Goal: Task Accomplishment & Management: Use online tool/utility

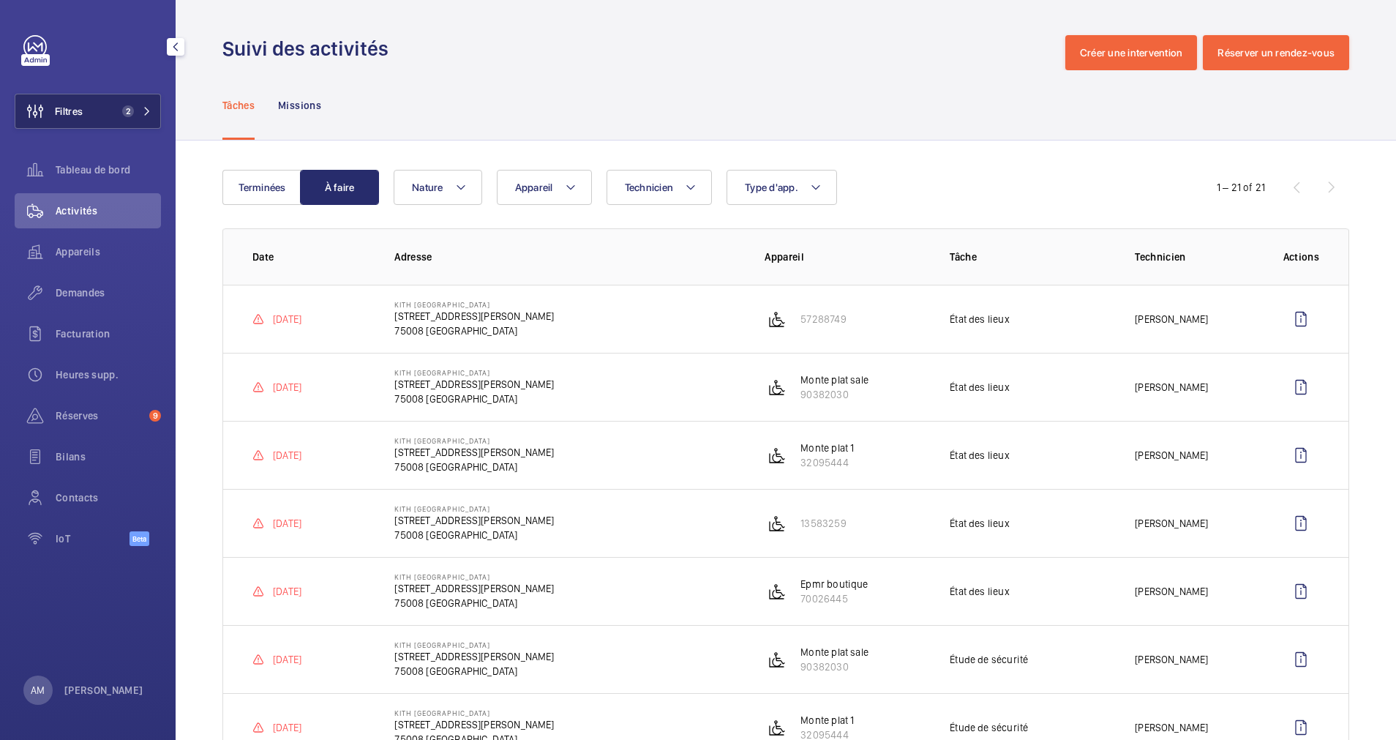
scroll to position [264, 0]
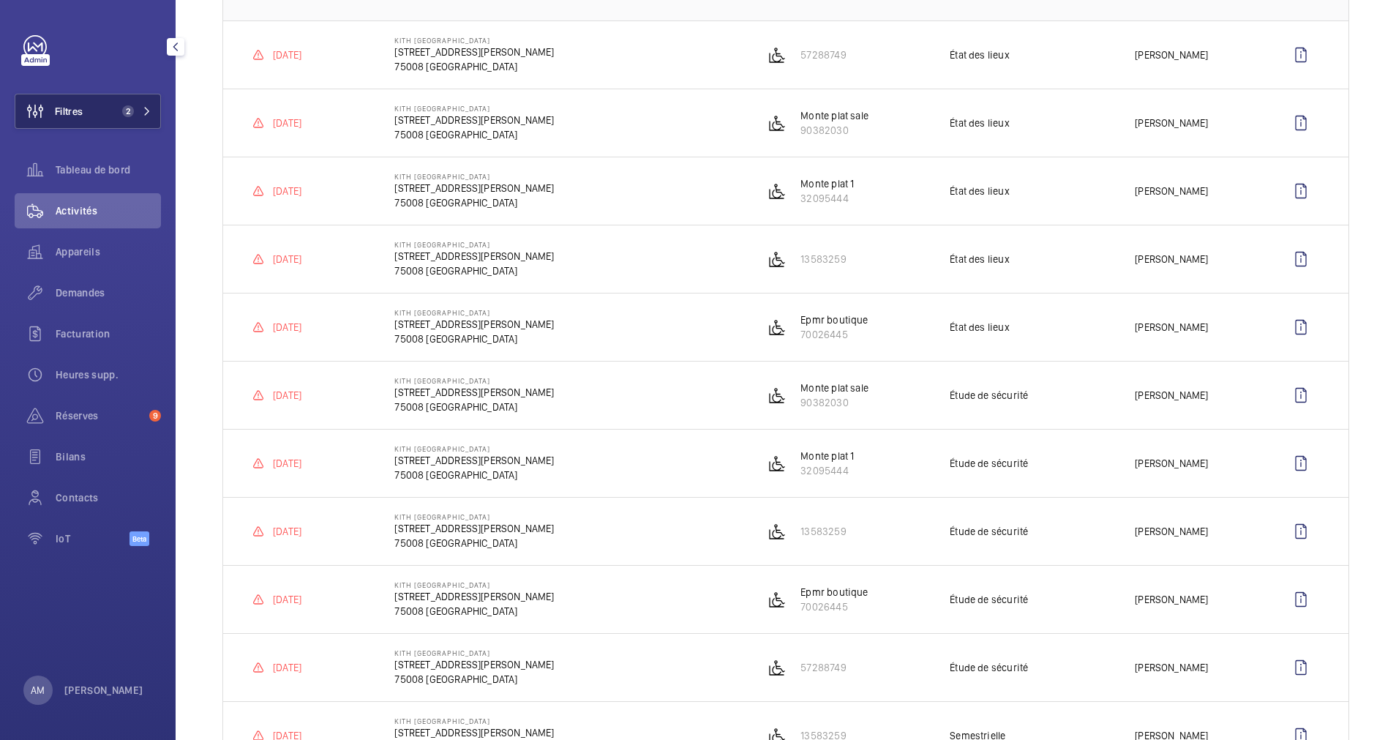
click at [138, 116] on span "2" at bounding box center [133, 111] width 35 height 12
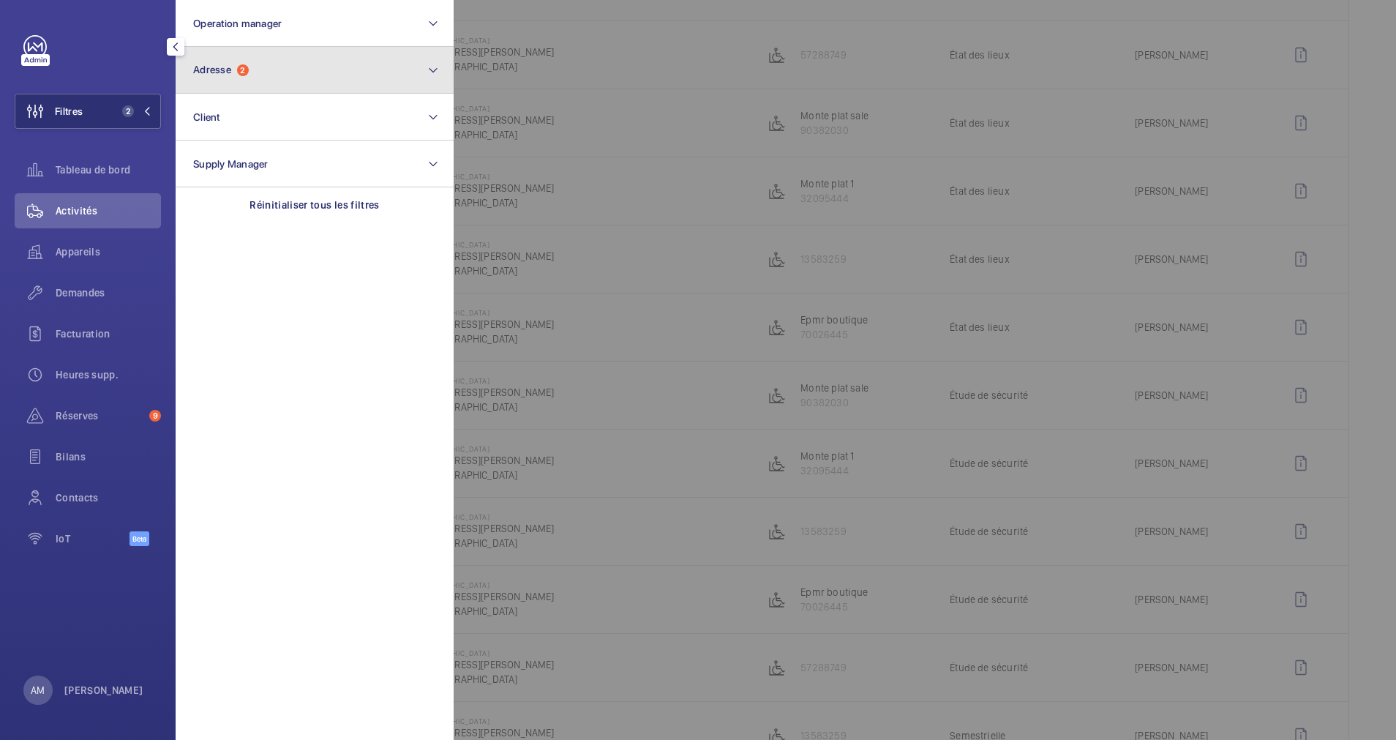
click at [221, 84] on button "Adresse 2" at bounding box center [315, 70] width 278 height 47
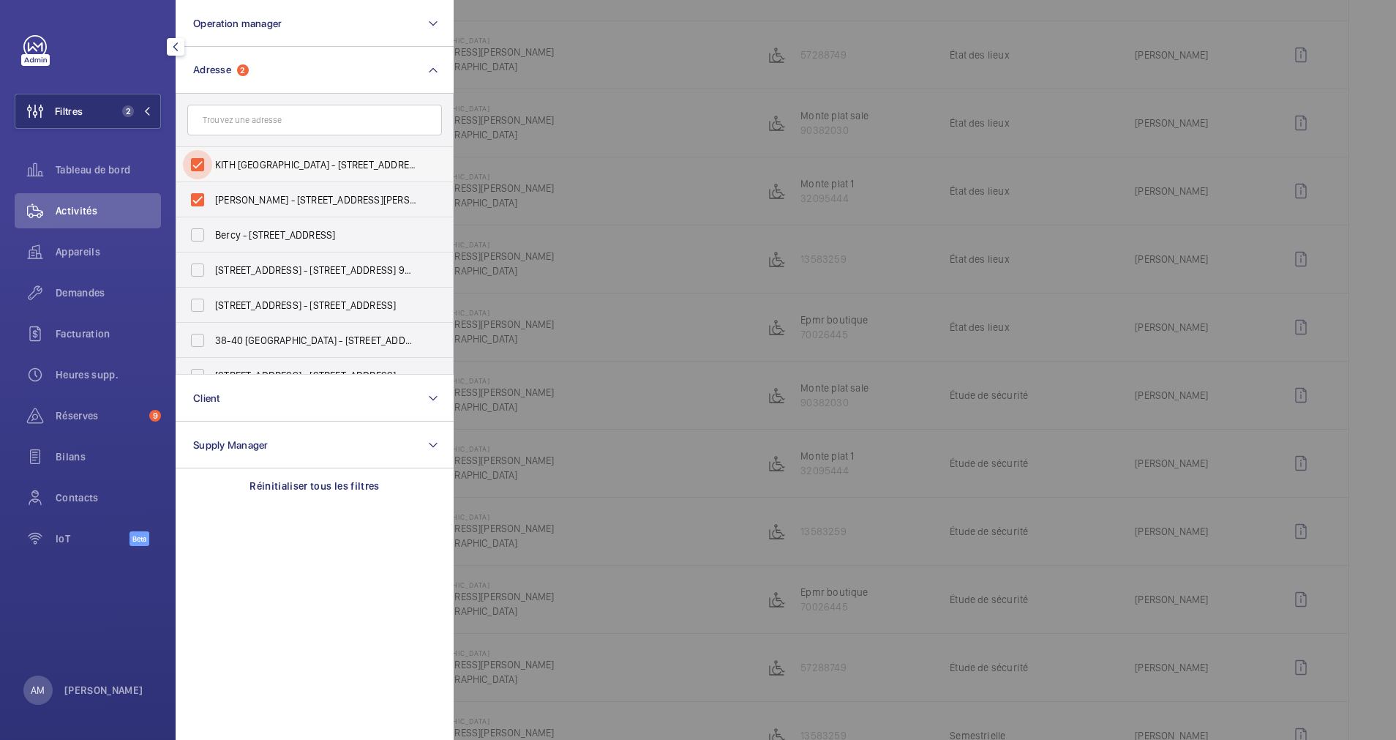
click at [198, 162] on input "KITH [GEOGRAPHIC_DATA] - [STREET_ADDRESS][PERSON_NAME]" at bounding box center [197, 164] width 29 height 29
checkbox input "false"
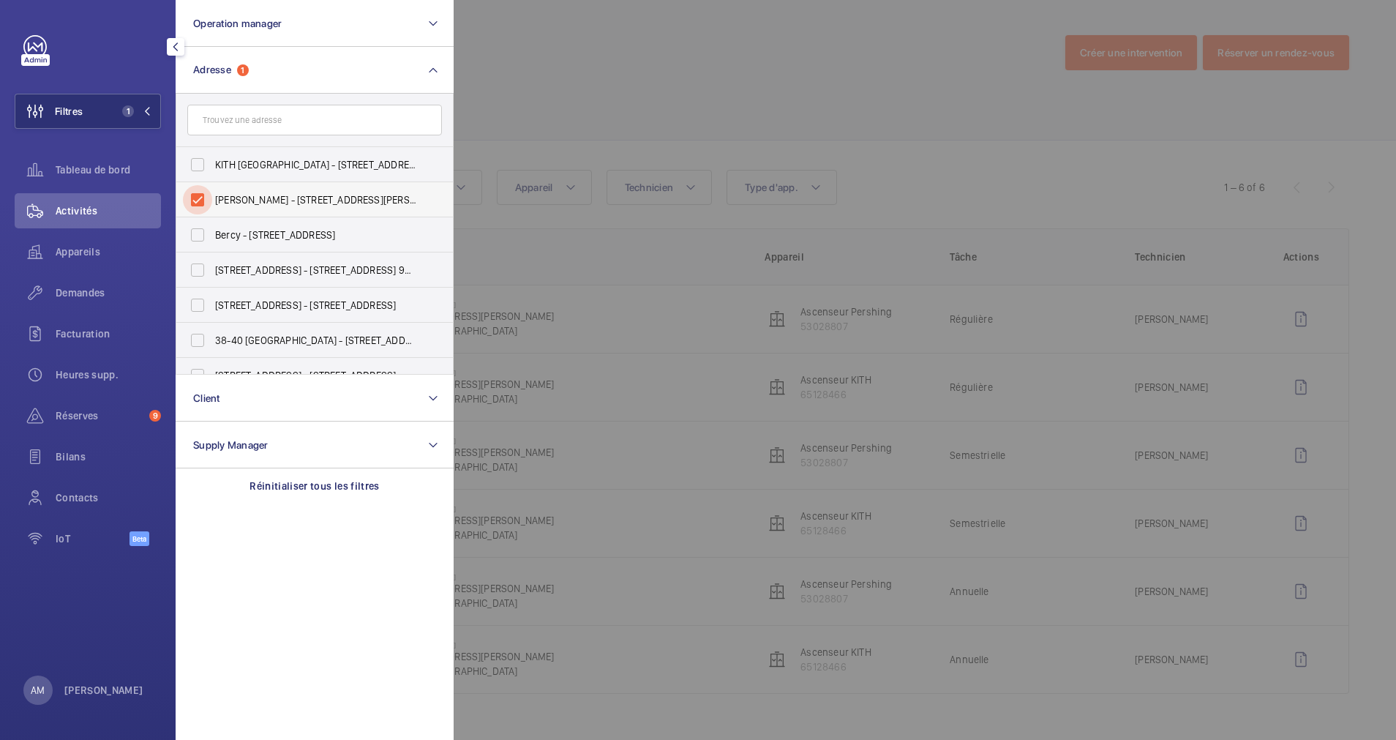
click at [196, 185] on input "[PERSON_NAME] - [STREET_ADDRESS][PERSON_NAME]" at bounding box center [197, 199] width 29 height 29
checkbox input "false"
click at [235, 121] on input "text" at bounding box center [314, 120] width 255 height 31
paste input "[STREET_ADDRESS]"
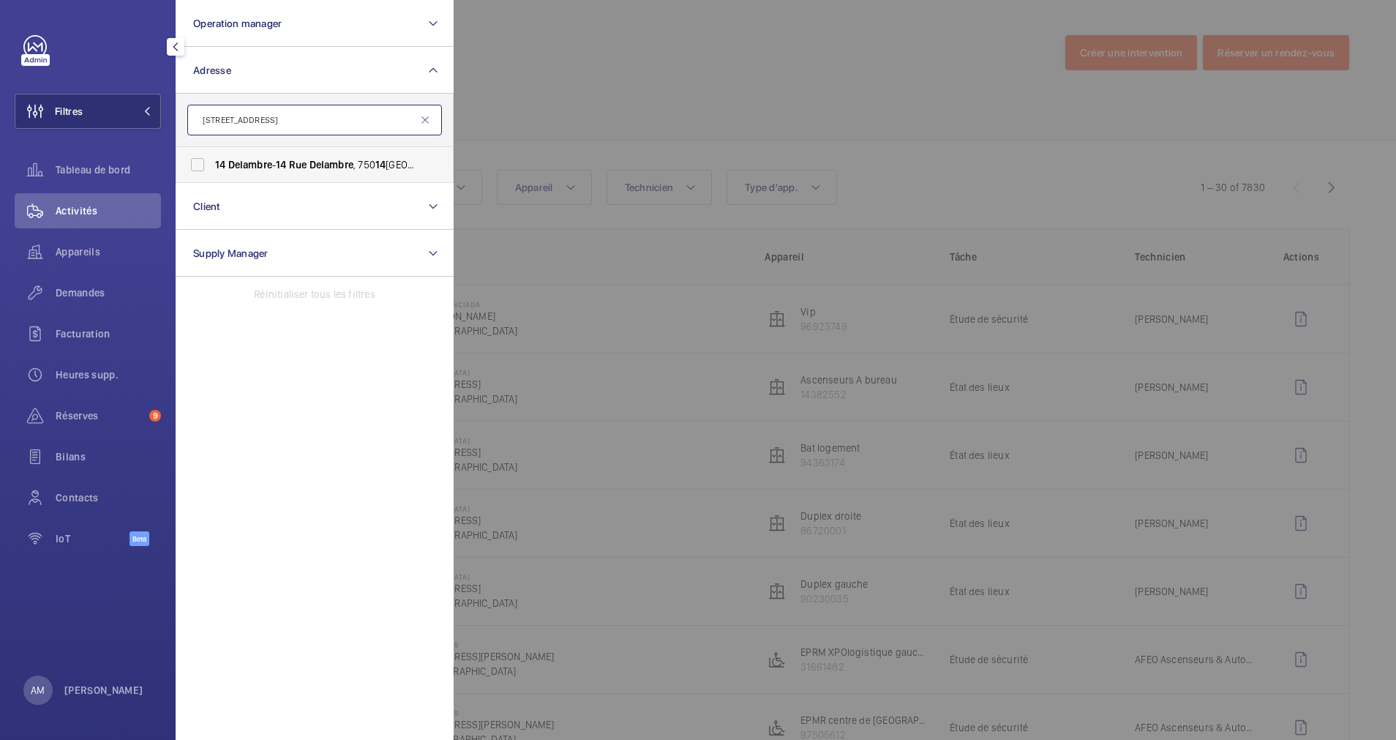
type input "[STREET_ADDRESS]"
click at [228, 149] on label "14 Delambre - [STREET_ADDRESS]" at bounding box center [303, 164] width 255 height 35
click at [212, 150] on input "14 Delambre - [STREET_ADDRESS]" at bounding box center [197, 164] width 29 height 29
checkbox input "true"
click at [577, 90] on div at bounding box center [1152, 370] width 1396 height 740
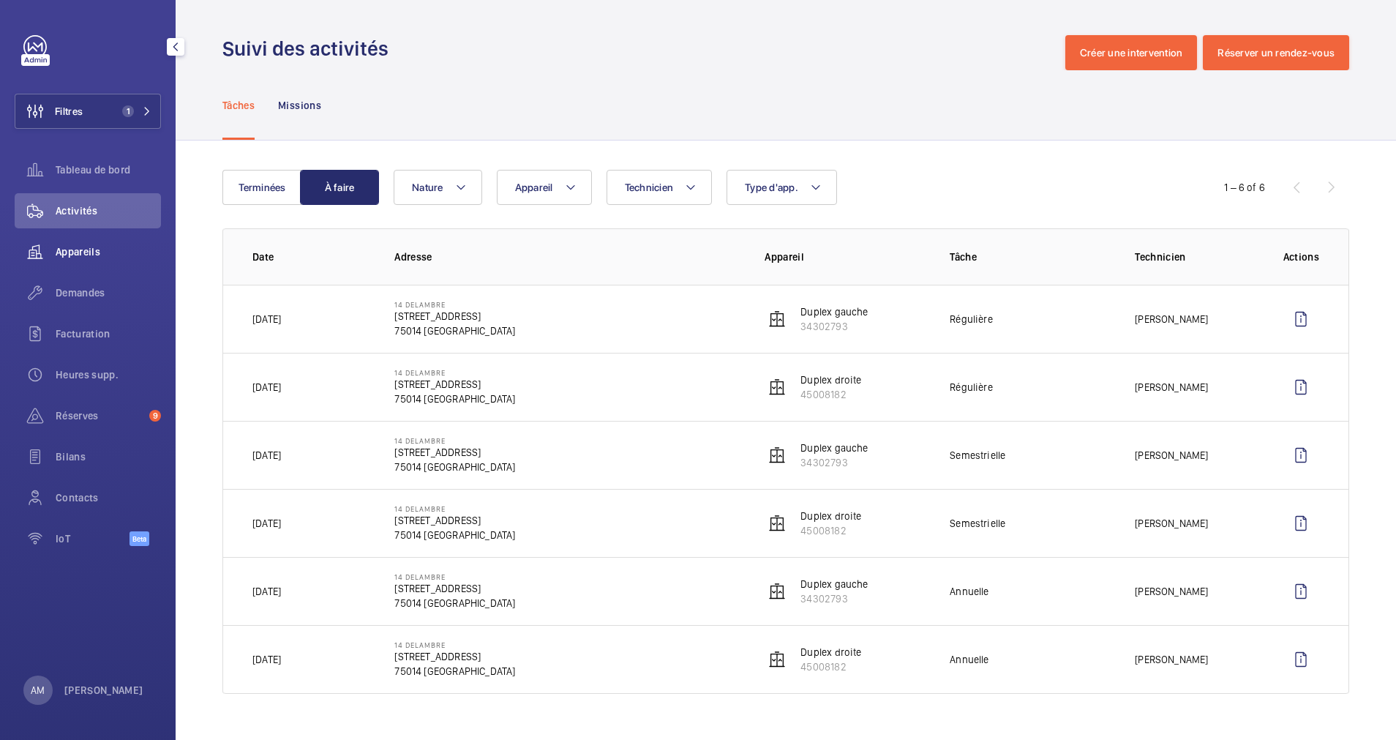
click at [95, 255] on span "Appareils" at bounding box center [108, 251] width 105 height 15
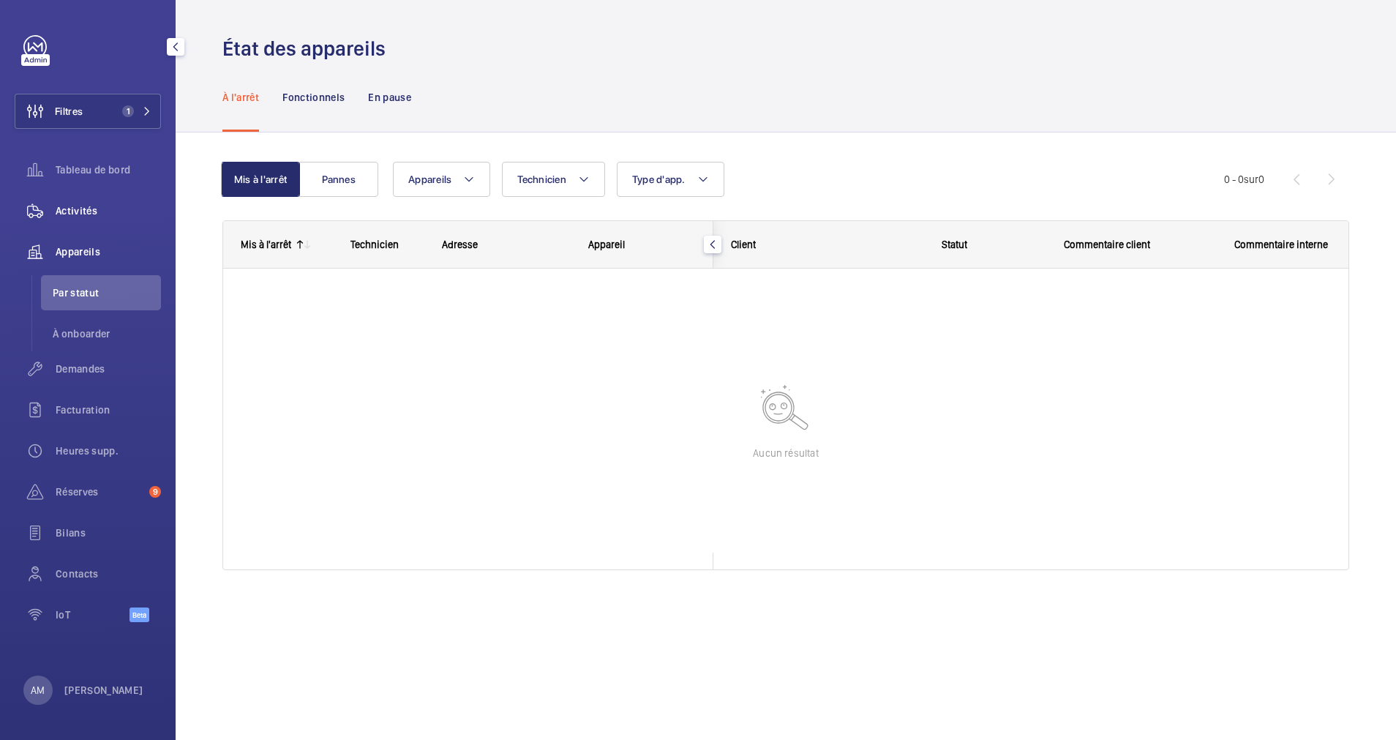
click at [80, 207] on span "Activités" at bounding box center [108, 210] width 105 height 15
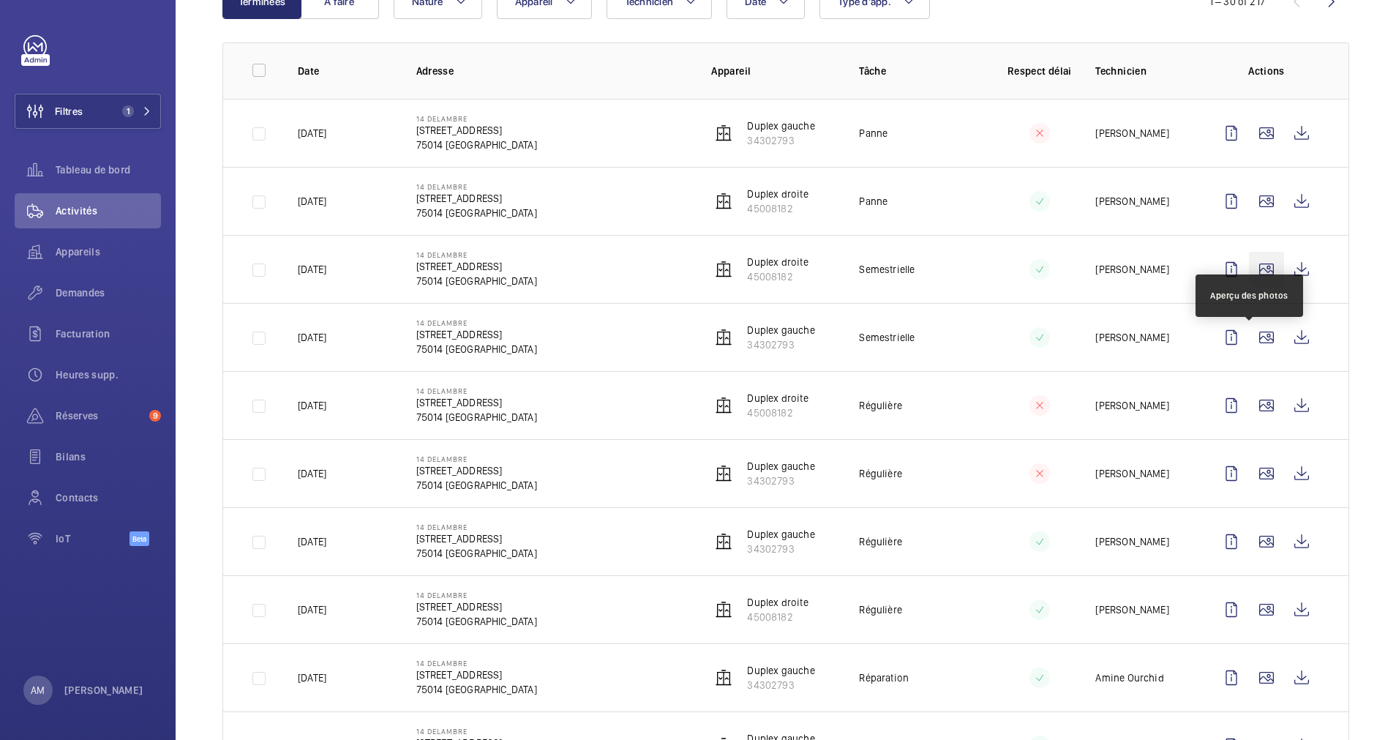
scroll to position [220, 0]
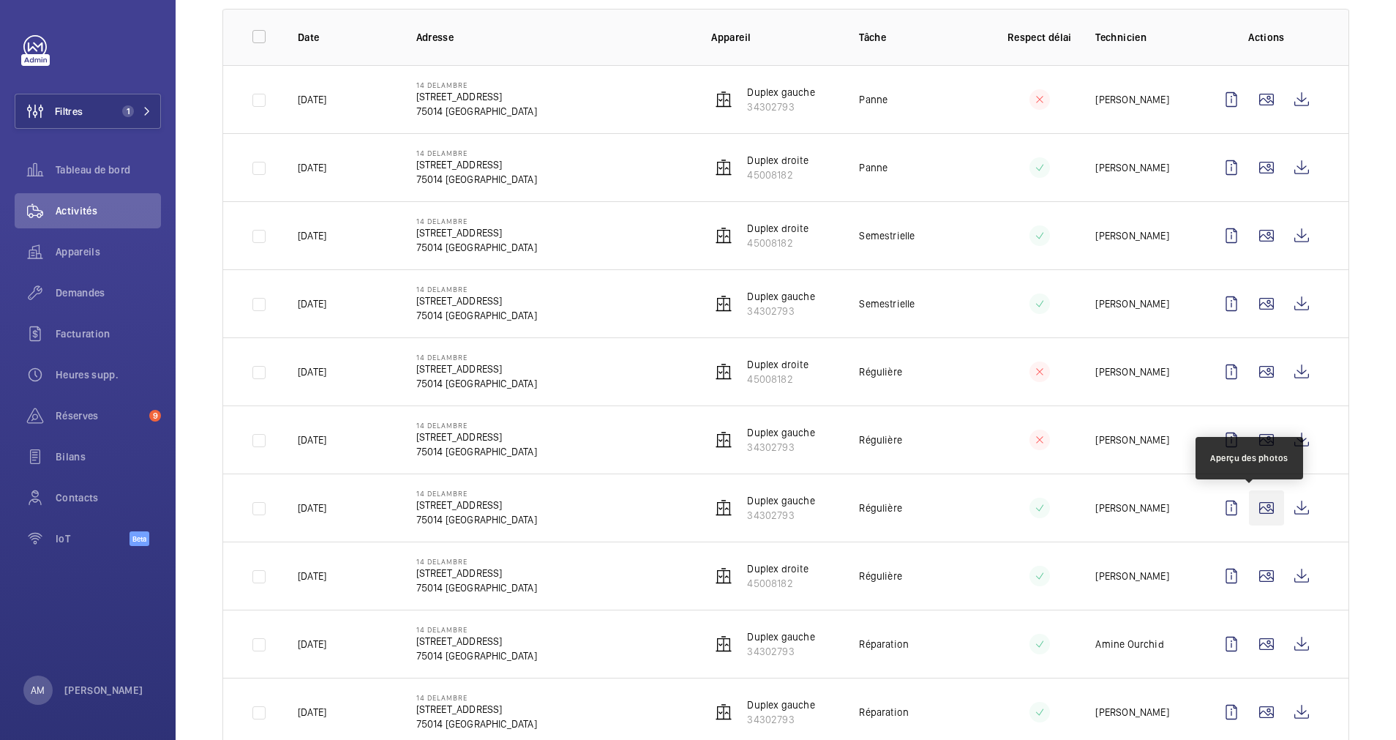
click at [1249, 504] on wm-front-icon-button at bounding box center [1266, 507] width 35 height 35
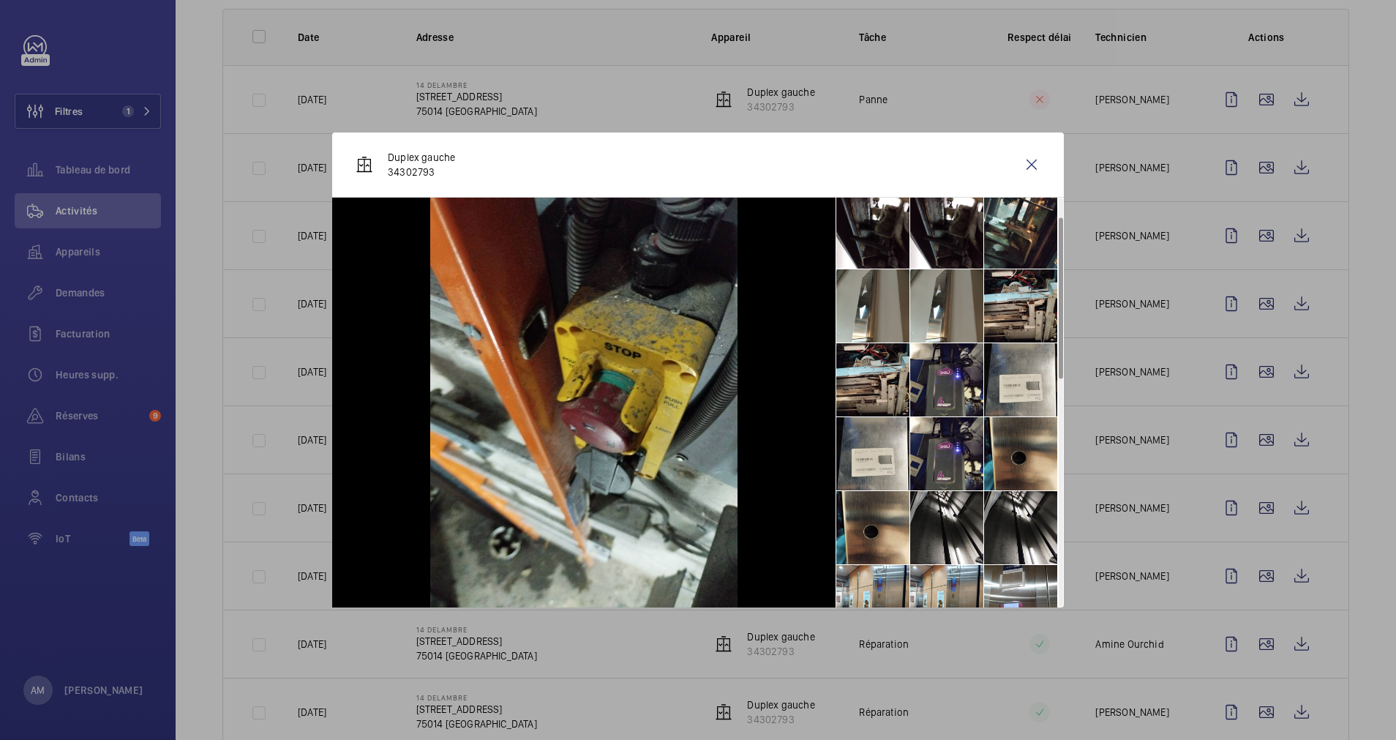
scroll to position [0, 0]
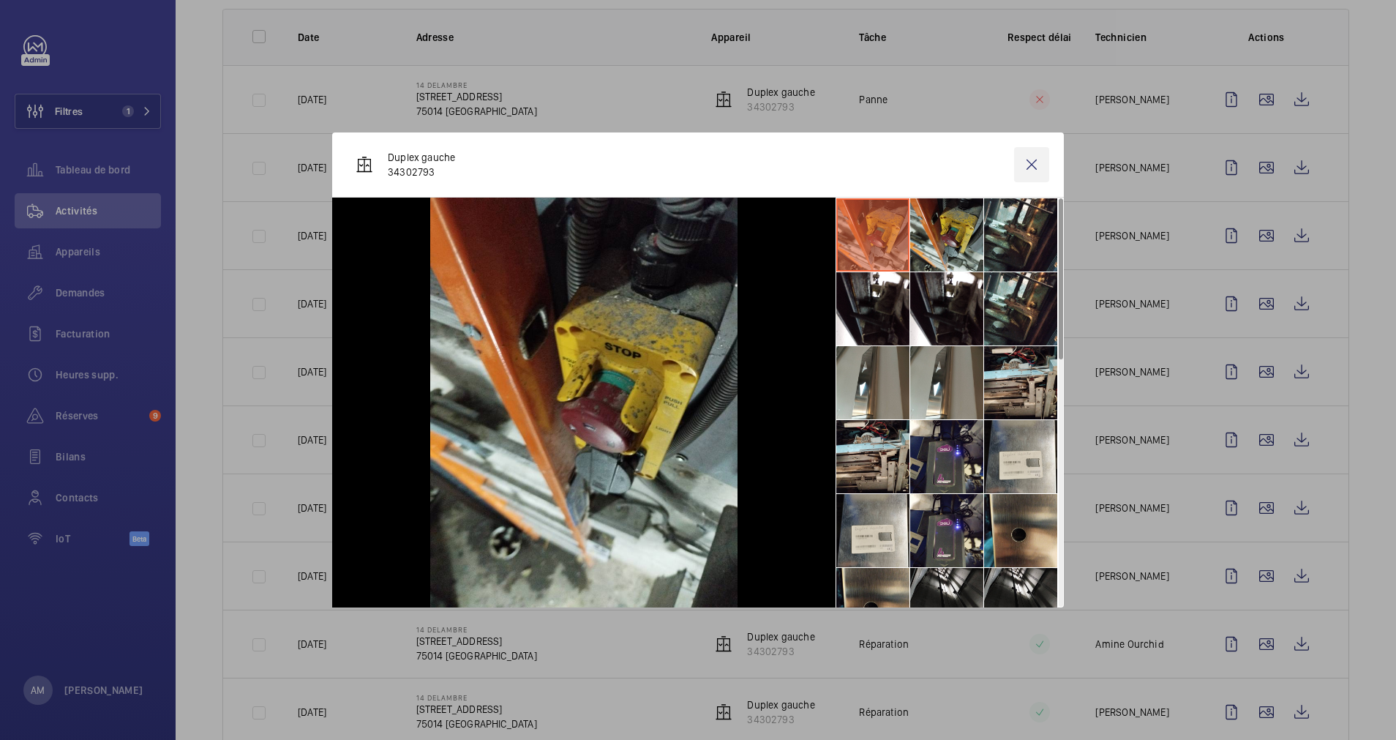
click at [1027, 165] on wm-front-icon-button at bounding box center [1031, 164] width 35 height 35
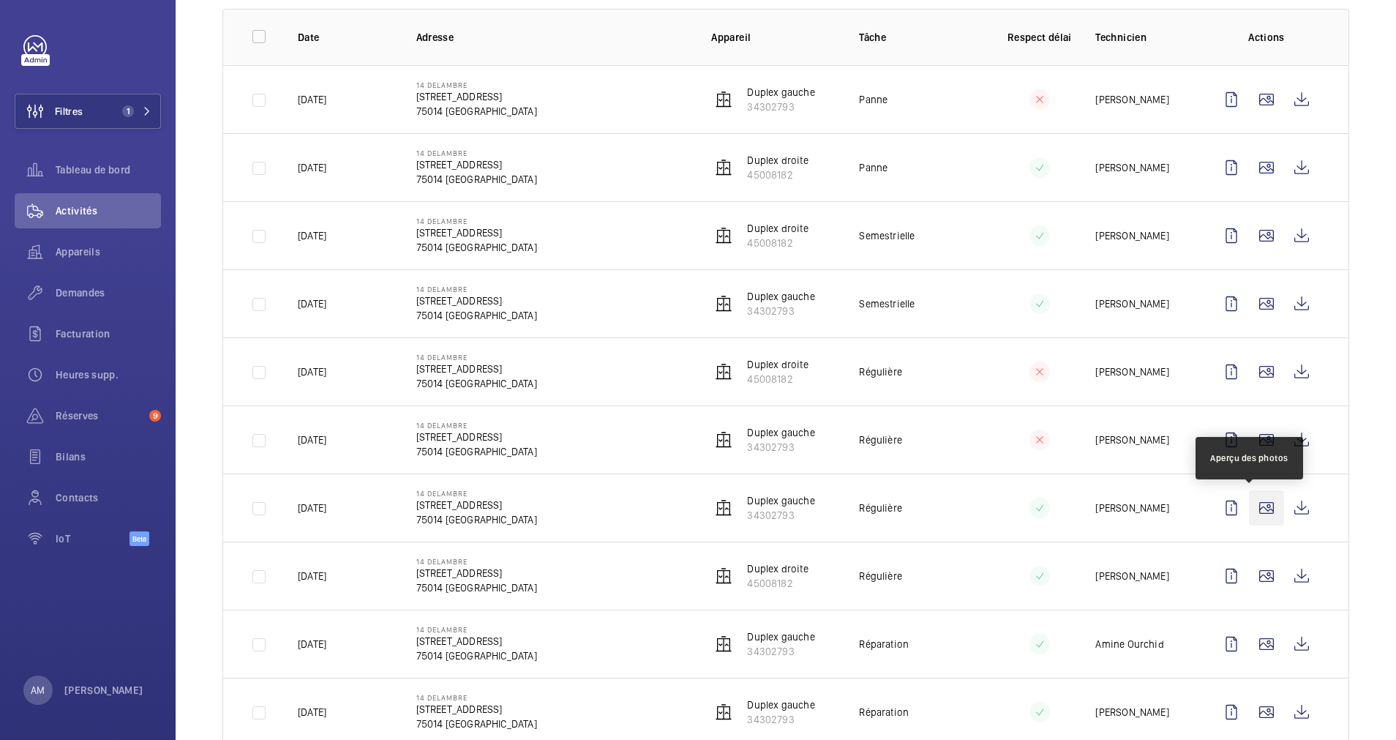
click at [1249, 510] on wm-front-icon-button at bounding box center [1266, 507] width 35 height 35
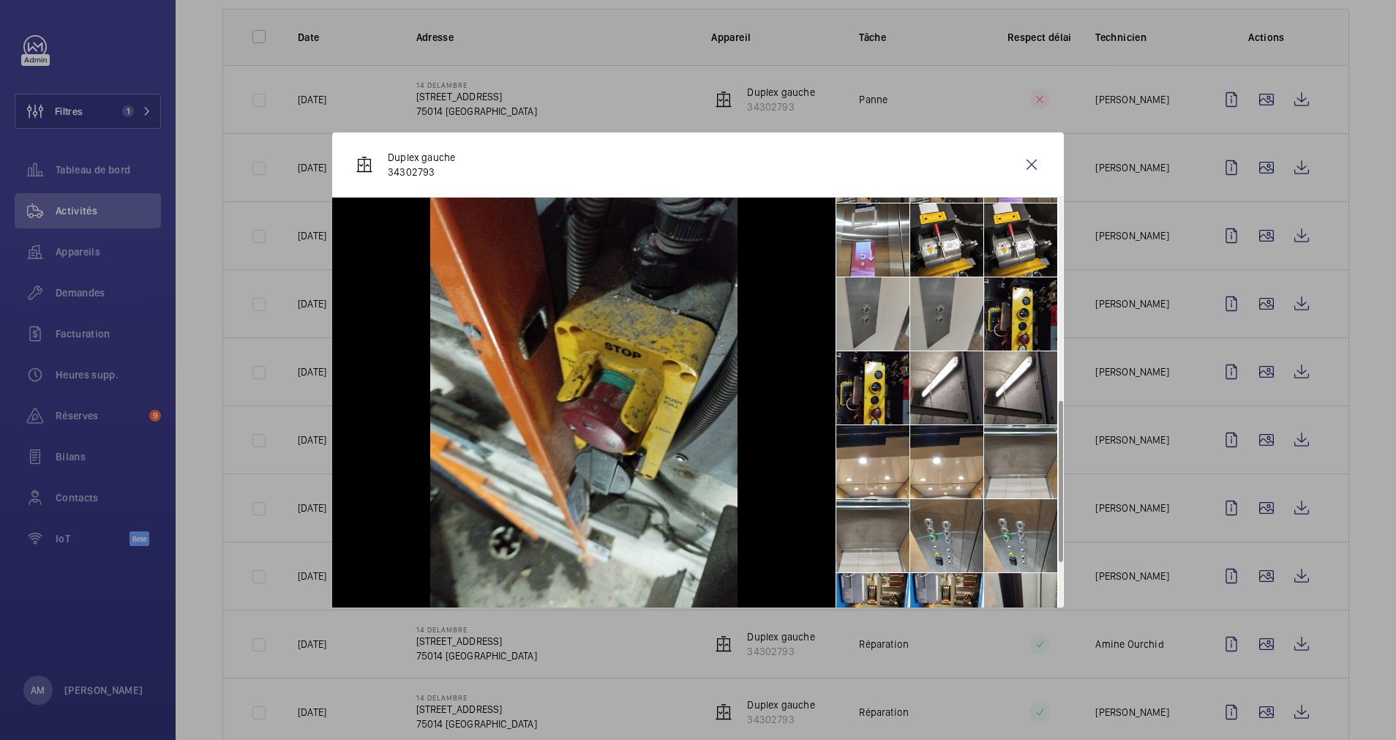
scroll to position [626, 0]
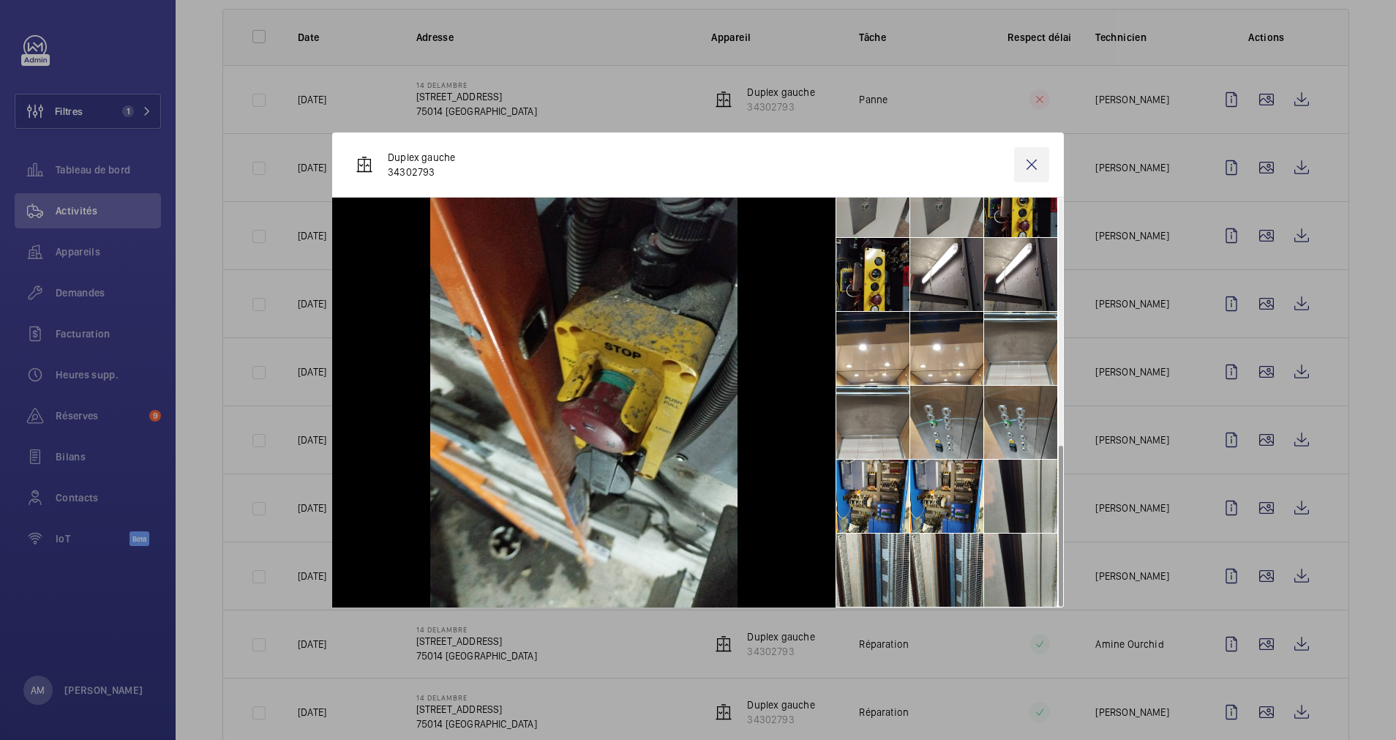
click at [1024, 161] on wm-front-icon-button at bounding box center [1031, 164] width 35 height 35
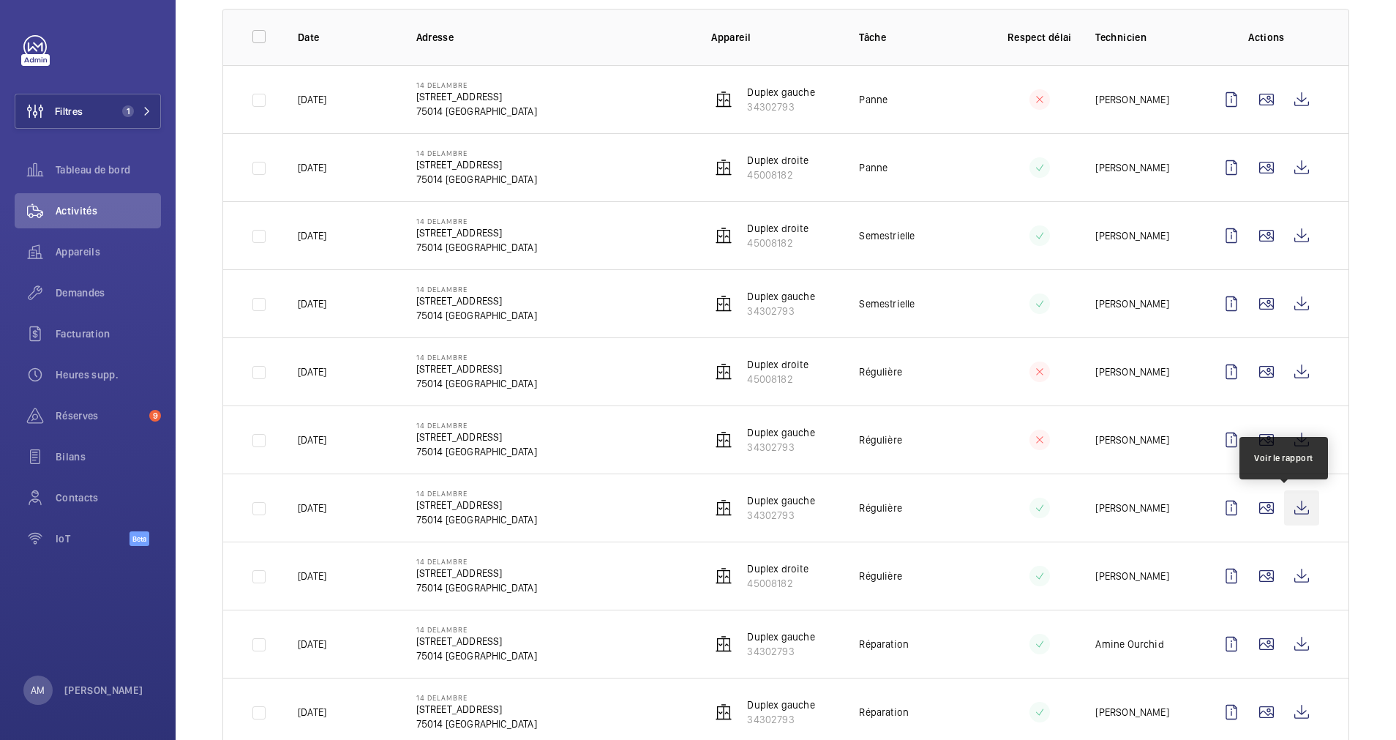
click at [1285, 506] on wm-front-icon-button at bounding box center [1301, 507] width 35 height 35
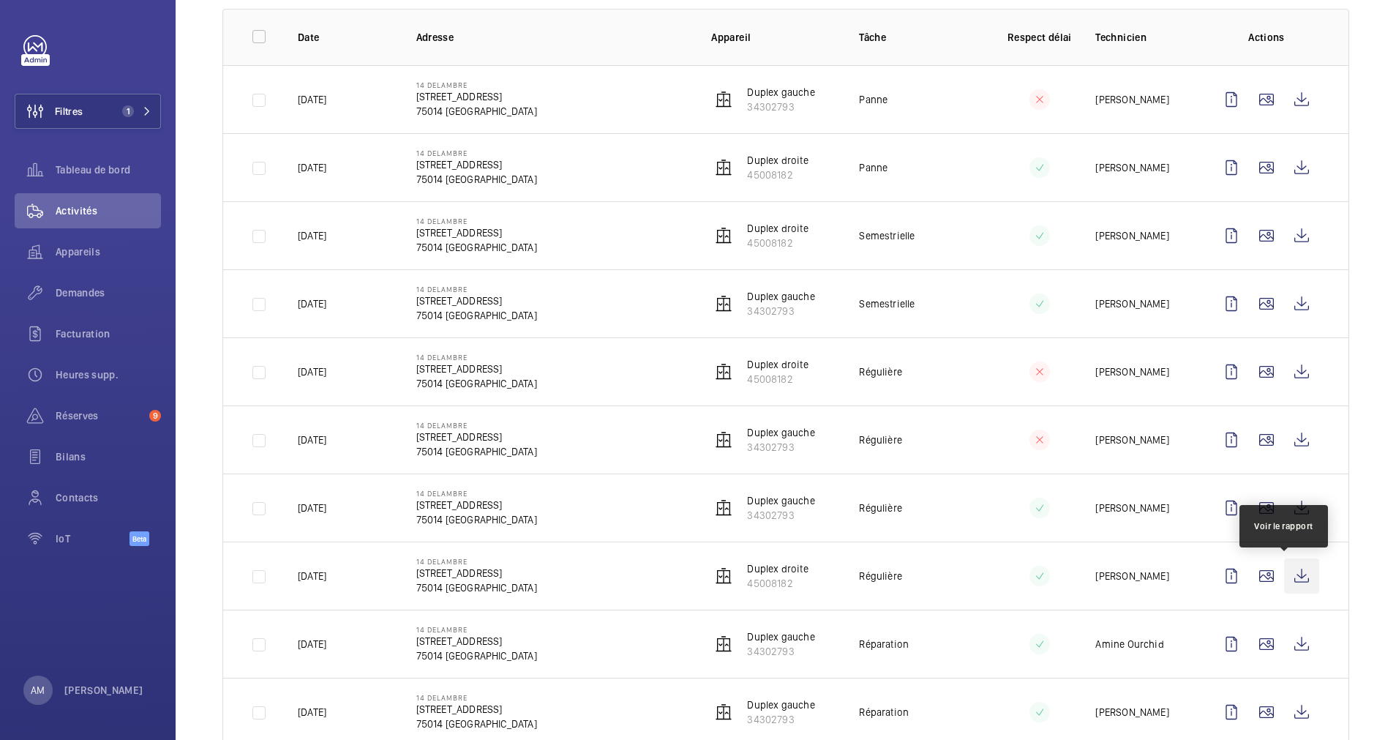
click at [1287, 568] on wm-front-icon-button at bounding box center [1301, 575] width 35 height 35
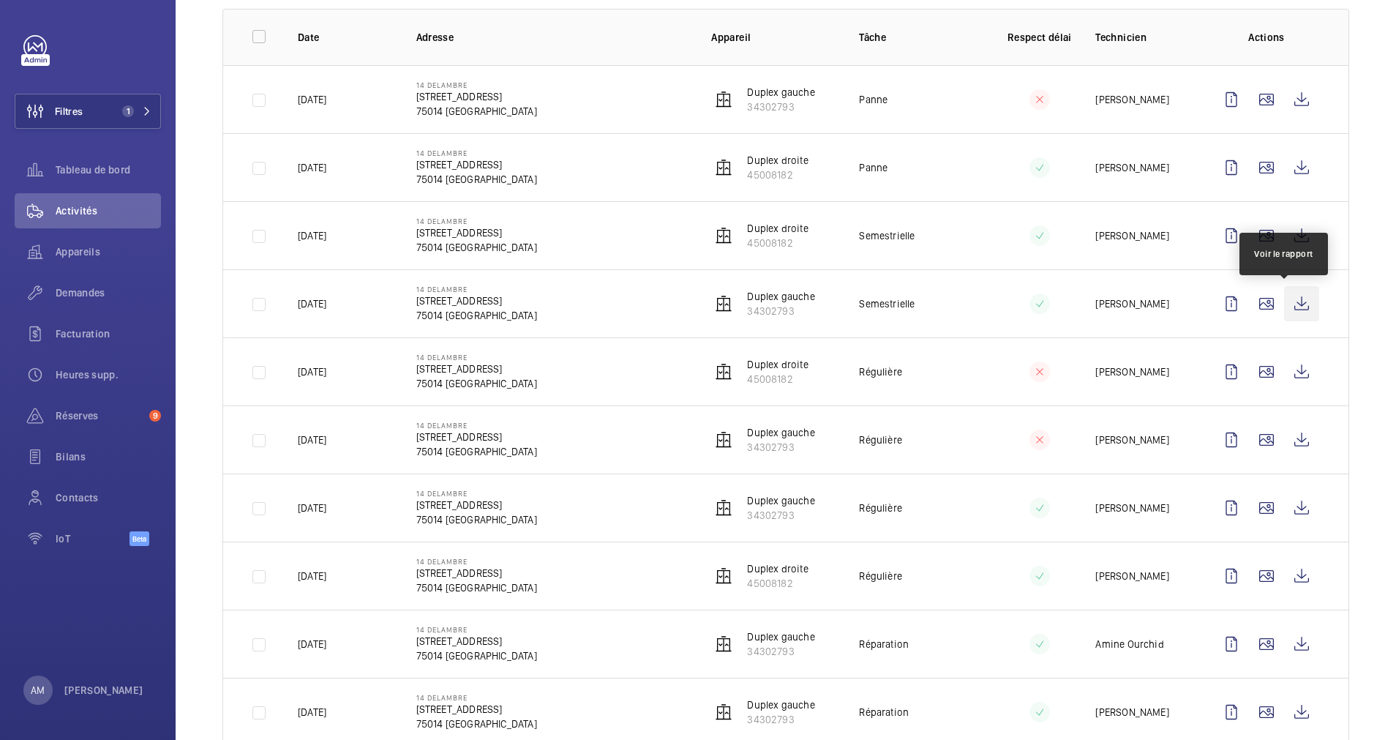
click at [1284, 296] on wm-front-icon-button at bounding box center [1301, 303] width 35 height 35
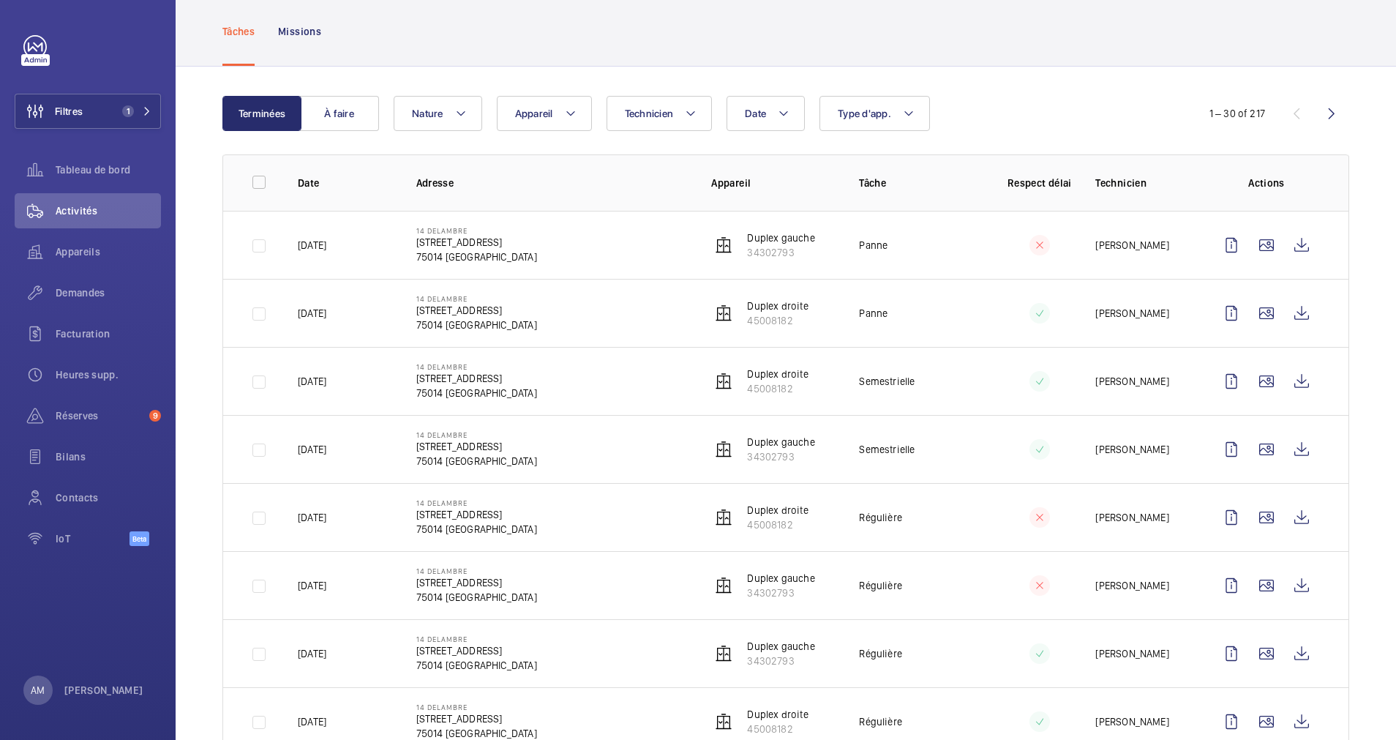
scroll to position [0, 0]
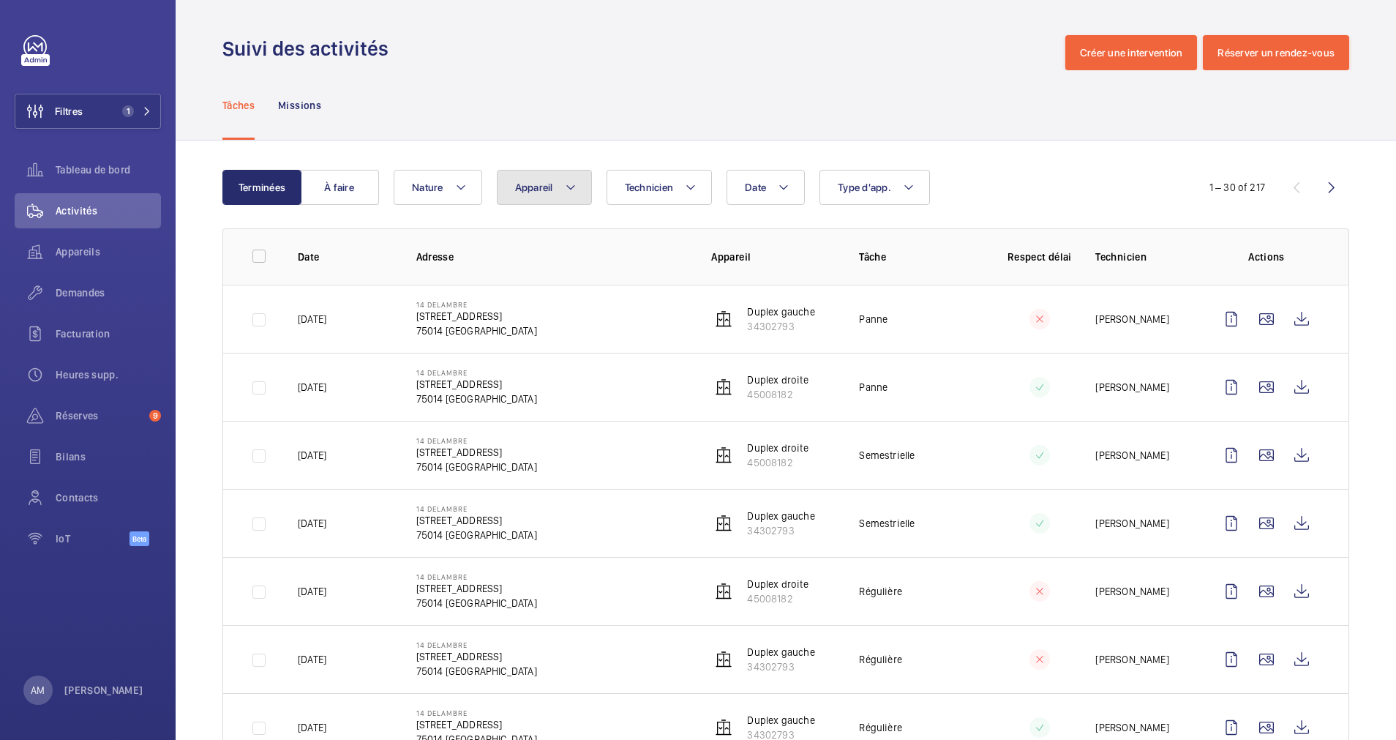
click at [563, 189] on button "Appareil" at bounding box center [544, 187] width 95 height 35
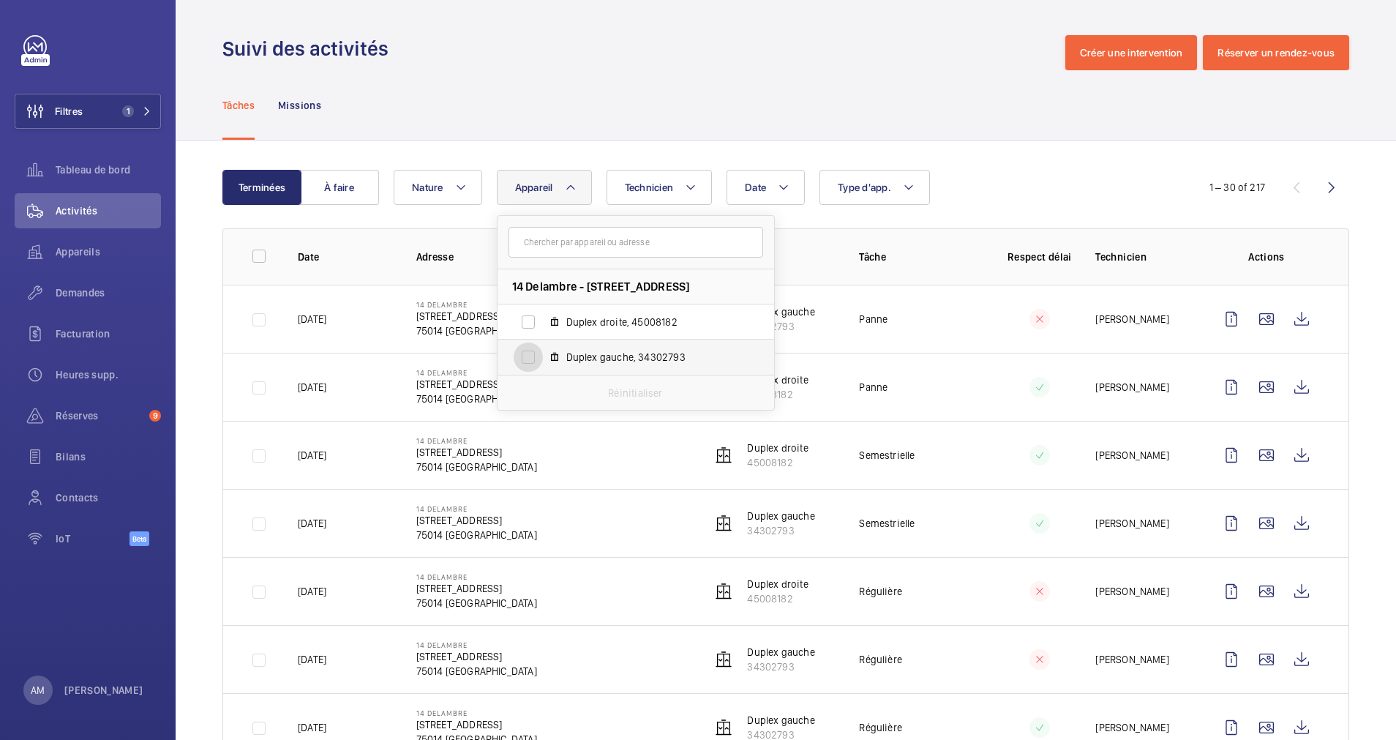
click at [529, 362] on input "Duplex gauche, 34302793" at bounding box center [528, 356] width 29 height 29
checkbox input "true"
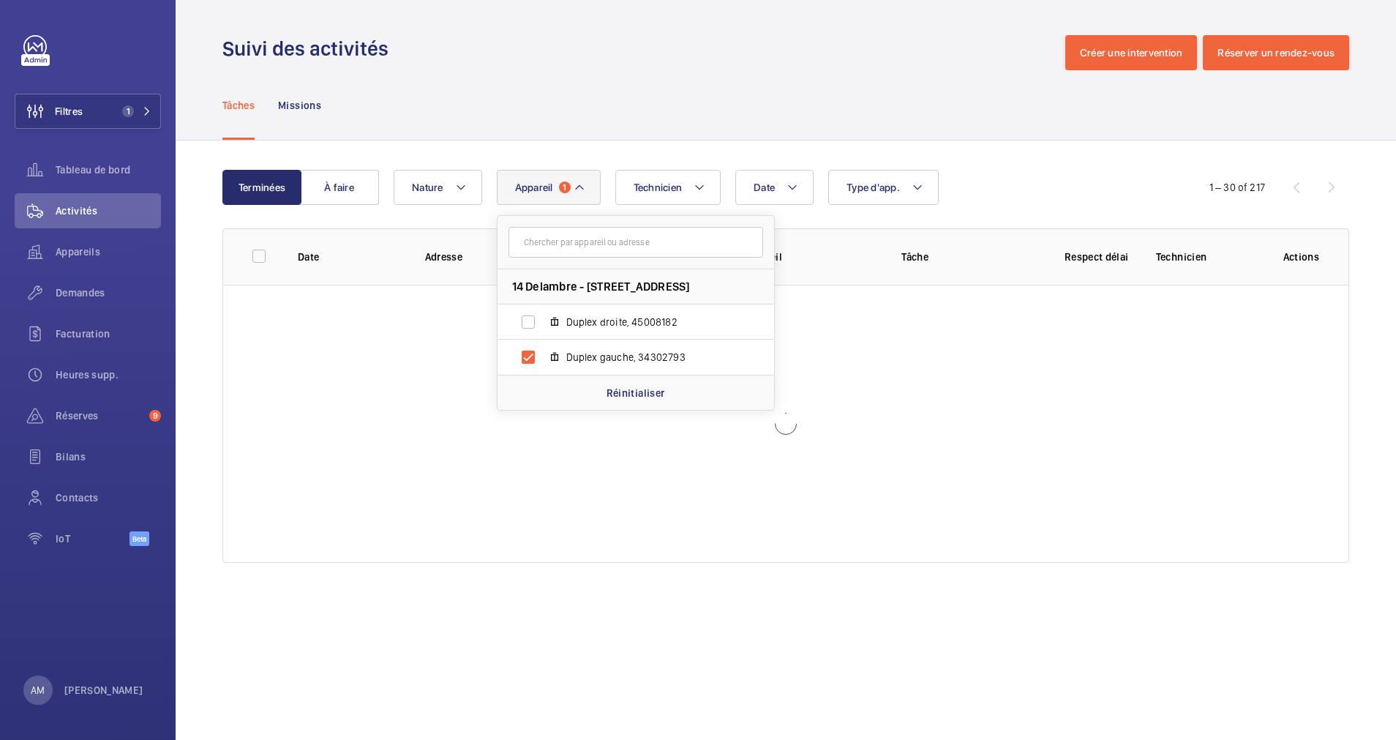
click at [1357, 299] on div "Terminées À faire Date Technicien Appareil 1 14 Delambre - [STREET_ADDRESS][GEO…" at bounding box center [786, 368] width 1221 height 457
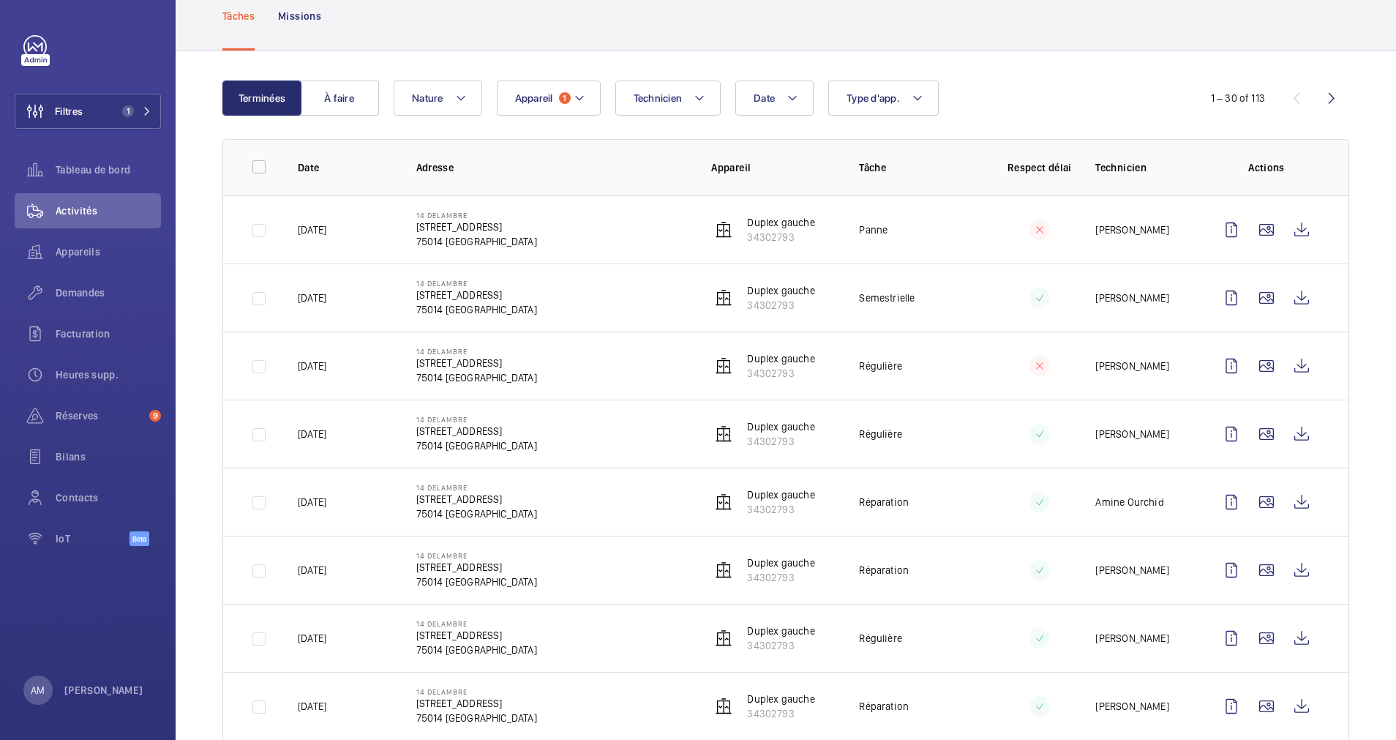
scroll to position [110, 0]
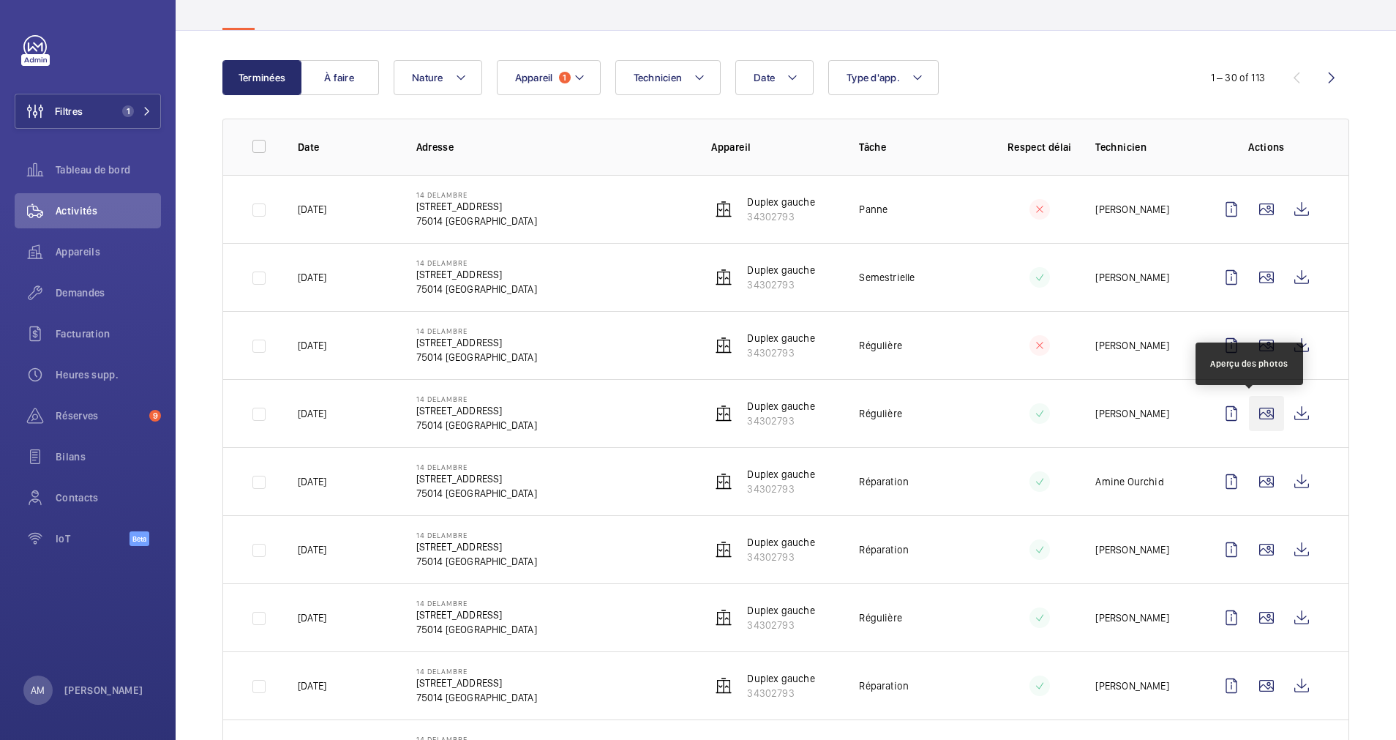
click at [1255, 417] on wm-front-icon-button at bounding box center [1266, 413] width 35 height 35
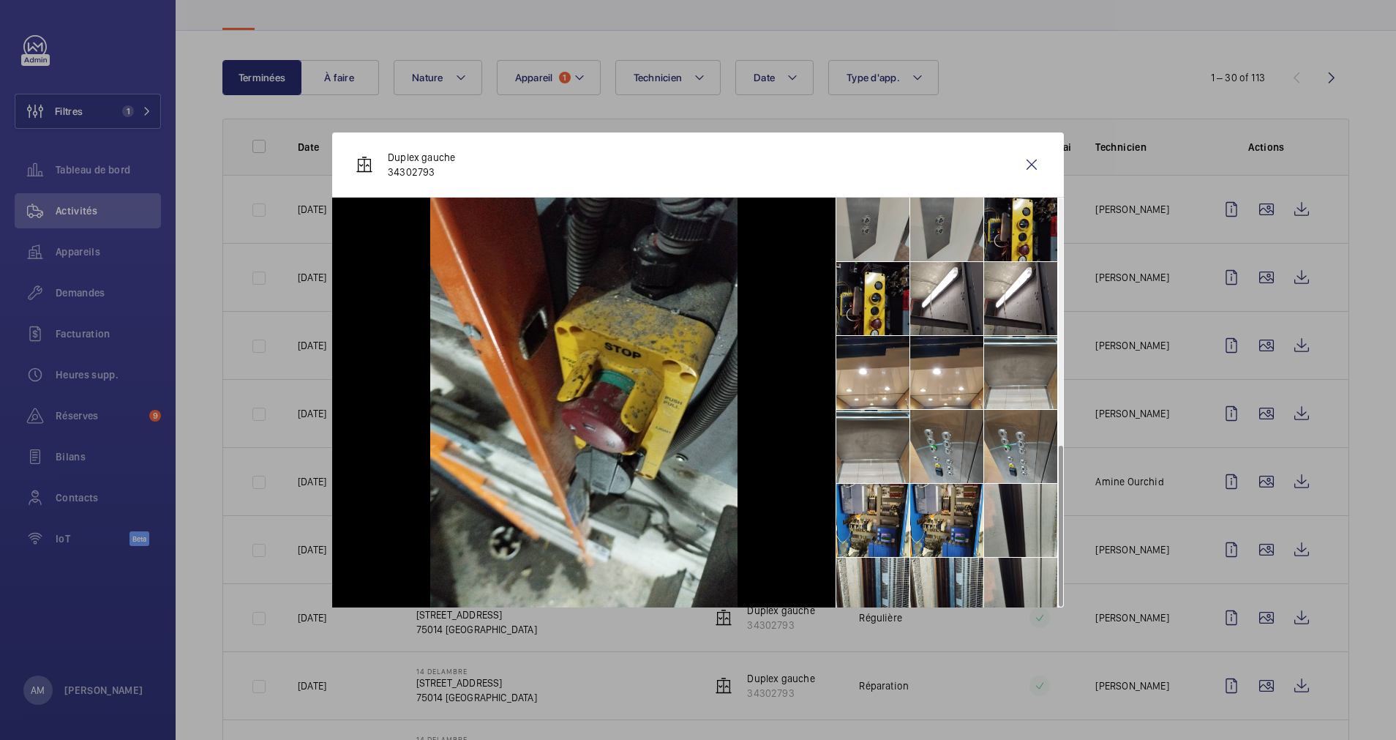
scroll to position [626, 0]
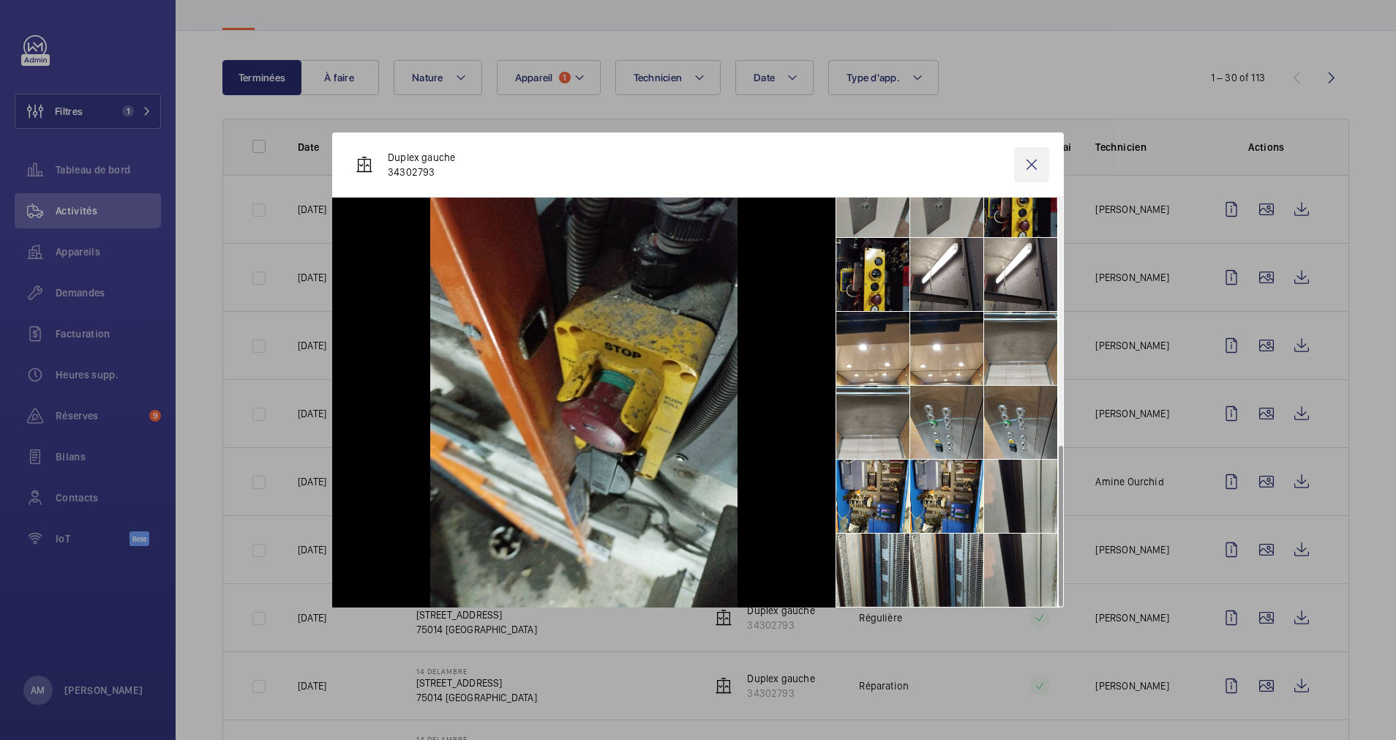
click at [1035, 162] on wm-front-icon-button at bounding box center [1031, 164] width 35 height 35
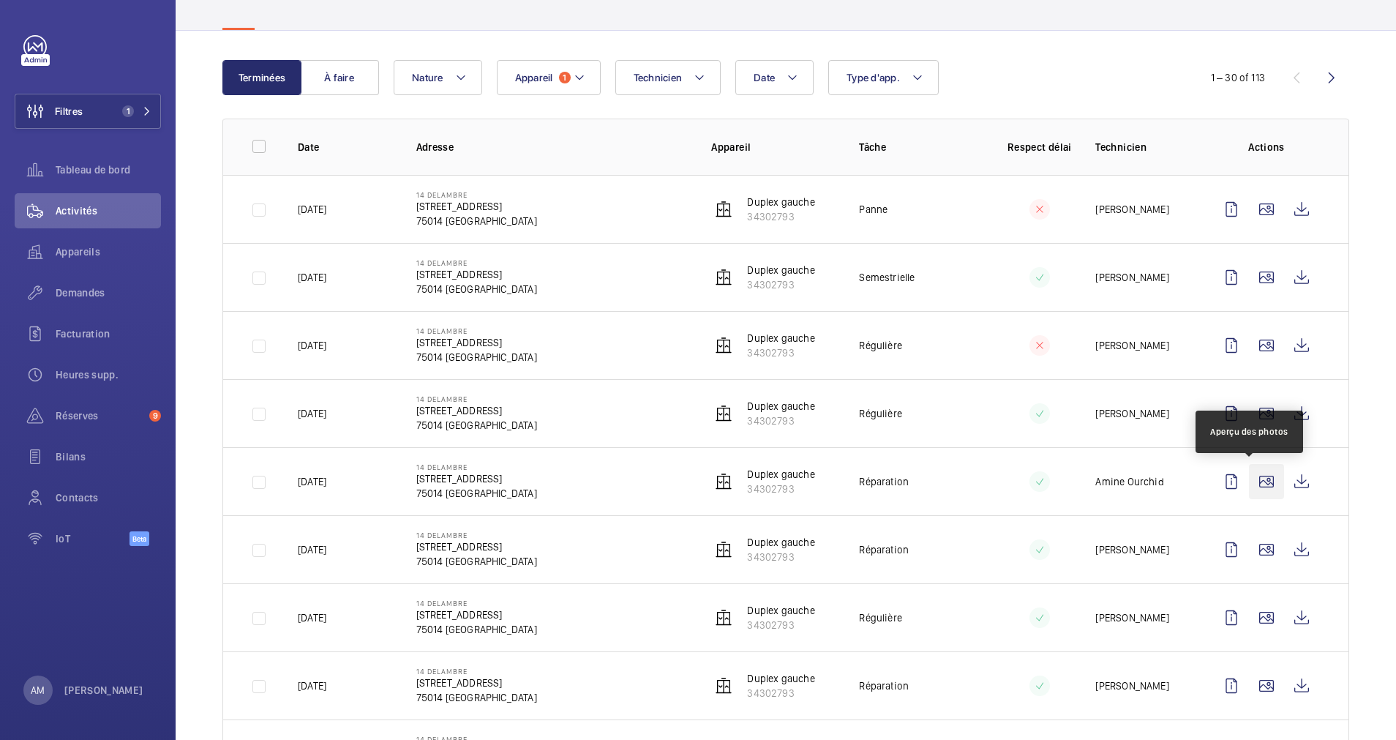
click at [1249, 480] on wm-front-icon-button at bounding box center [1266, 481] width 35 height 35
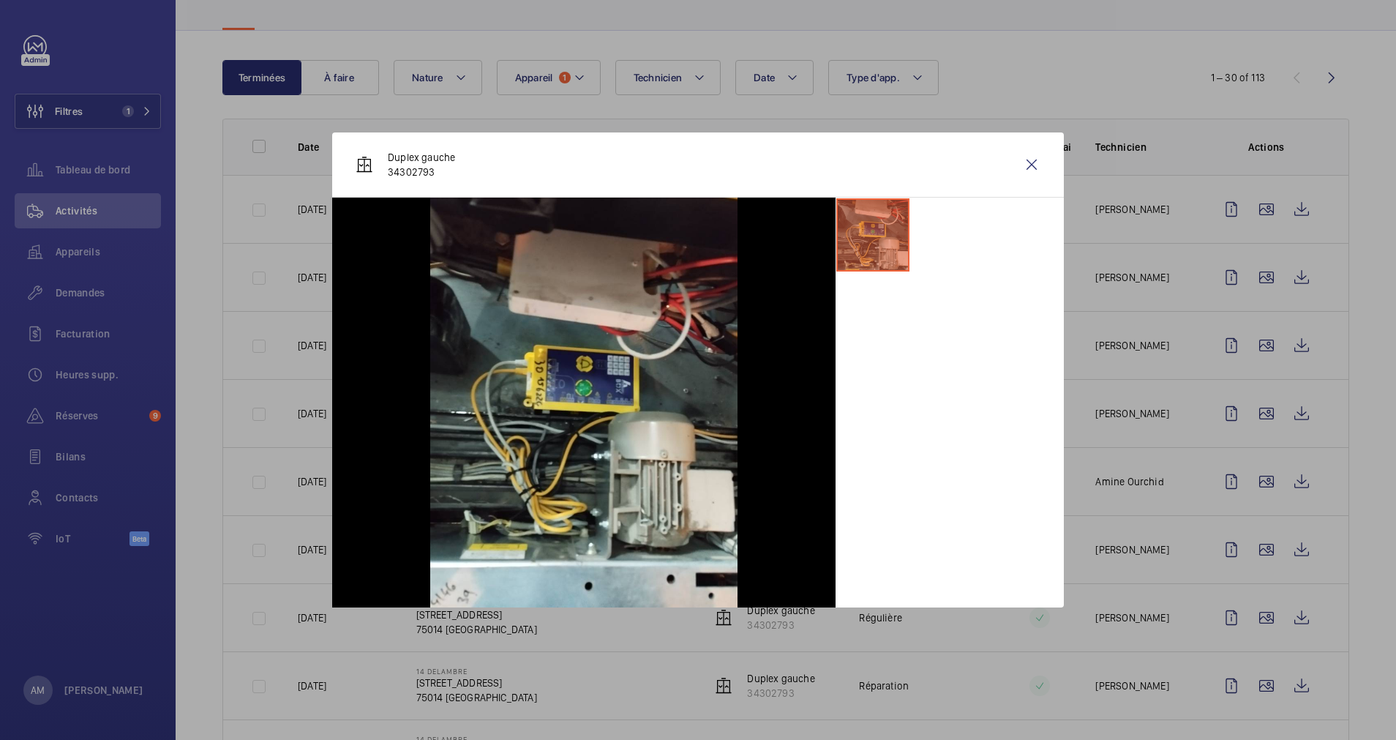
click at [1245, 580] on div at bounding box center [698, 370] width 1396 height 740
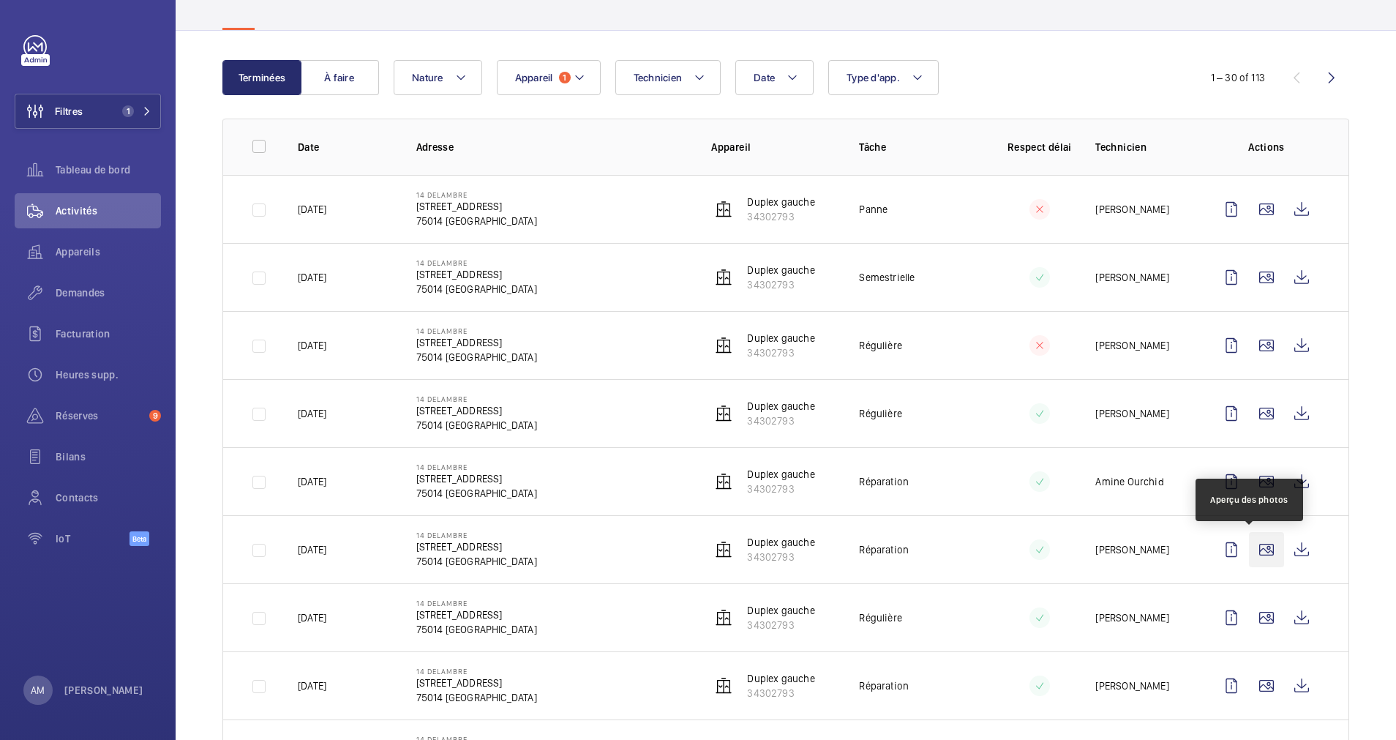
click at [1249, 550] on wm-front-icon-button at bounding box center [1266, 549] width 35 height 35
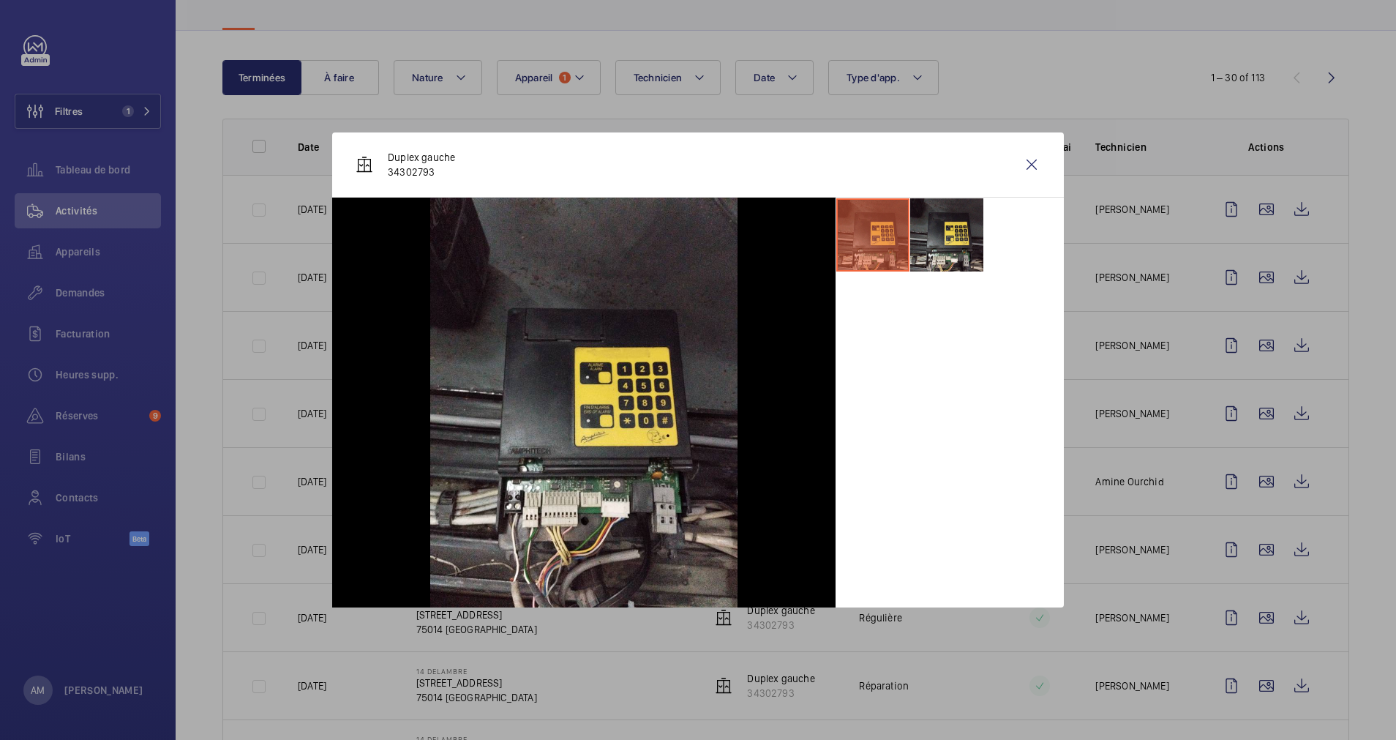
click at [1131, 533] on div at bounding box center [698, 370] width 1396 height 740
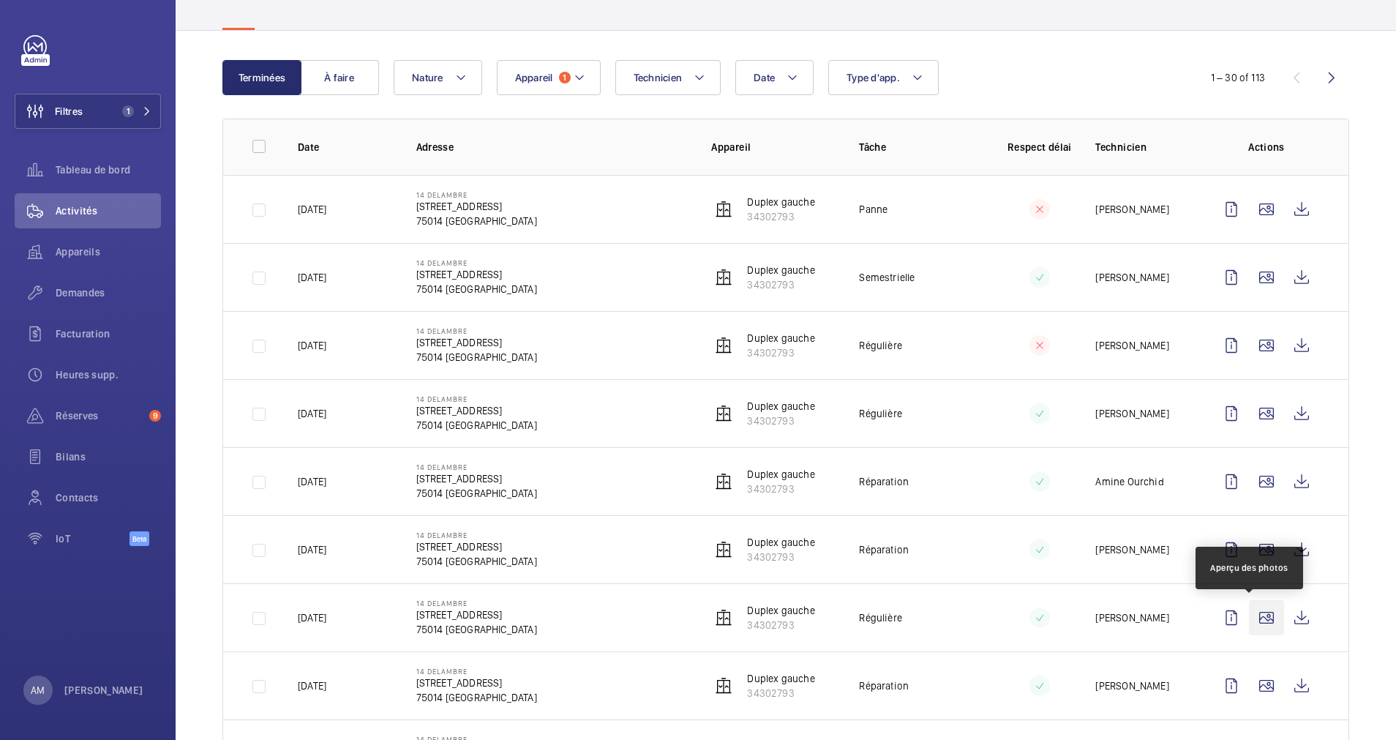
click at [1256, 613] on wm-front-icon-button at bounding box center [1266, 617] width 35 height 35
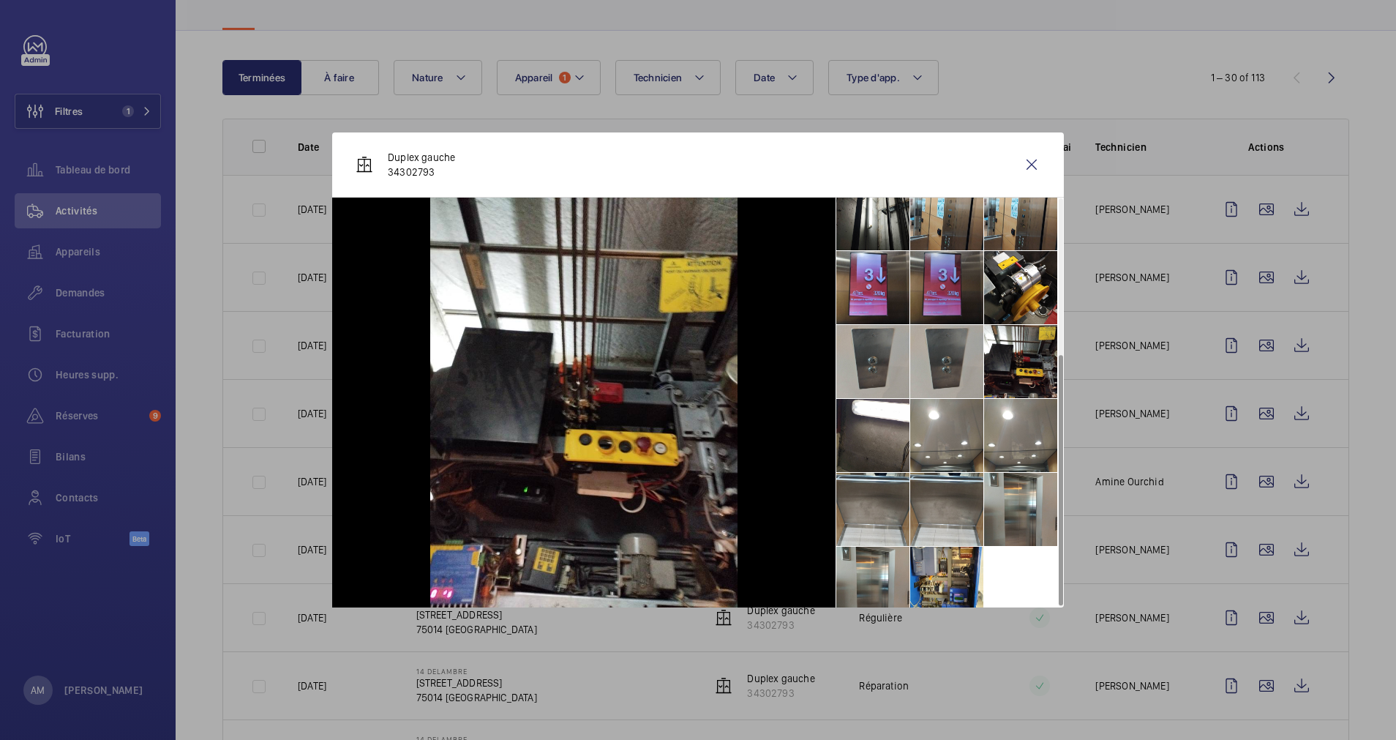
scroll to position [256, 0]
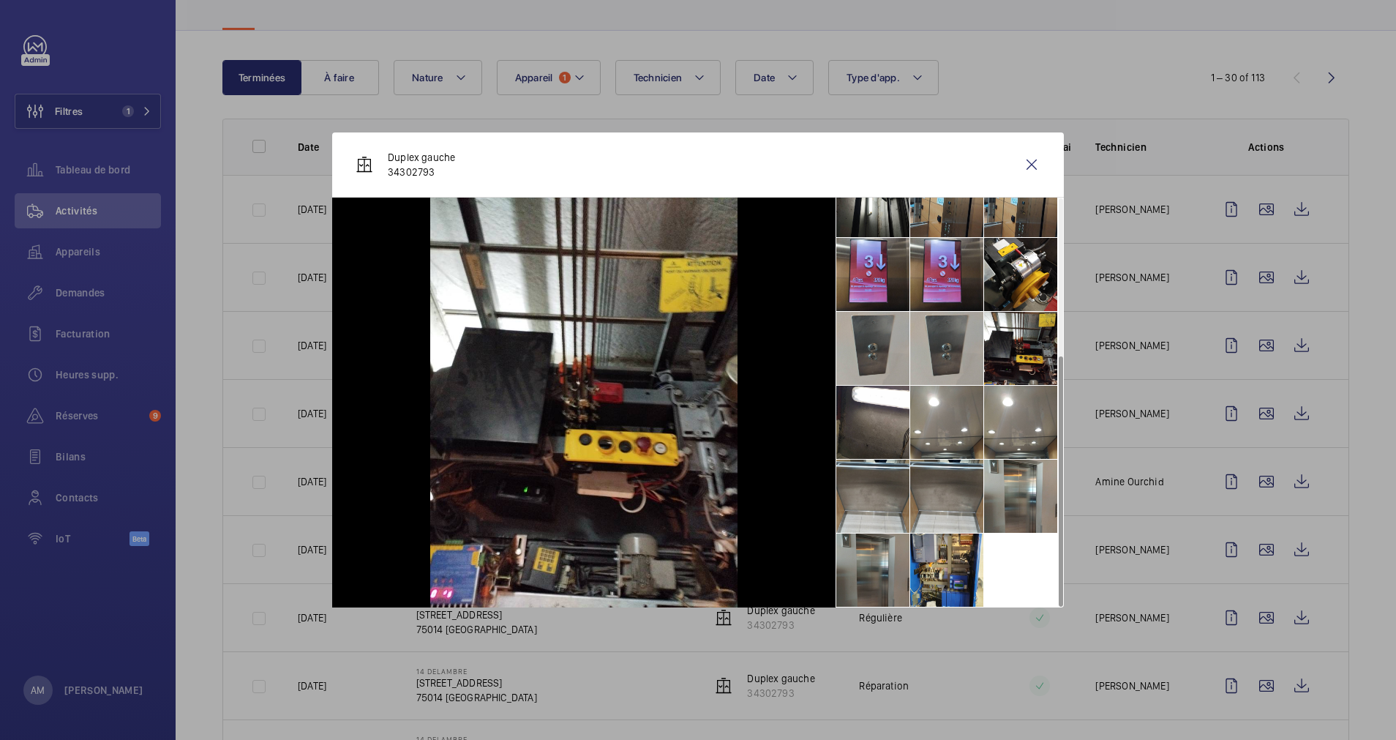
click at [870, 551] on li at bounding box center [872, 569] width 73 height 73
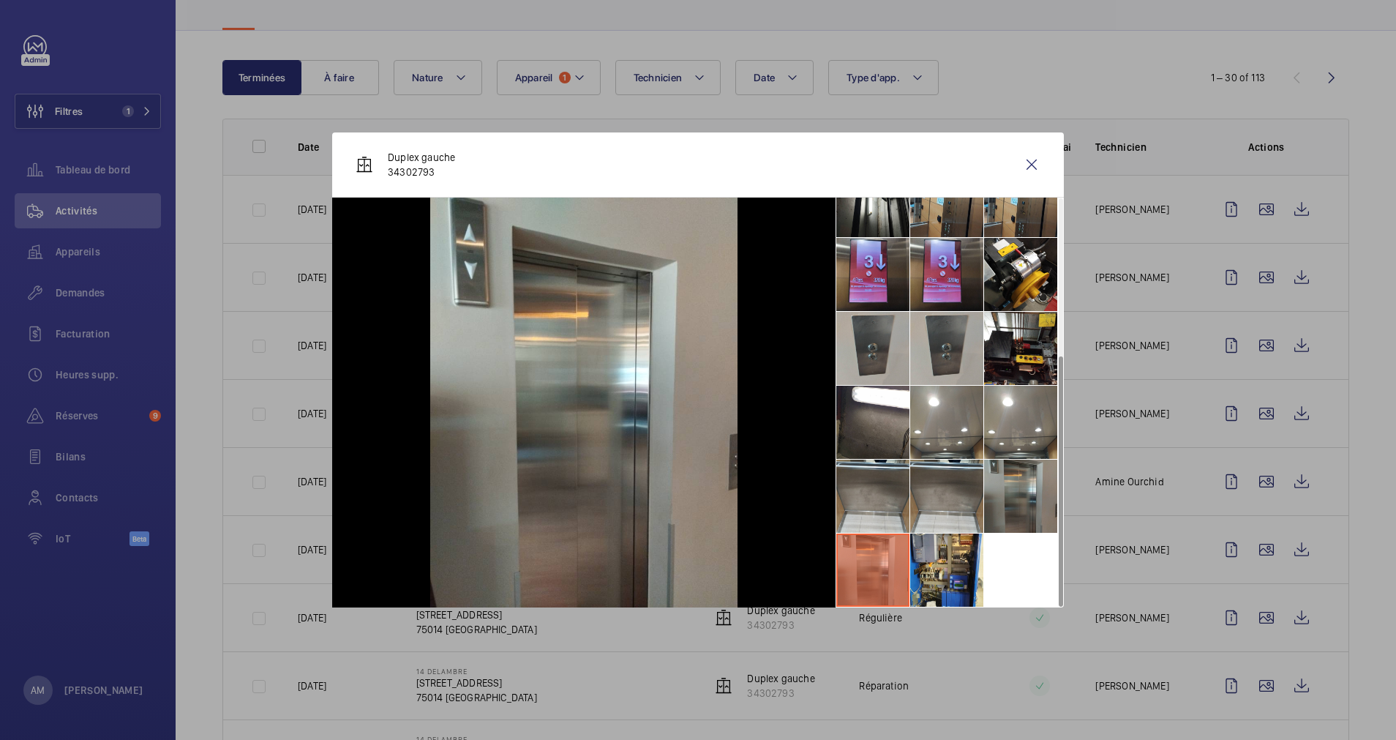
click at [1001, 509] on li at bounding box center [1020, 496] width 73 height 73
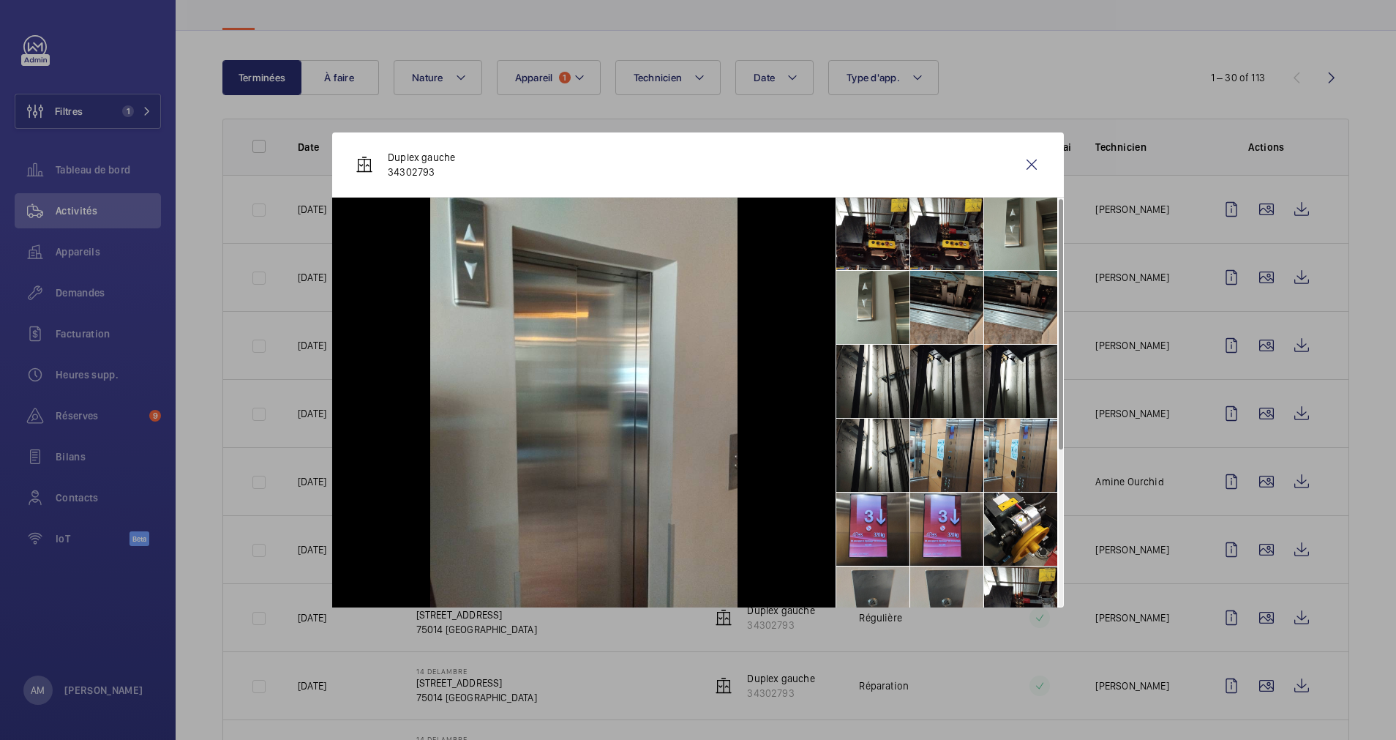
scroll to position [0, 0]
click at [1024, 258] on li at bounding box center [1020, 234] width 73 height 73
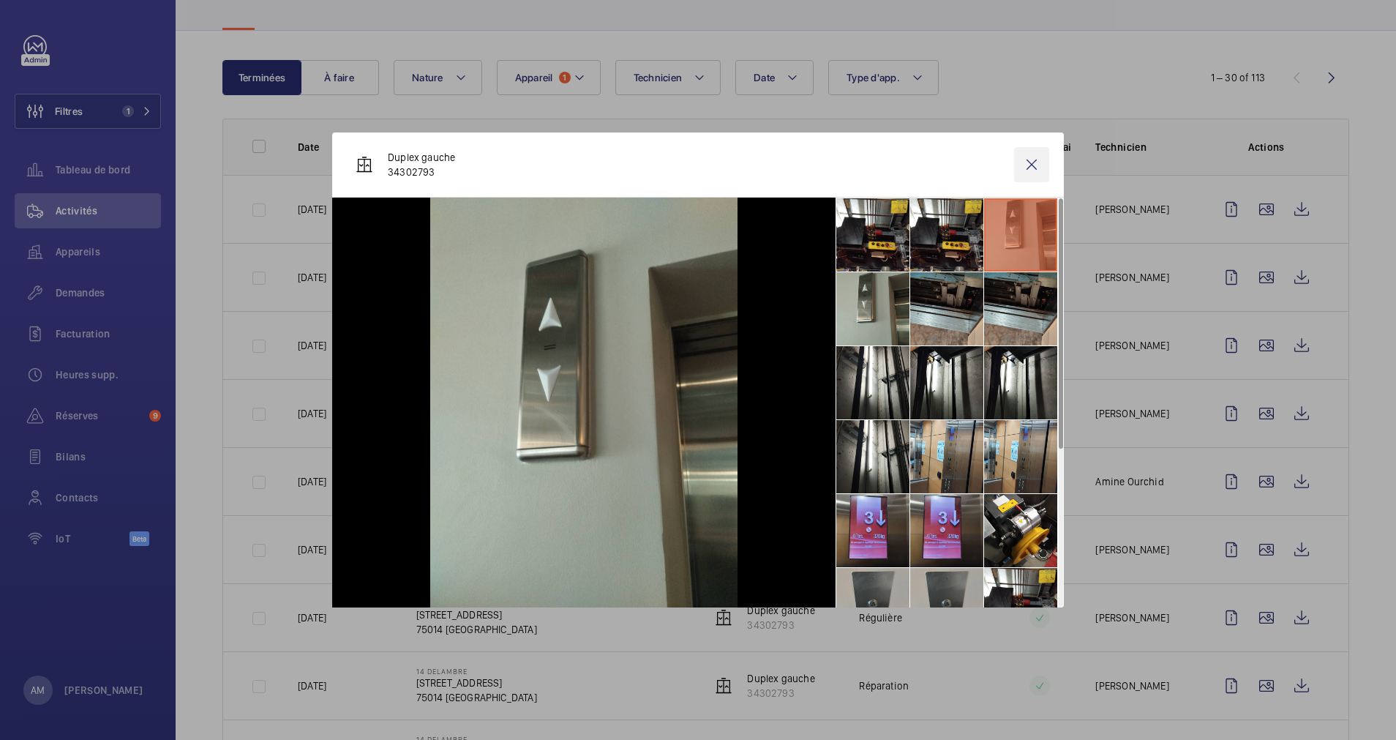
click at [1034, 160] on wm-front-icon-button at bounding box center [1031, 164] width 35 height 35
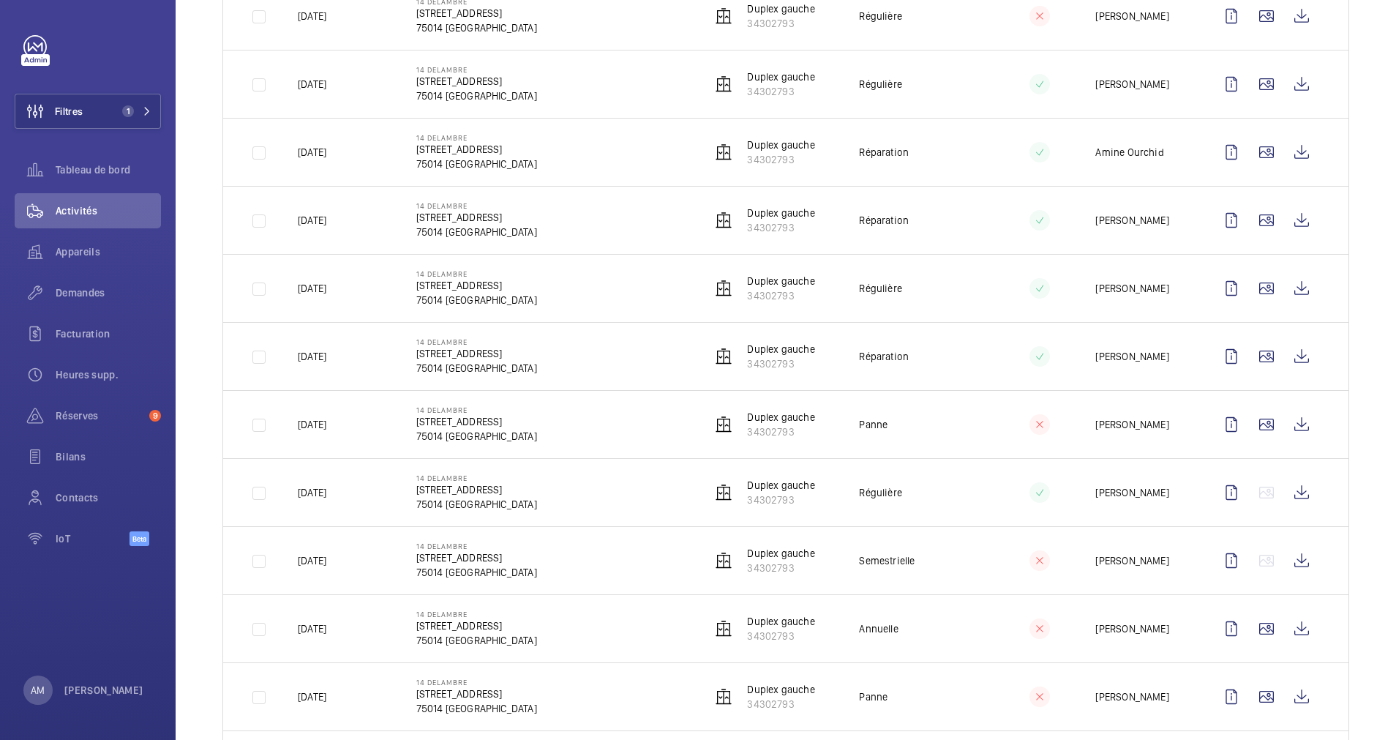
scroll to position [549, 0]
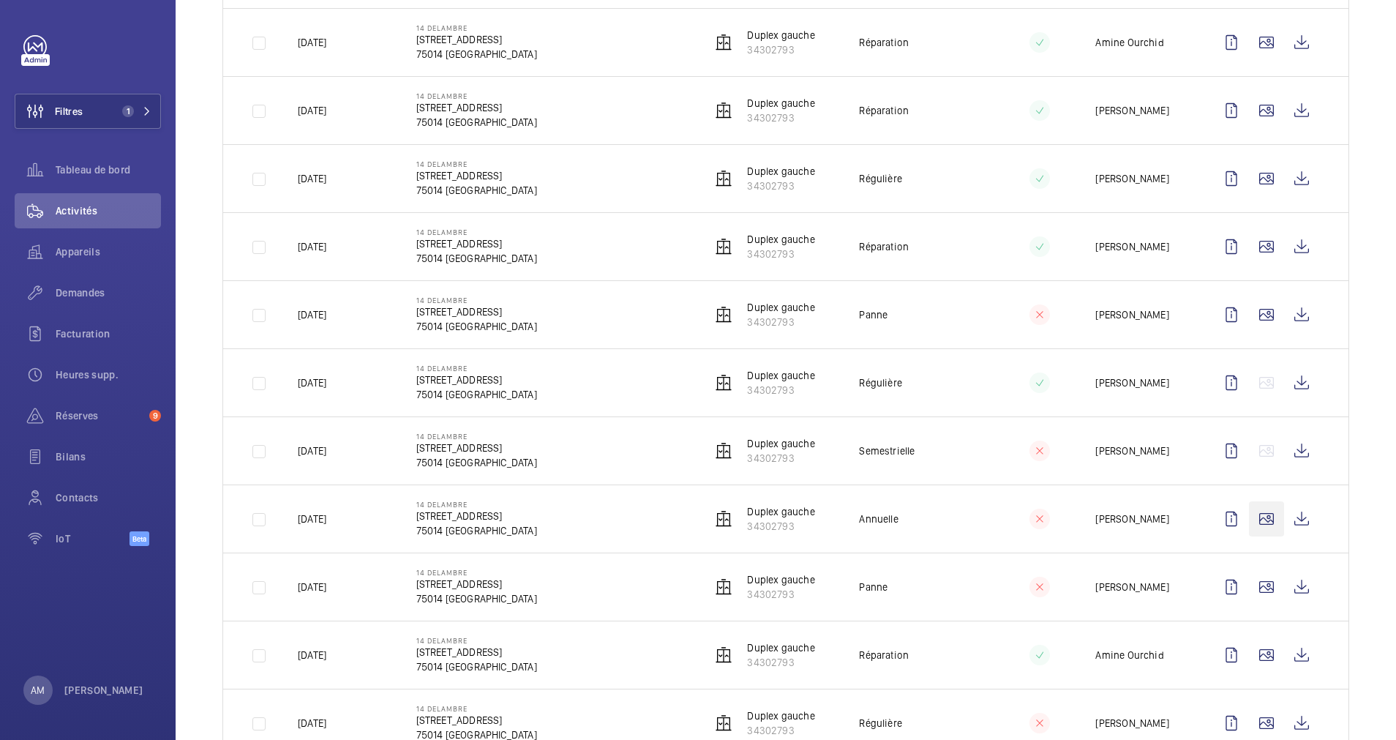
click at [1249, 521] on wm-front-icon-button at bounding box center [1266, 518] width 35 height 35
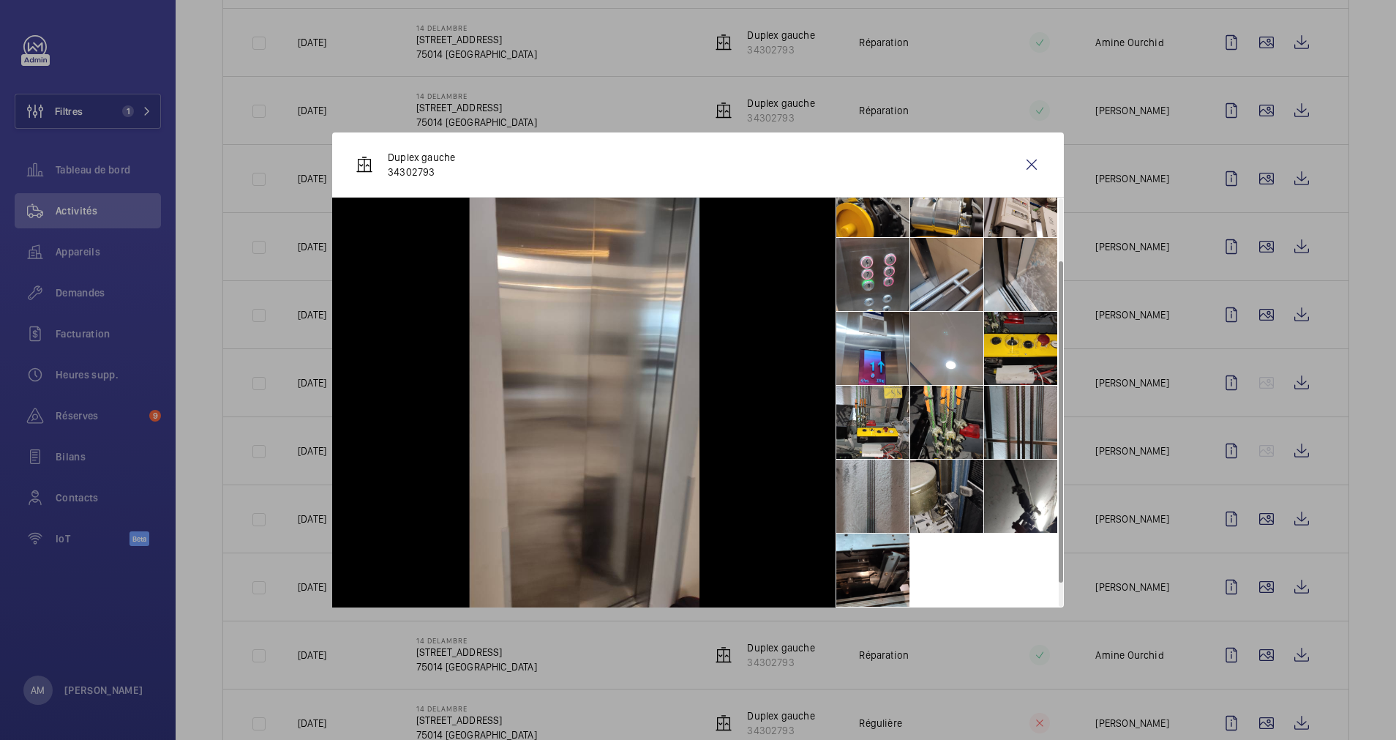
scroll to position [0, 0]
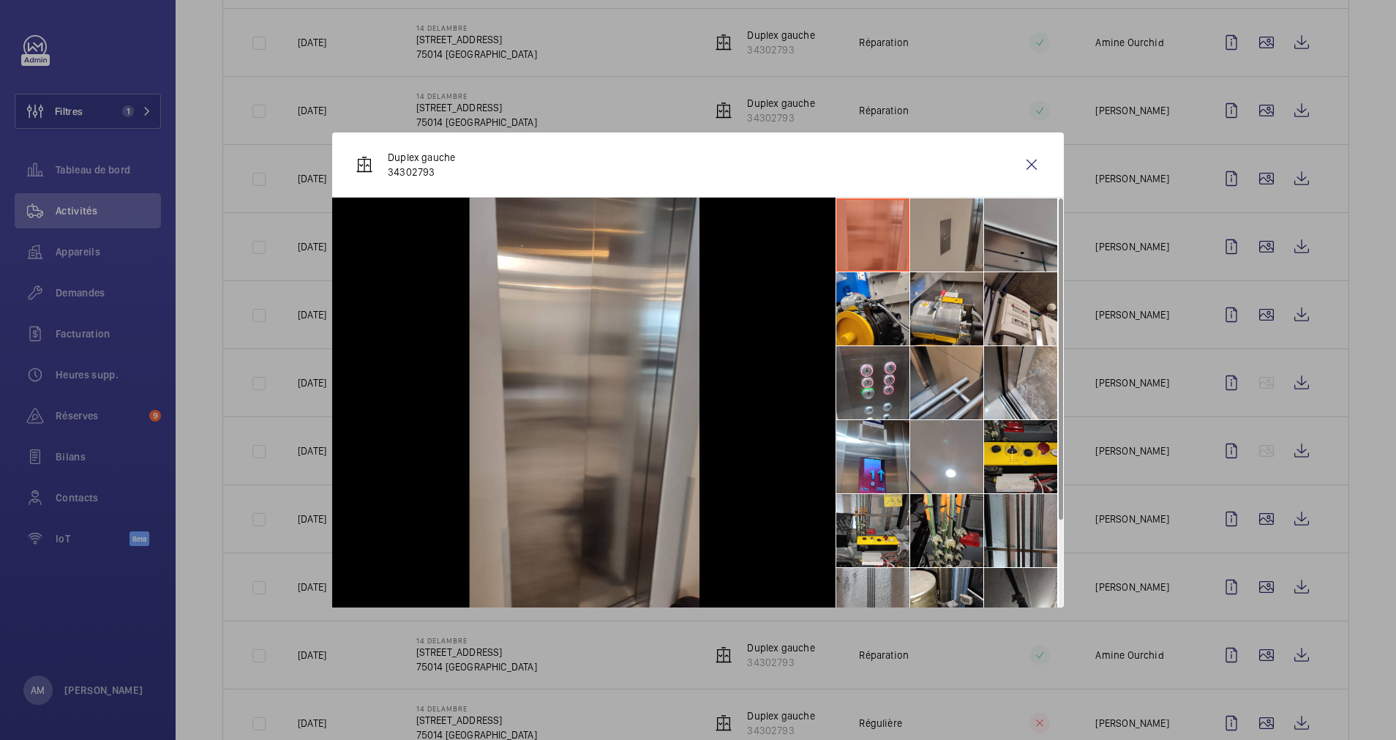
click at [948, 243] on li at bounding box center [946, 234] width 73 height 73
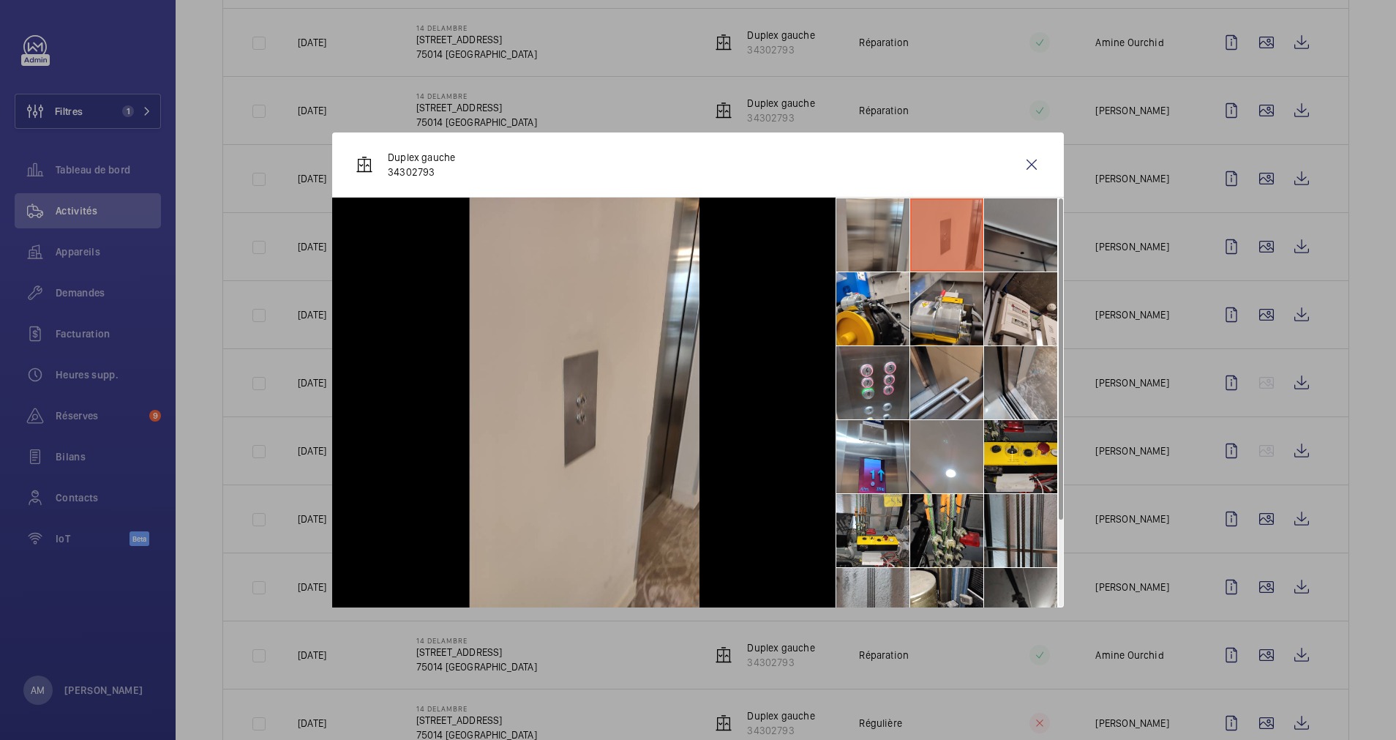
click at [997, 241] on li at bounding box center [1020, 234] width 73 height 73
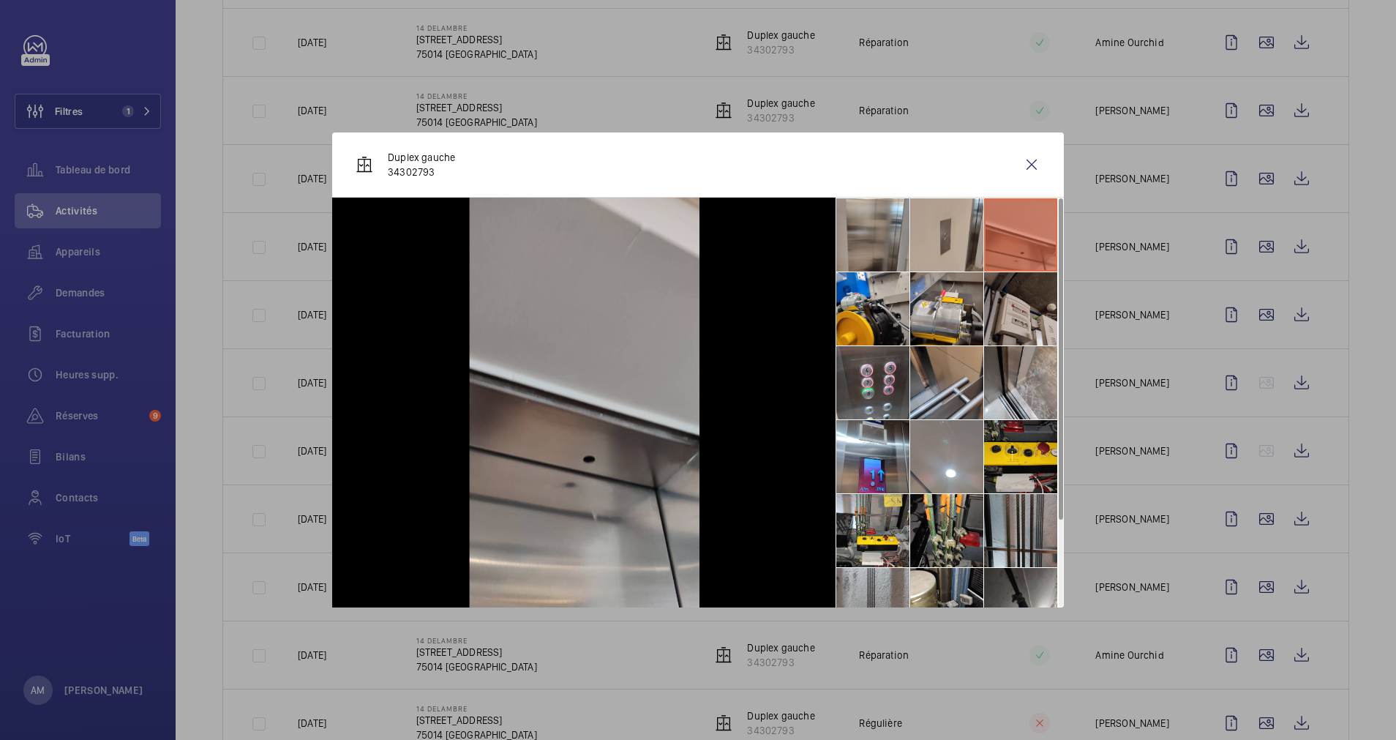
drag, startPoint x: 1006, startPoint y: 313, endPoint x: 997, endPoint y: 314, distance: 8.8
click at [1006, 314] on li at bounding box center [1020, 308] width 73 height 73
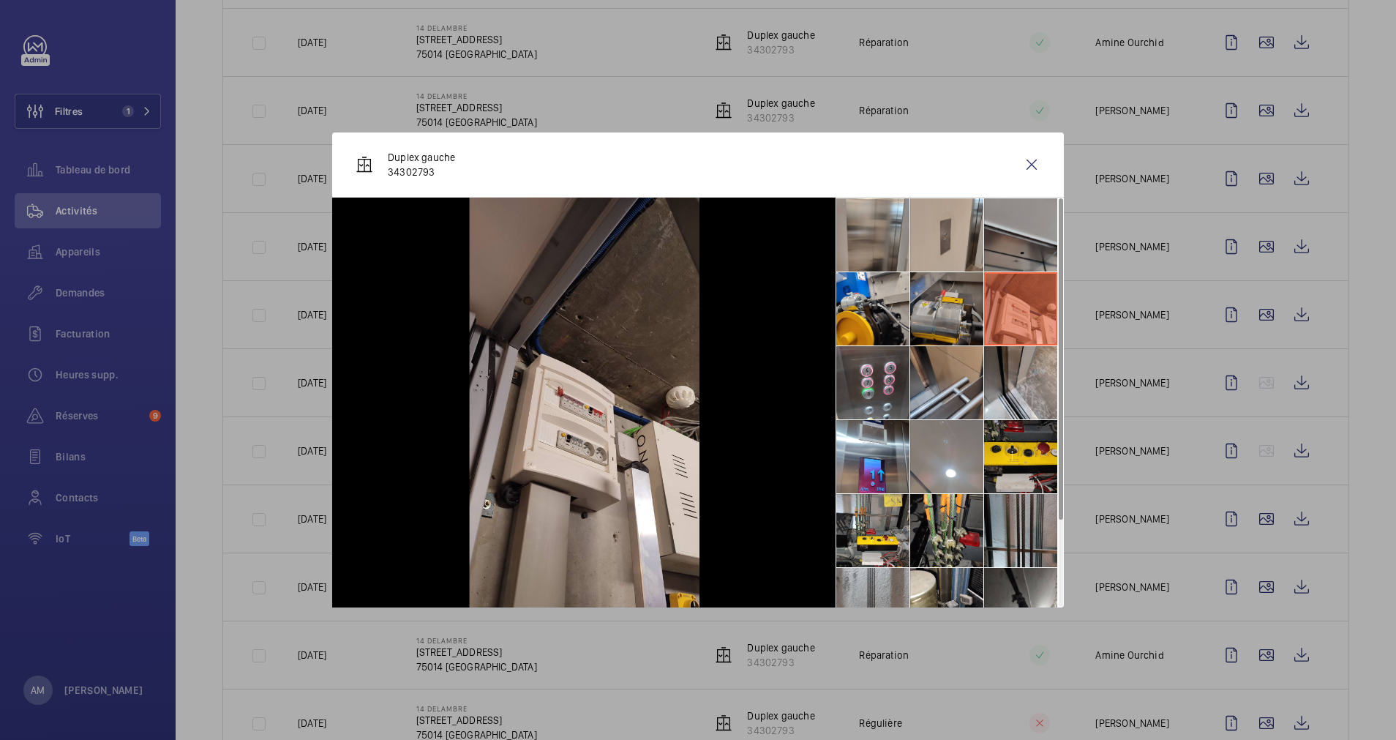
drag, startPoint x: 943, startPoint y: 310, endPoint x: 933, endPoint y: 311, distance: 10.3
click at [942, 310] on li at bounding box center [946, 308] width 73 height 73
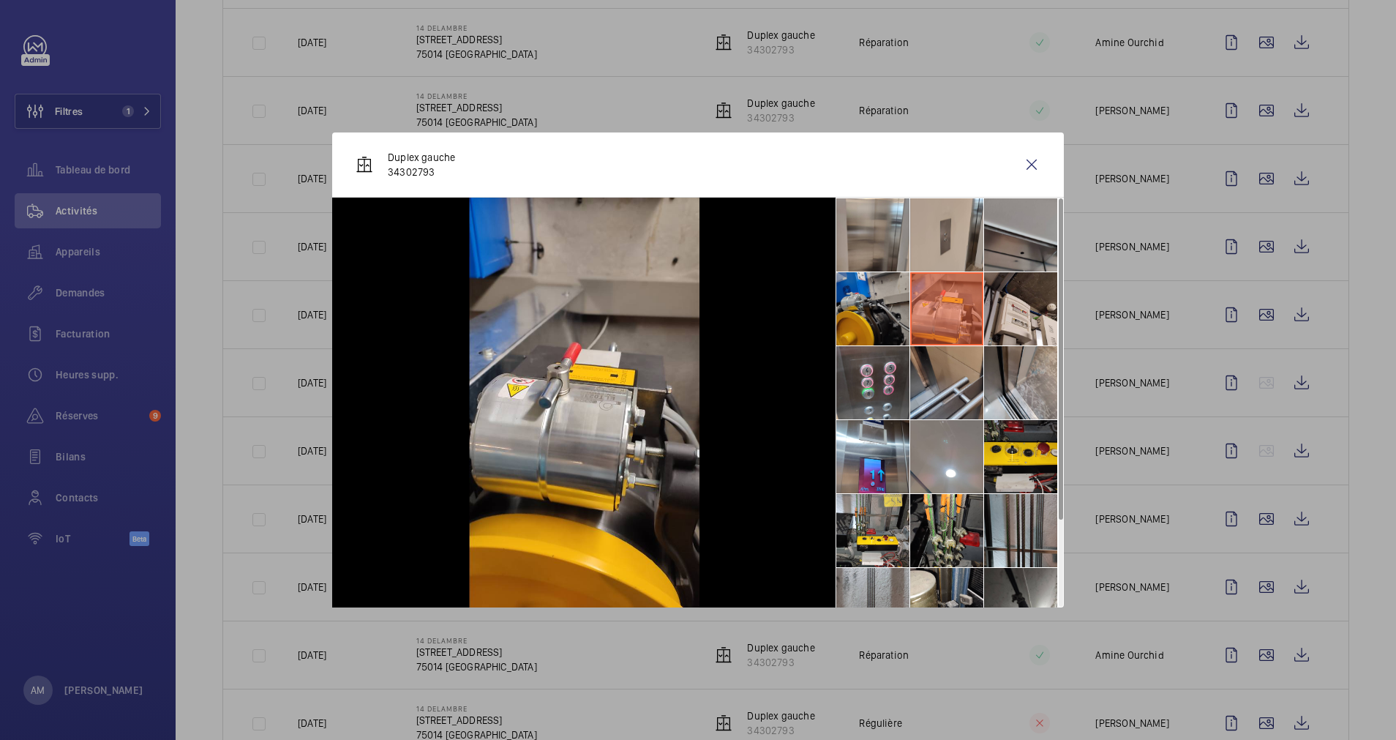
click at [877, 312] on li at bounding box center [872, 308] width 73 height 73
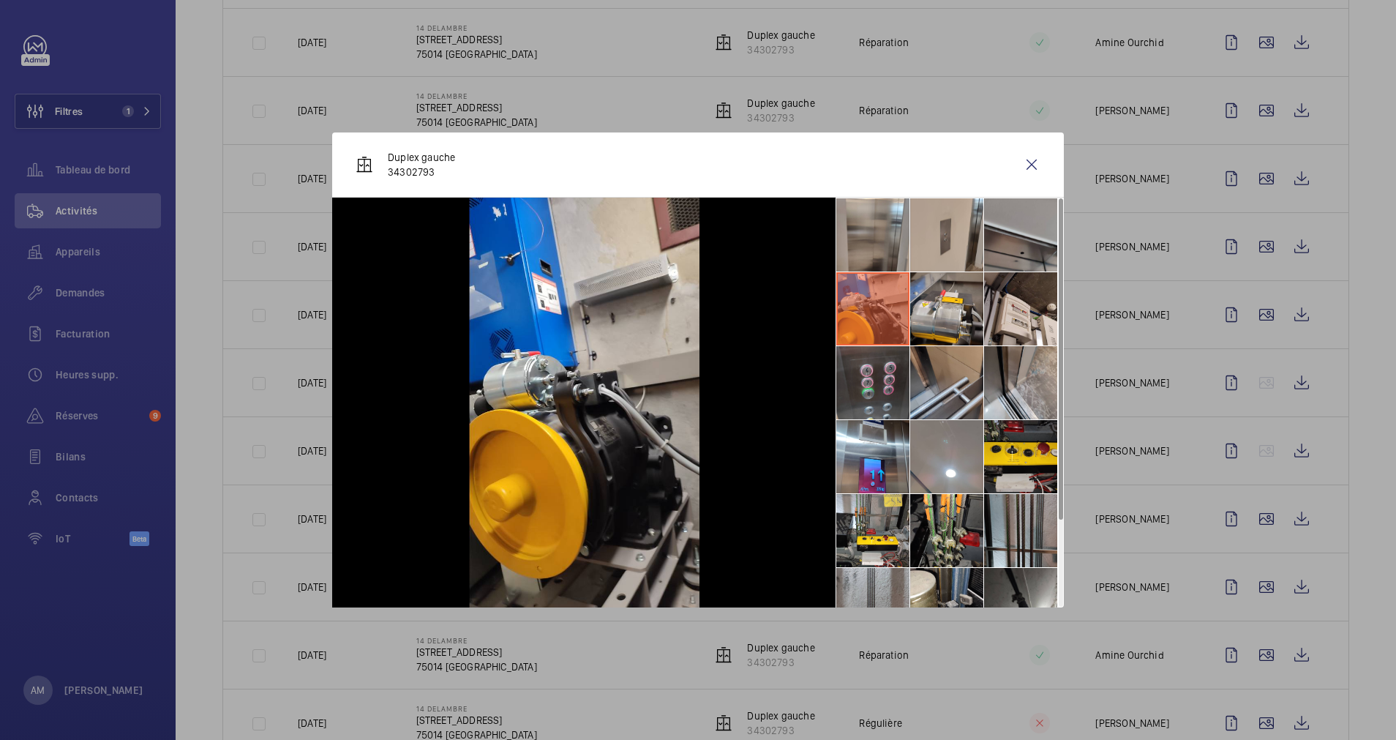
click at [874, 366] on li at bounding box center [872, 382] width 73 height 73
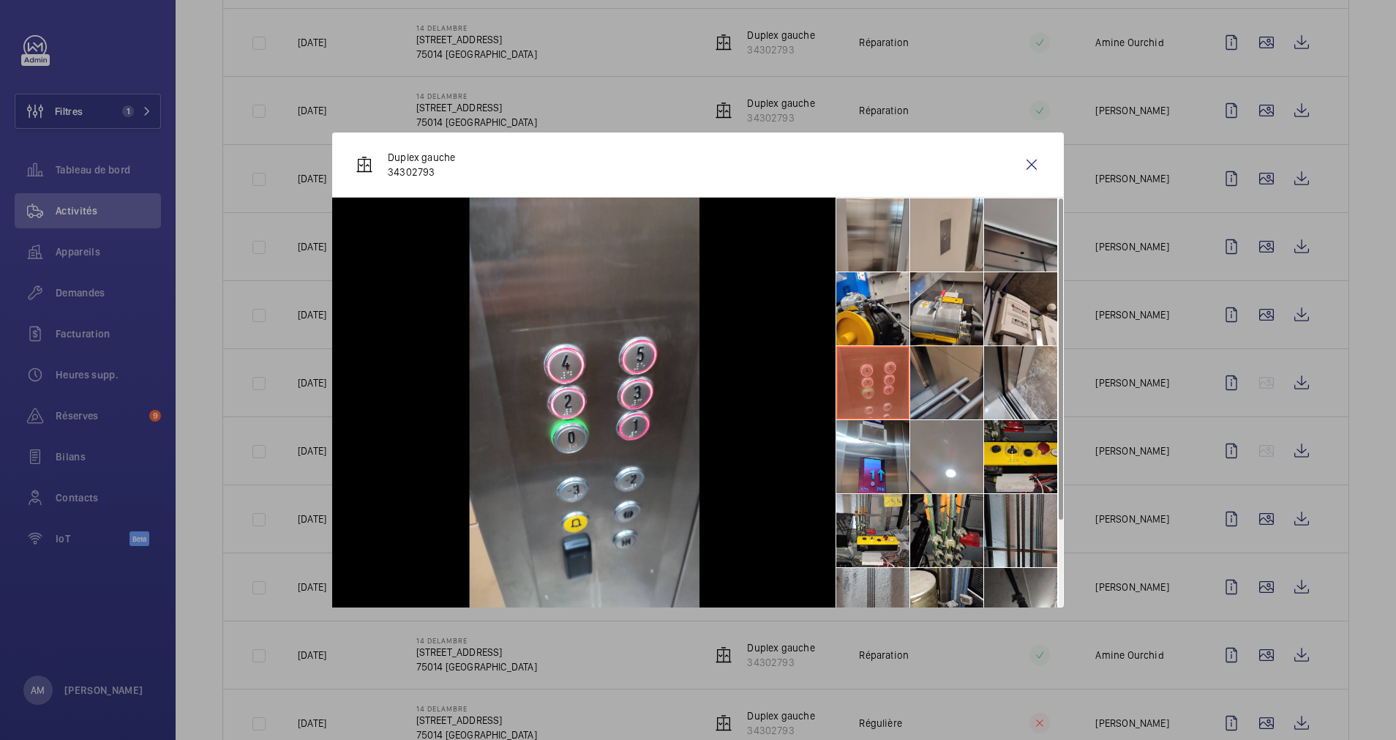
click at [945, 361] on li at bounding box center [946, 382] width 73 height 73
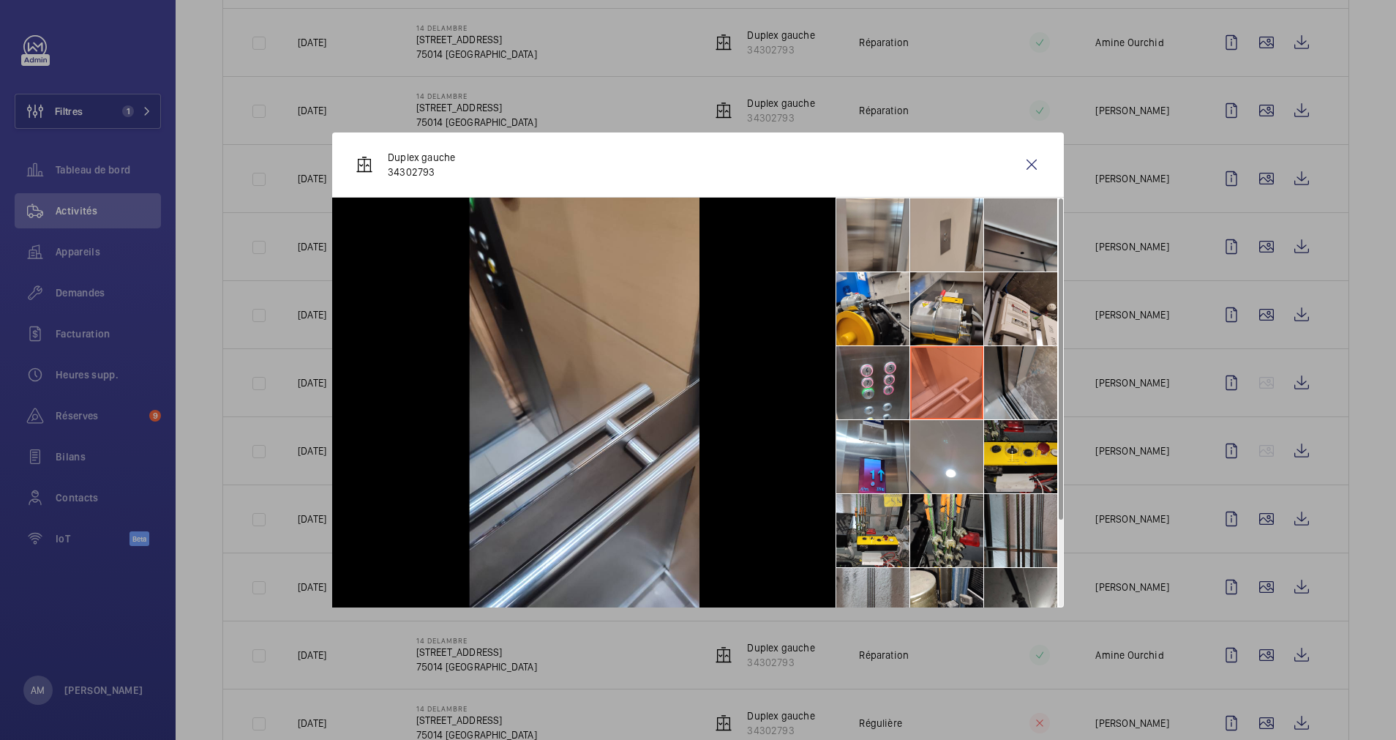
click at [1016, 366] on li at bounding box center [1020, 382] width 73 height 73
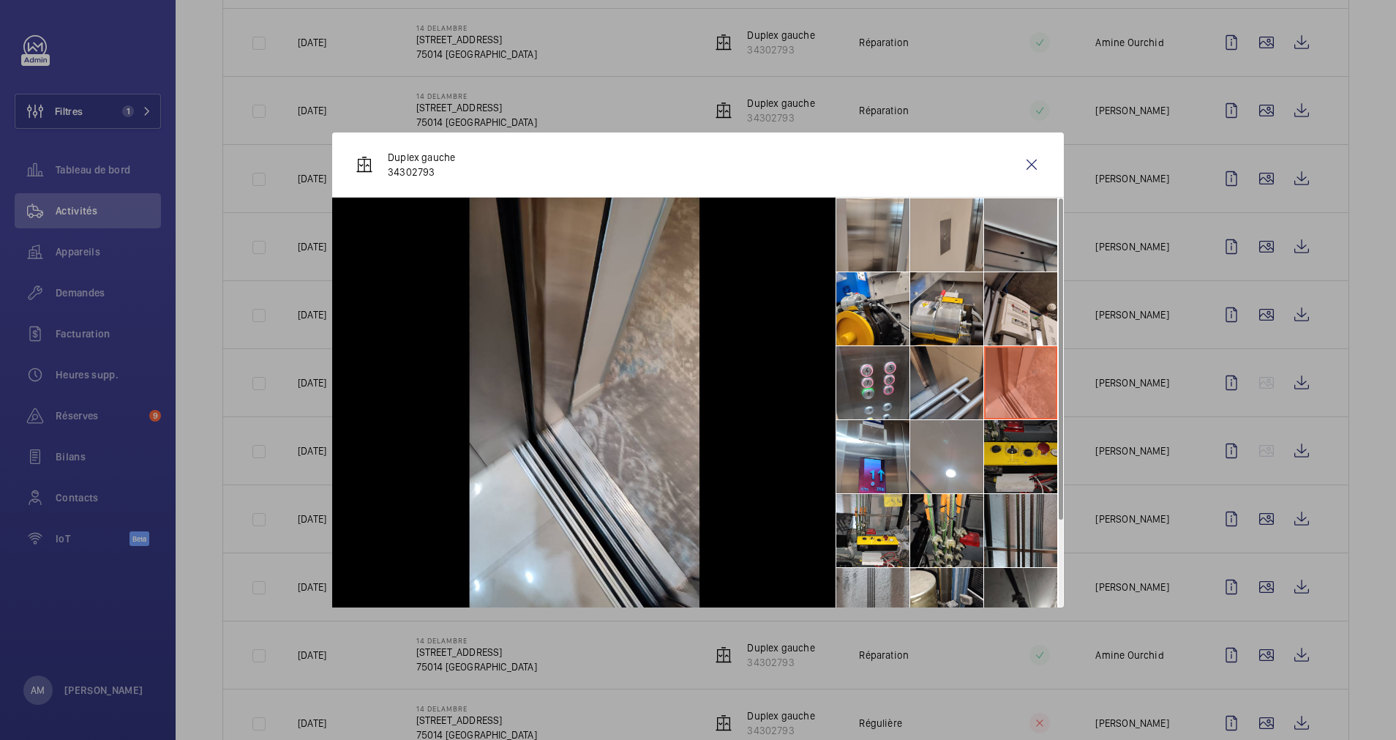
click at [1012, 453] on li at bounding box center [1020, 456] width 73 height 73
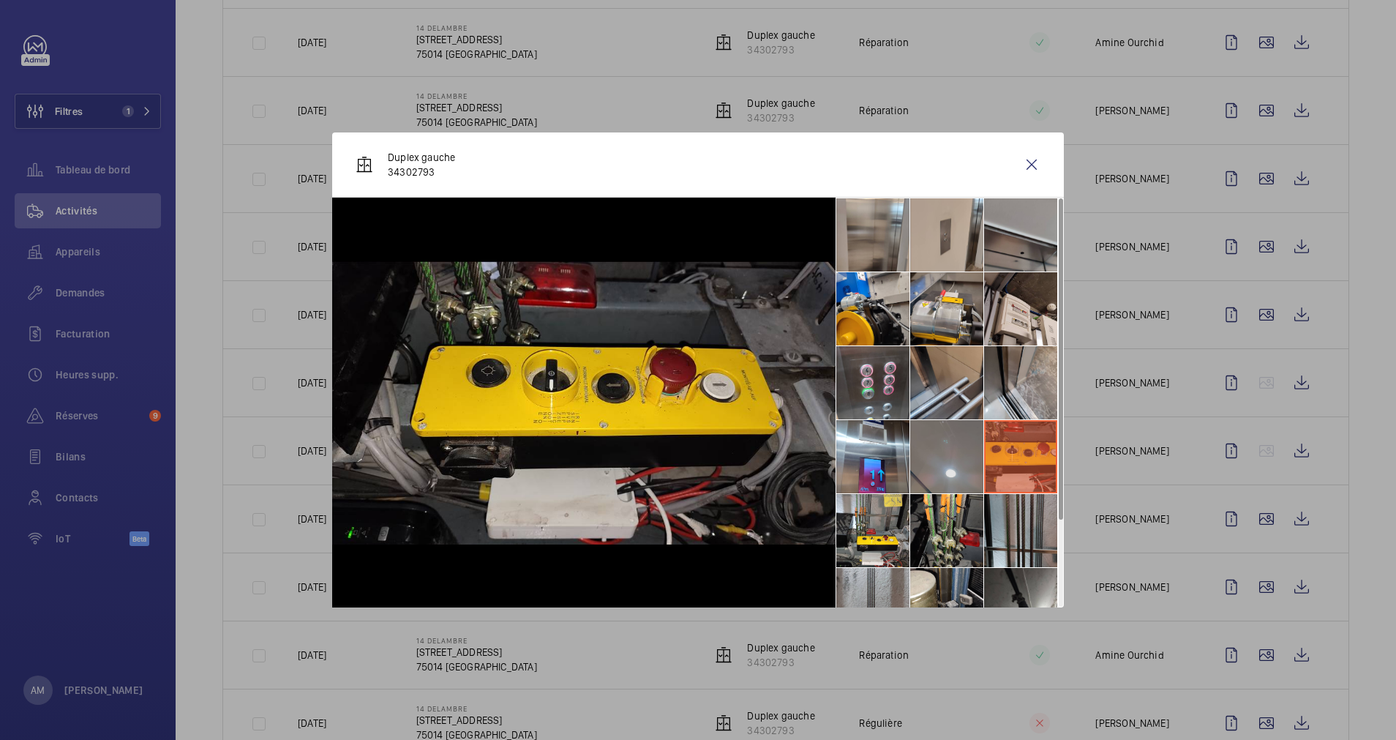
click at [957, 455] on li at bounding box center [946, 456] width 73 height 73
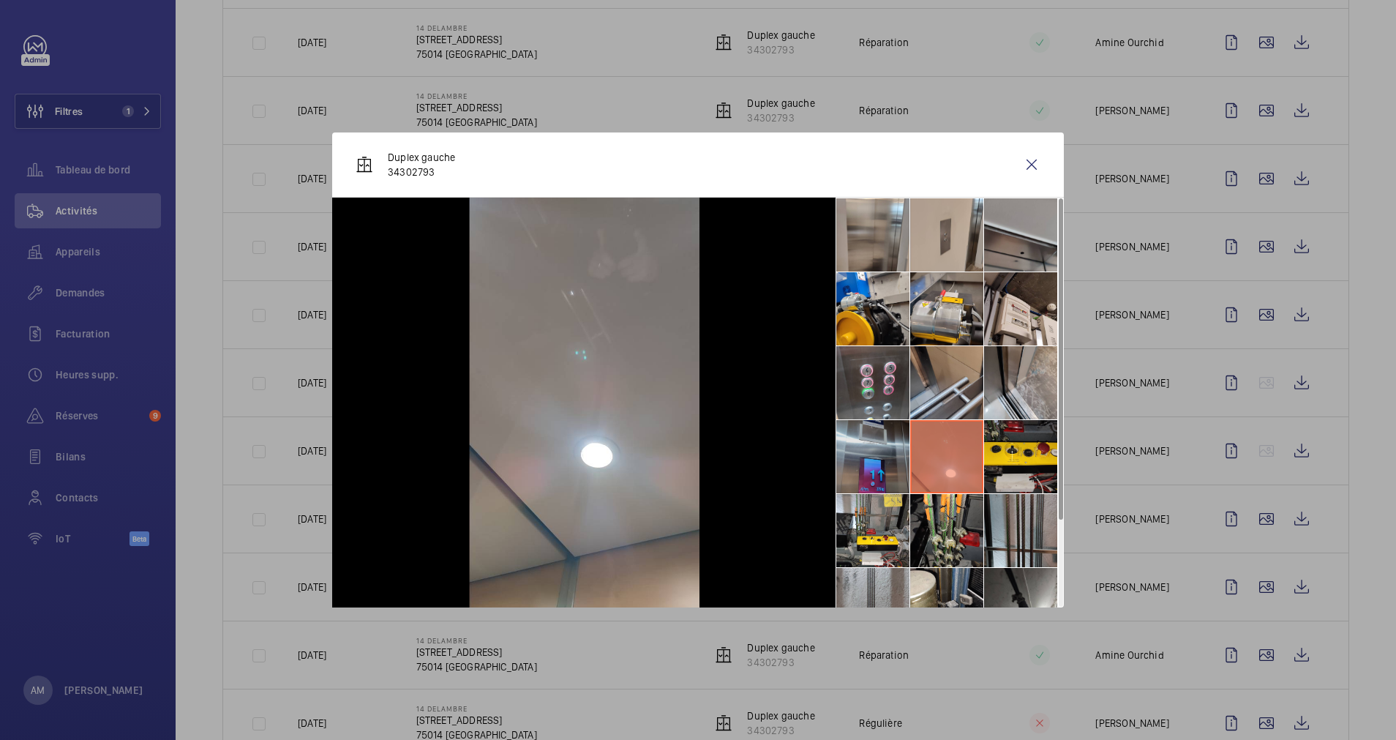
click at [884, 453] on li at bounding box center [872, 456] width 73 height 73
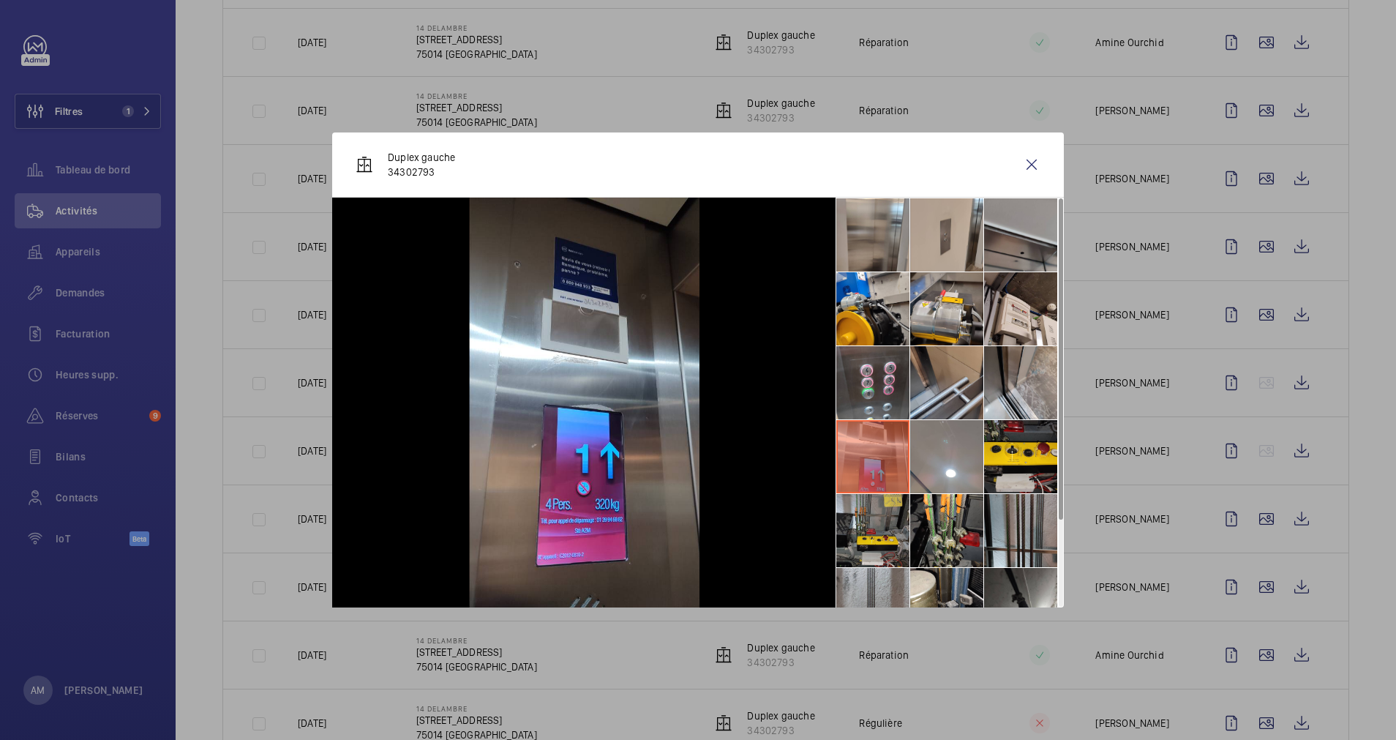
click at [882, 500] on li at bounding box center [872, 530] width 73 height 73
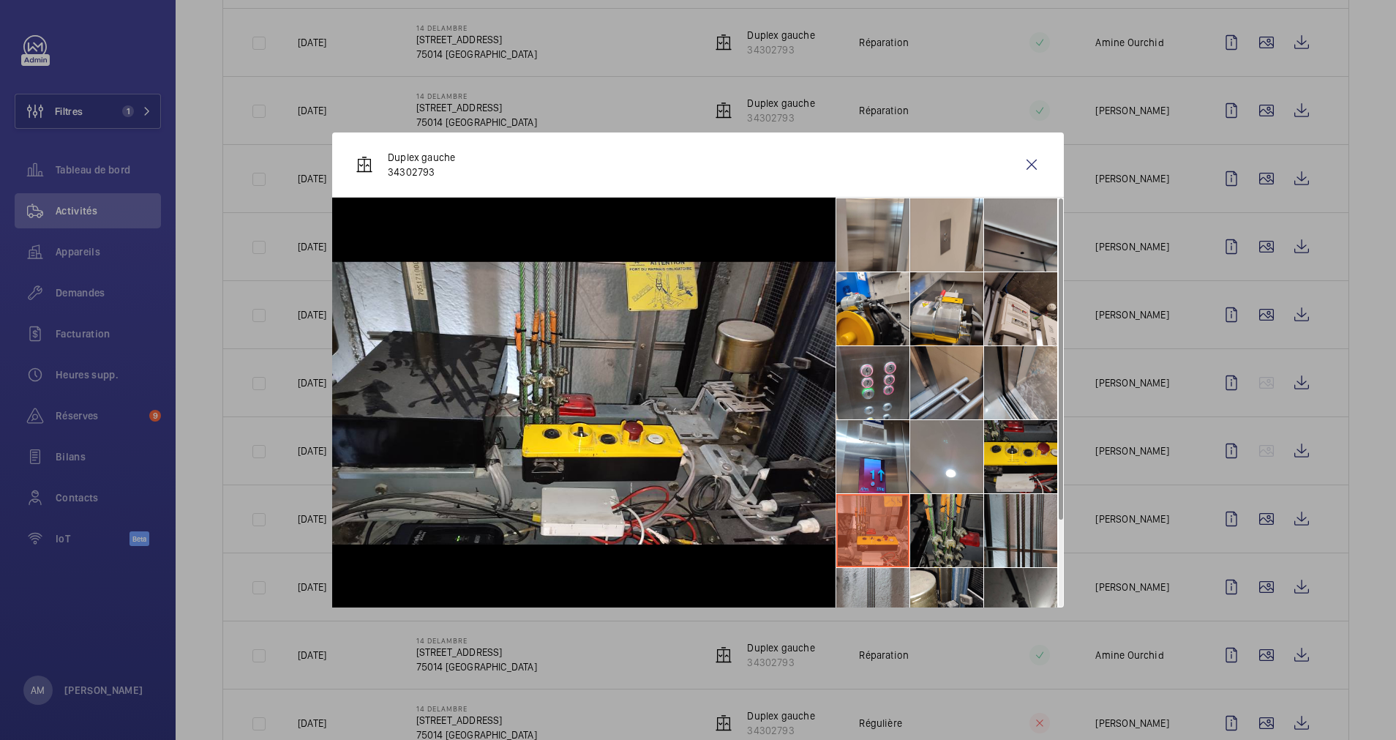
click at [944, 509] on li at bounding box center [946, 530] width 73 height 73
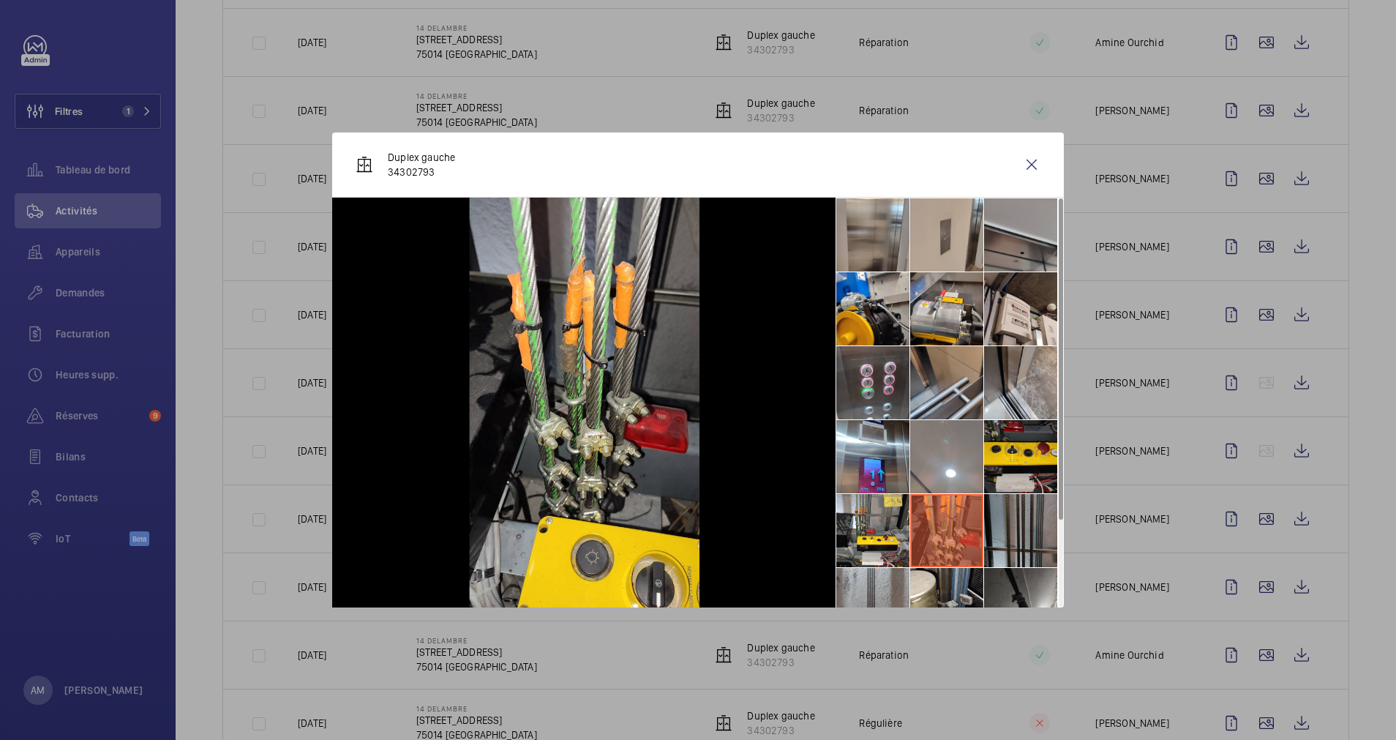
click at [998, 515] on li at bounding box center [1020, 530] width 73 height 73
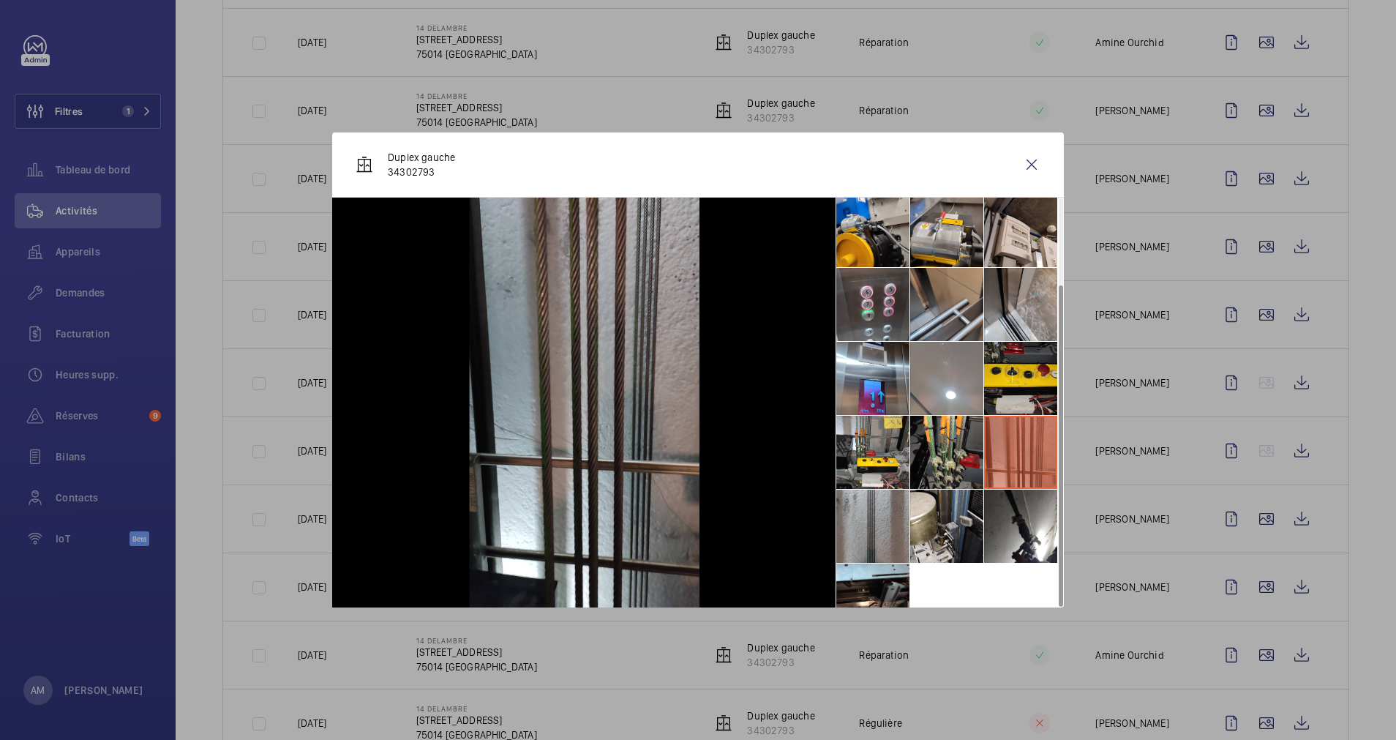
scroll to position [108, 0]
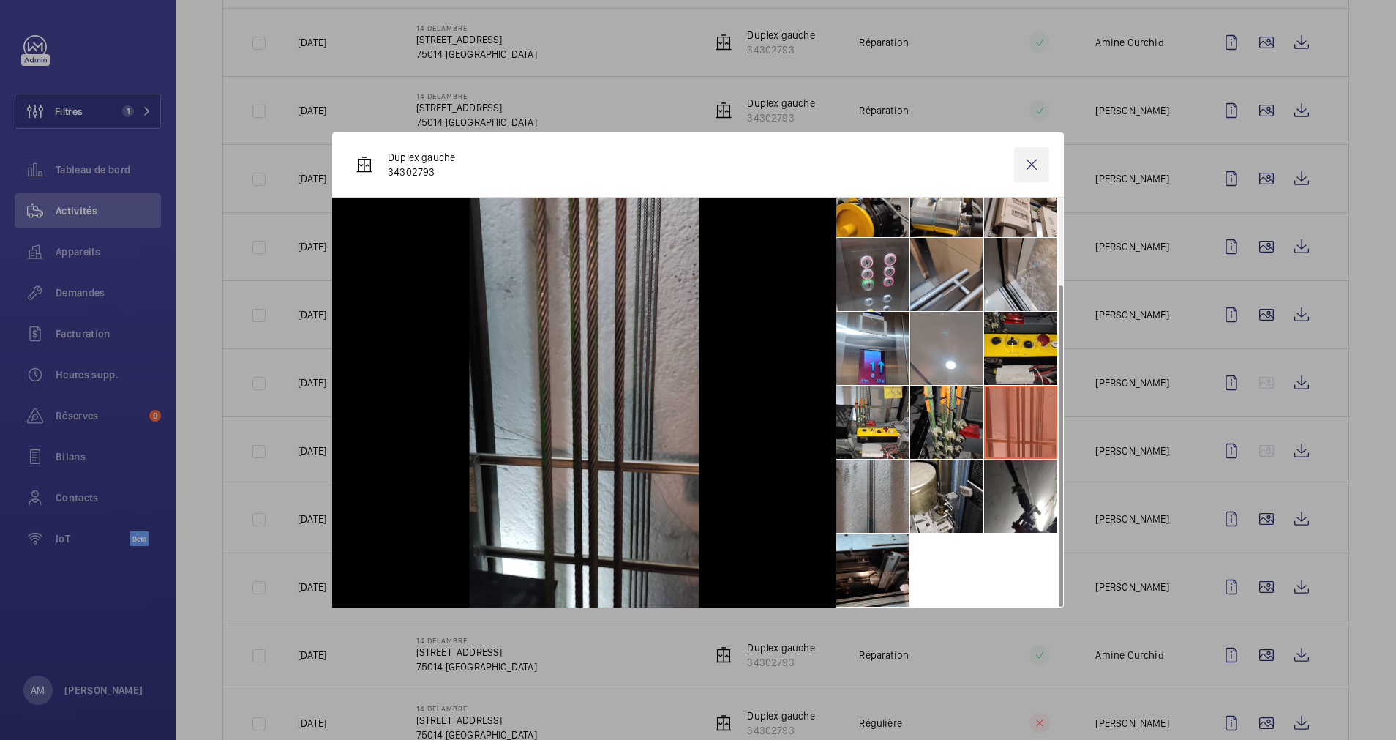
click at [1022, 160] on wm-front-icon-button at bounding box center [1031, 164] width 35 height 35
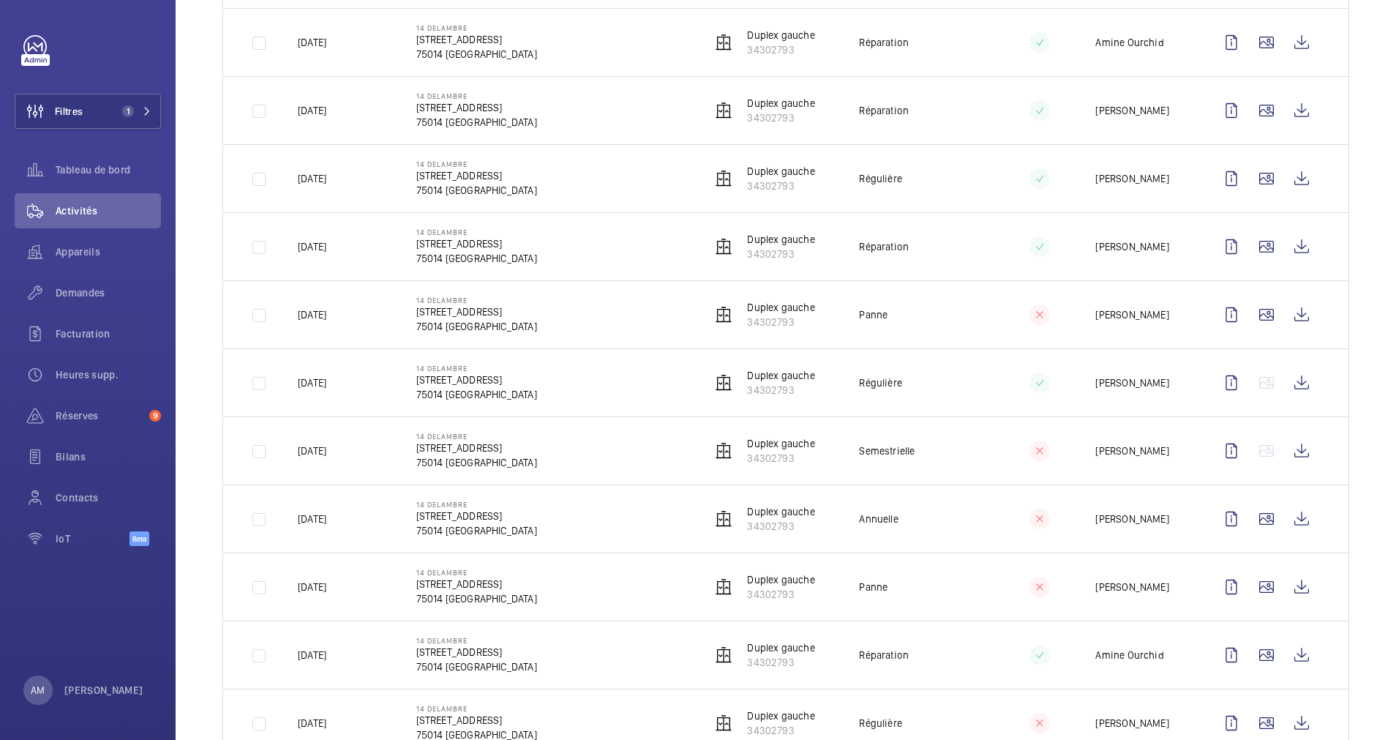
scroll to position [768, 0]
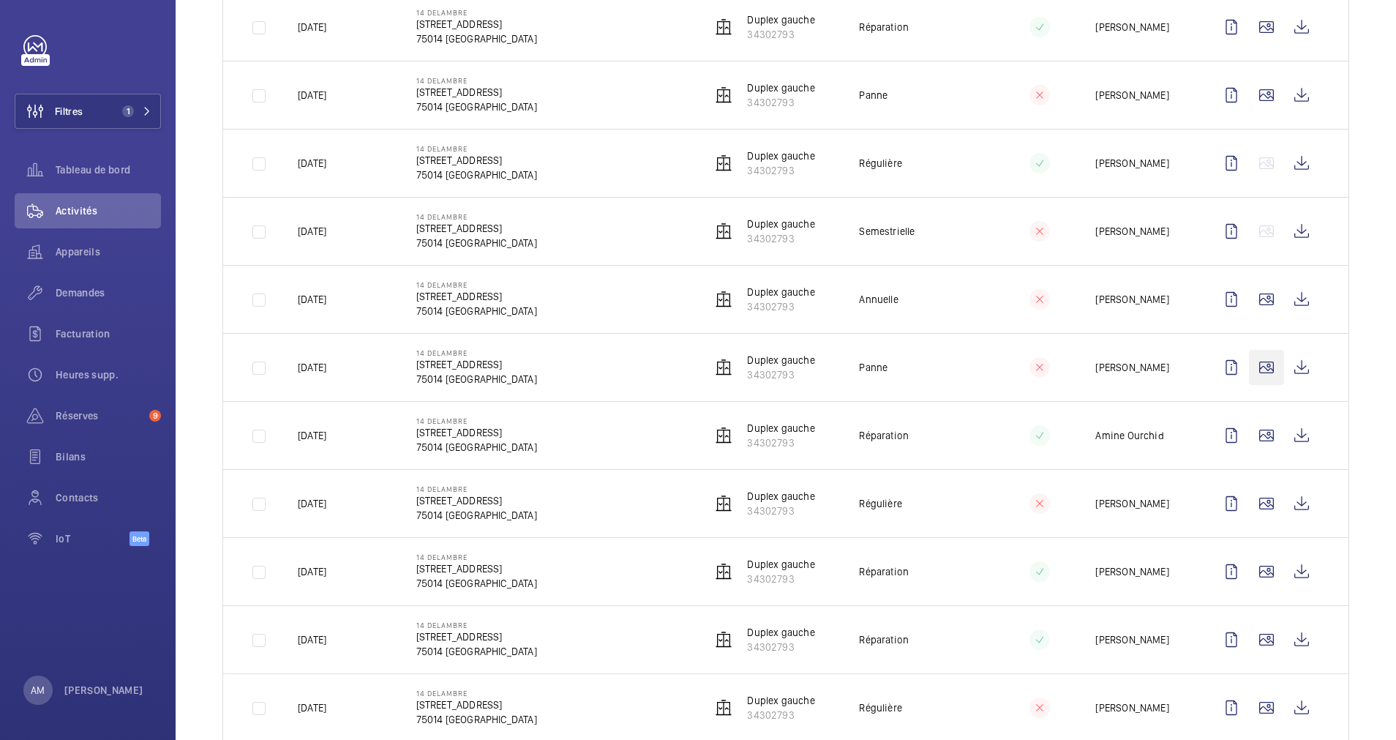
click at [1251, 354] on wm-front-icon-button at bounding box center [1266, 367] width 35 height 35
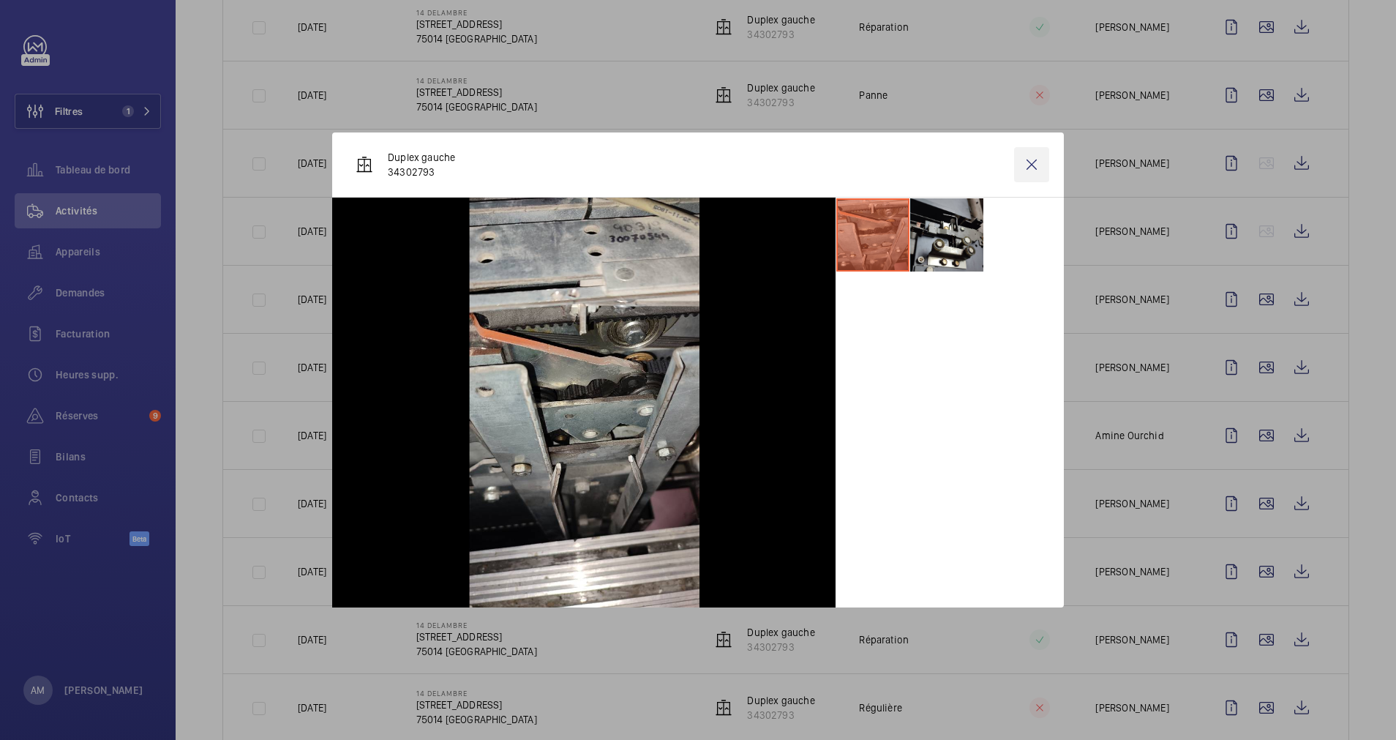
click at [1027, 154] on wm-front-icon-button at bounding box center [1031, 164] width 35 height 35
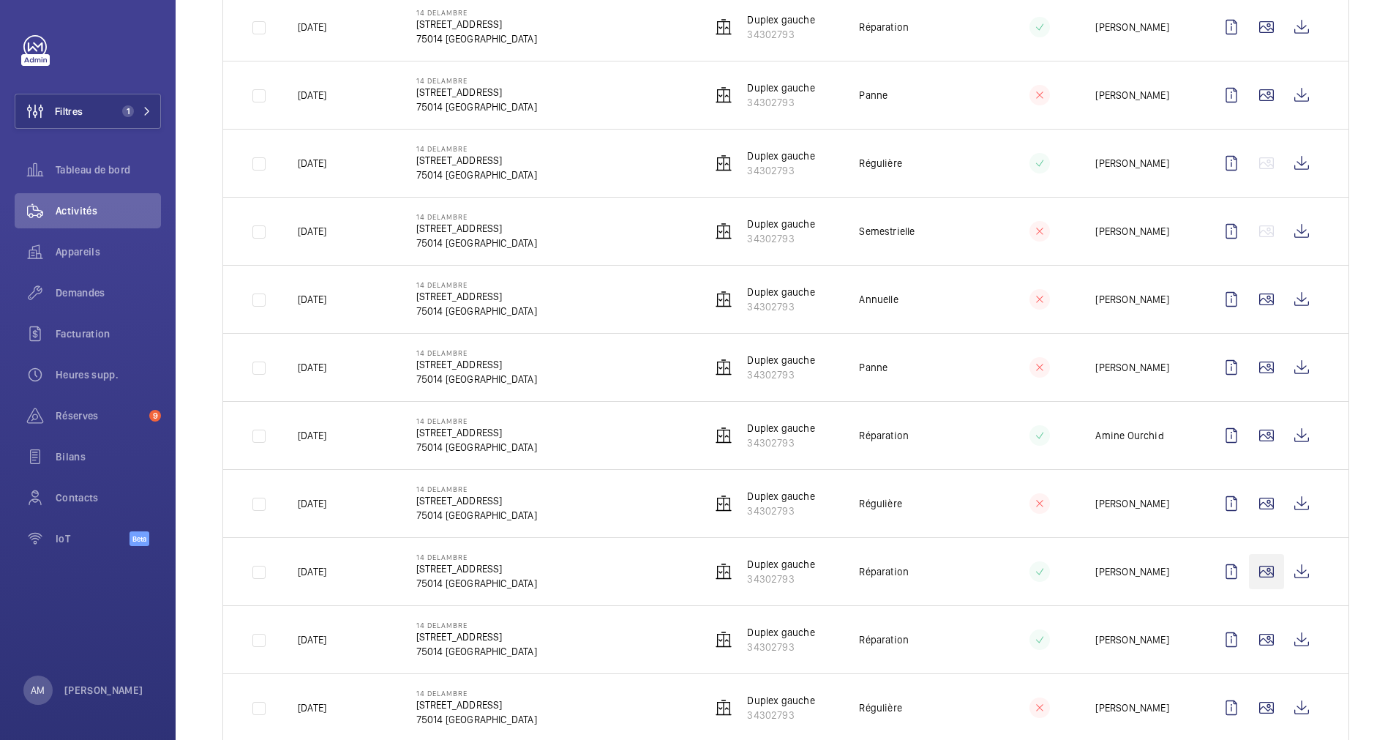
scroll to position [878, 0]
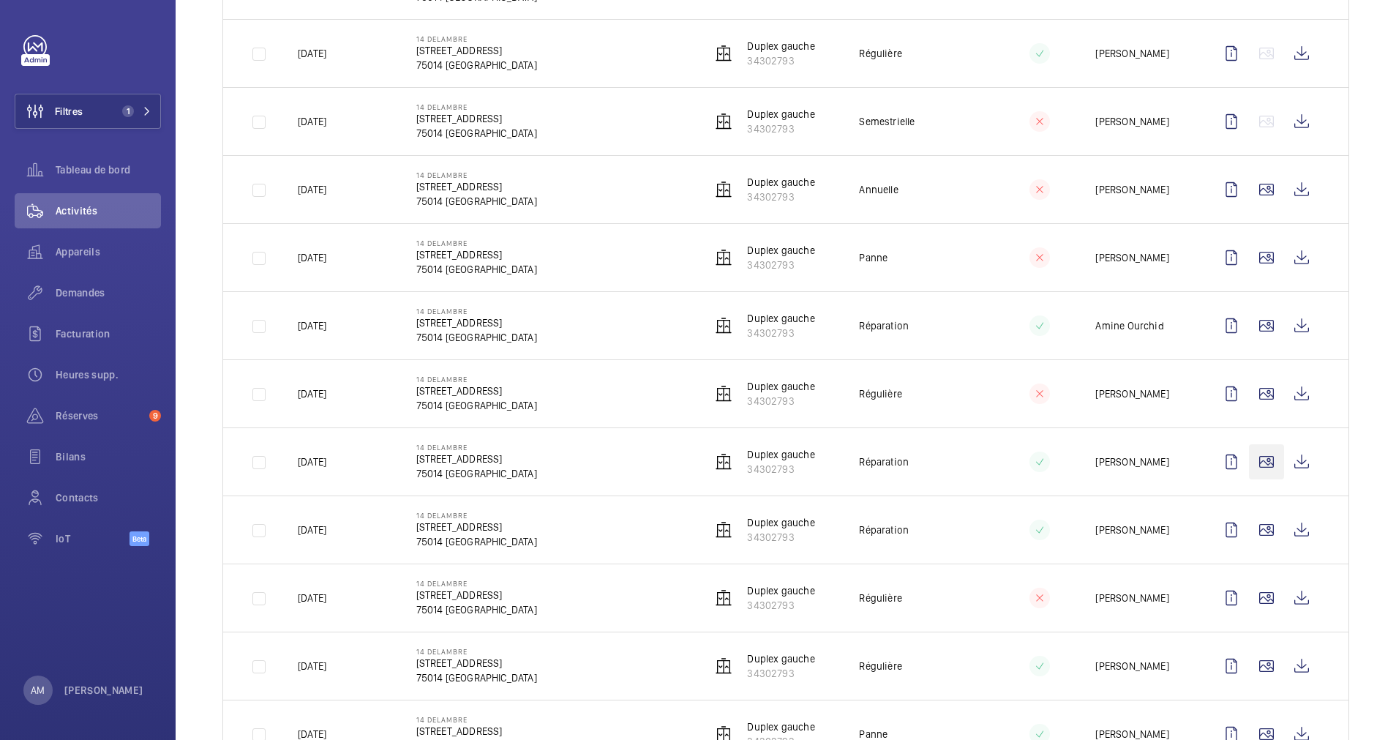
click at [1249, 454] on wm-front-icon-button at bounding box center [1266, 461] width 35 height 35
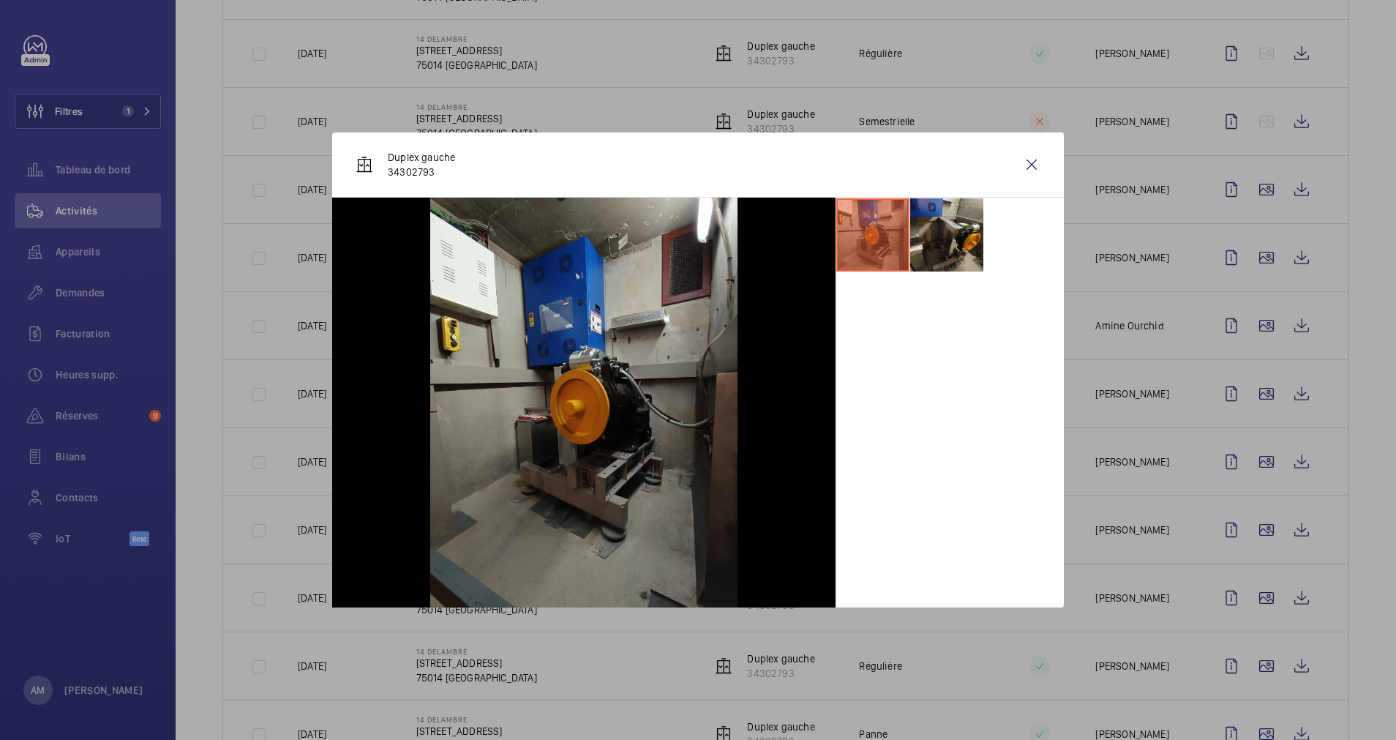
click at [1248, 514] on div at bounding box center [698, 370] width 1396 height 740
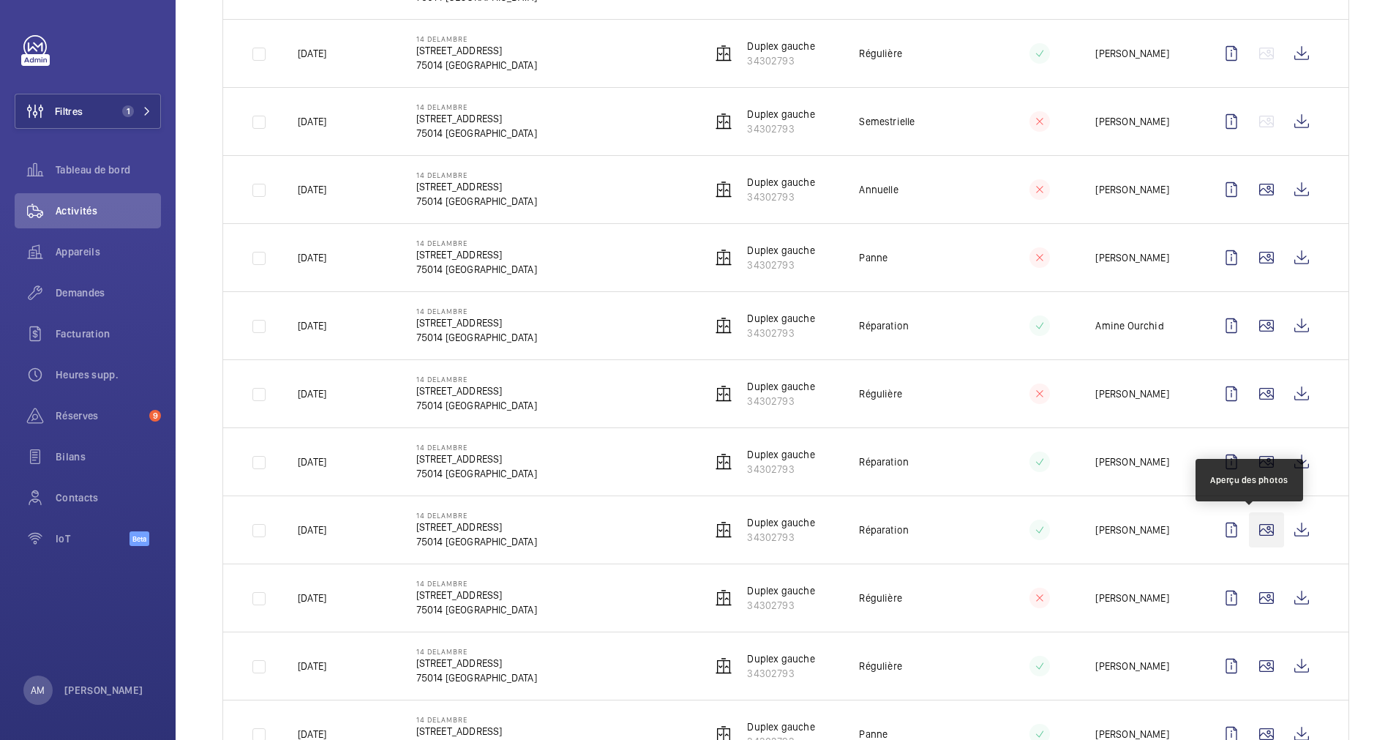
click at [1250, 526] on wm-front-icon-button at bounding box center [1266, 529] width 35 height 35
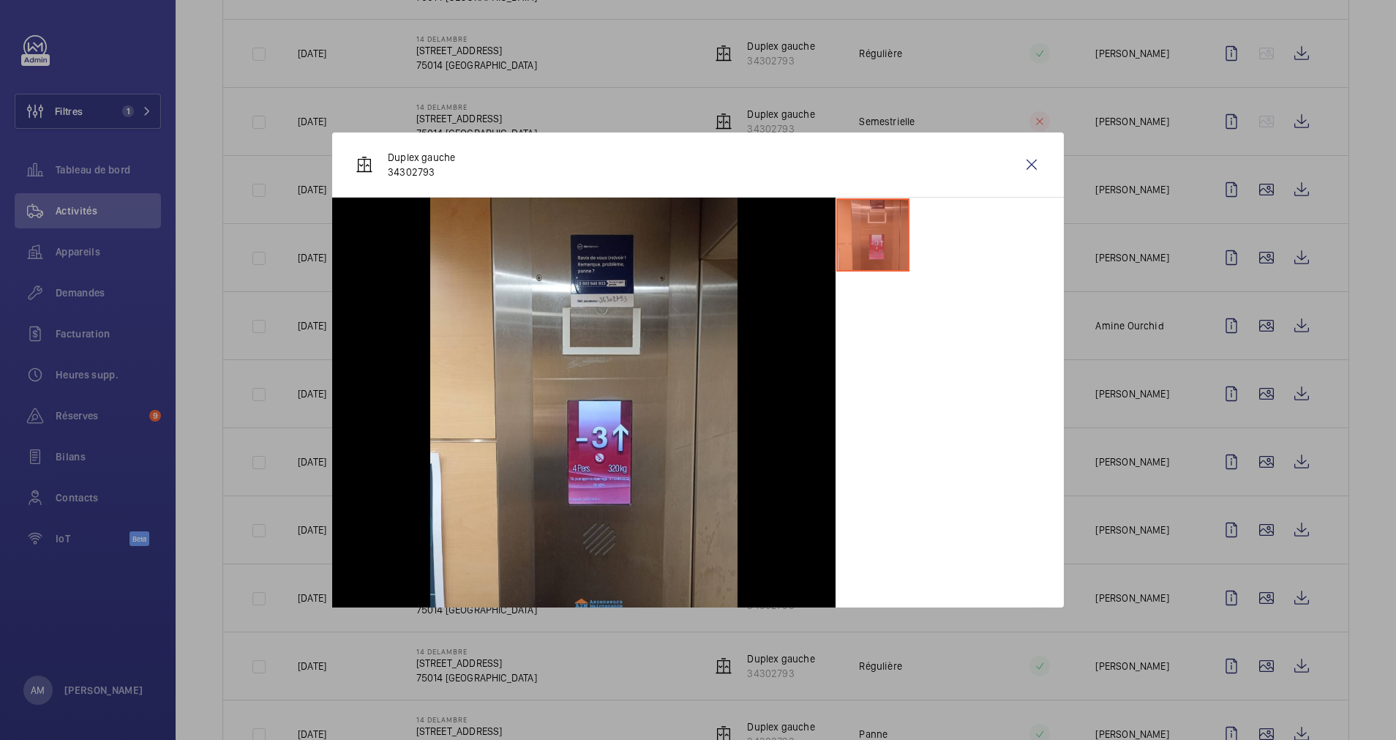
click at [1247, 571] on div at bounding box center [698, 370] width 1396 height 740
click at [1249, 593] on wm-front-icon-button at bounding box center [1266, 597] width 35 height 35
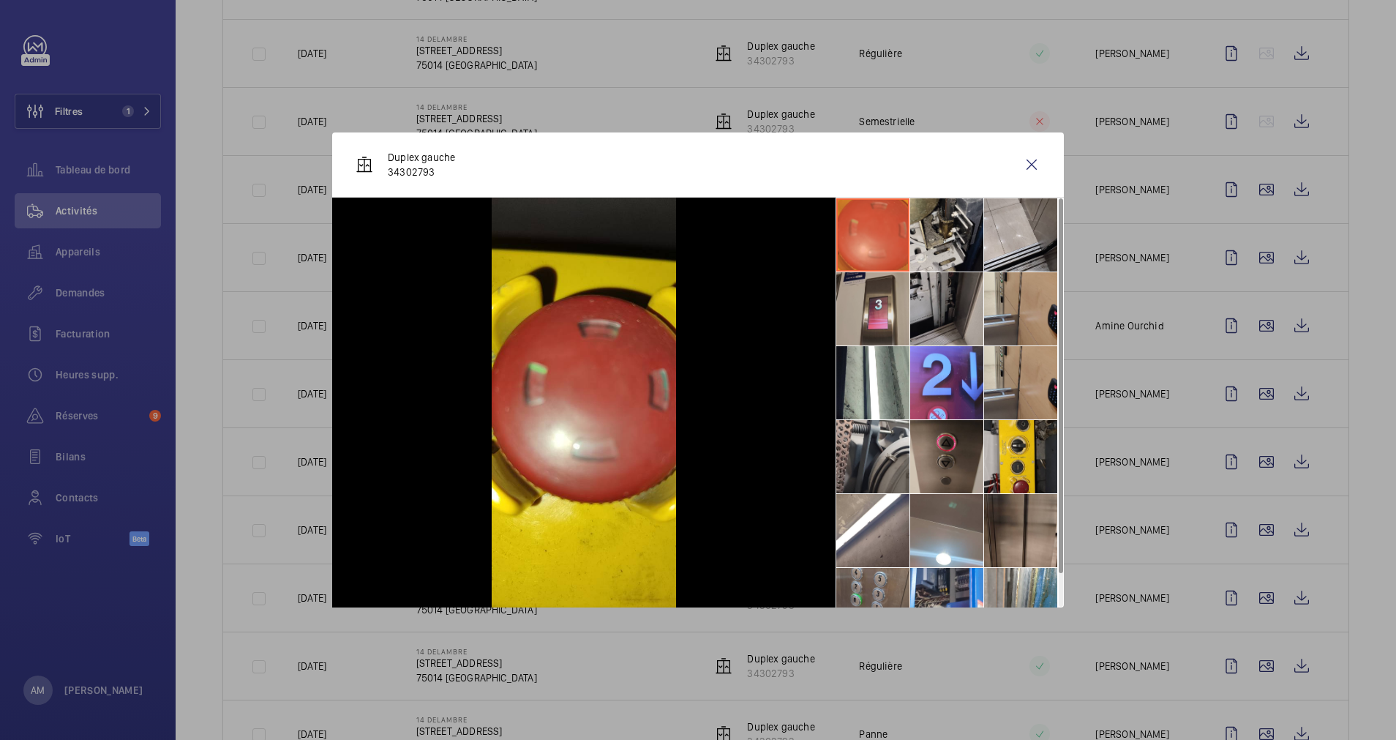
click at [872, 317] on li at bounding box center [872, 308] width 73 height 73
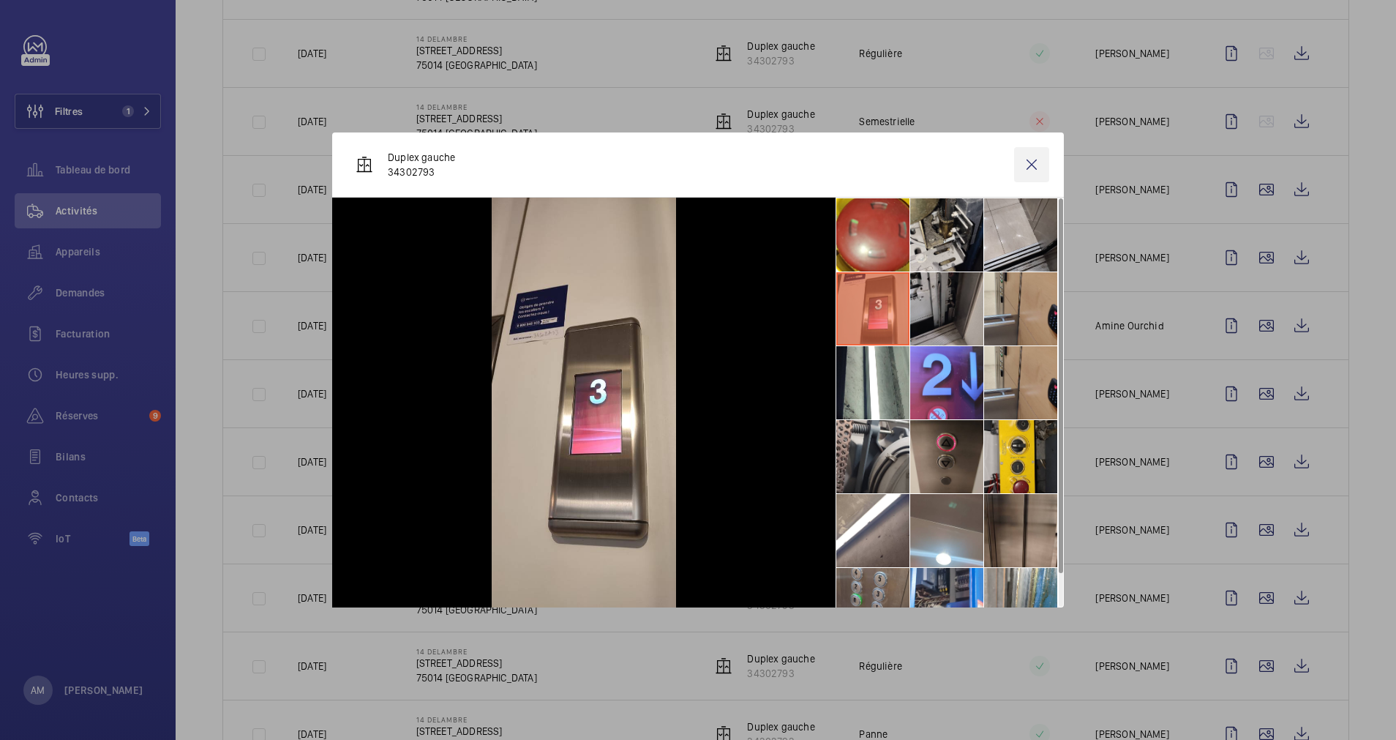
click at [1029, 161] on wm-front-icon-button at bounding box center [1031, 164] width 35 height 35
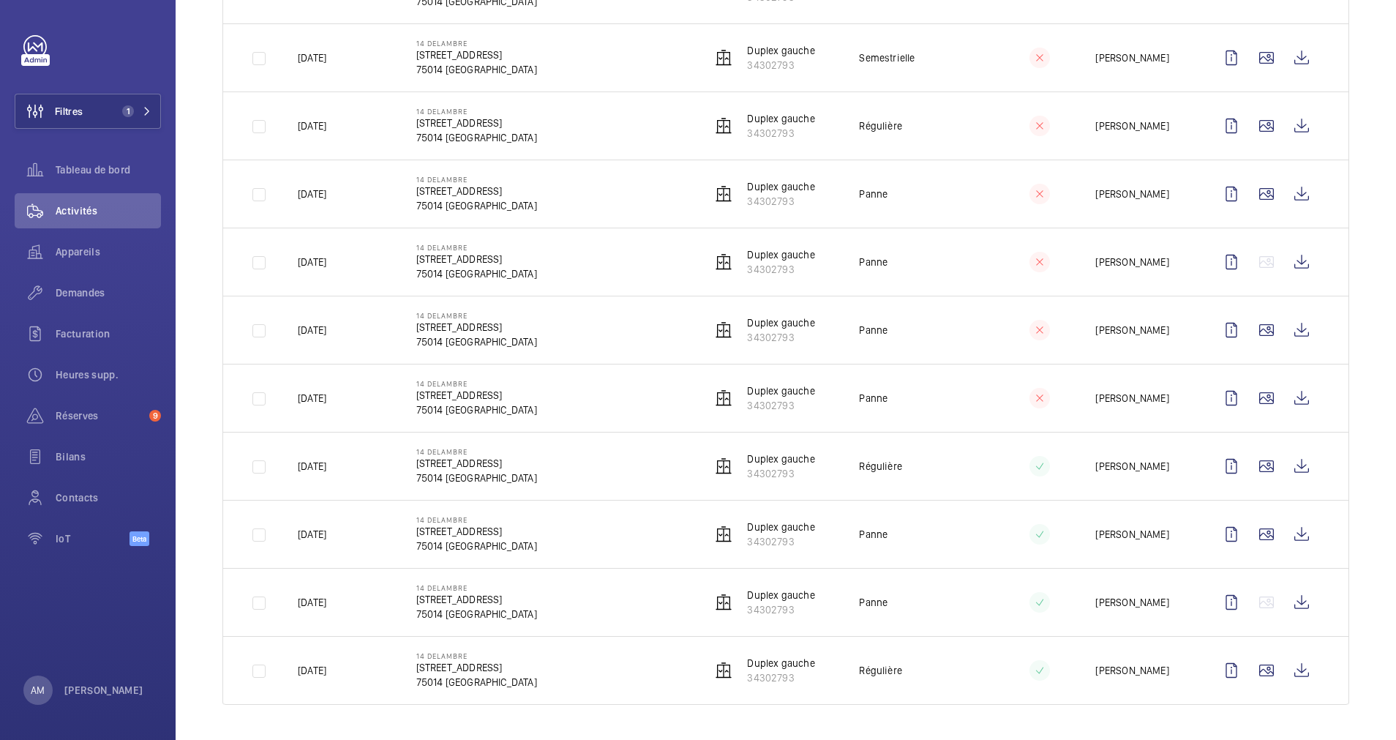
scroll to position [0, 0]
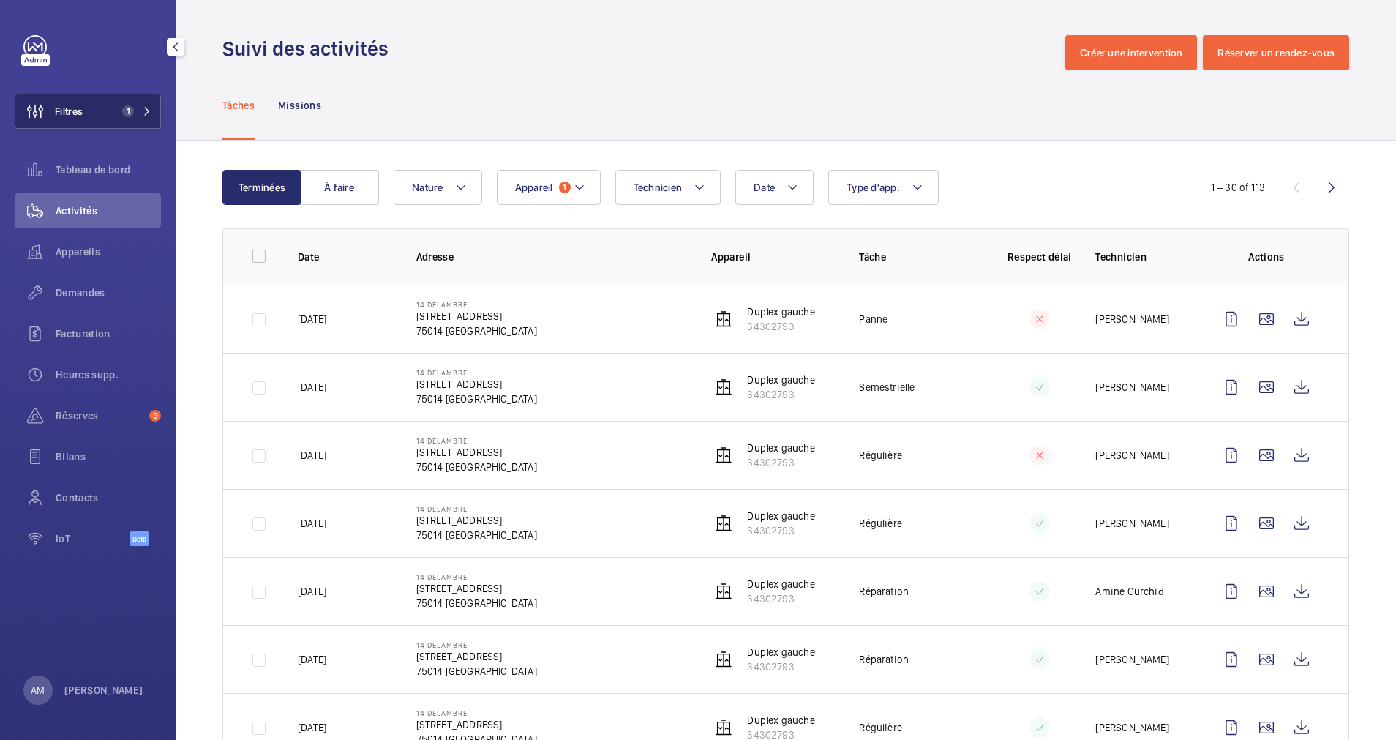
click at [108, 105] on button "Filtres 1" at bounding box center [88, 111] width 146 height 35
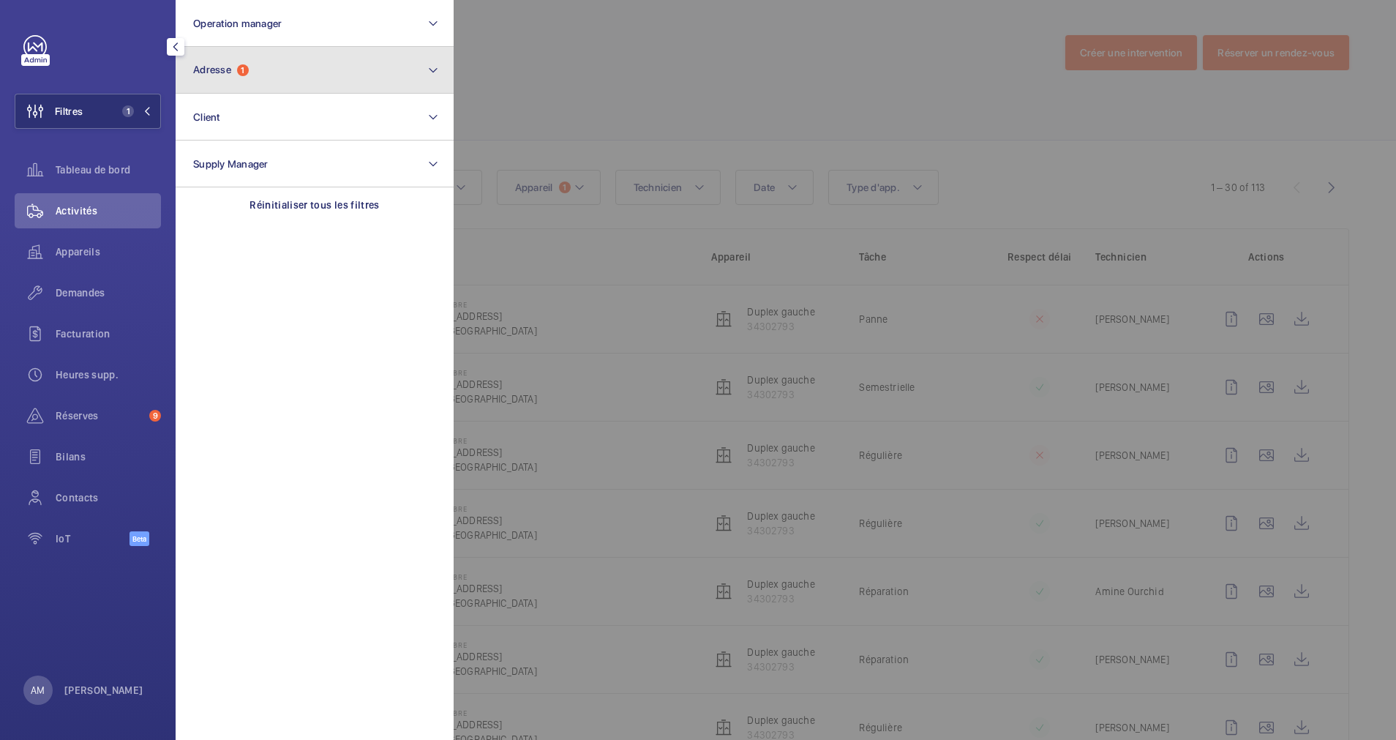
click at [234, 76] on button "Adresse 1" at bounding box center [315, 70] width 278 height 47
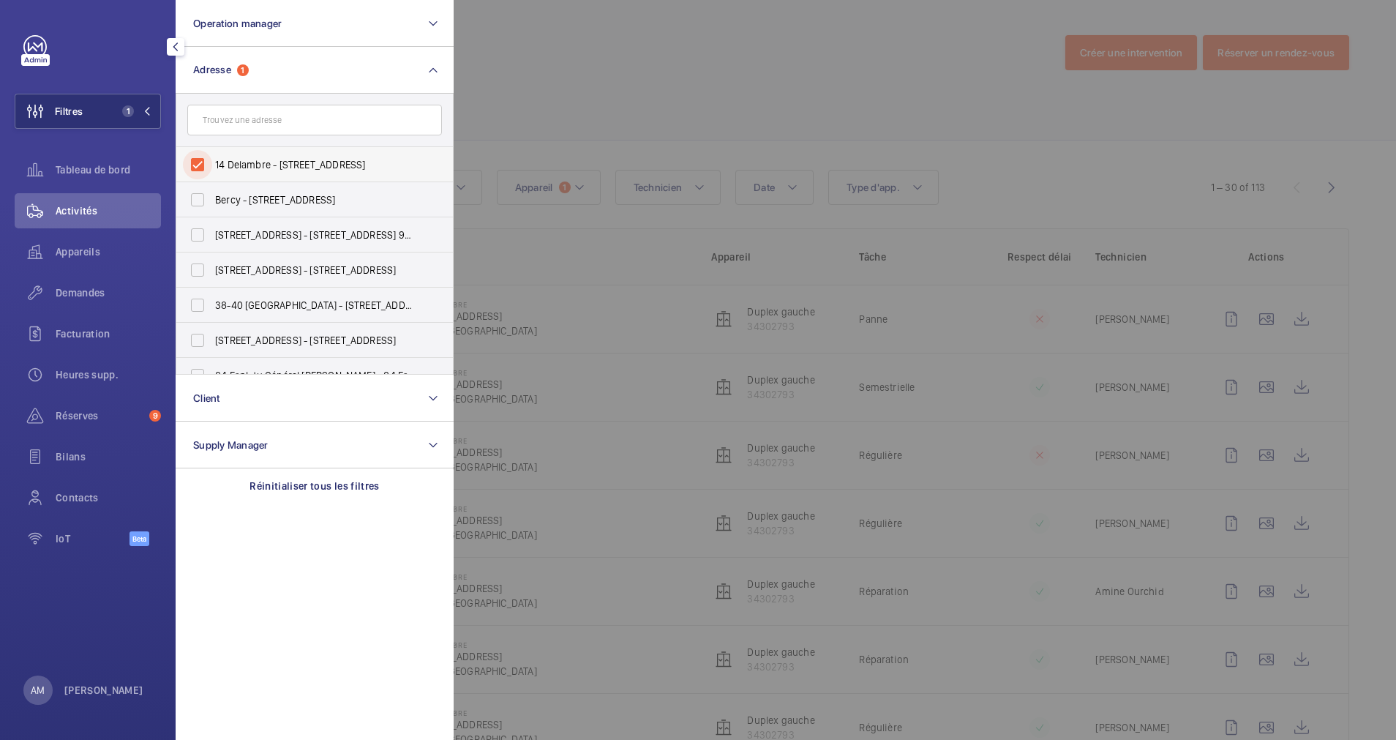
click at [198, 165] on input "14 Delambre - [STREET_ADDRESS]" at bounding box center [197, 164] width 29 height 29
checkbox input "false"
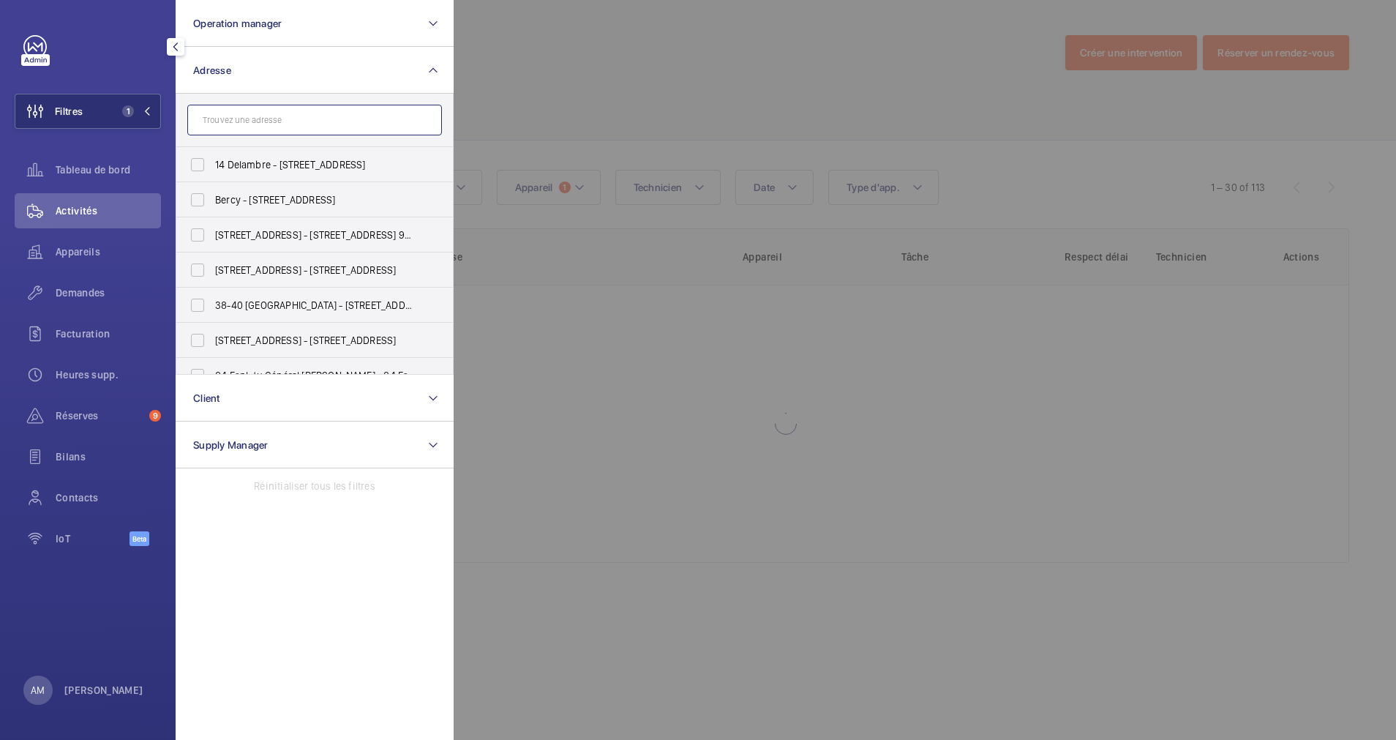
click at [238, 119] on input "text" at bounding box center [314, 120] width 255 height 31
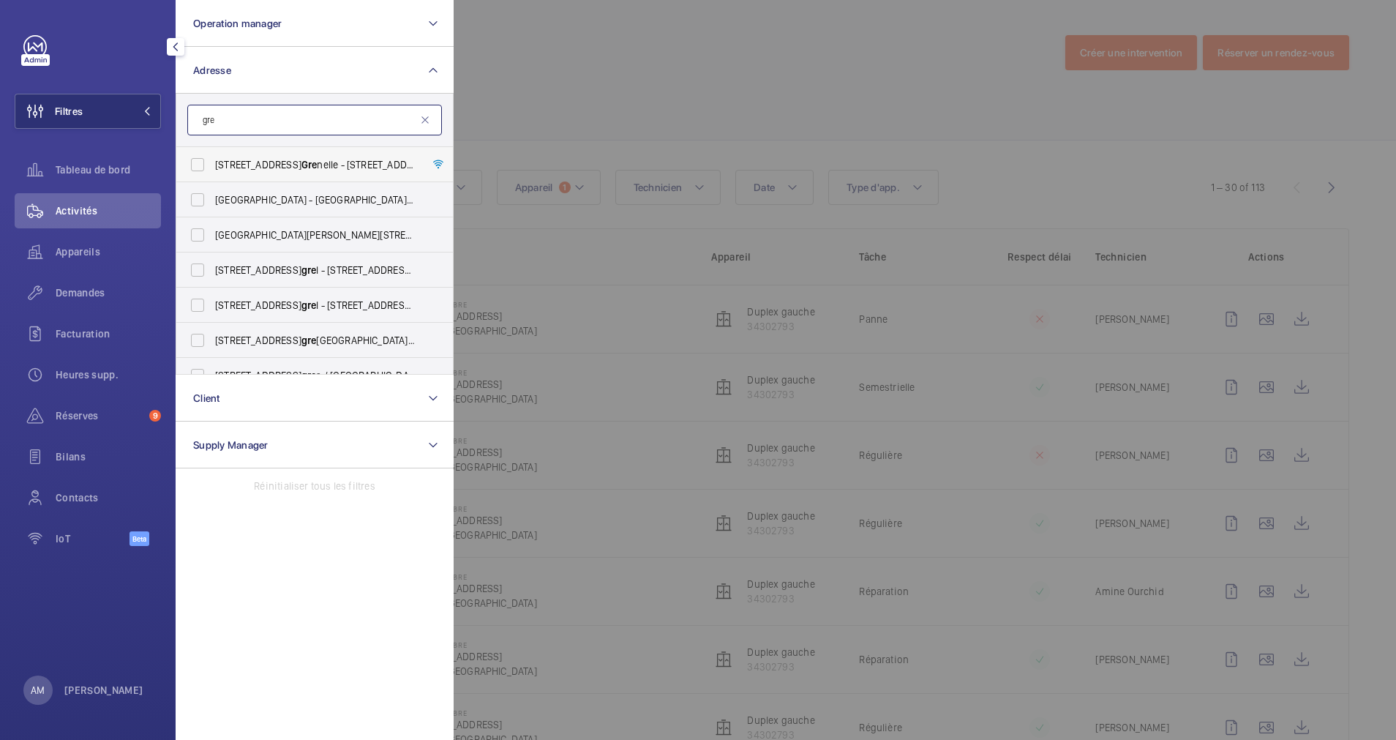
type input "gre"
click at [231, 163] on span "[STREET_ADDRESS] nelle - [STREET_ADDRESS]" at bounding box center [315, 164] width 201 height 15
click at [212, 163] on input "[STREET_ADDRESS] nelle - [STREET_ADDRESS]" at bounding box center [197, 164] width 29 height 29
checkbox input "true"
click at [80, 421] on span "Réserves" at bounding box center [100, 415] width 88 height 15
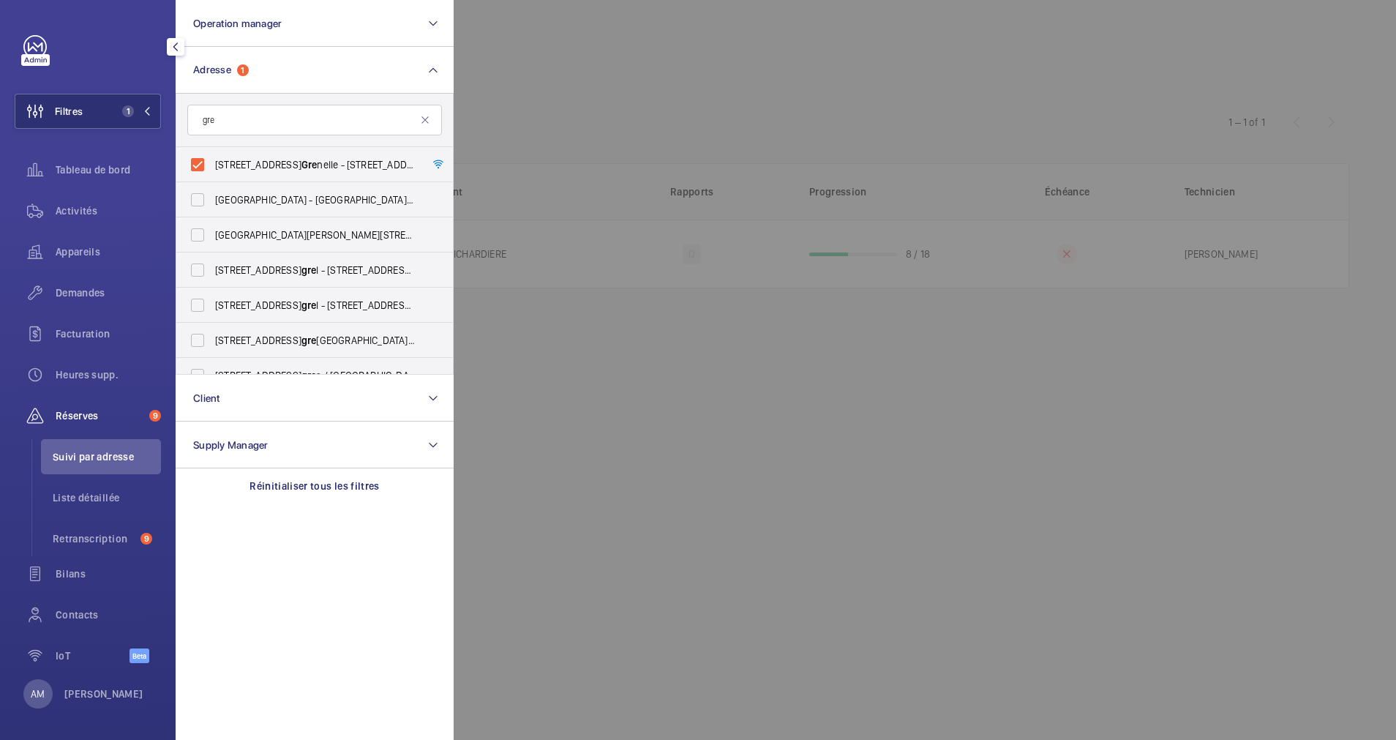
click at [762, 91] on div at bounding box center [1152, 370] width 1396 height 740
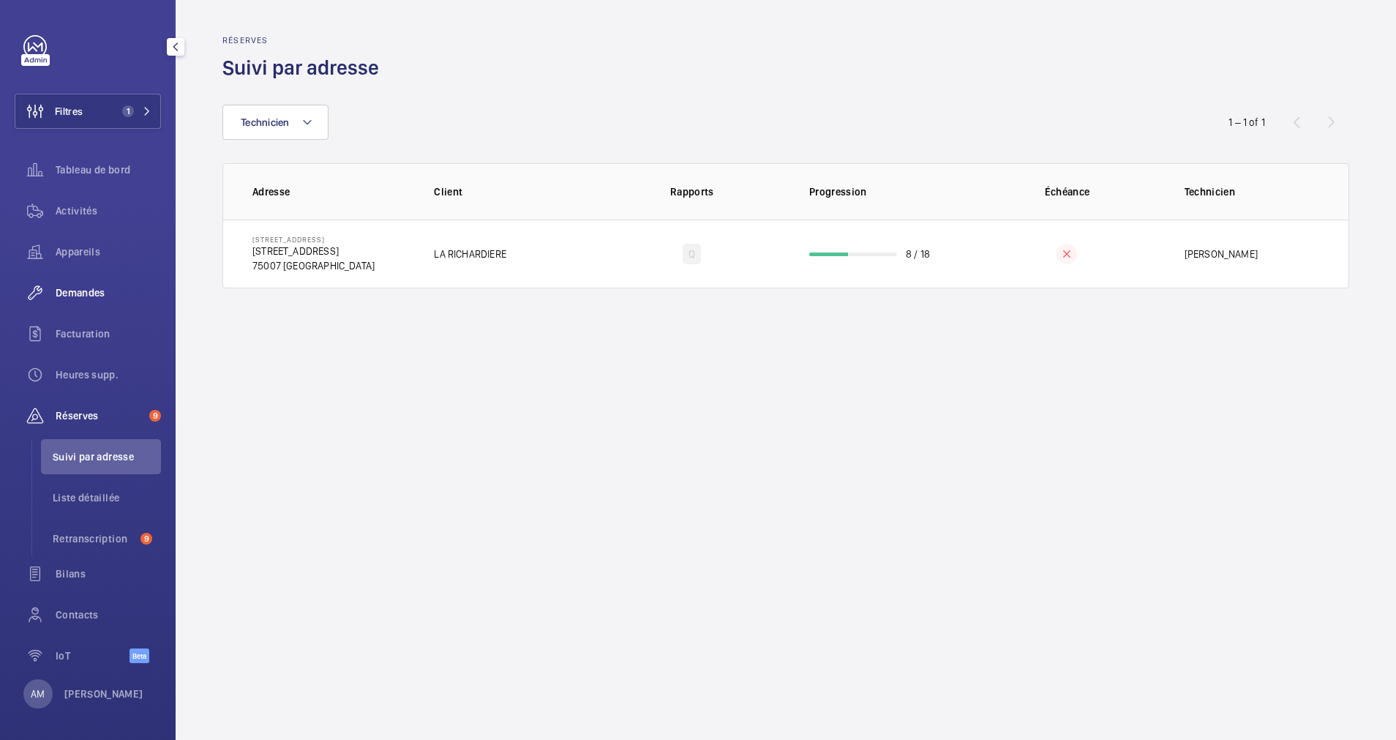
click at [84, 292] on span "Demandes" at bounding box center [108, 292] width 105 height 15
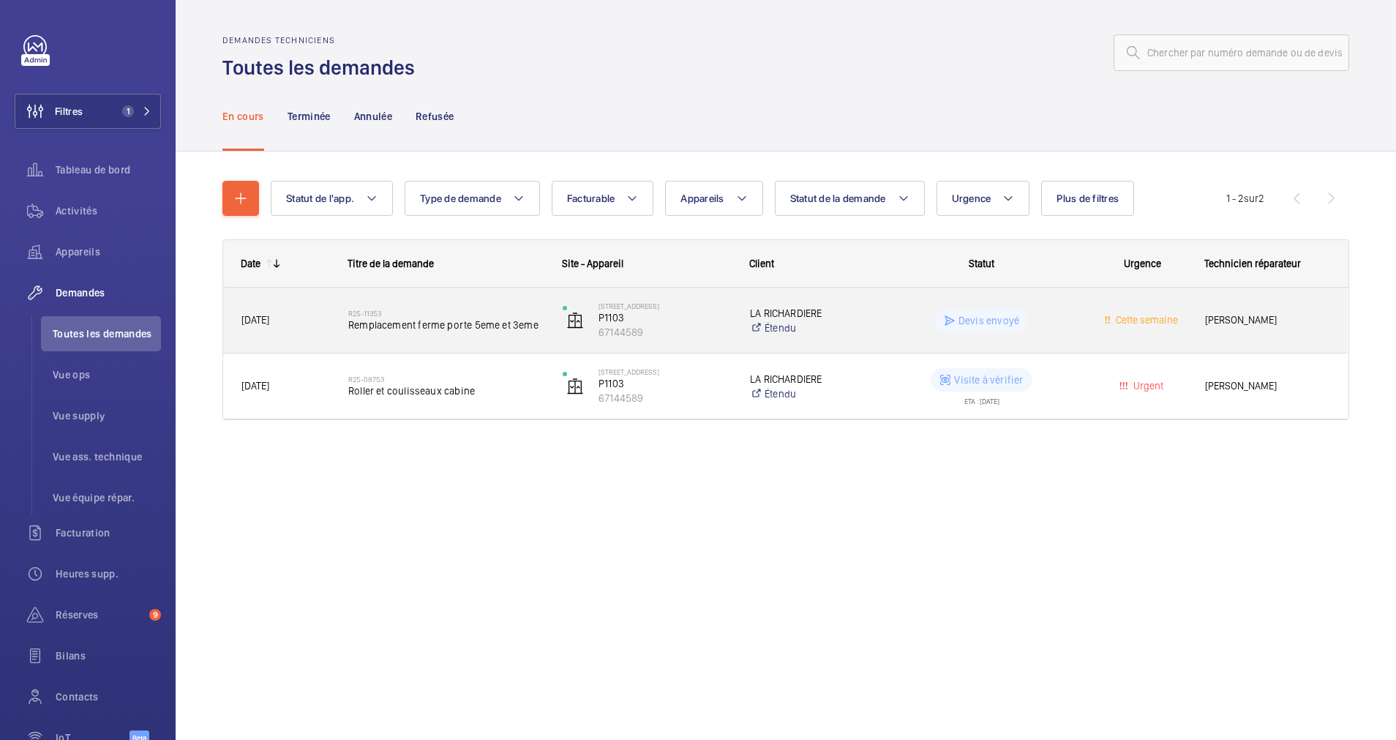
click at [455, 327] on span "Remplacement ferme porte 5eme et 3eme" at bounding box center [445, 325] width 195 height 15
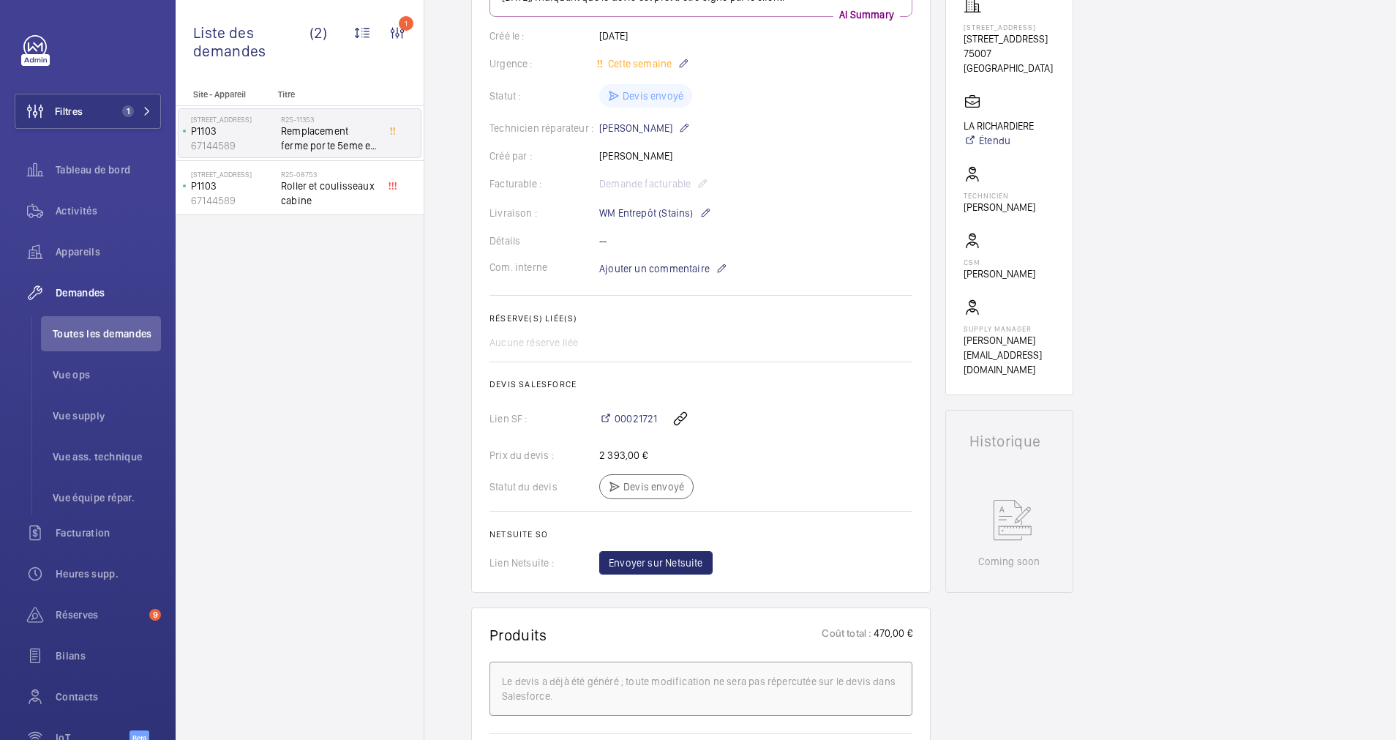
scroll to position [483, 0]
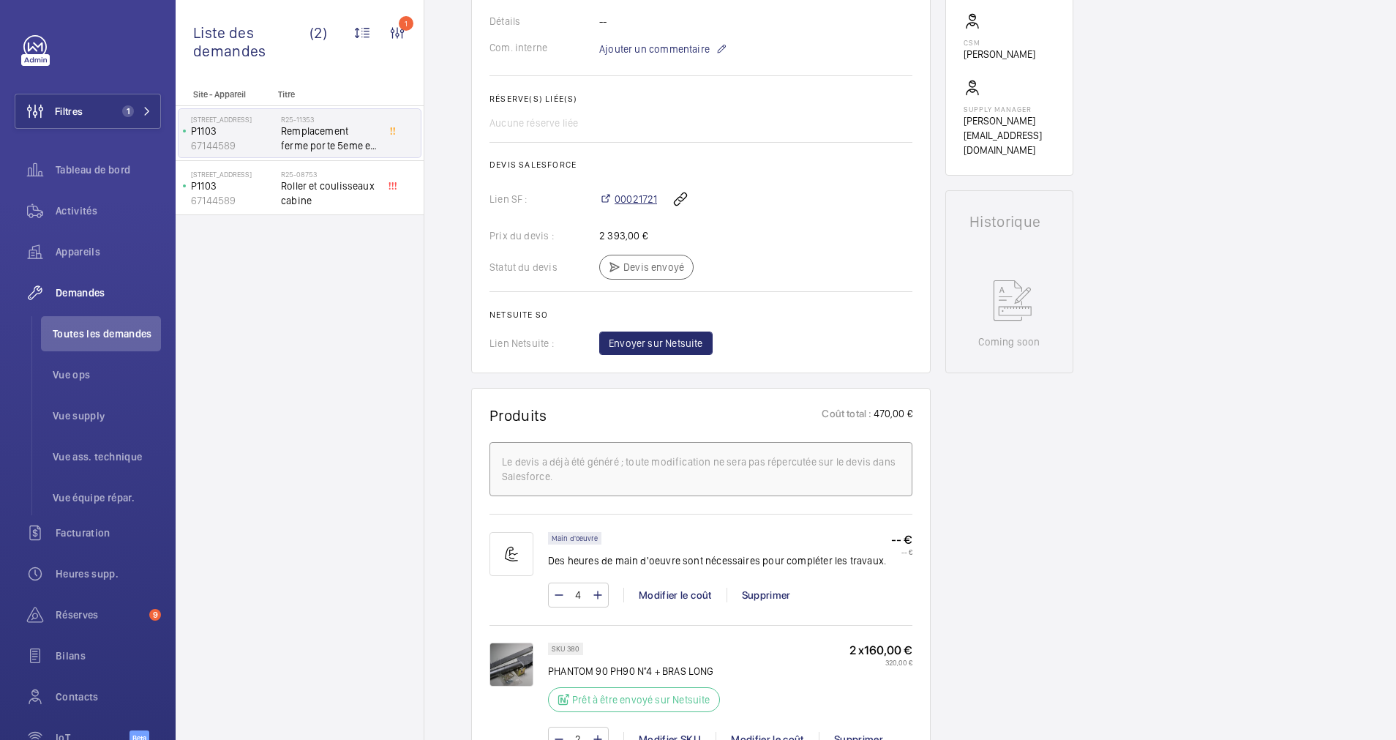
click at [629, 197] on span "00021721" at bounding box center [636, 199] width 42 height 15
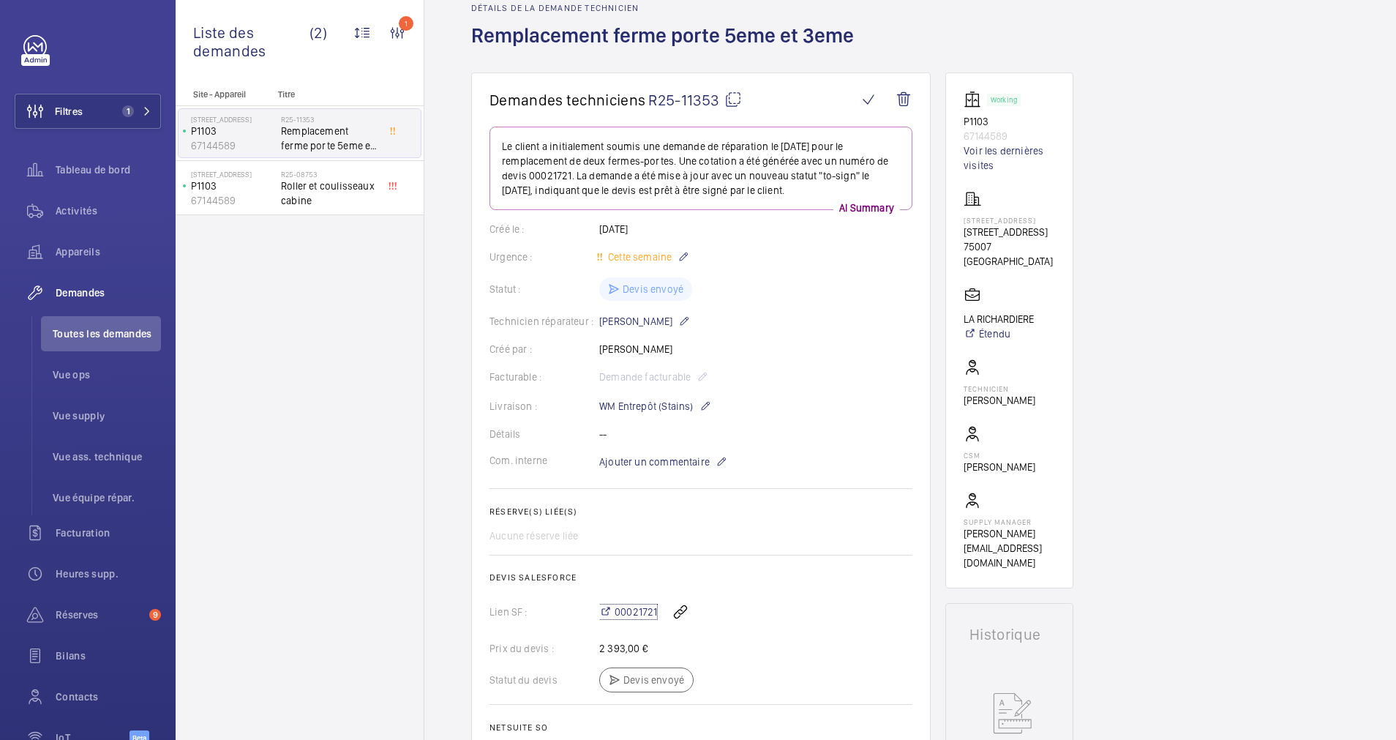
scroll to position [0, 0]
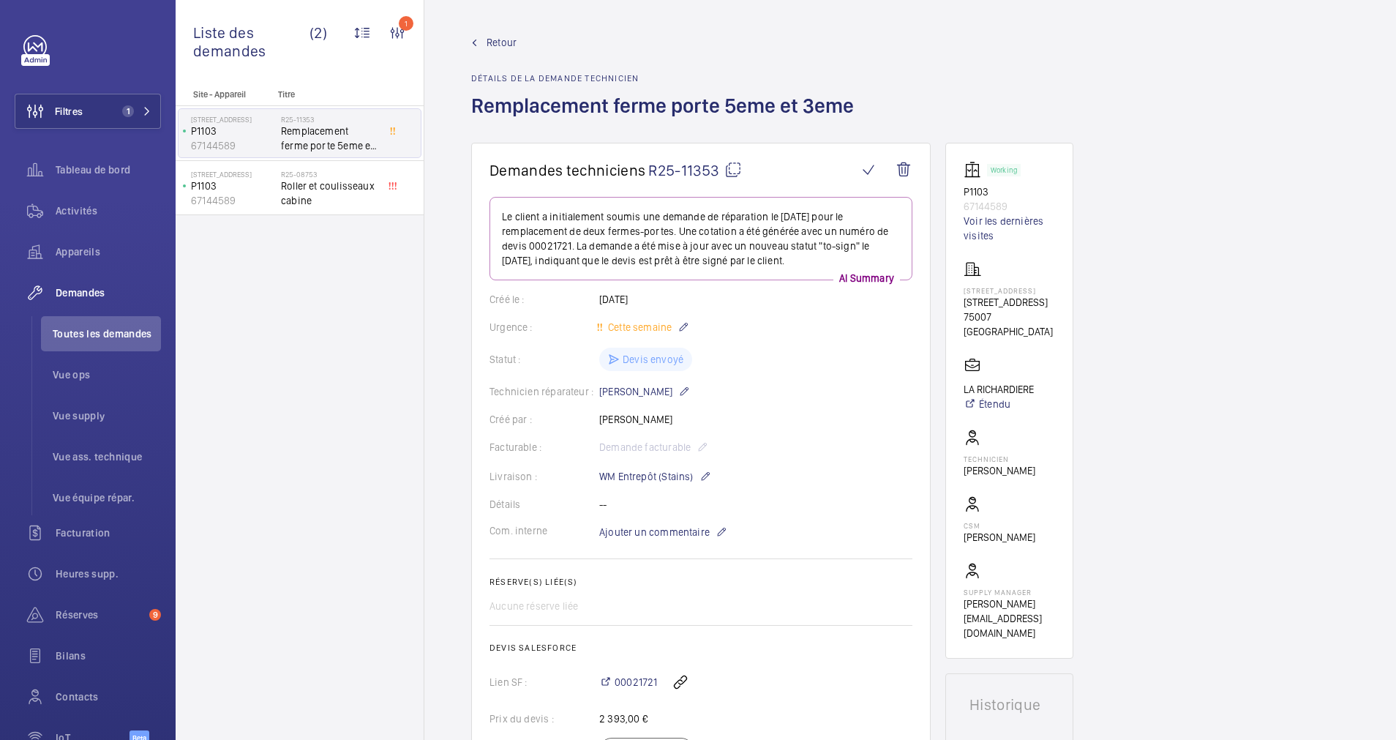
click at [503, 35] on span "Retour" at bounding box center [502, 42] width 30 height 15
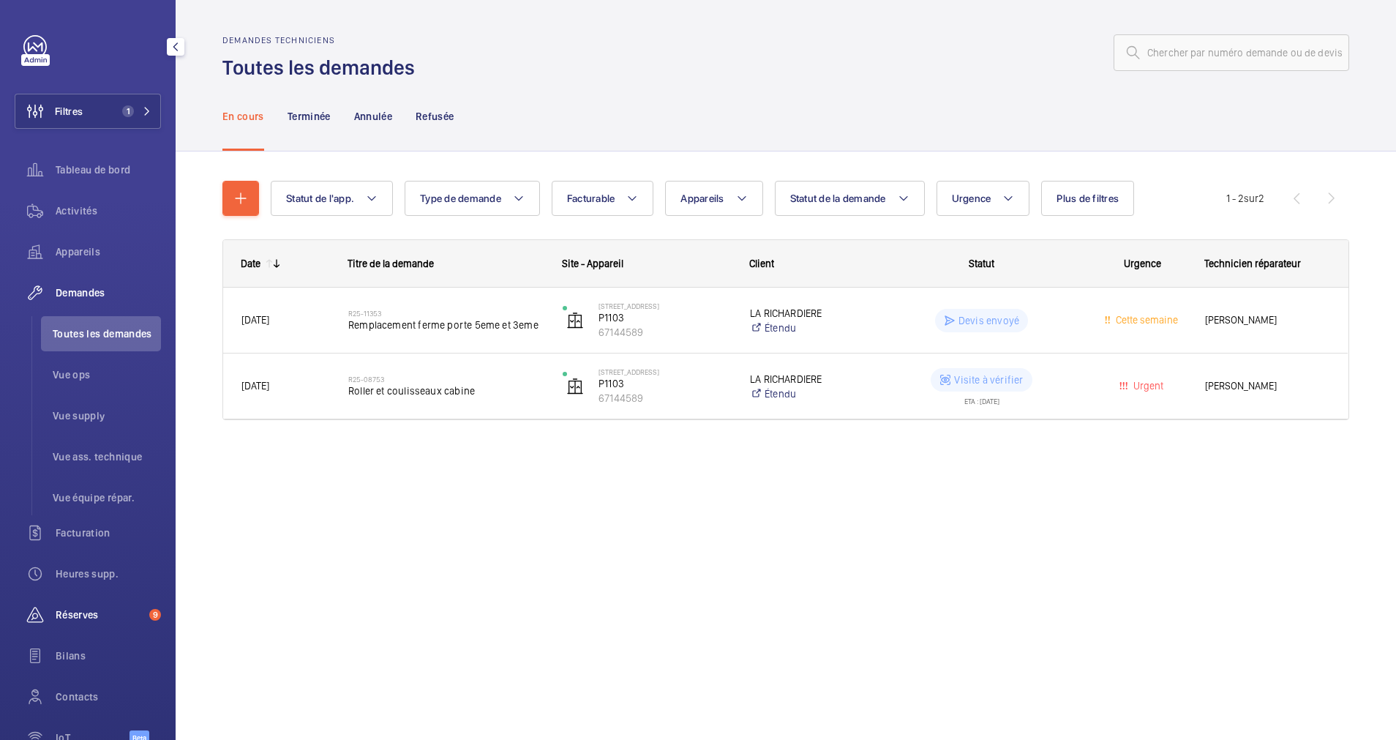
click at [91, 612] on span "Réserves" at bounding box center [100, 614] width 88 height 15
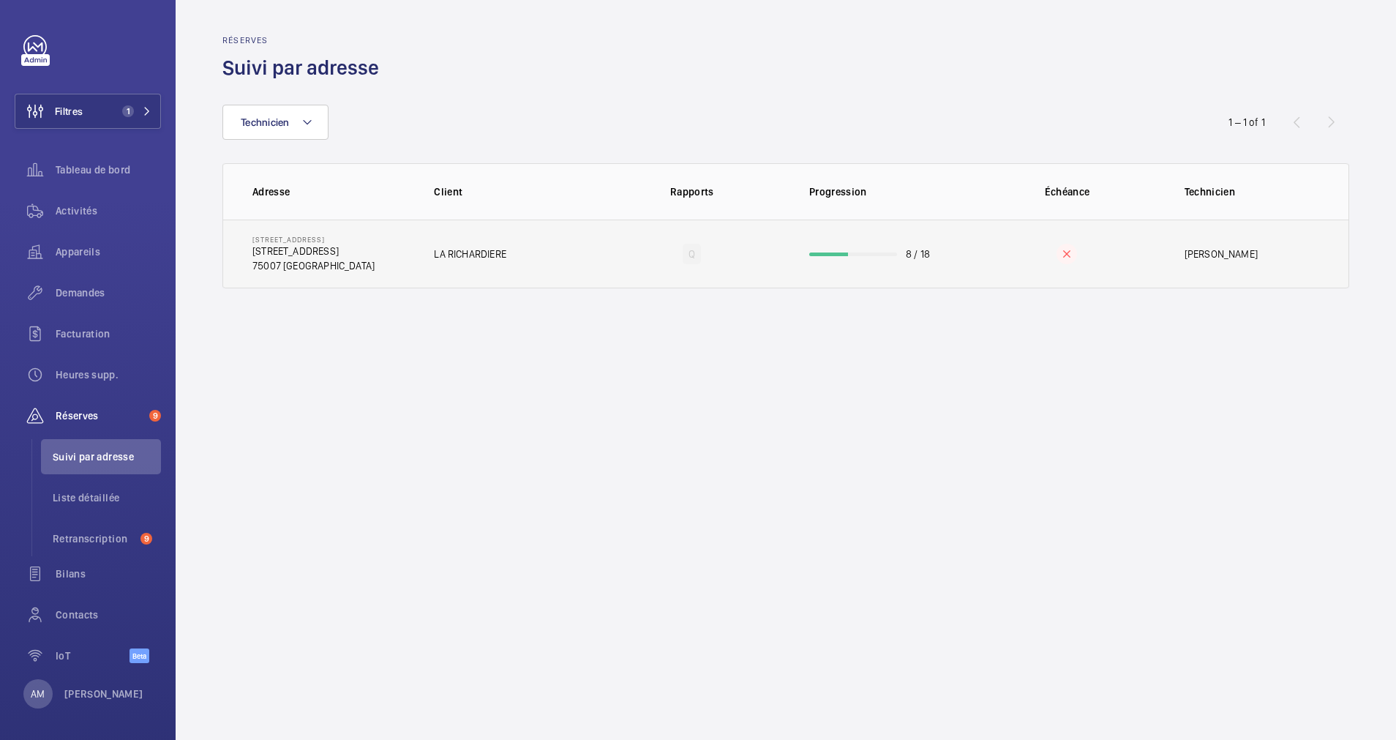
click at [853, 245] on td "8 / 18" at bounding box center [879, 254] width 187 height 69
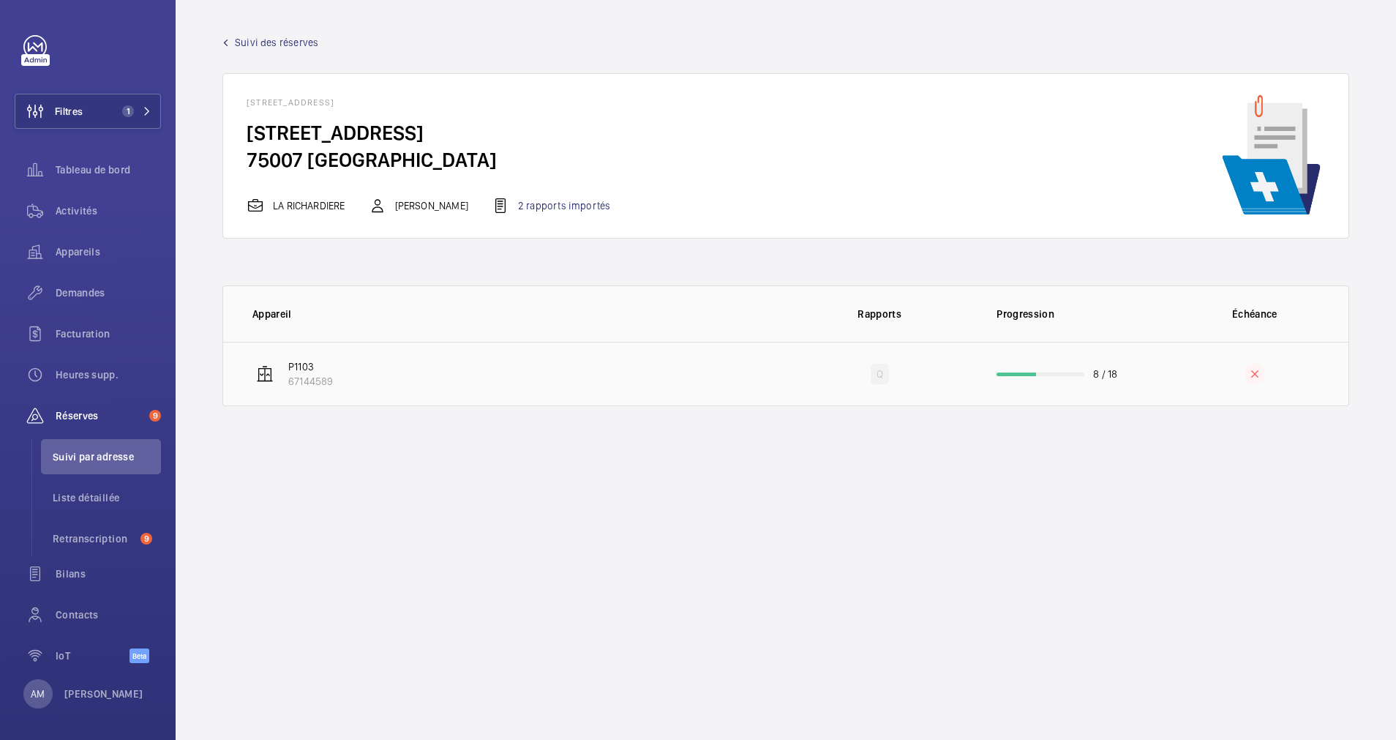
click at [1040, 376] on td "8 / 18" at bounding box center [1066, 374] width 187 height 64
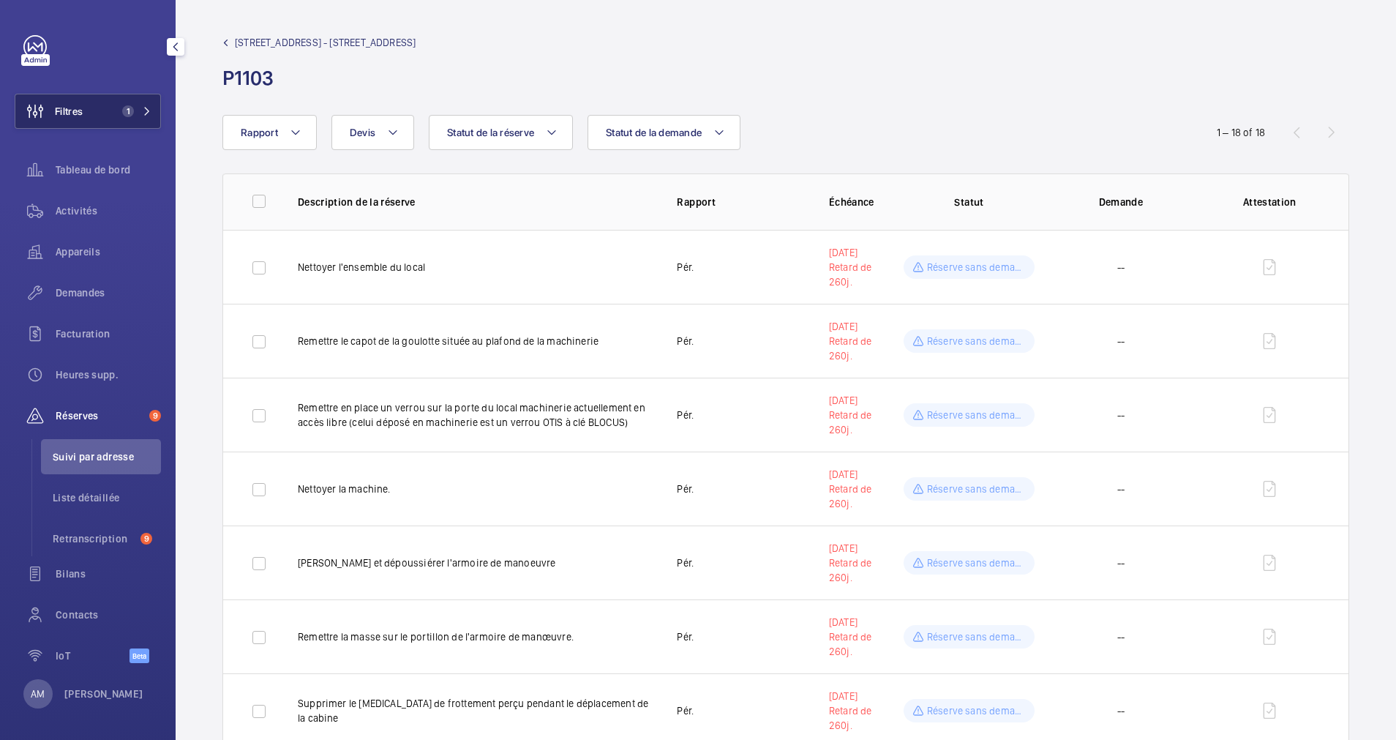
drag, startPoint x: 124, startPoint y: 105, endPoint x: 162, endPoint y: 100, distance: 38.4
click at [125, 106] on span "1" at bounding box center [128, 111] width 12 height 12
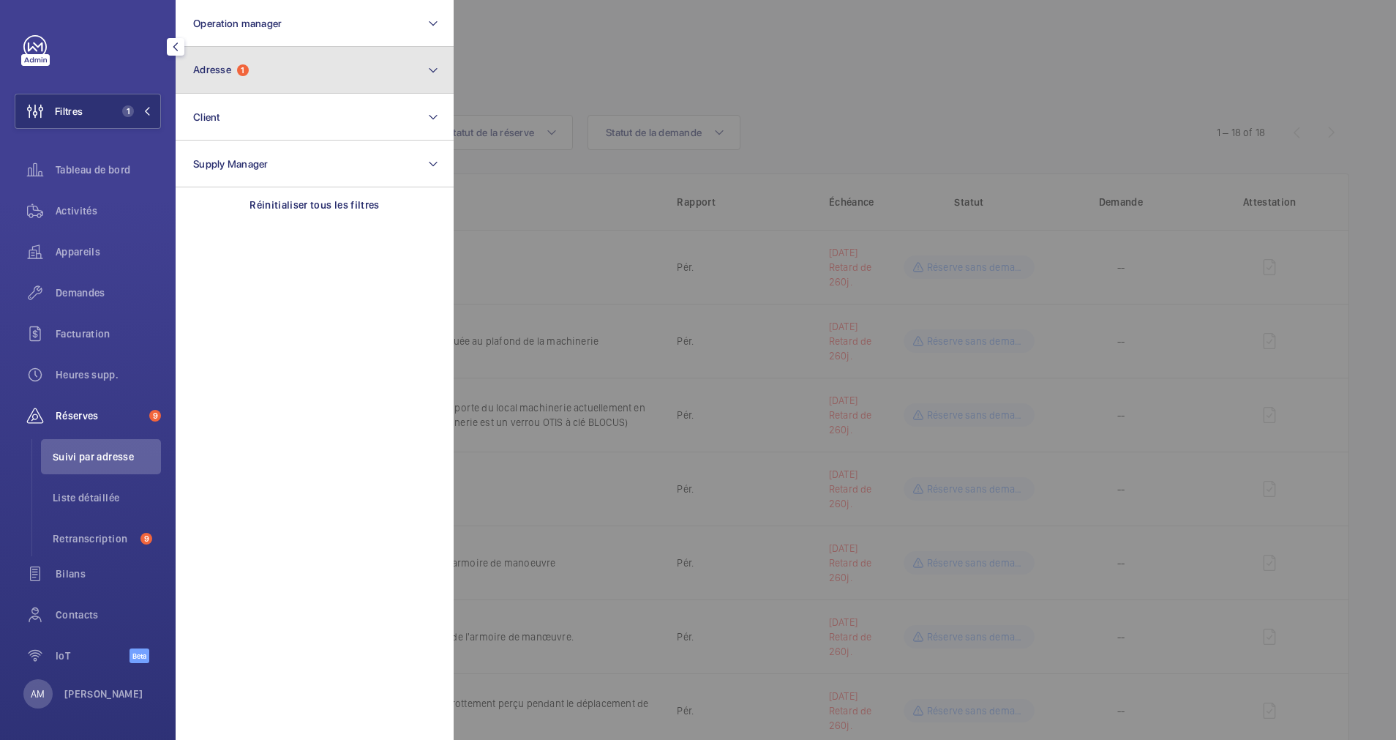
click at [263, 76] on button "Adresse 1" at bounding box center [315, 70] width 278 height 47
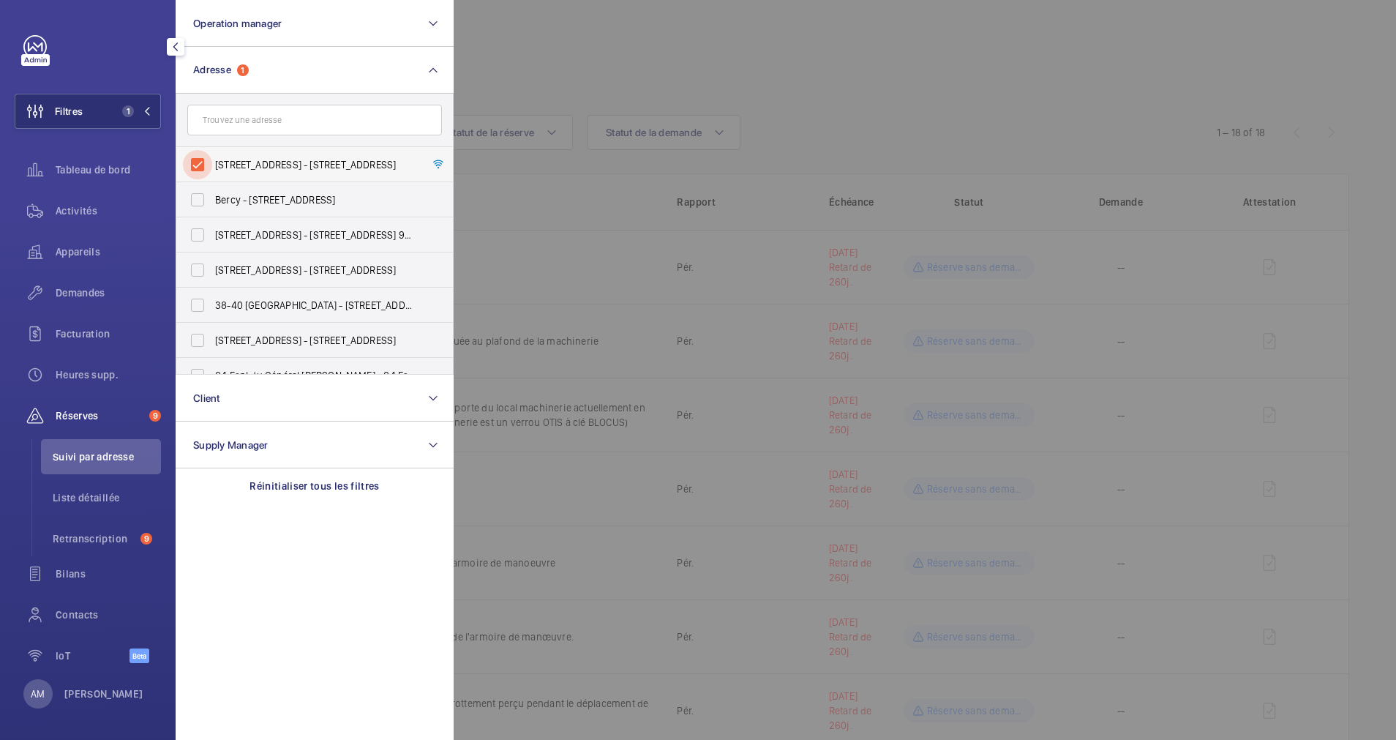
click at [200, 160] on input "[STREET_ADDRESS] - [STREET_ADDRESS]" at bounding box center [197, 164] width 29 height 29
checkbox input "false"
click at [247, 121] on input "text" at bounding box center [314, 120] width 255 height 31
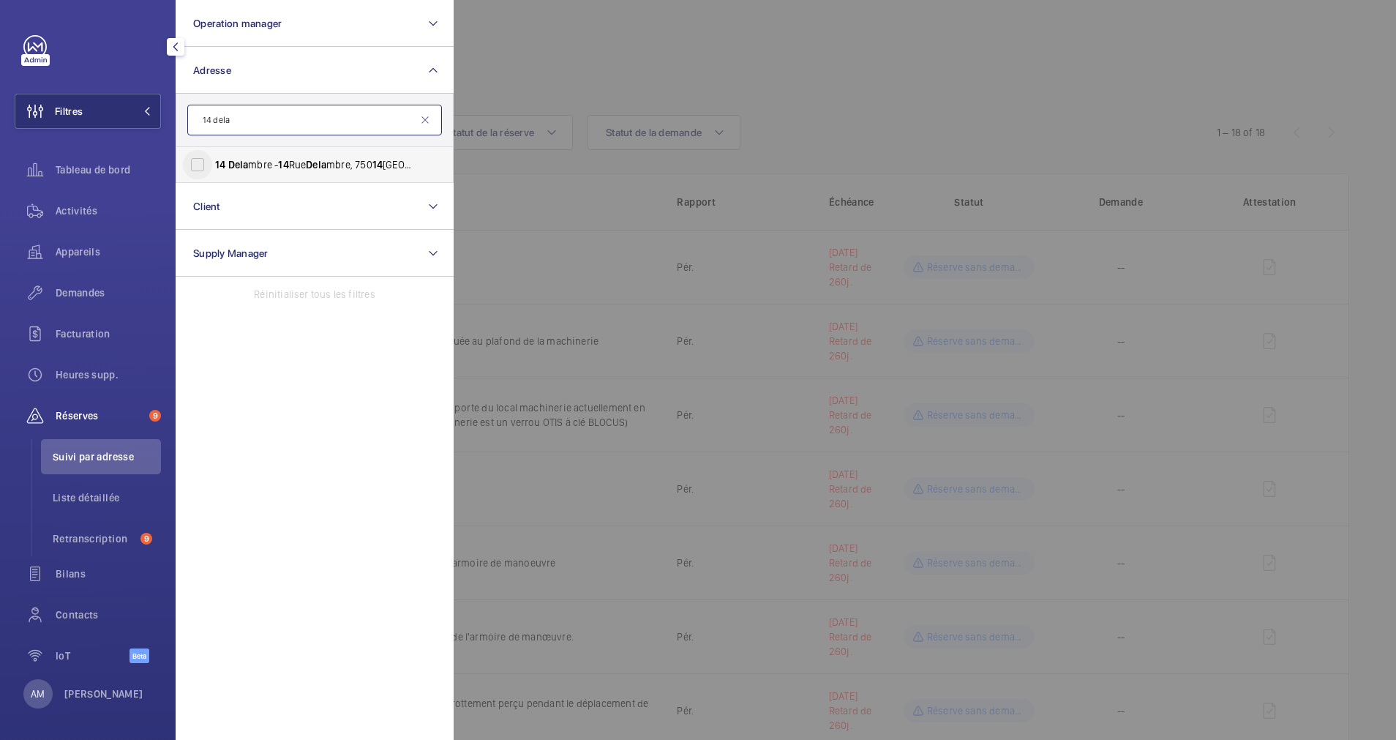
type input "14 dela"
click at [196, 168] on input "14 Dela mbre - [STREET_ADDRESS]" at bounding box center [197, 164] width 29 height 29
checkbox input "true"
click at [772, 61] on div at bounding box center [1152, 370] width 1396 height 740
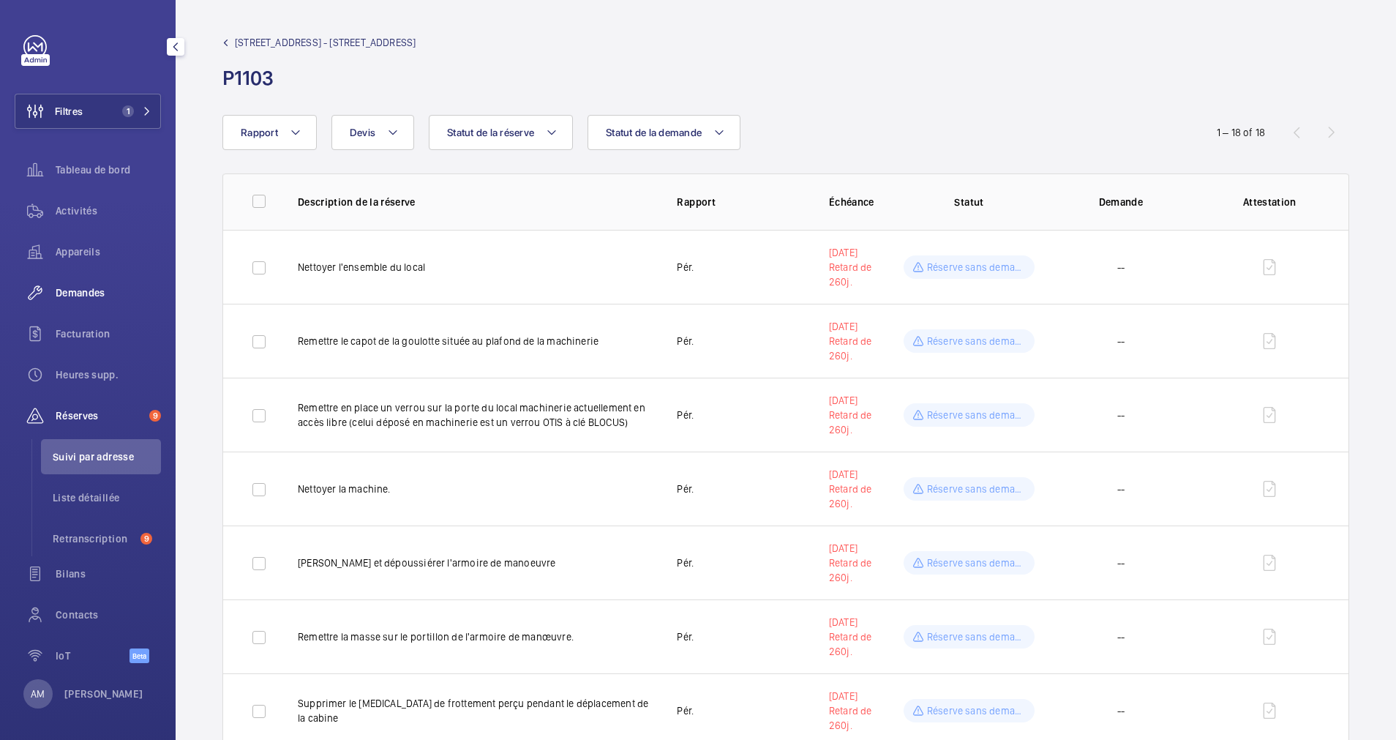
click at [72, 283] on div "Demandes" at bounding box center [88, 292] width 146 height 35
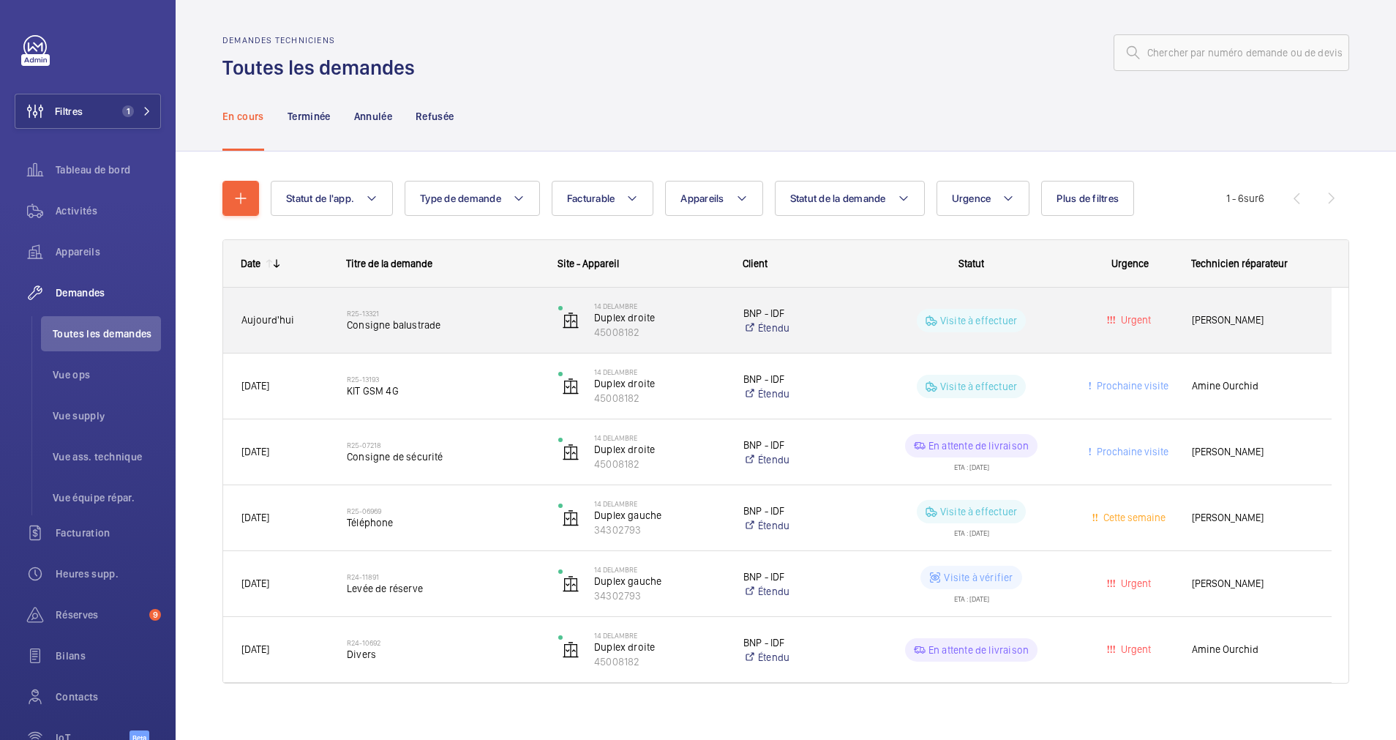
click at [476, 328] on span "Consigne balustrade" at bounding box center [443, 325] width 192 height 15
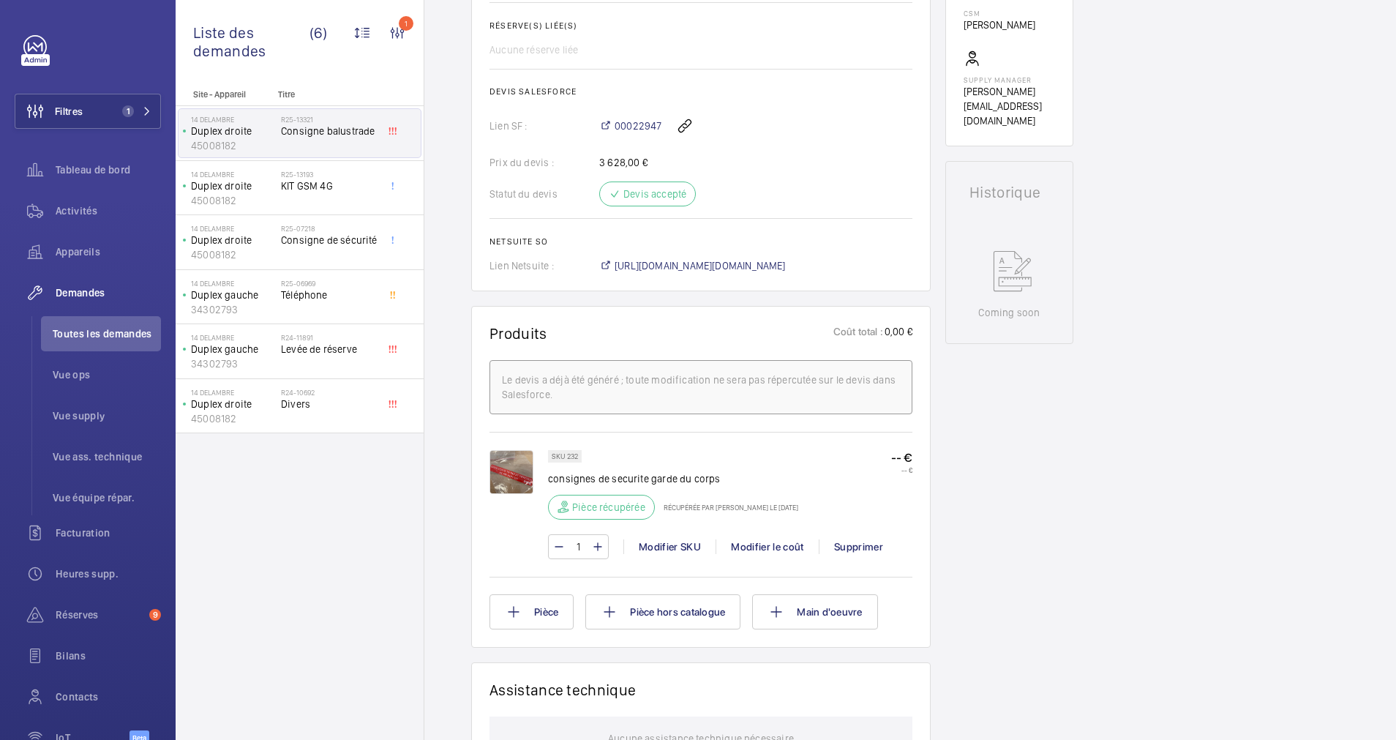
scroll to position [549, 0]
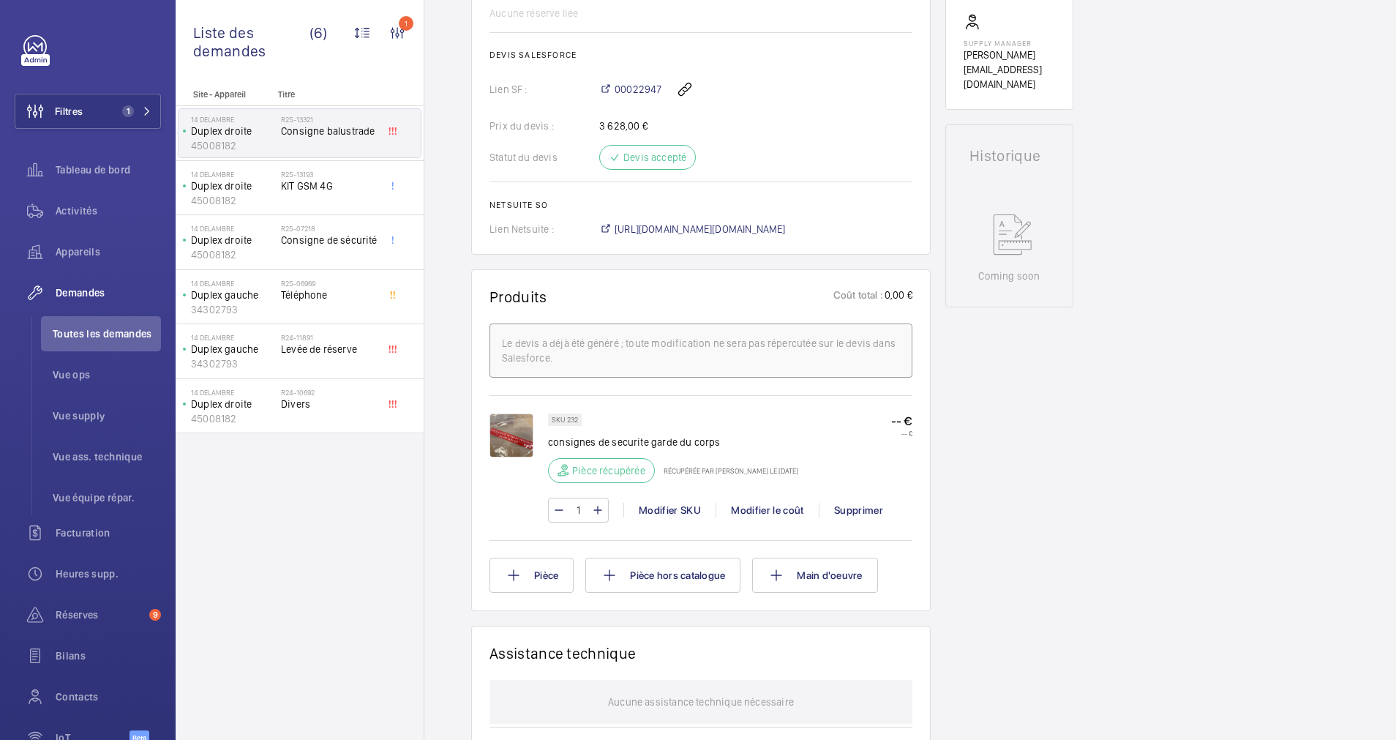
click at [503, 440] on img at bounding box center [512, 435] width 44 height 44
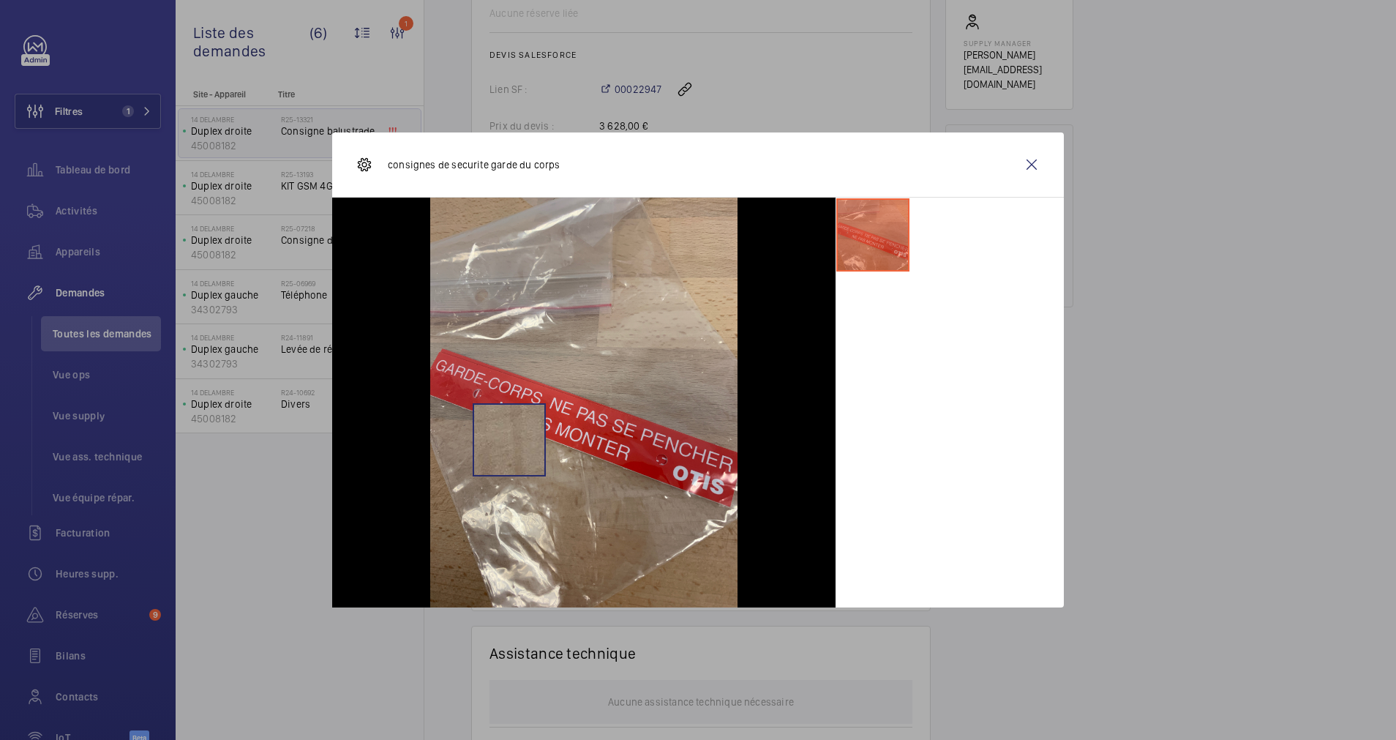
scroll to position [593, 0]
click at [1032, 171] on wm-front-icon-button at bounding box center [1031, 164] width 35 height 35
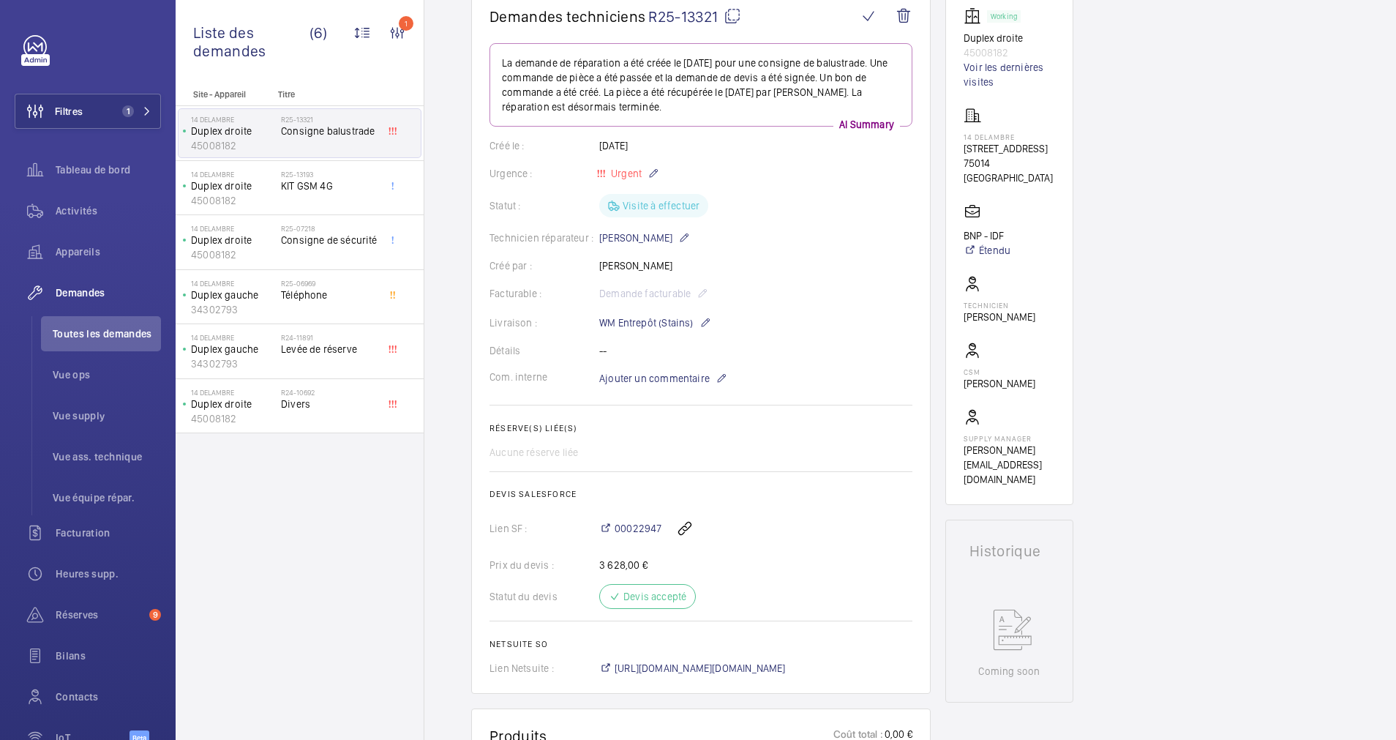
scroll to position [0, 0]
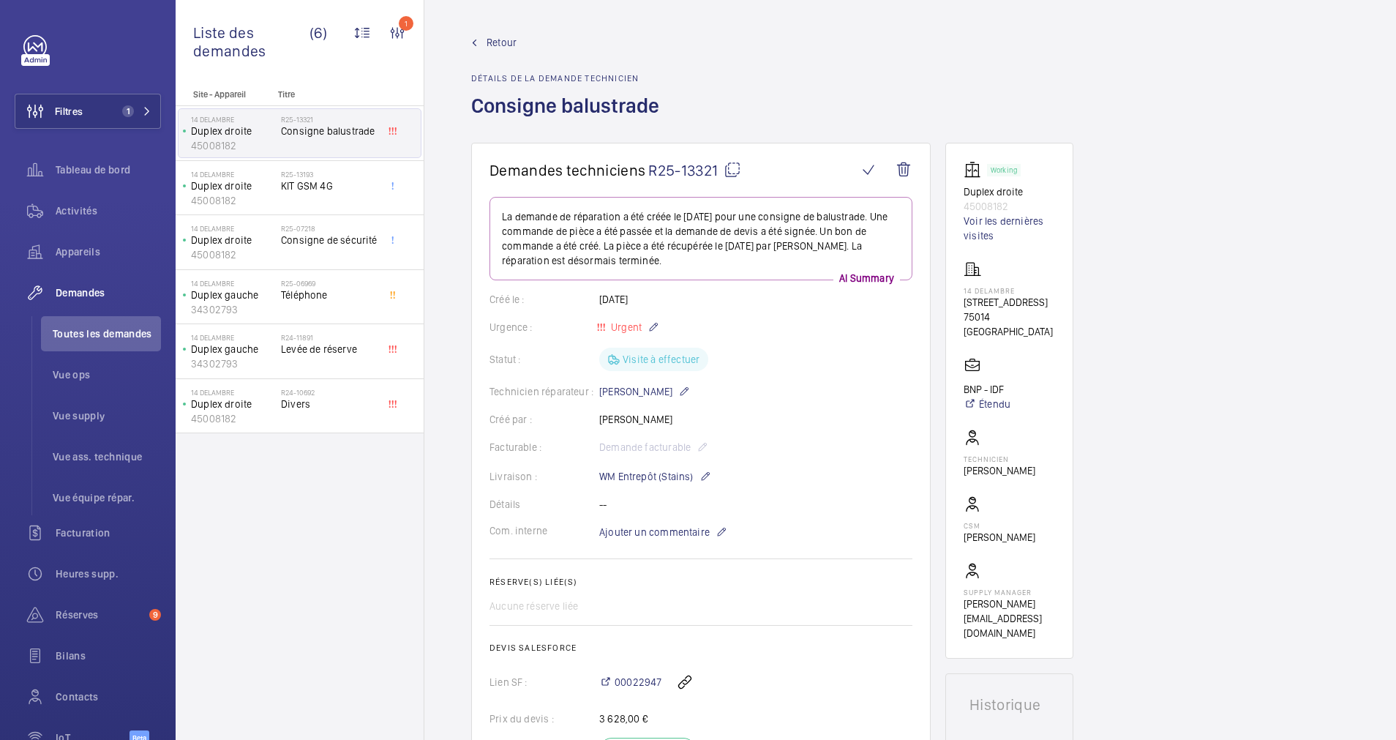
click at [734, 174] on mat-icon at bounding box center [733, 170] width 18 height 18
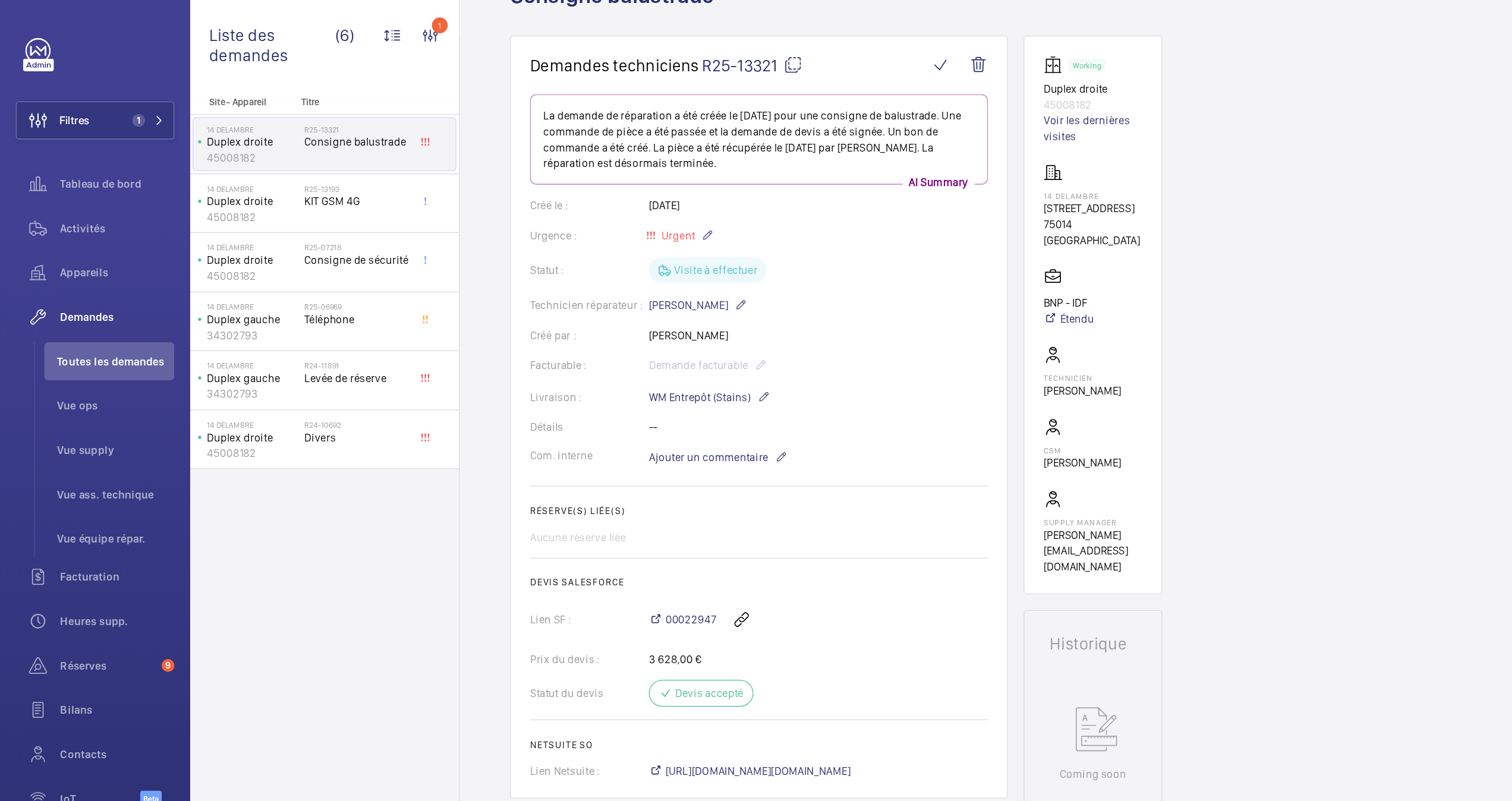
scroll to position [89, 0]
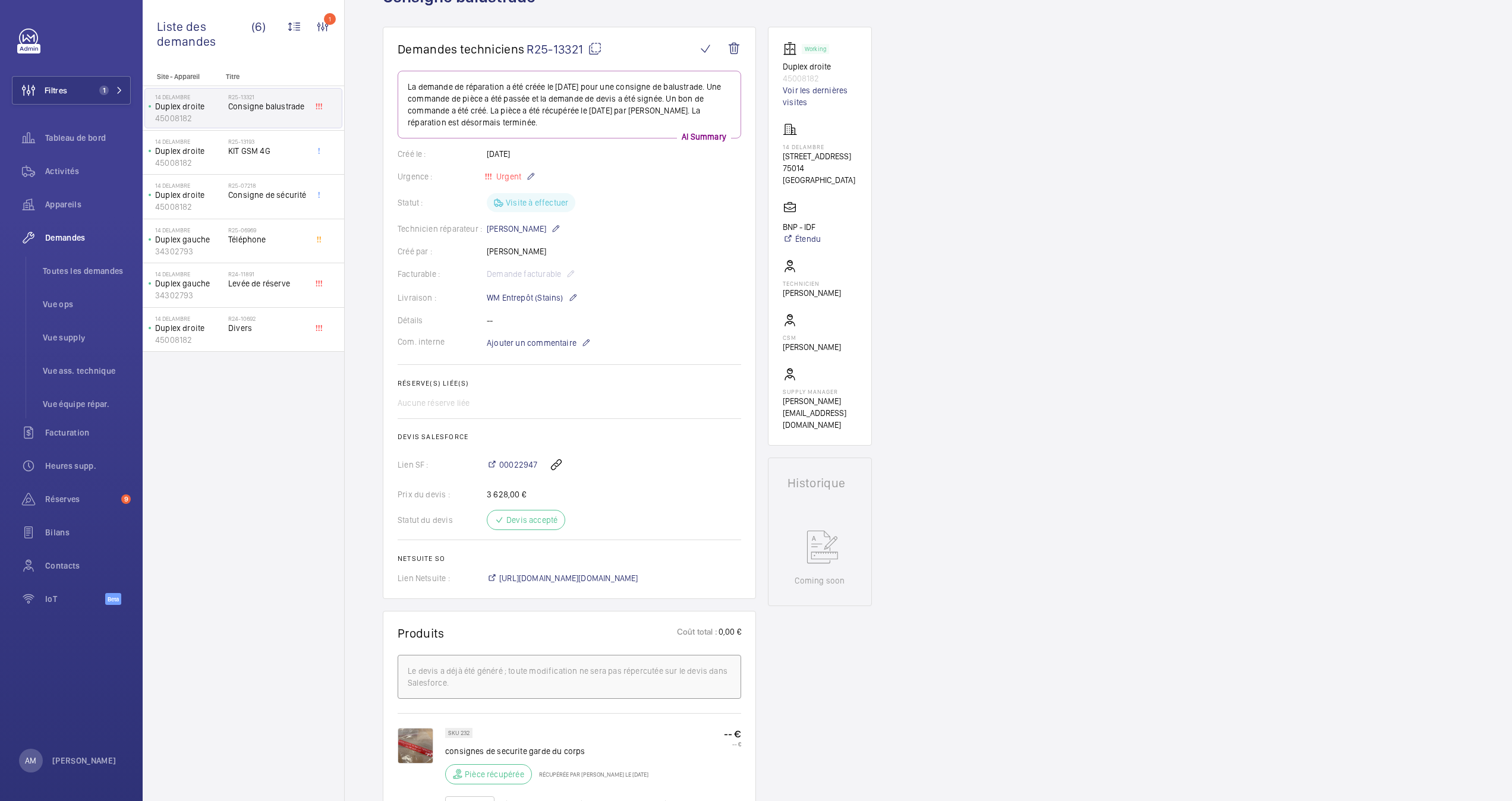
drag, startPoint x: 1061, startPoint y: 0, endPoint x: 876, endPoint y: 424, distance: 462.6
click at [876, 424] on div "Demandes techniciens R25-13321 La demande de réparation a été créée le [DATE] p…" at bounding box center [927, 697] width 1167 height 1341
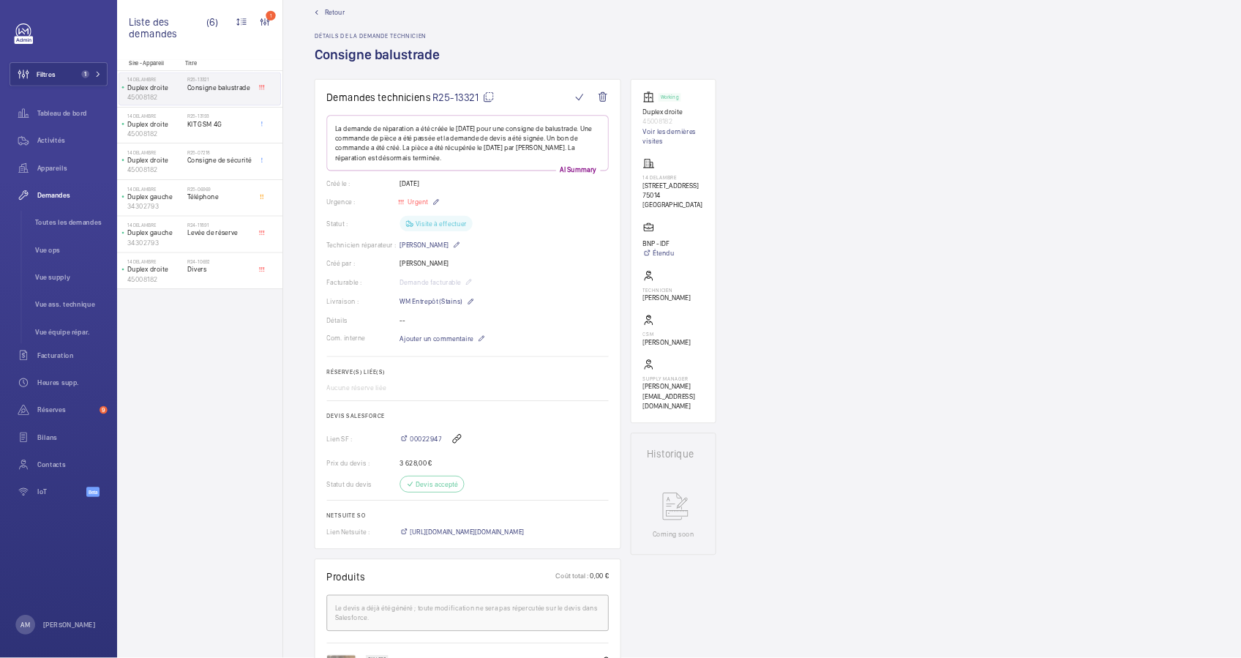
scroll to position [0, 0]
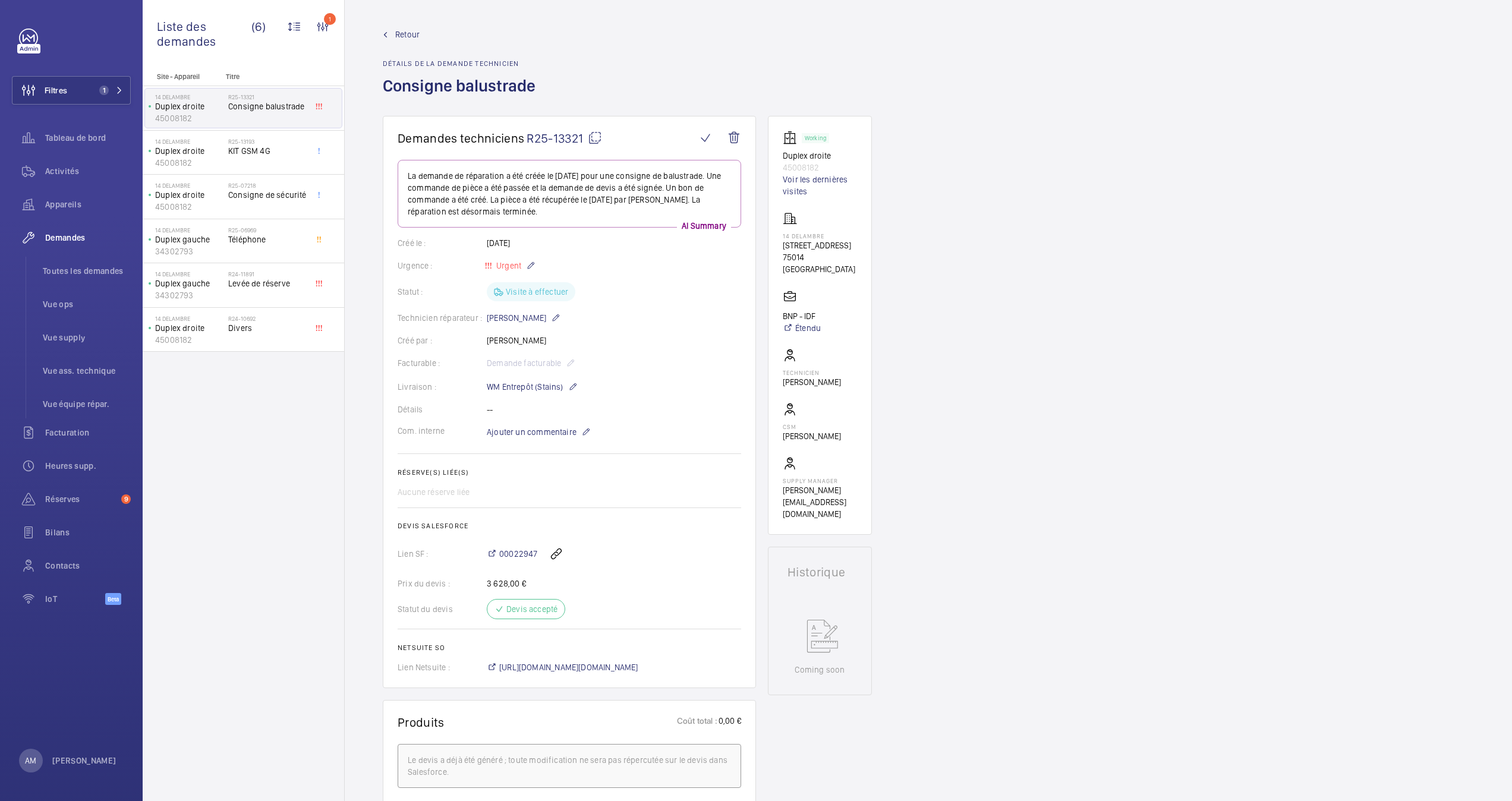
click at [395, 29] on span "Retour" at bounding box center [408, 34] width 24 height 12
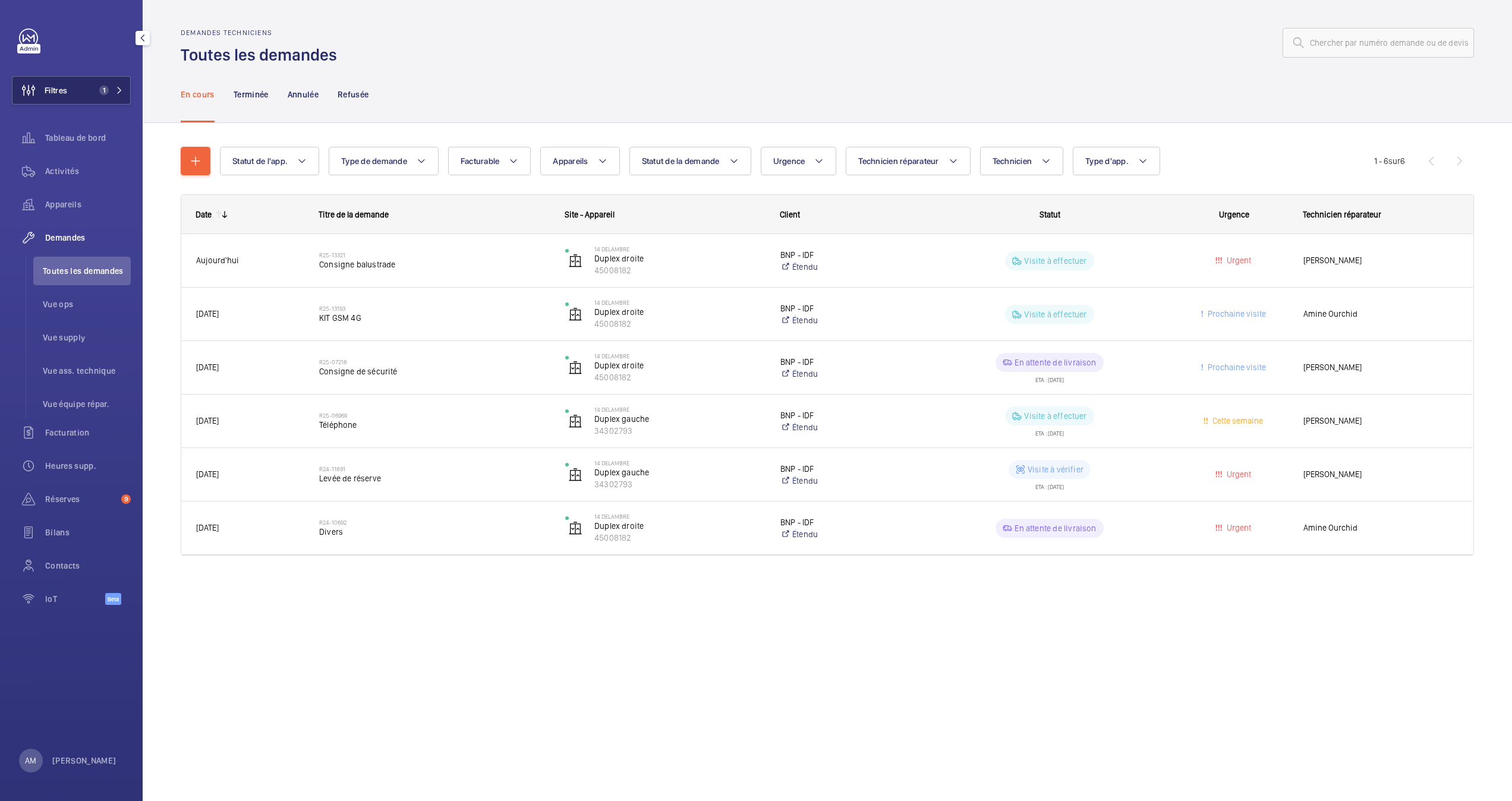
click at [76, 76] on button "Filtres 1" at bounding box center [71, 90] width 119 height 28
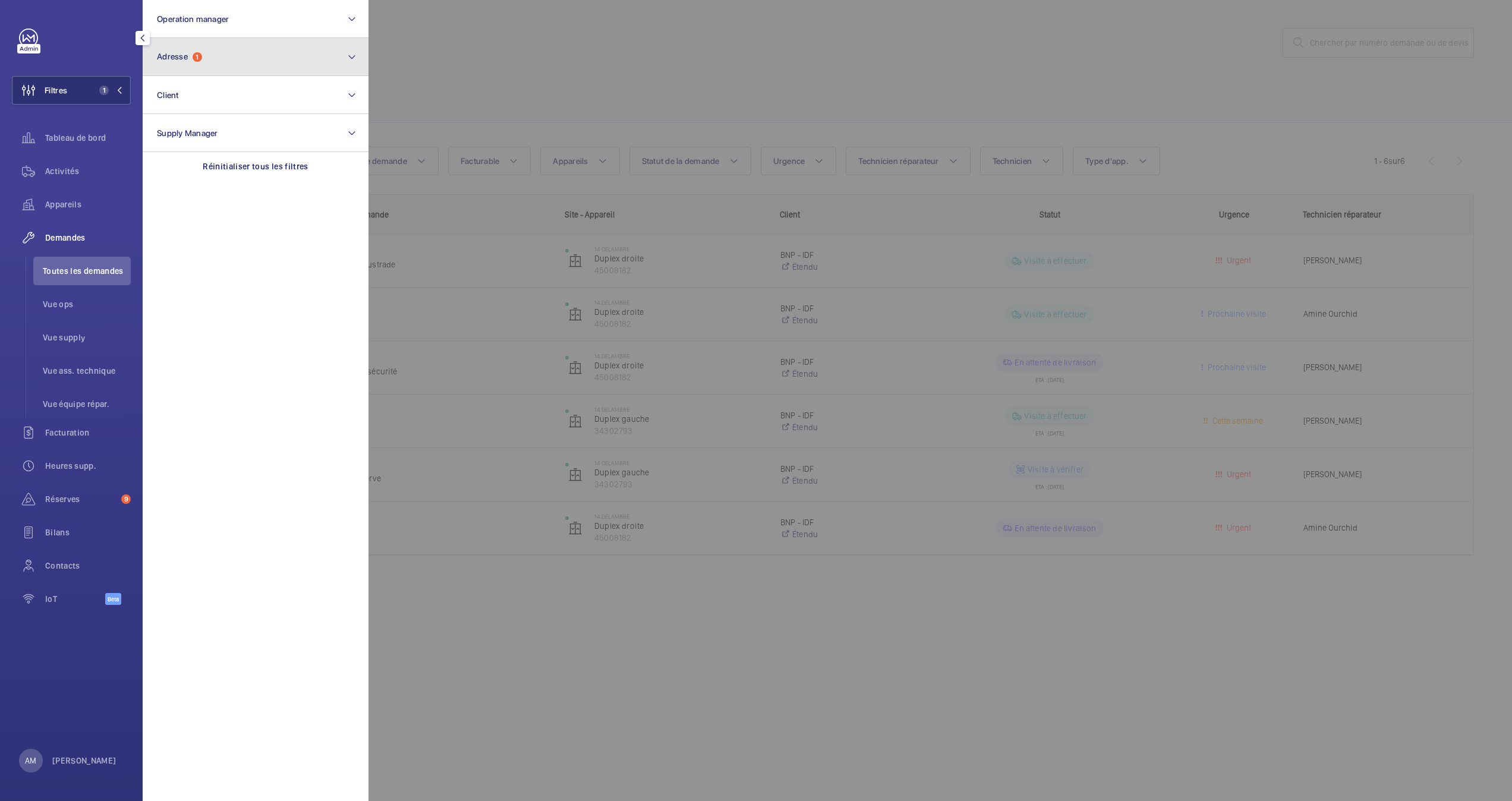
click at [231, 39] on button "Adresse 1" at bounding box center [256, 57] width 226 height 38
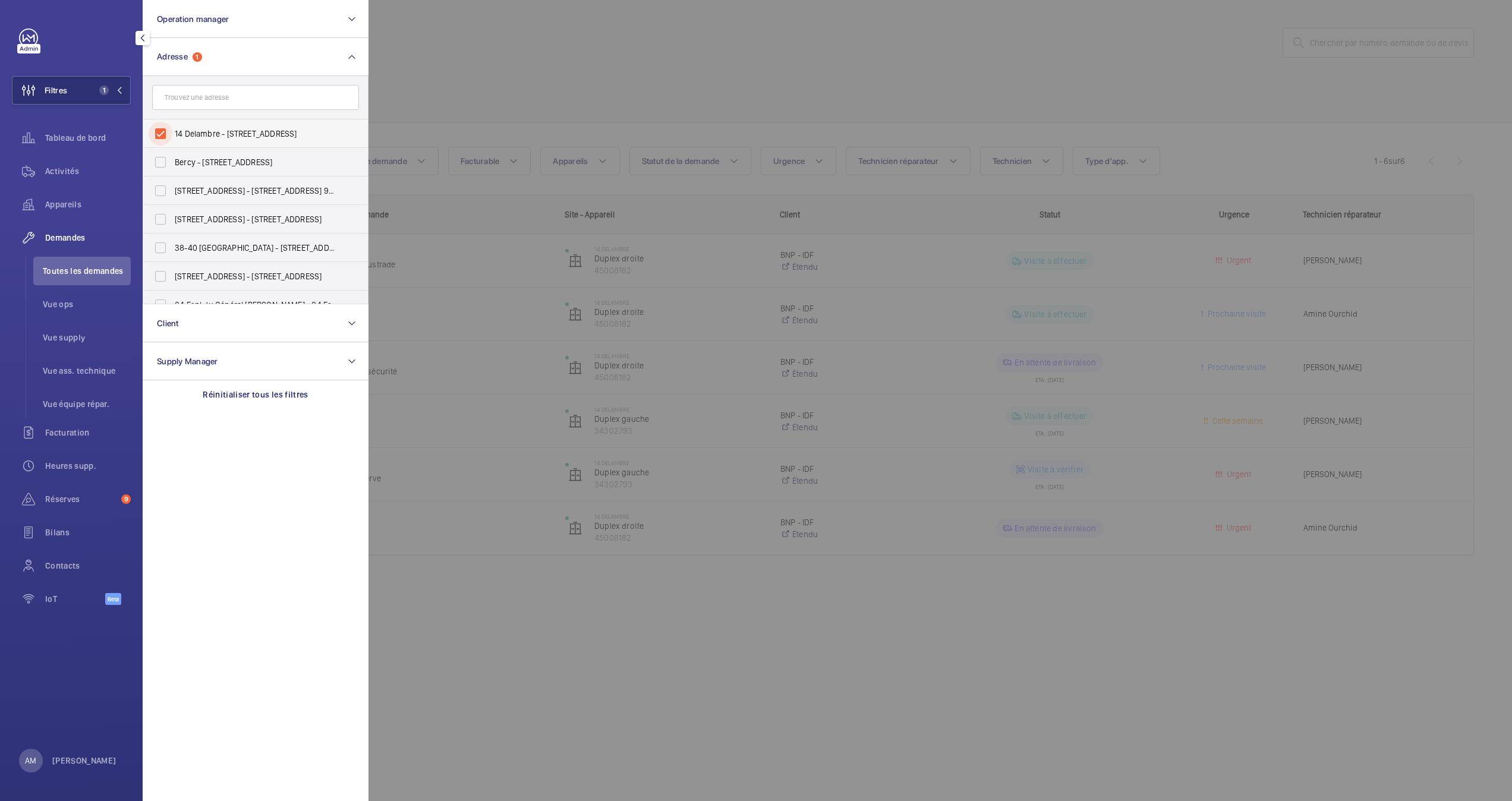
click at [158, 132] on input "14 Delambre - [STREET_ADDRESS]" at bounding box center [160, 133] width 24 height 24
checkbox input "false"
click at [245, 37] on button "Operation manager" at bounding box center [256, 19] width 226 height 38
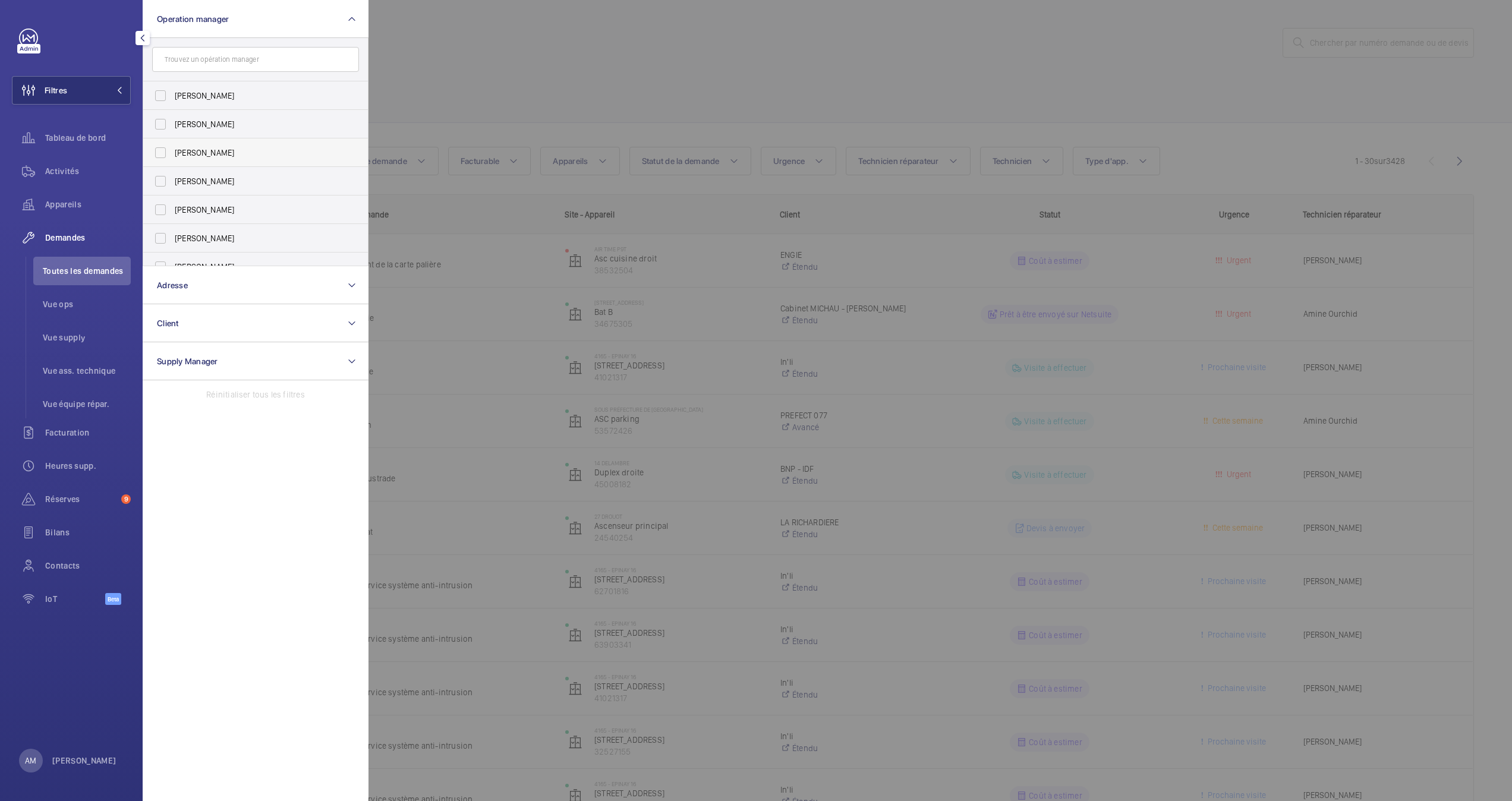
click at [182, 145] on label "[PERSON_NAME]" at bounding box center [246, 152] width 207 height 28
click at [172, 145] on input "[PERSON_NAME]" at bounding box center [160, 152] width 24 height 24
checkbox input "true"
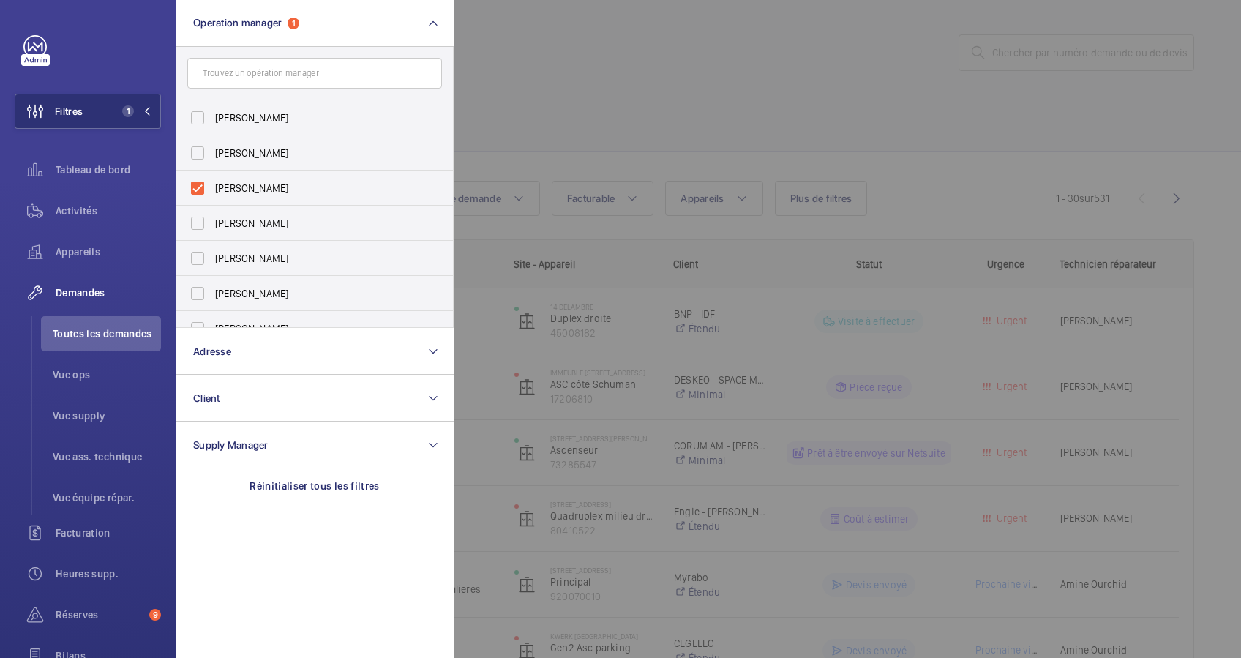
drag, startPoint x: 1400, startPoint y: 7, endPoint x: 704, endPoint y: 102, distance: 702.3
click at [704, 102] on div at bounding box center [1074, 329] width 1241 height 658
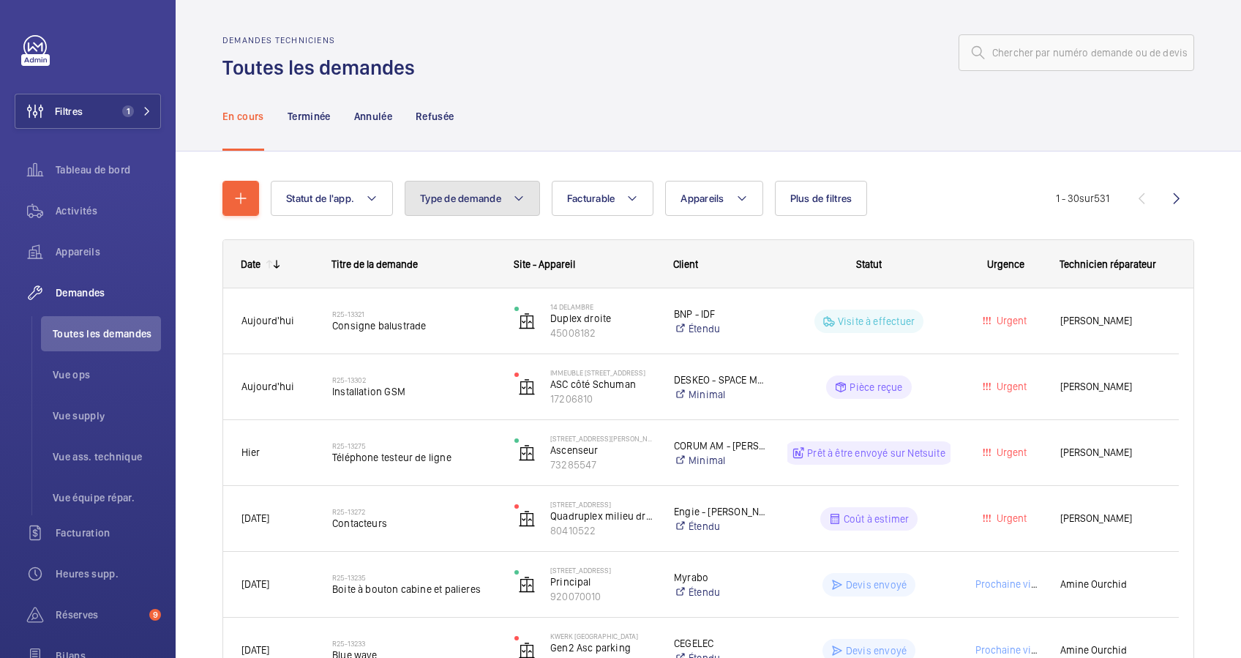
click at [514, 194] on mat-icon at bounding box center [519, 199] width 12 height 18
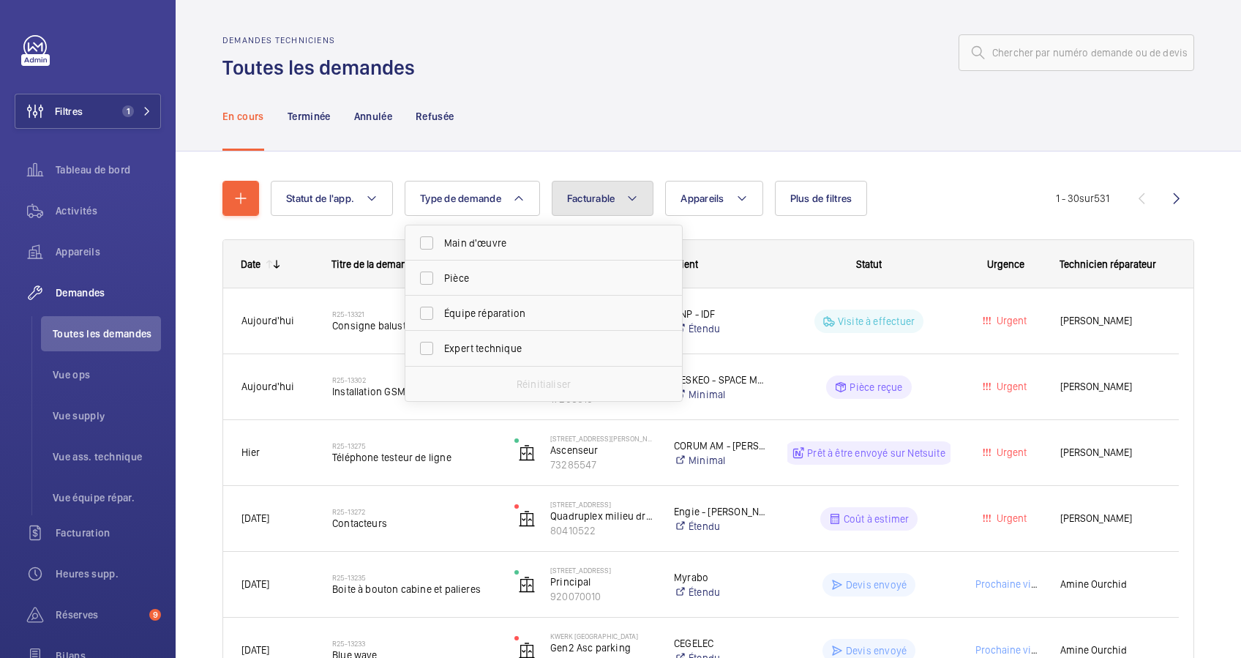
click at [621, 185] on button "Facturable" at bounding box center [603, 198] width 102 height 35
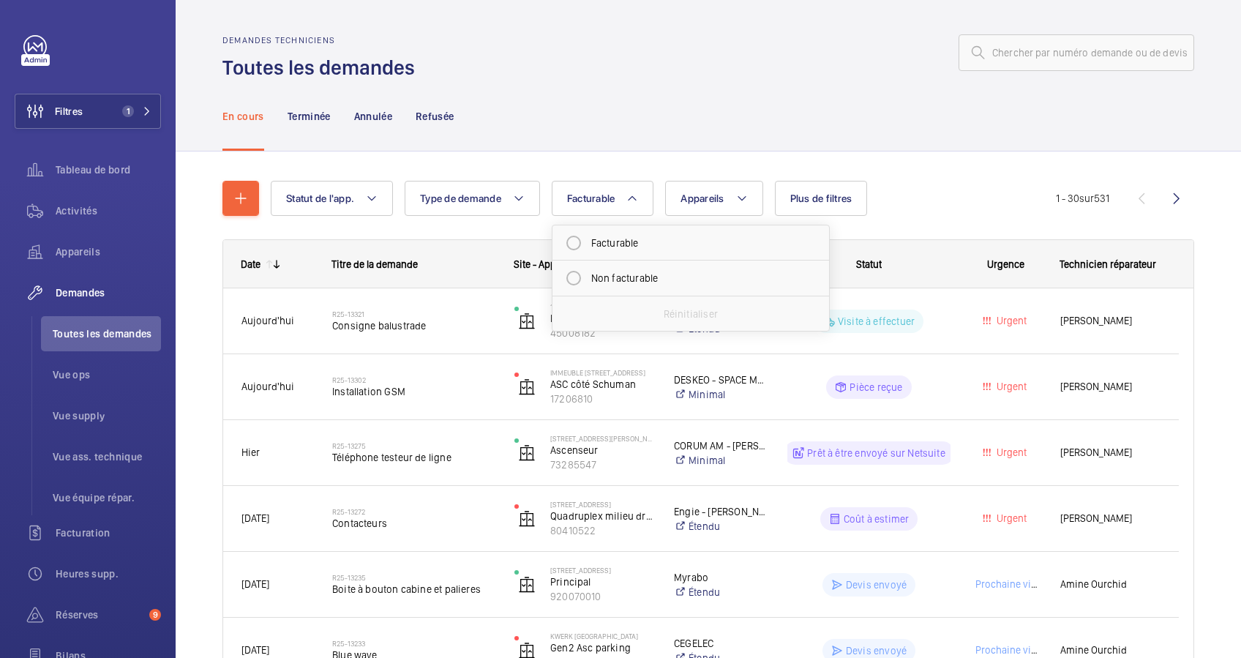
click at [631, 138] on div "En cours Terminée Annulée Refusée" at bounding box center [708, 116] width 972 height 70
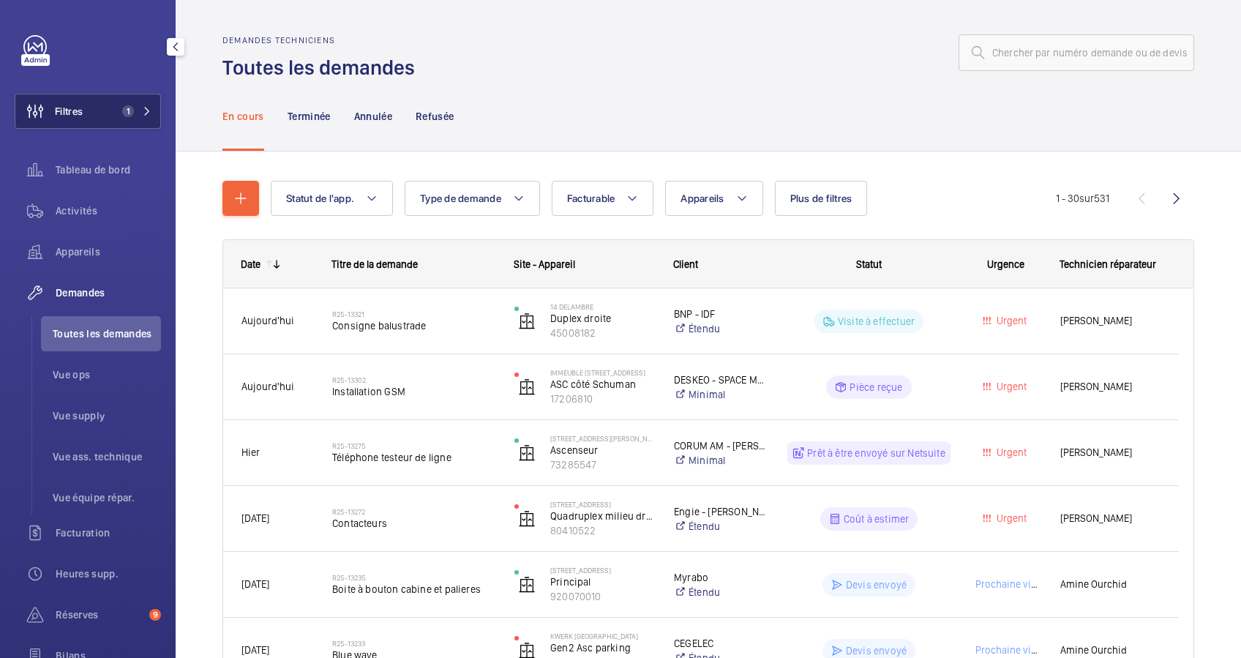
click at [113, 102] on button "Filtres 1" at bounding box center [88, 111] width 146 height 35
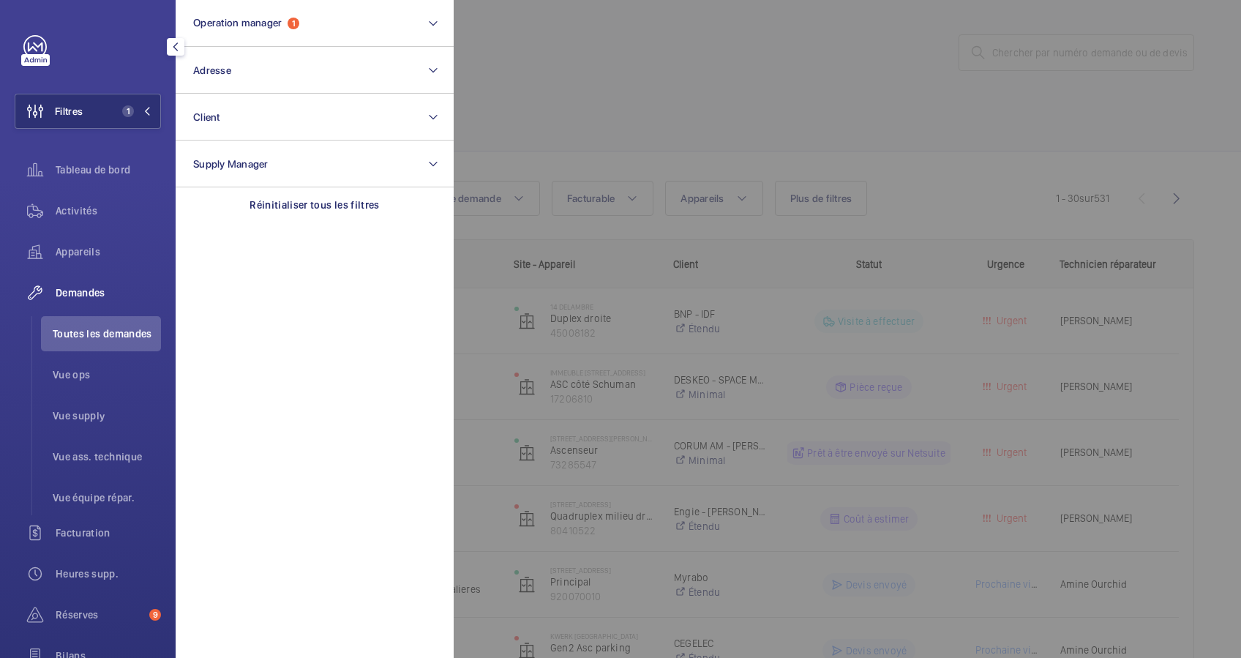
click at [860, 60] on div at bounding box center [1074, 329] width 1241 height 658
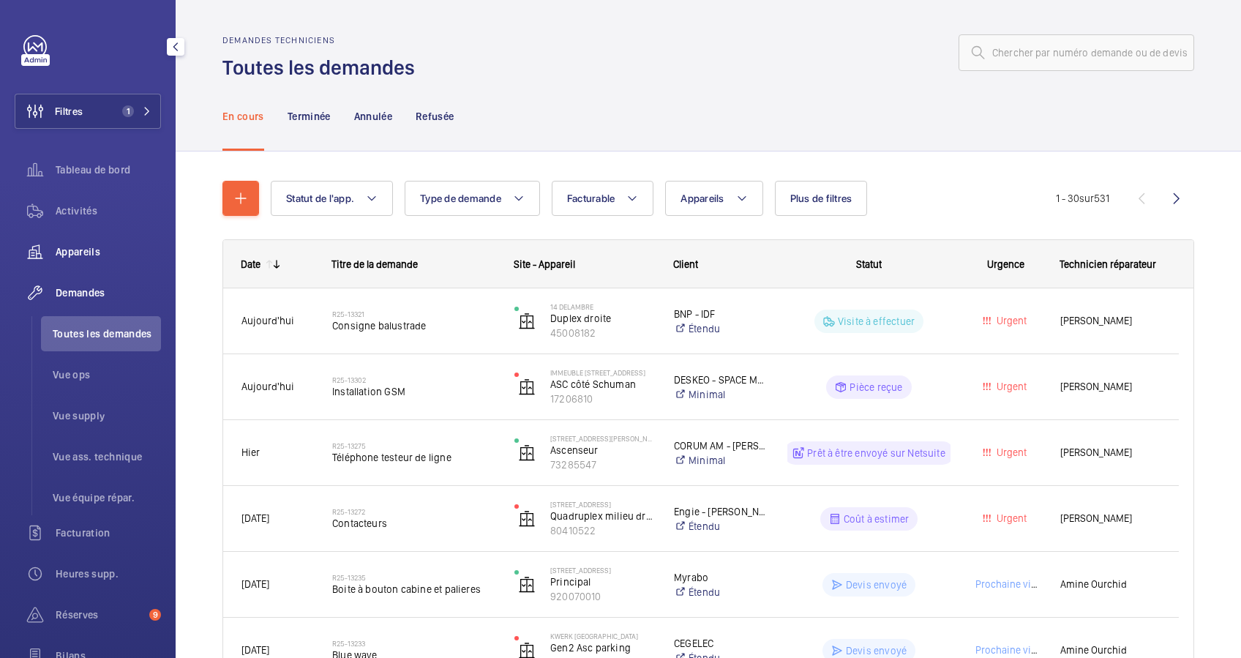
click at [82, 248] on span "Appareils" at bounding box center [108, 251] width 105 height 15
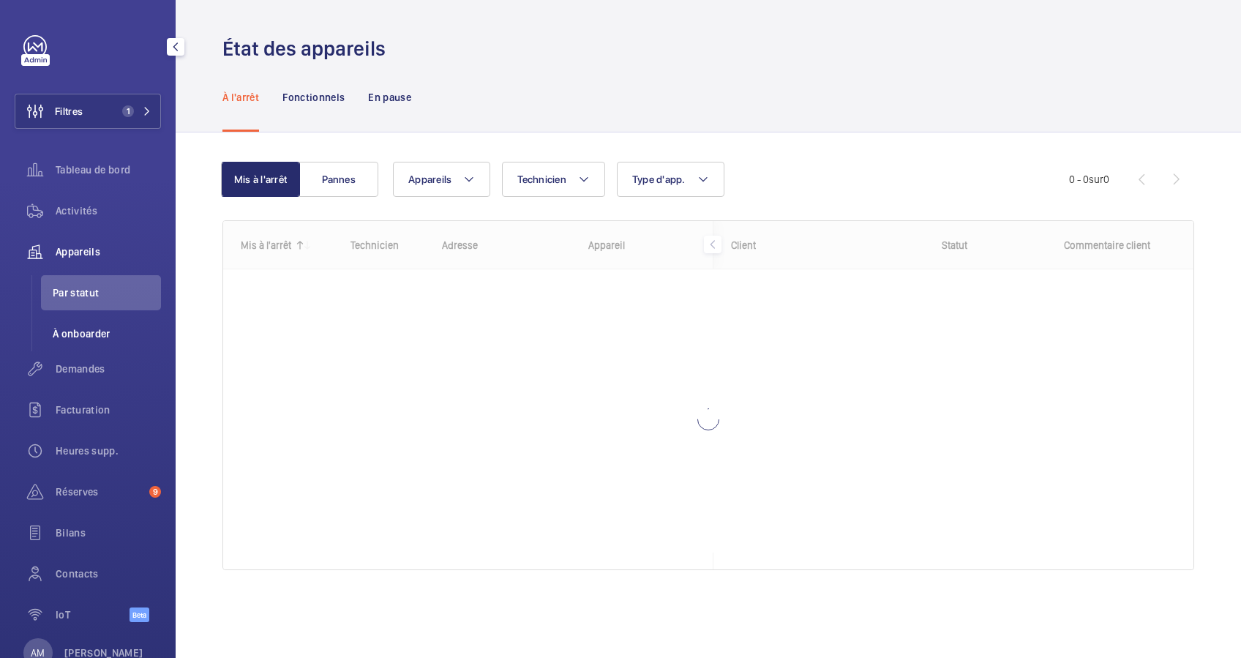
drag, startPoint x: 91, startPoint y: 357, endPoint x: 156, endPoint y: 340, distance: 66.7
click at [91, 357] on div "Demandes" at bounding box center [88, 368] width 146 height 35
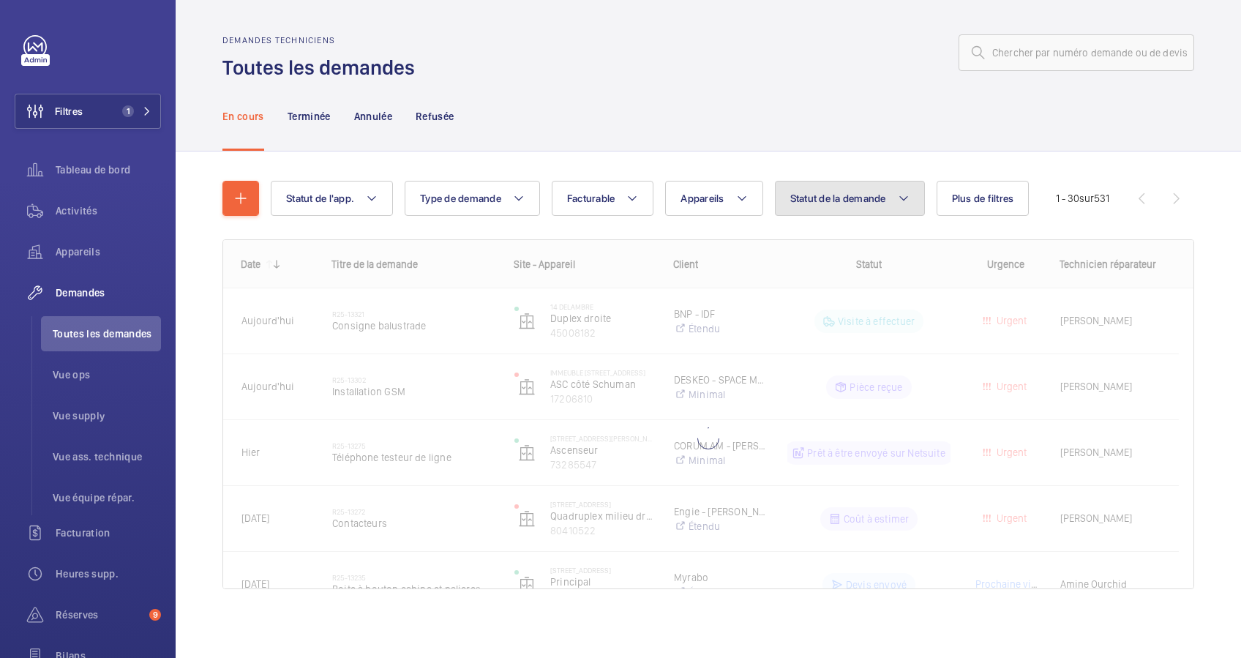
click at [891, 192] on button "Statut de la demande" at bounding box center [850, 198] width 150 height 35
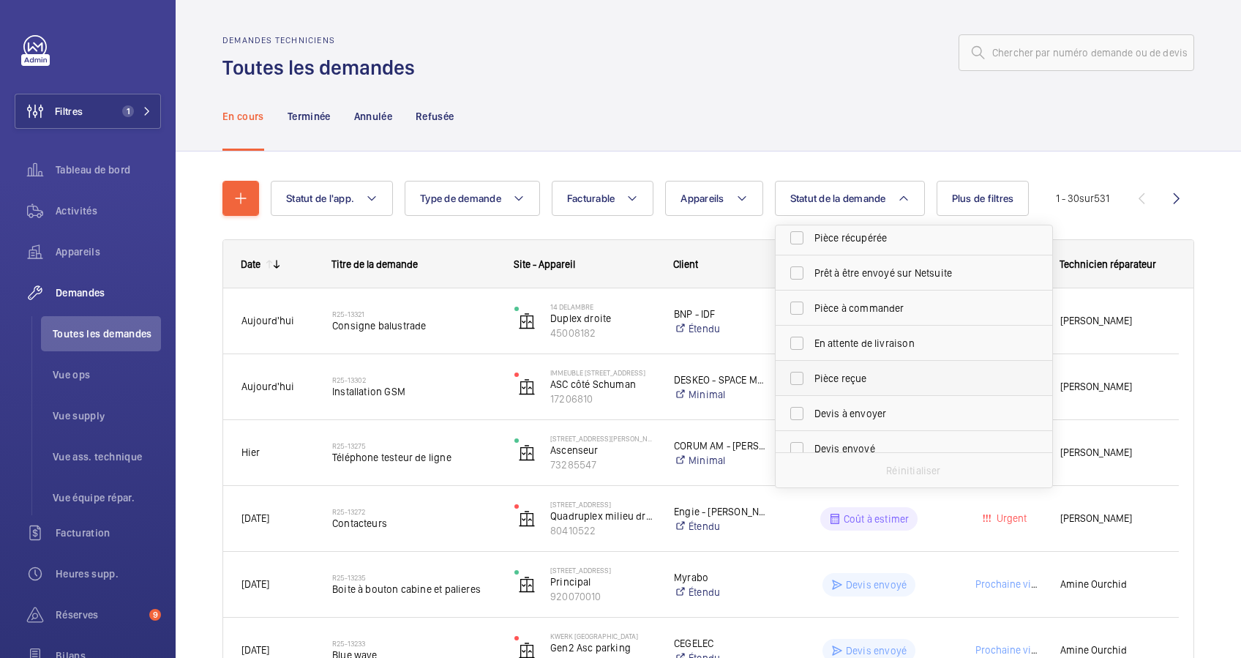
scroll to position [194, 0]
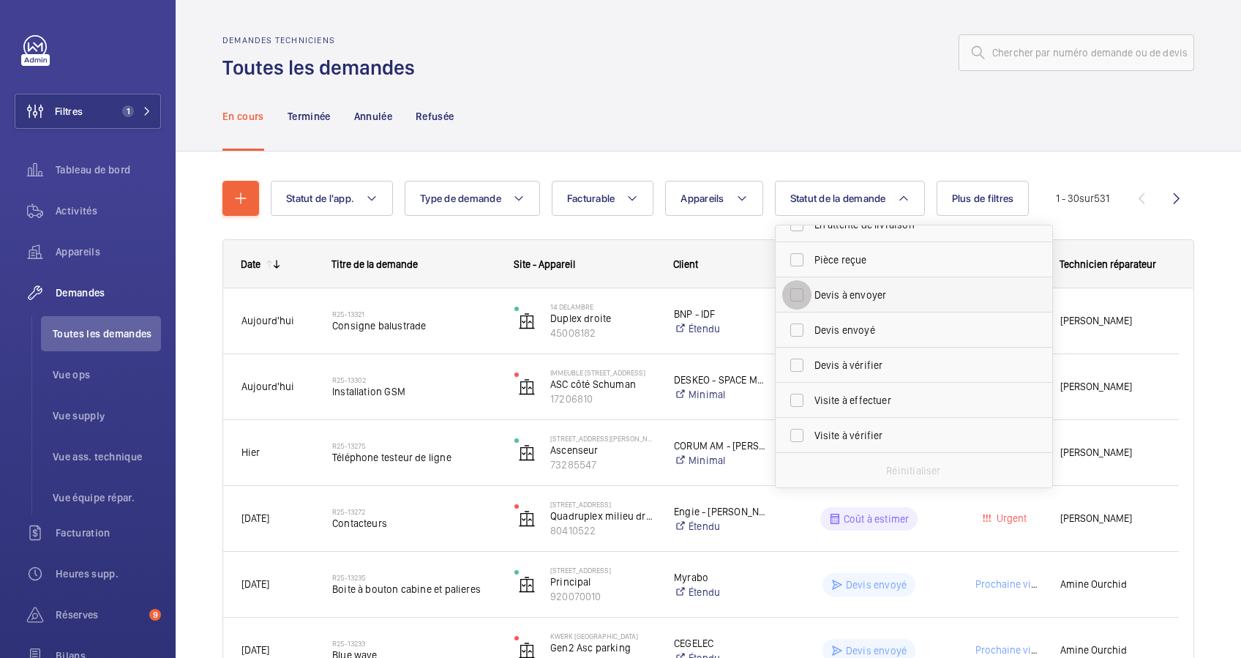
click at [796, 291] on input "Devis à envoyer" at bounding box center [796, 294] width 29 height 29
checkbox input "true"
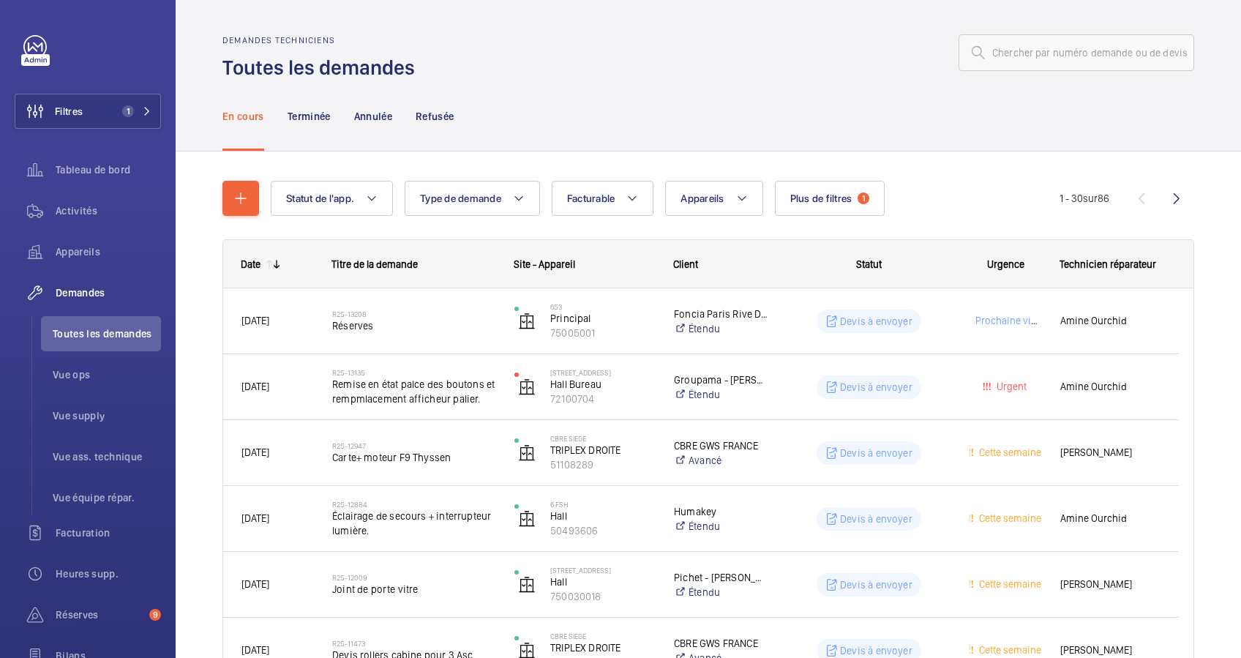
click at [1165, 199] on wm-front-icon-button at bounding box center [1176, 198] width 35 height 35
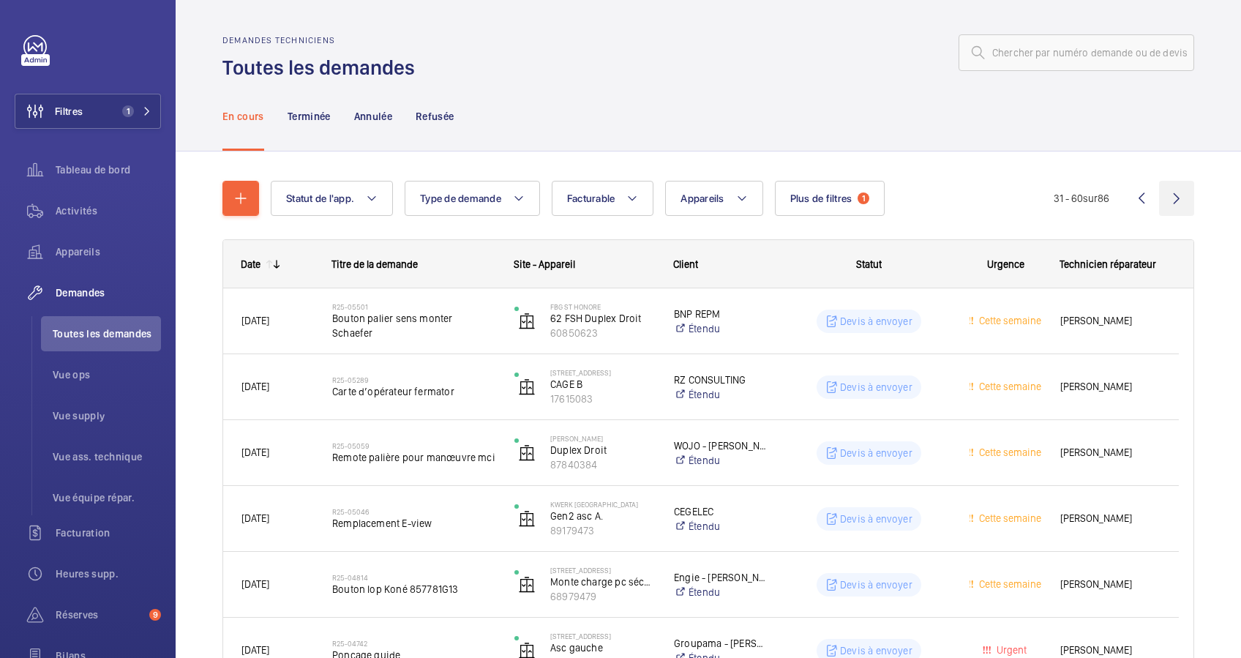
click at [1164, 199] on wm-front-icon-button at bounding box center [1176, 198] width 35 height 35
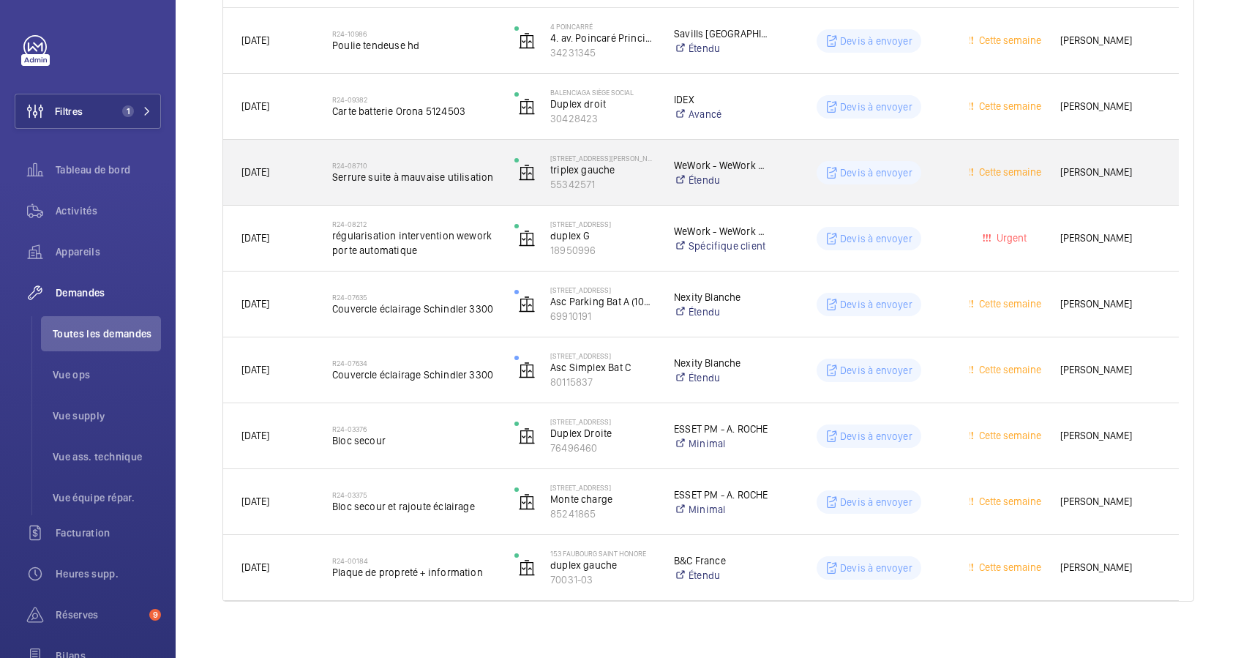
scroll to position [1414, 0]
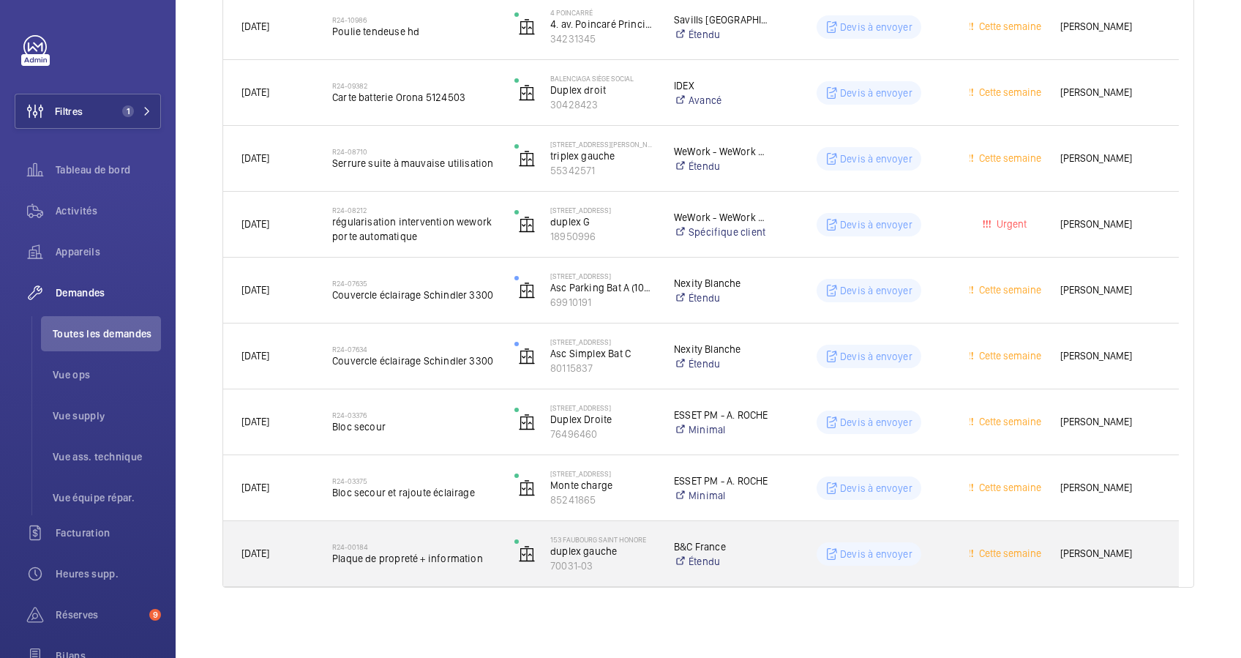
click at [469, 533] on div "R24-00184 Plaque de propreté + information" at bounding box center [413, 554] width 163 height 42
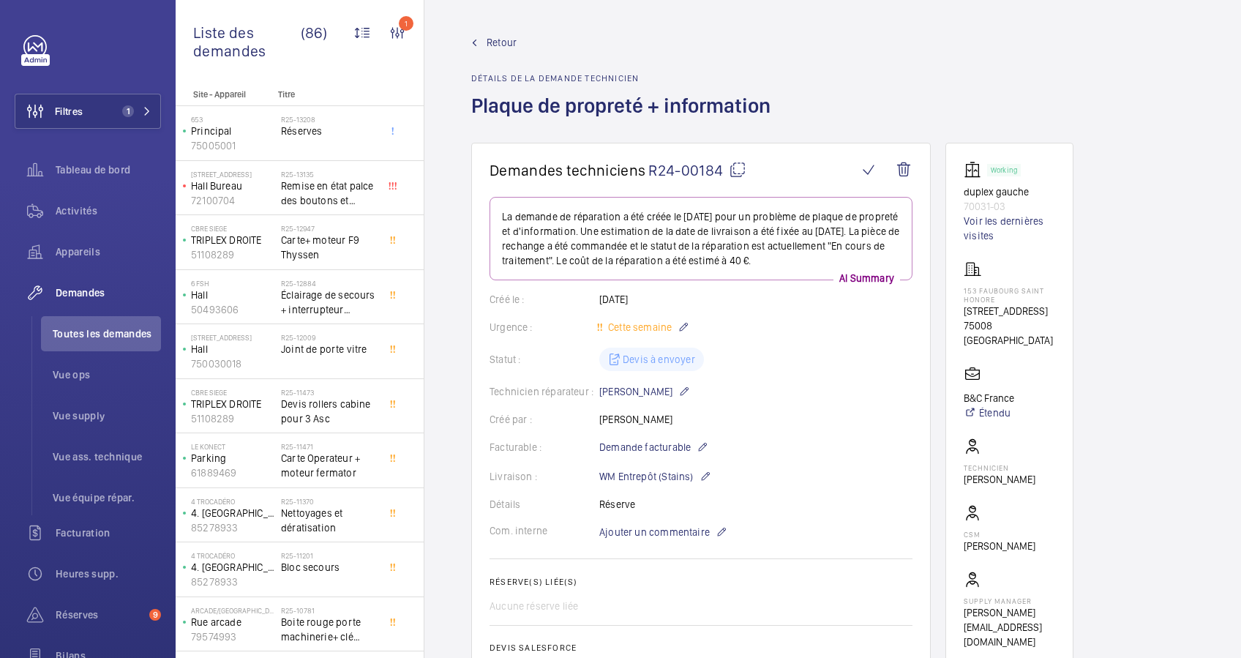
drag, startPoint x: 964, startPoint y: 314, endPoint x: 996, endPoint y: 339, distance: 40.7
click at [996, 318] on p "[STREET_ADDRESS]" at bounding box center [1009, 311] width 91 height 15
drag, startPoint x: 996, startPoint y: 339, endPoint x: 986, endPoint y: 340, distance: 9.5
copy p "[STREET_ADDRESS]"
click at [506, 42] on span "Retour" at bounding box center [502, 42] width 30 height 15
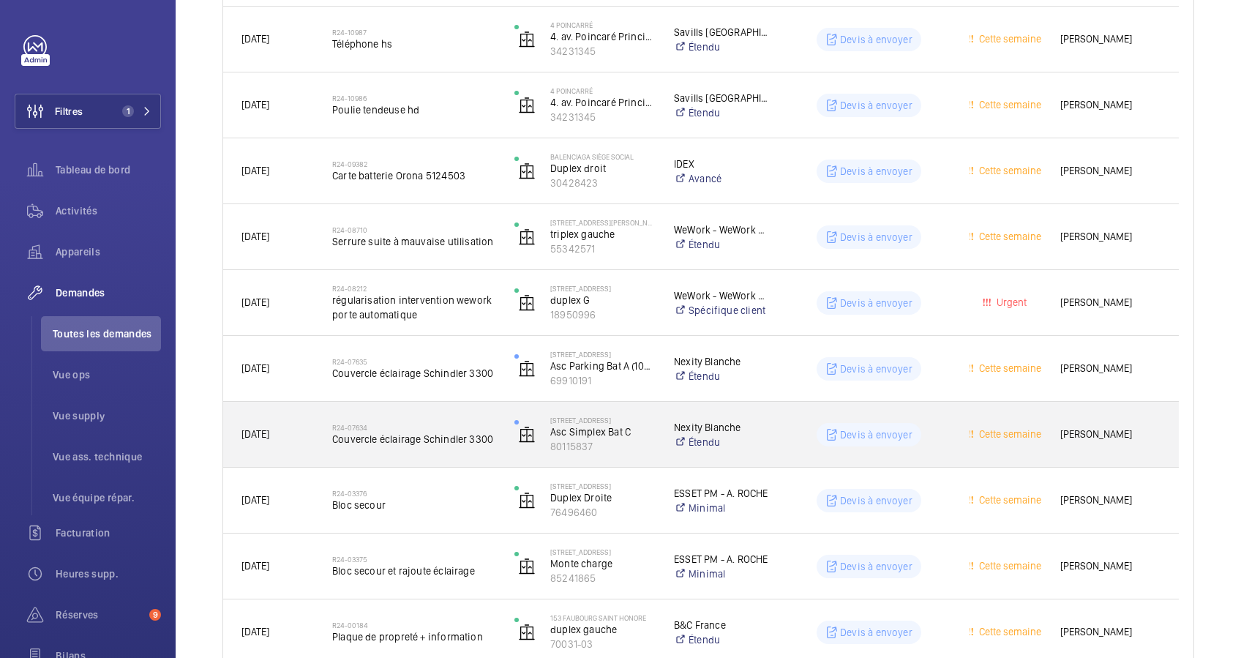
scroll to position [1316, 0]
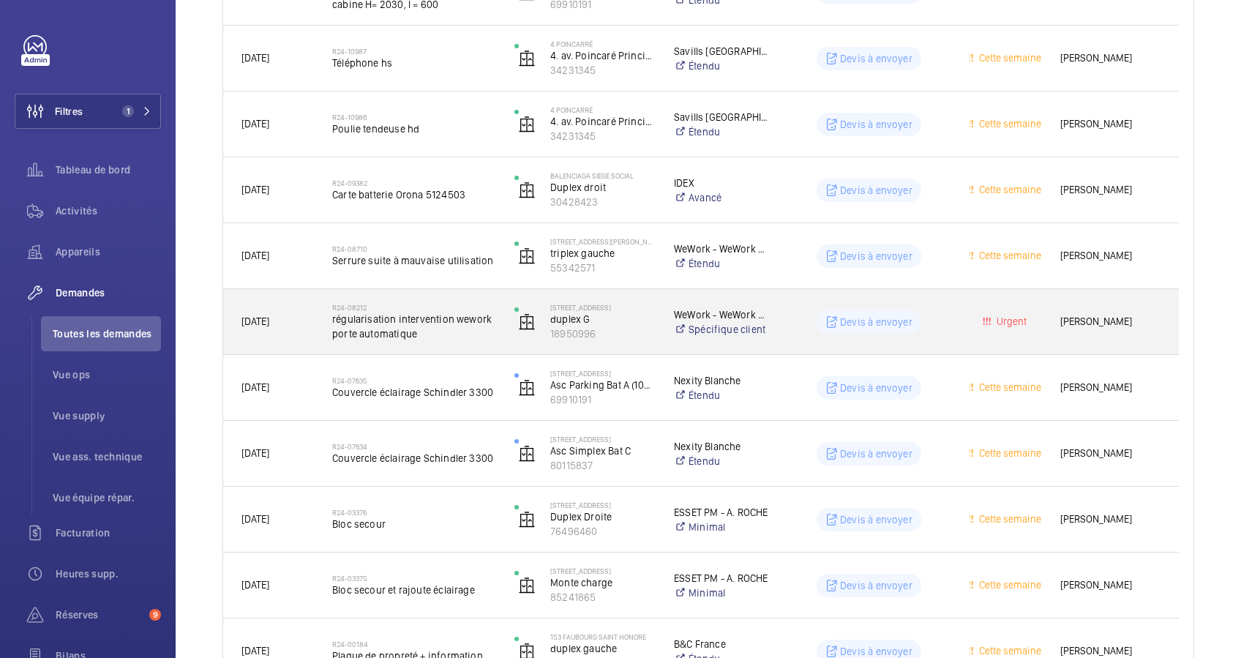
click at [453, 332] on span "régularisation intervention wework porte automatique" at bounding box center [413, 326] width 163 height 29
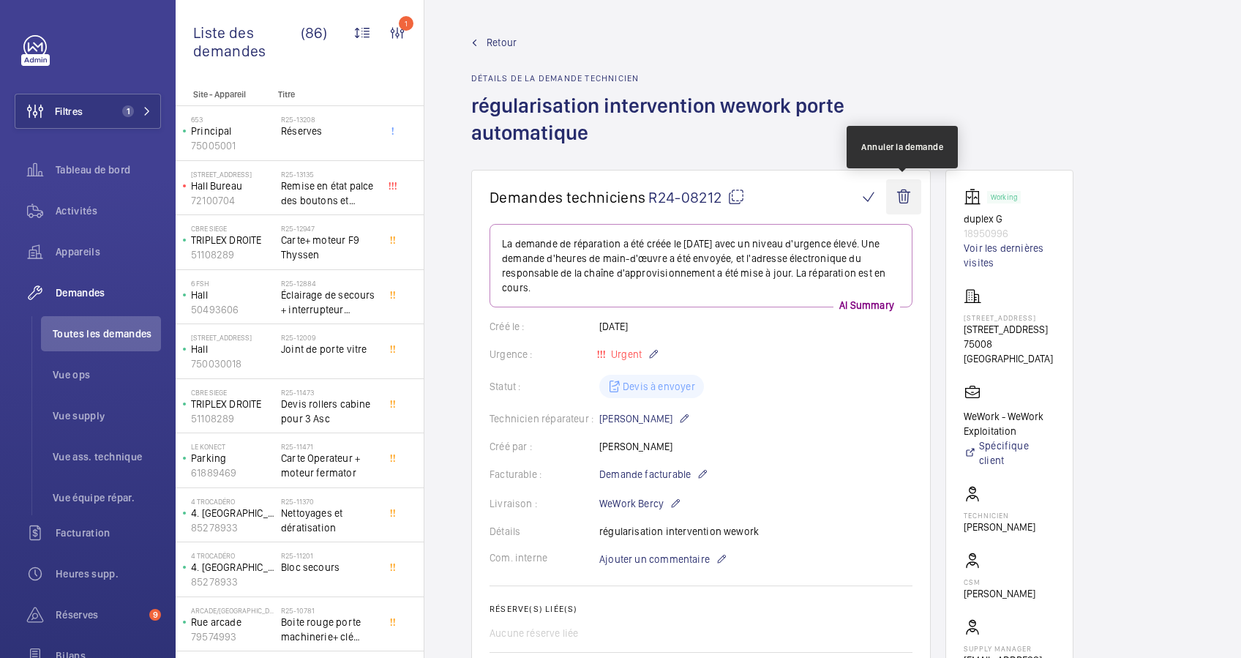
click at [907, 192] on wm-front-icon-button at bounding box center [903, 196] width 35 height 35
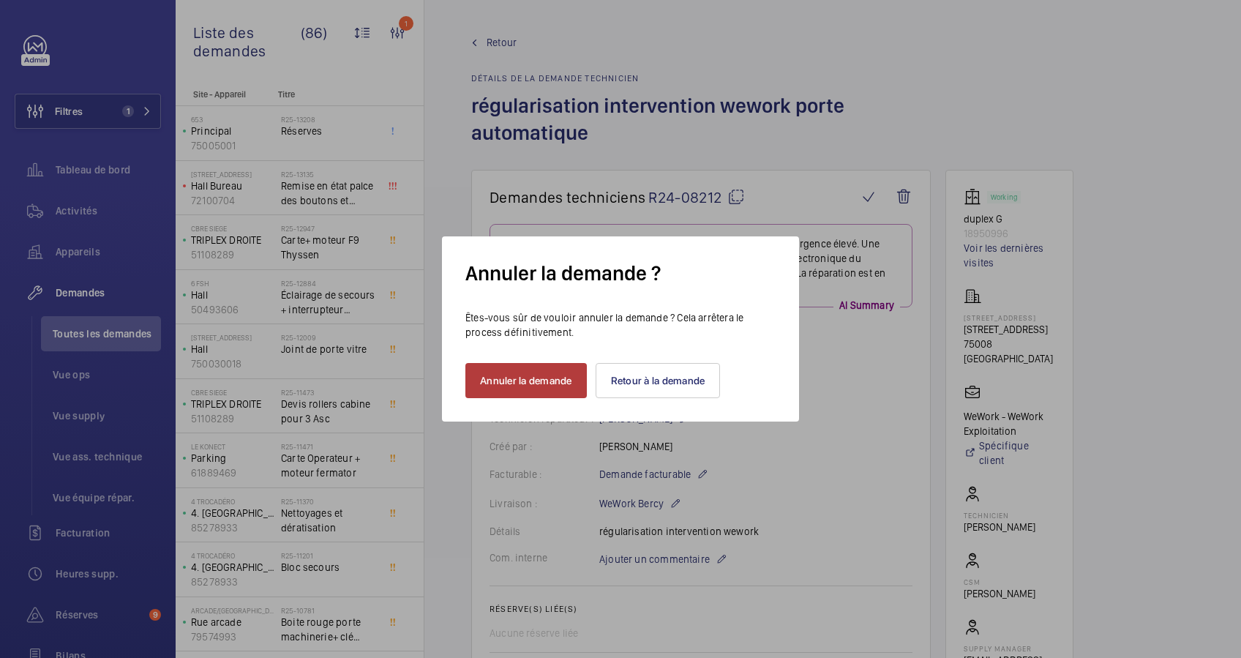
click at [511, 389] on button "Annuler la demande" at bounding box center [525, 380] width 121 height 35
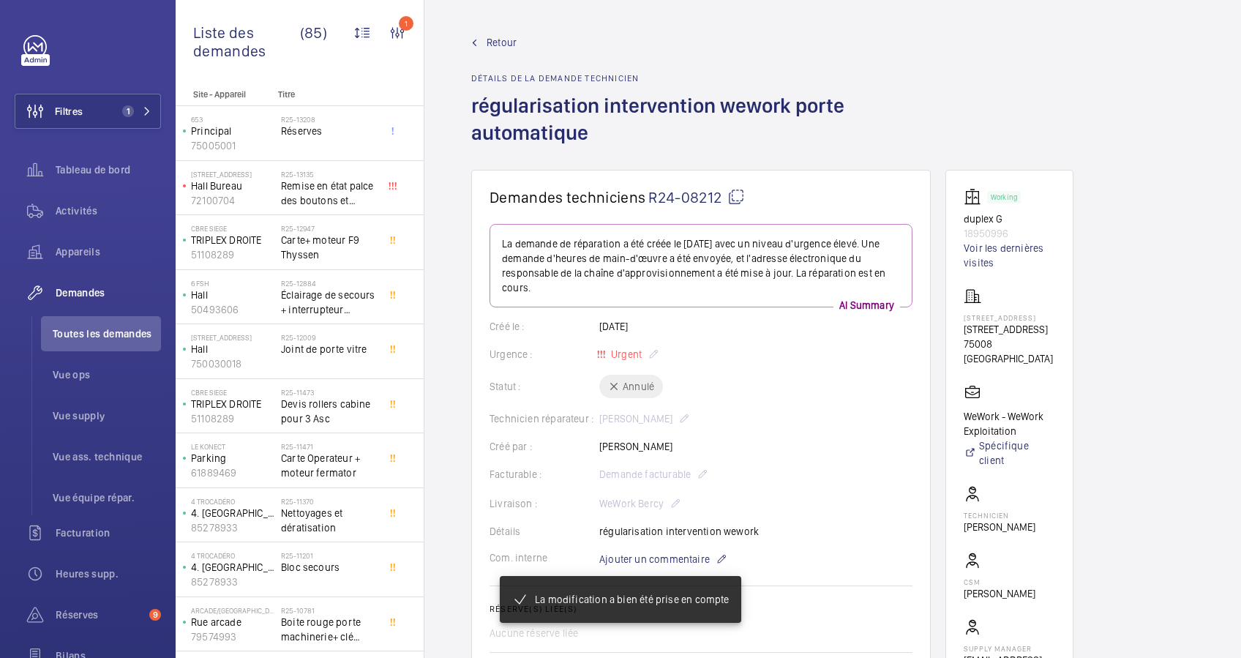
click at [501, 40] on span "Retour" at bounding box center [502, 42] width 30 height 15
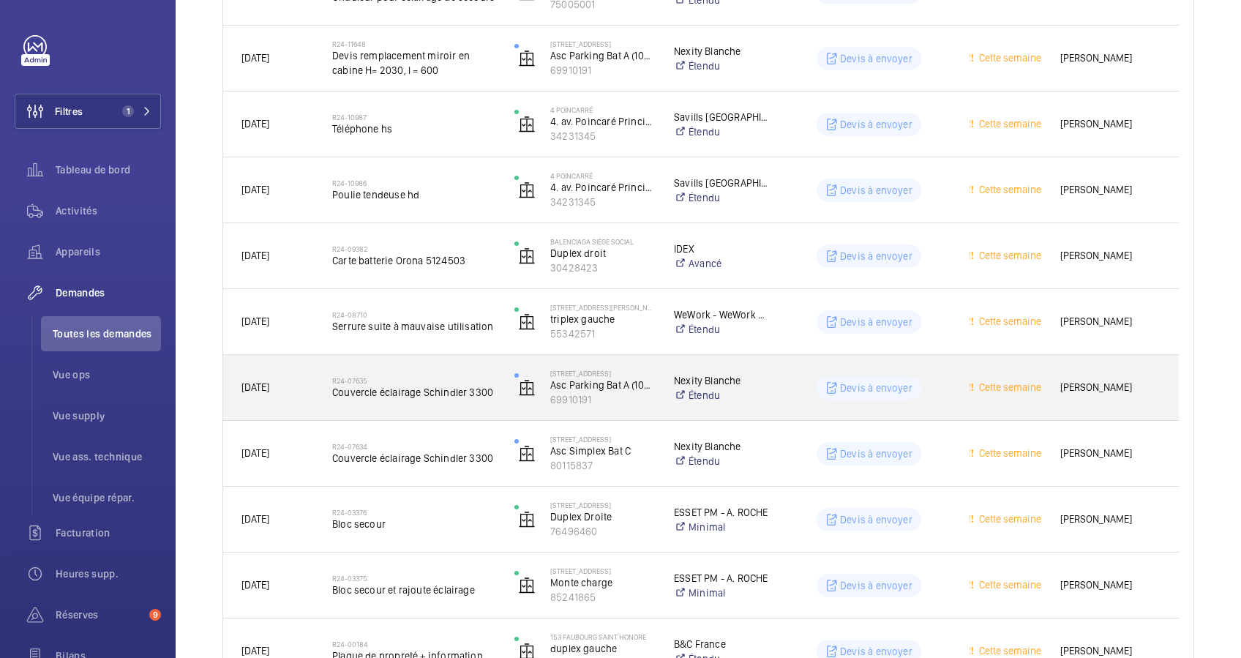
scroll to position [1153, 0]
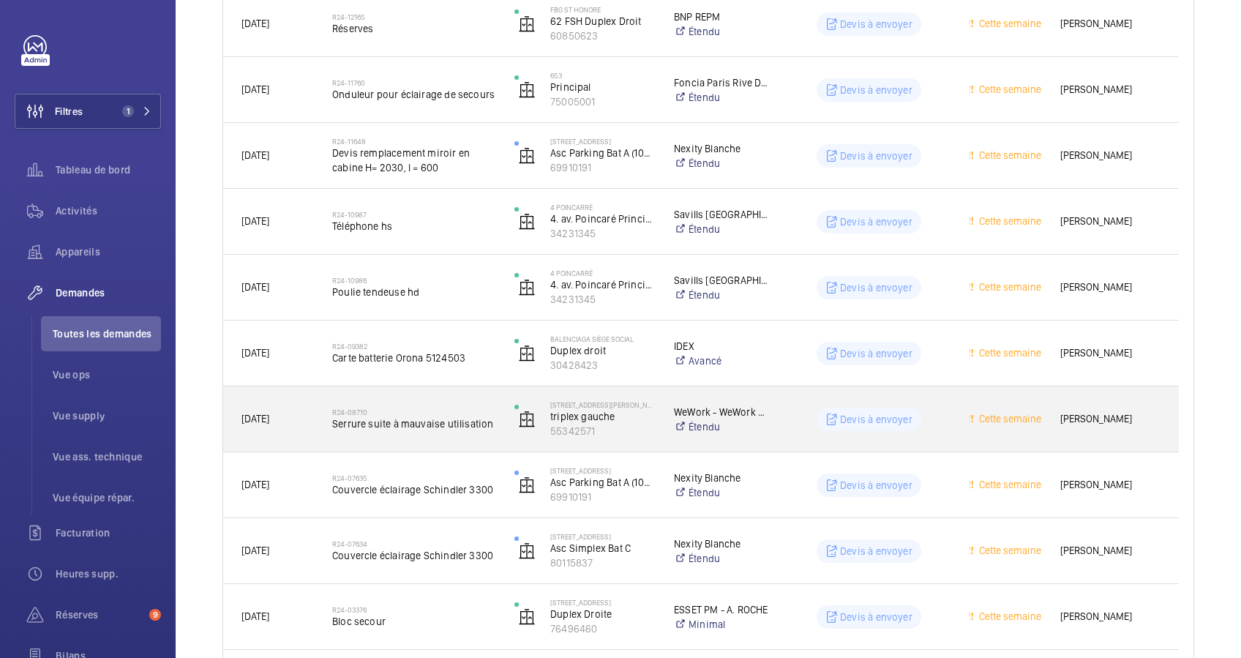
click at [502, 417] on div "[STREET_ADDRESS][PERSON_NAME] 55342571" at bounding box center [576, 419] width 158 height 60
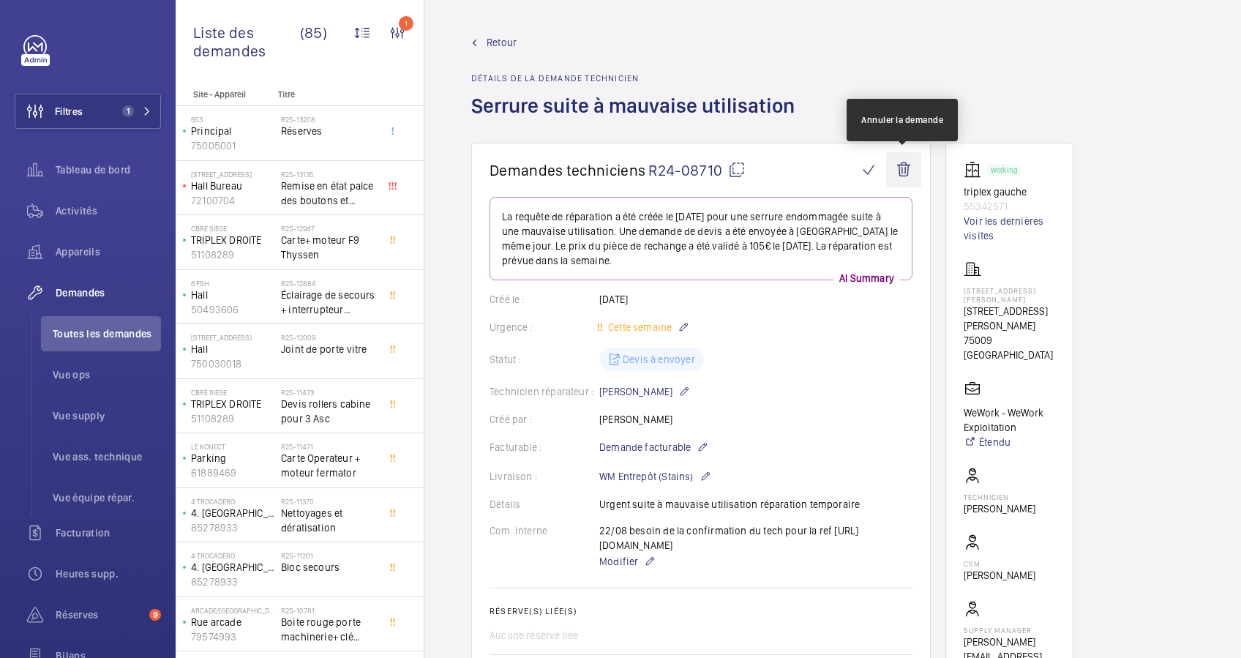
click at [912, 166] on wm-front-icon-button at bounding box center [903, 169] width 35 height 35
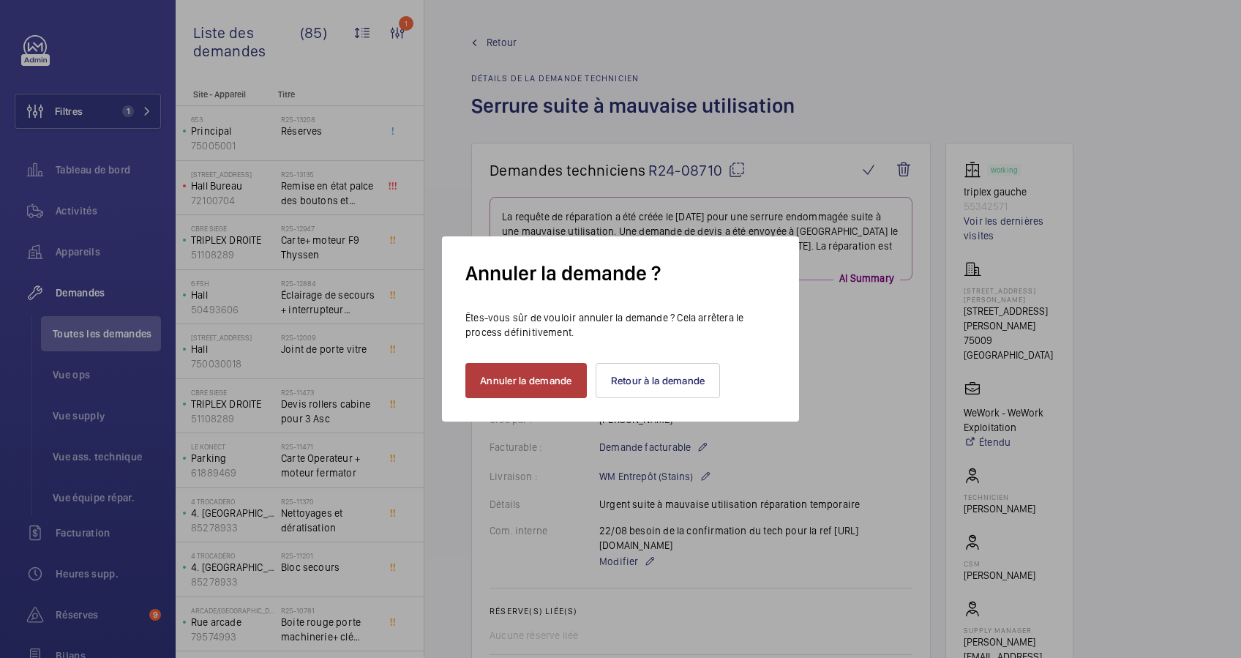
click at [510, 377] on button "Annuler la demande" at bounding box center [525, 380] width 121 height 35
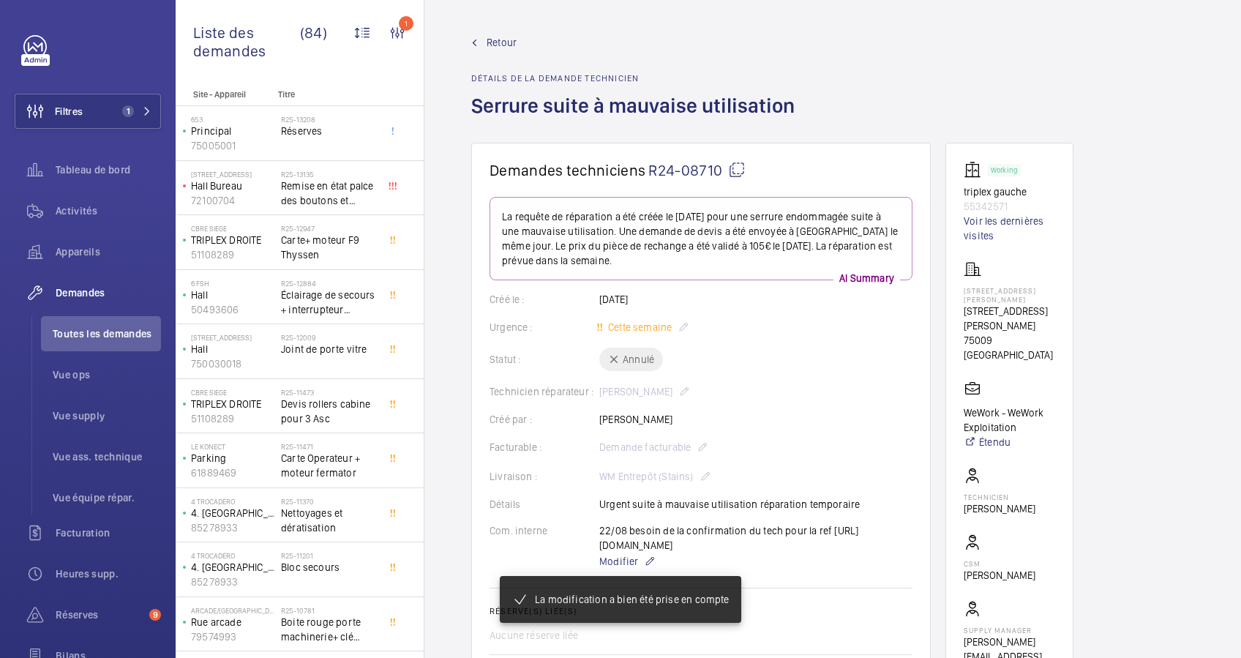
click at [501, 38] on span "Retour" at bounding box center [502, 42] width 30 height 15
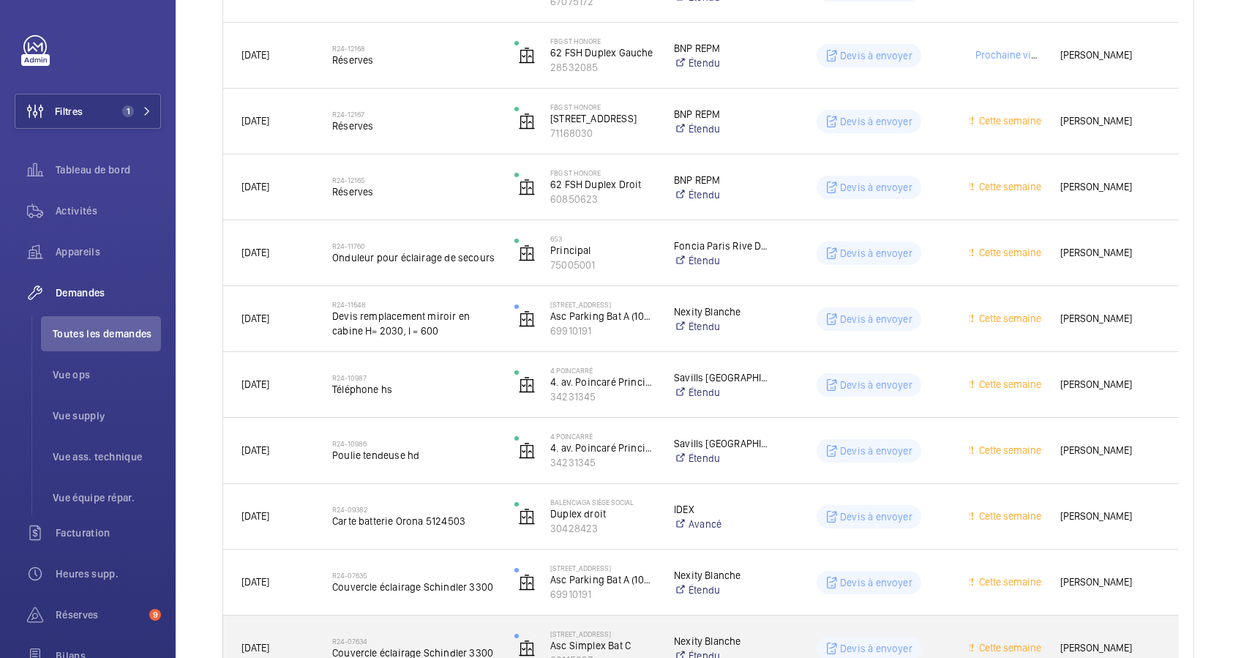
scroll to position [975, 0]
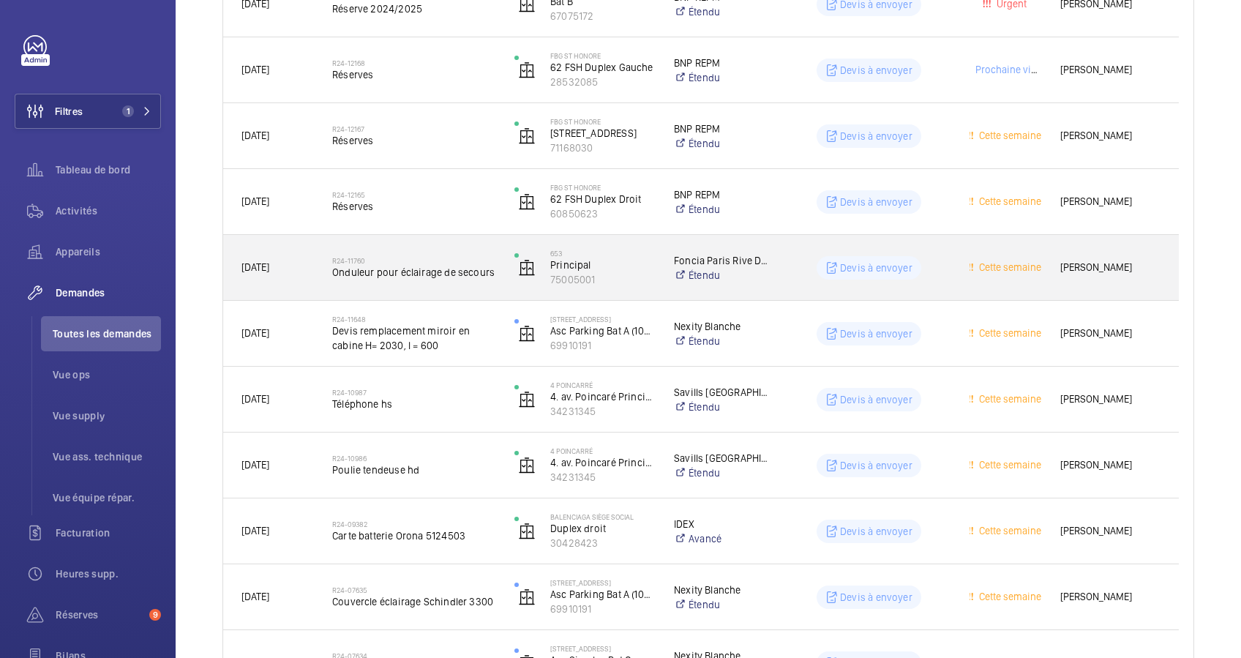
click at [442, 263] on h2 "R24-11760" at bounding box center [413, 260] width 163 height 9
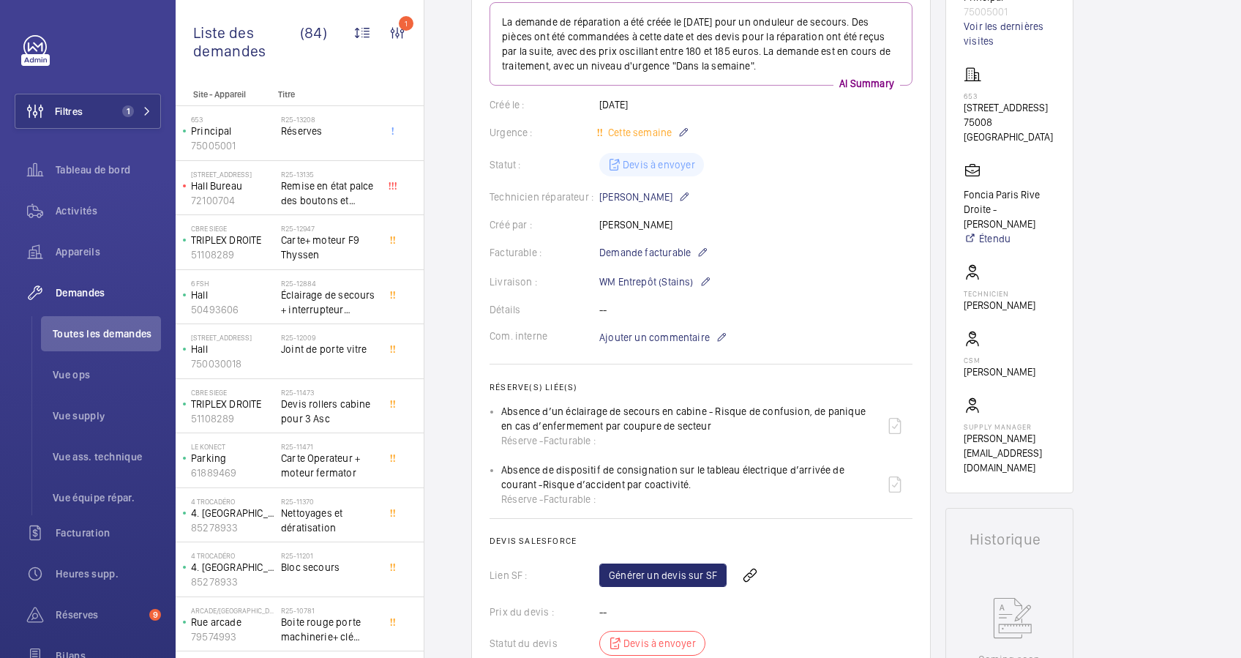
scroll to position [97, 0]
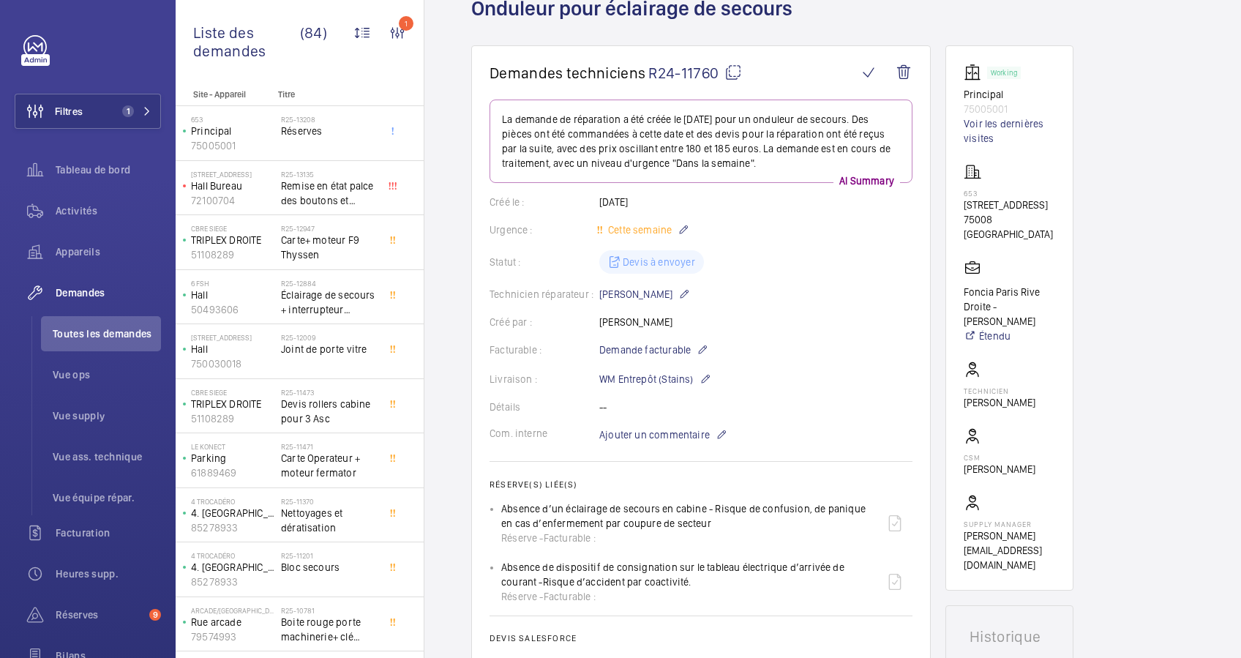
drag, startPoint x: 960, startPoint y: 205, endPoint x: 1000, endPoint y: 217, distance: 41.2
click at [1000, 217] on wm-front-card "Working Principal 75005001 Voir les dernières visites [STREET_ADDRESS][GEOGRAPH…" at bounding box center [1009, 317] width 128 height 545
drag, startPoint x: 1000, startPoint y: 217, endPoint x: 983, endPoint y: 217, distance: 16.1
copy p "[STREET_ADDRESS]"
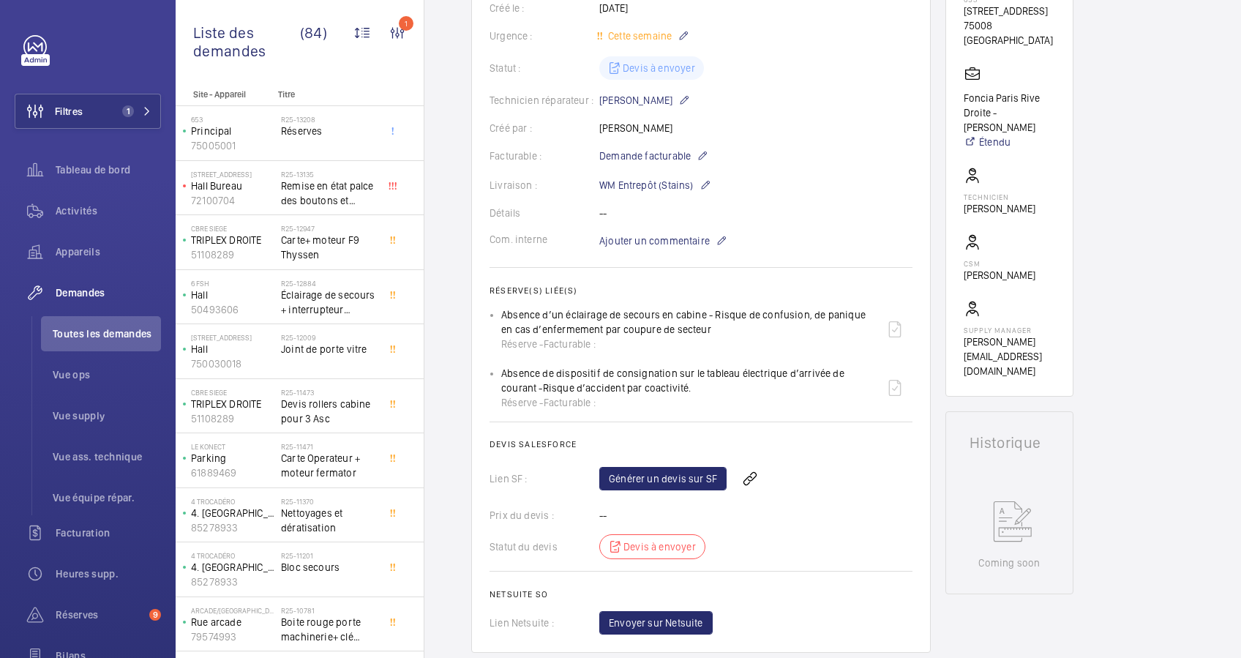
scroll to position [293, 0]
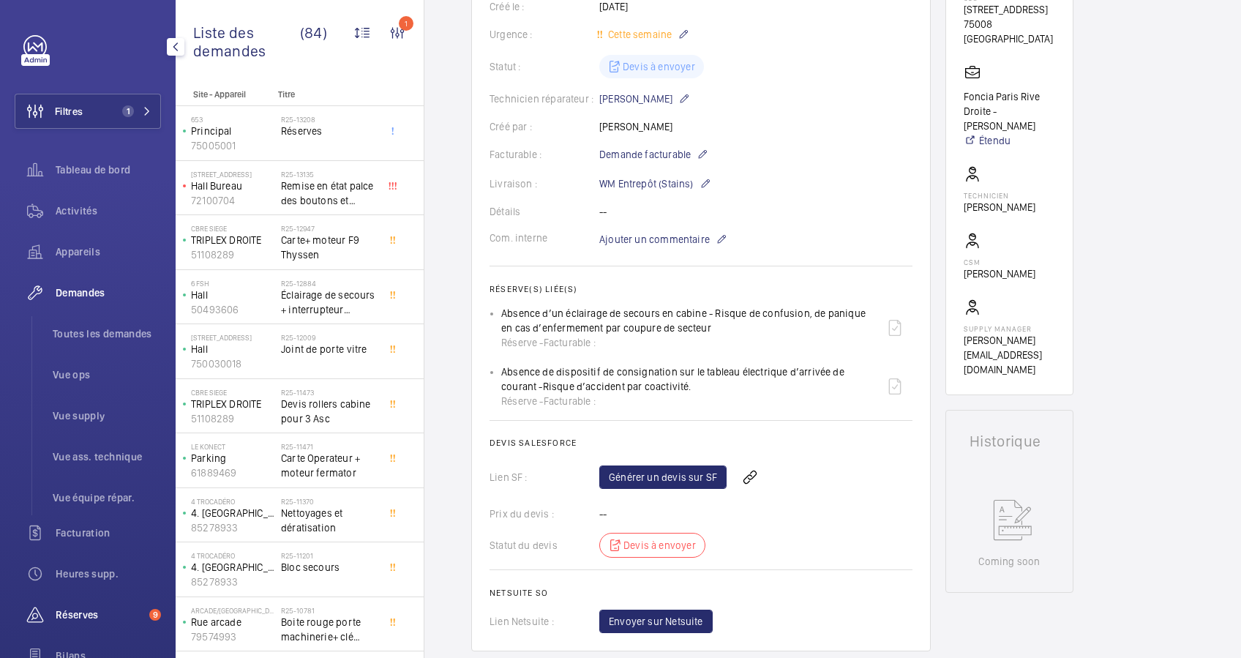
click at [72, 604] on div "Réserves 9" at bounding box center [88, 614] width 146 height 35
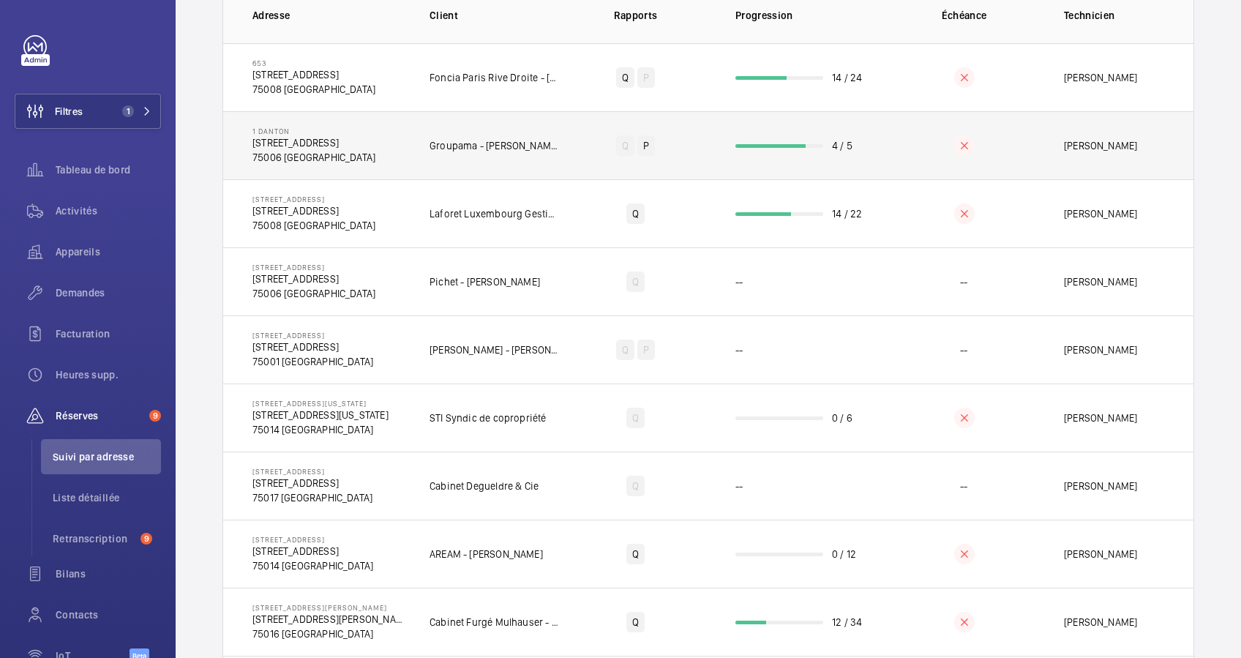
scroll to position [195, 0]
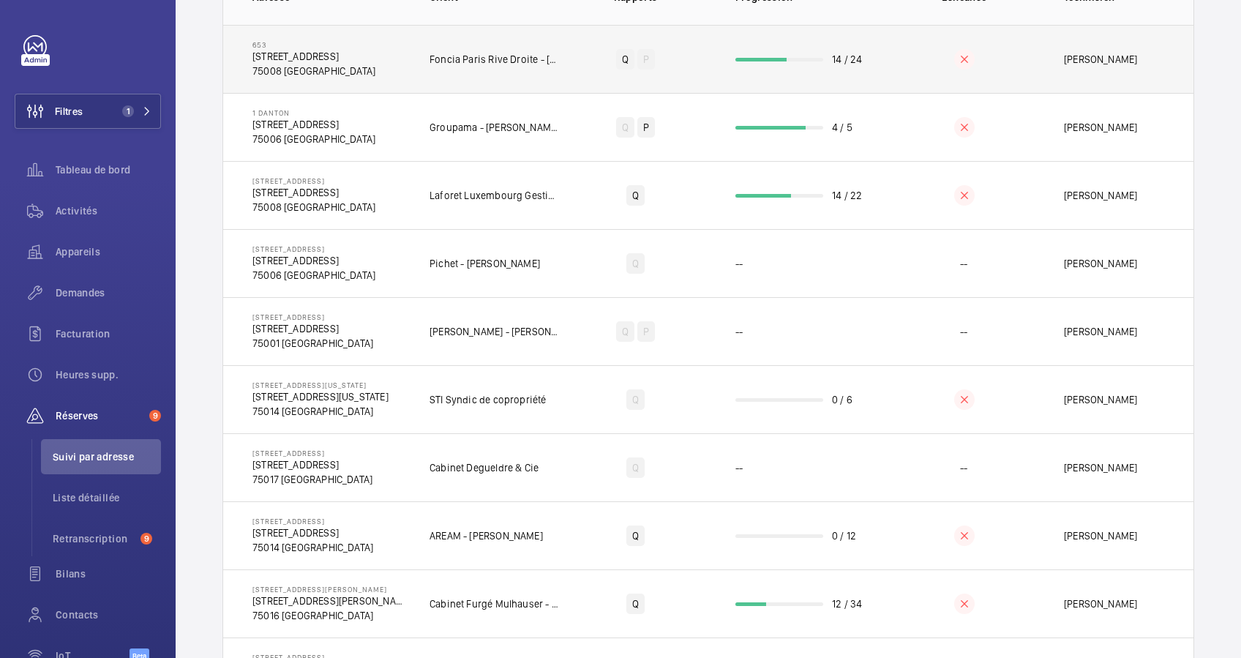
click at [763, 61] on td "14 / 24" at bounding box center [800, 59] width 176 height 68
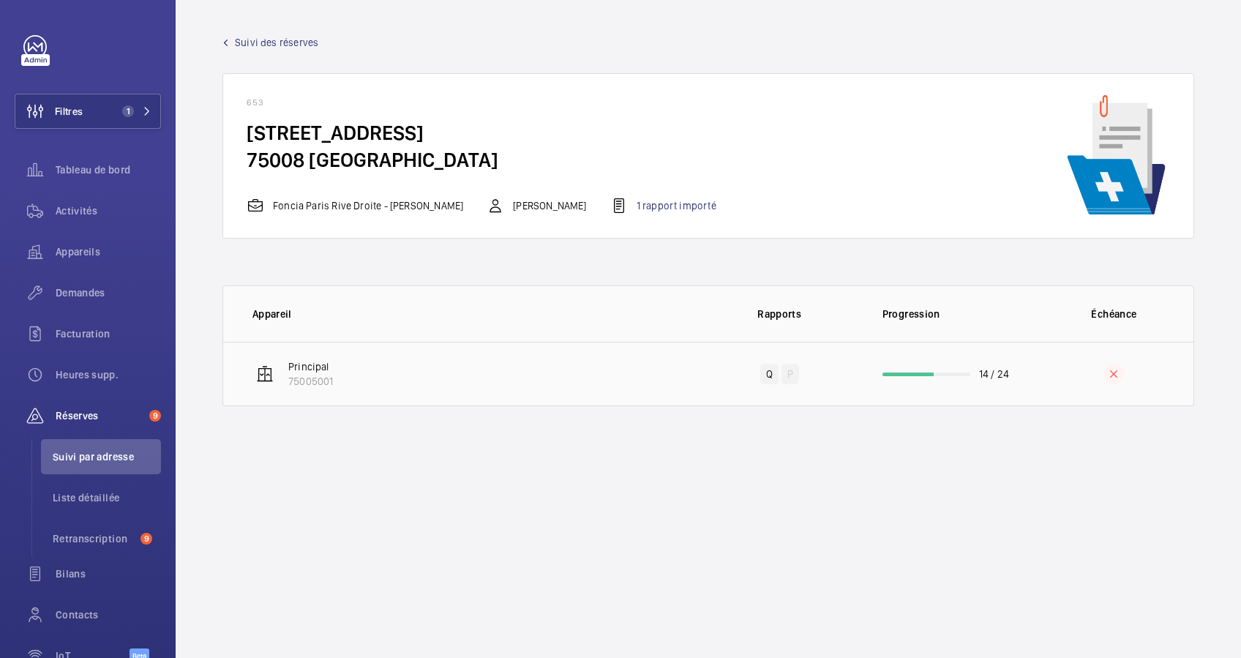
click at [919, 374] on div at bounding box center [907, 374] width 51 height 4
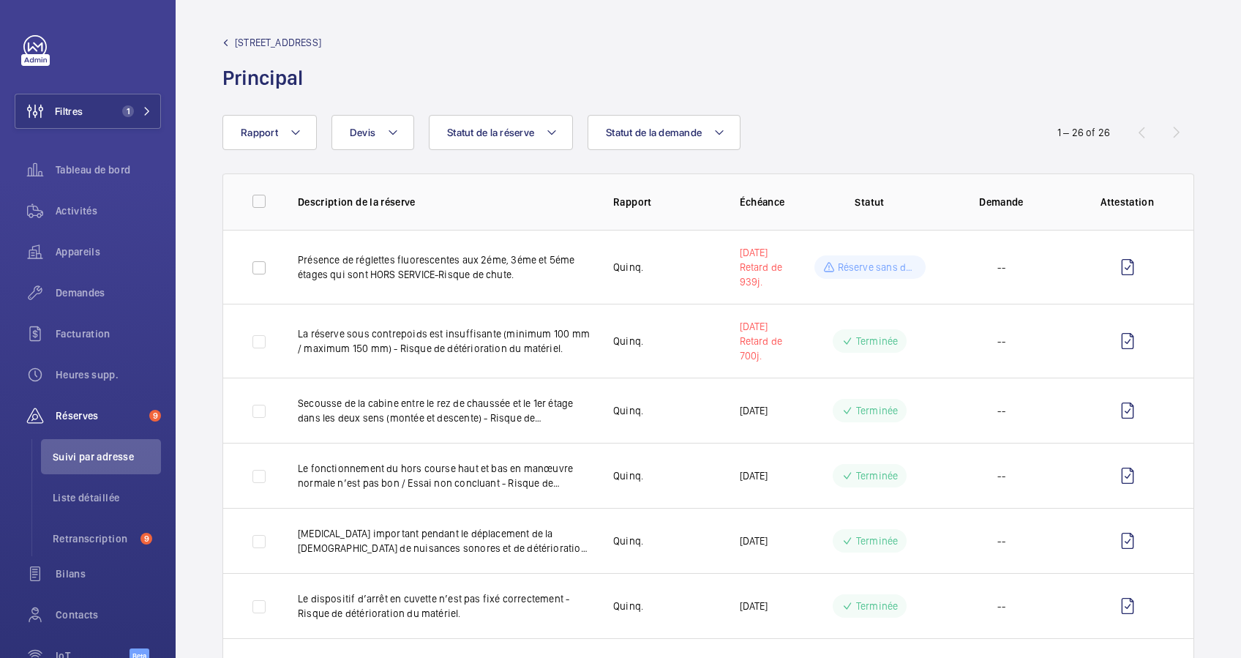
click at [253, 40] on span "[STREET_ADDRESS]" at bounding box center [278, 42] width 86 height 15
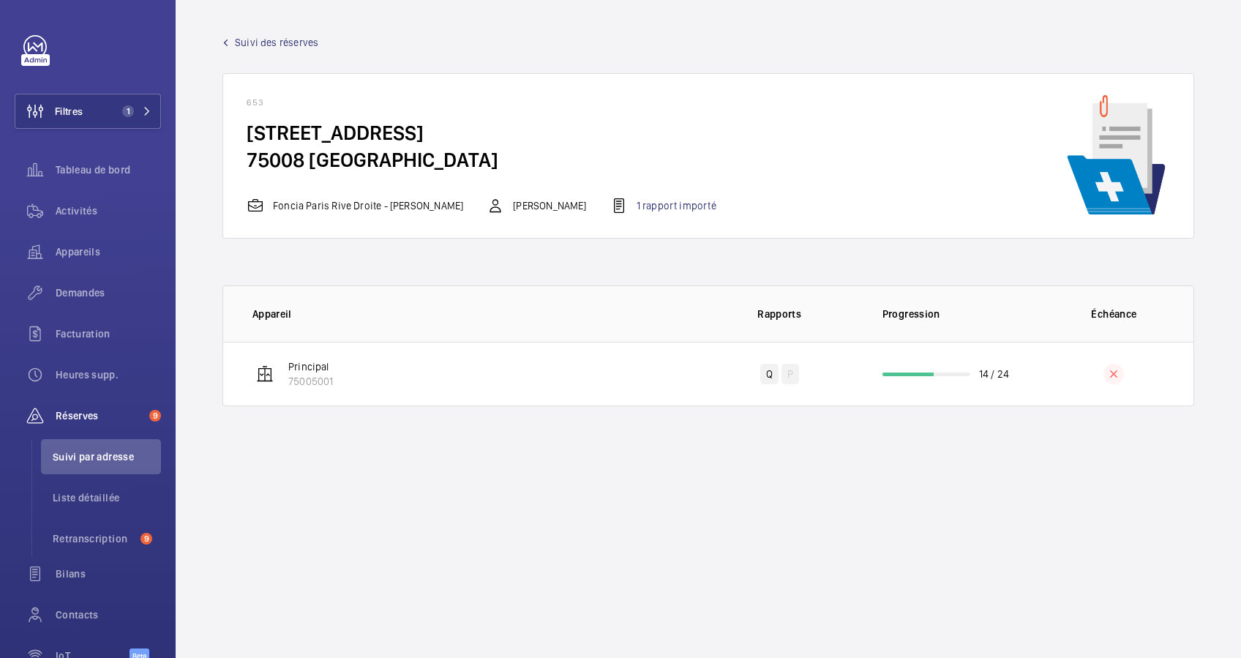
click at [249, 42] on span "Suivi des réserves" at bounding box center [276, 42] width 83 height 15
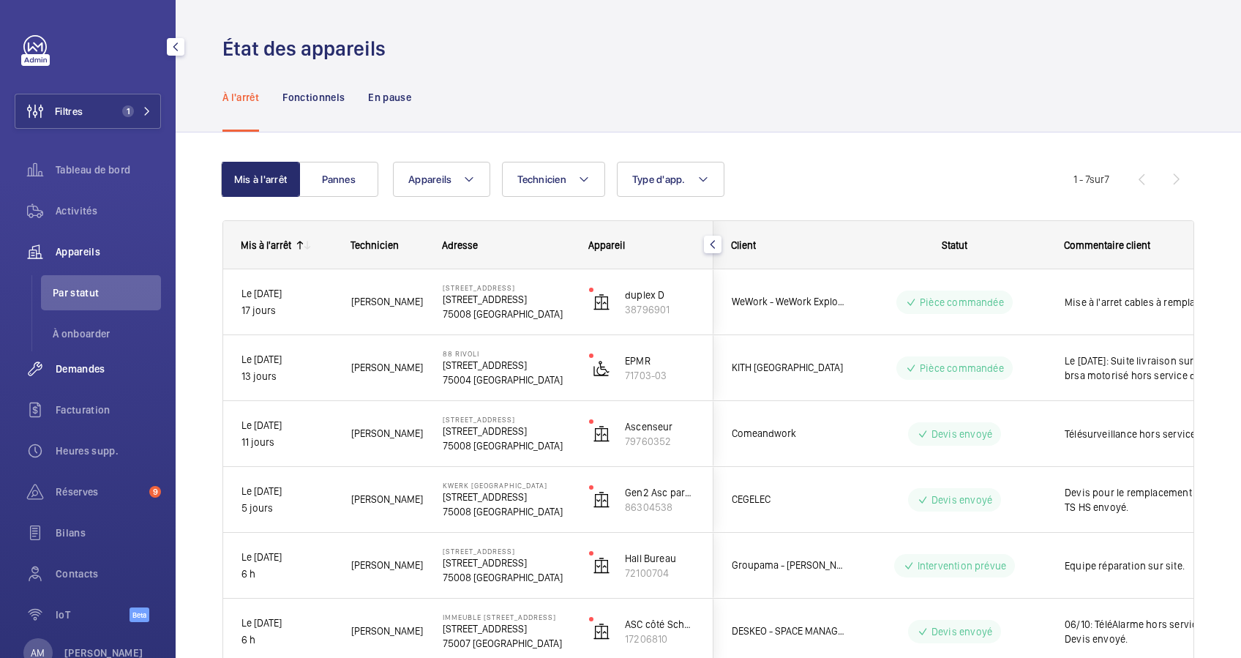
click at [88, 358] on div "Demandes" at bounding box center [88, 368] width 146 height 35
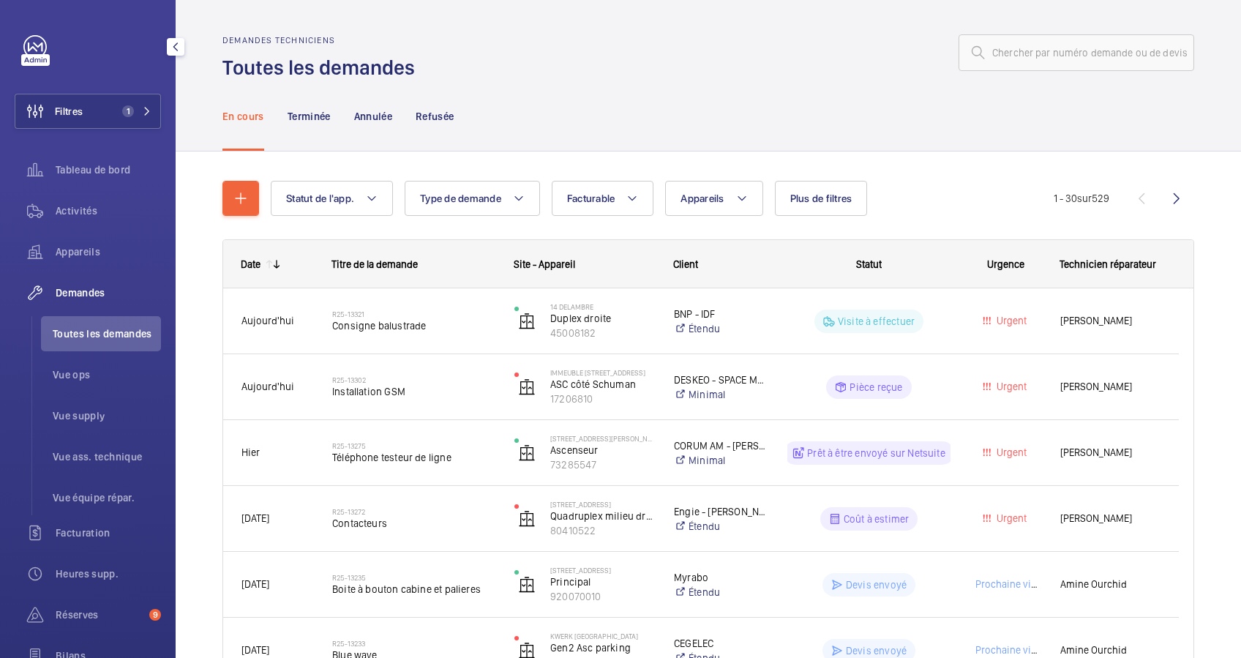
click at [95, 285] on span "Demandes" at bounding box center [108, 292] width 105 height 15
click at [86, 411] on span "Vue supply" at bounding box center [107, 415] width 108 height 15
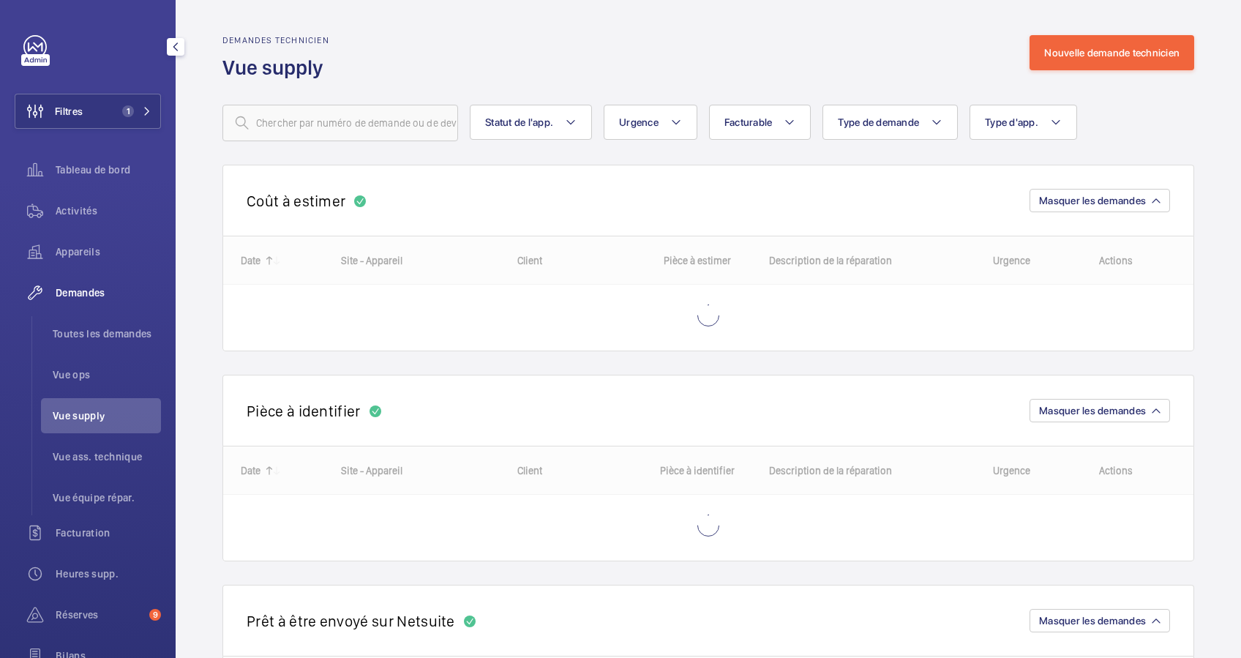
click at [87, 291] on span "Demandes" at bounding box center [108, 292] width 105 height 15
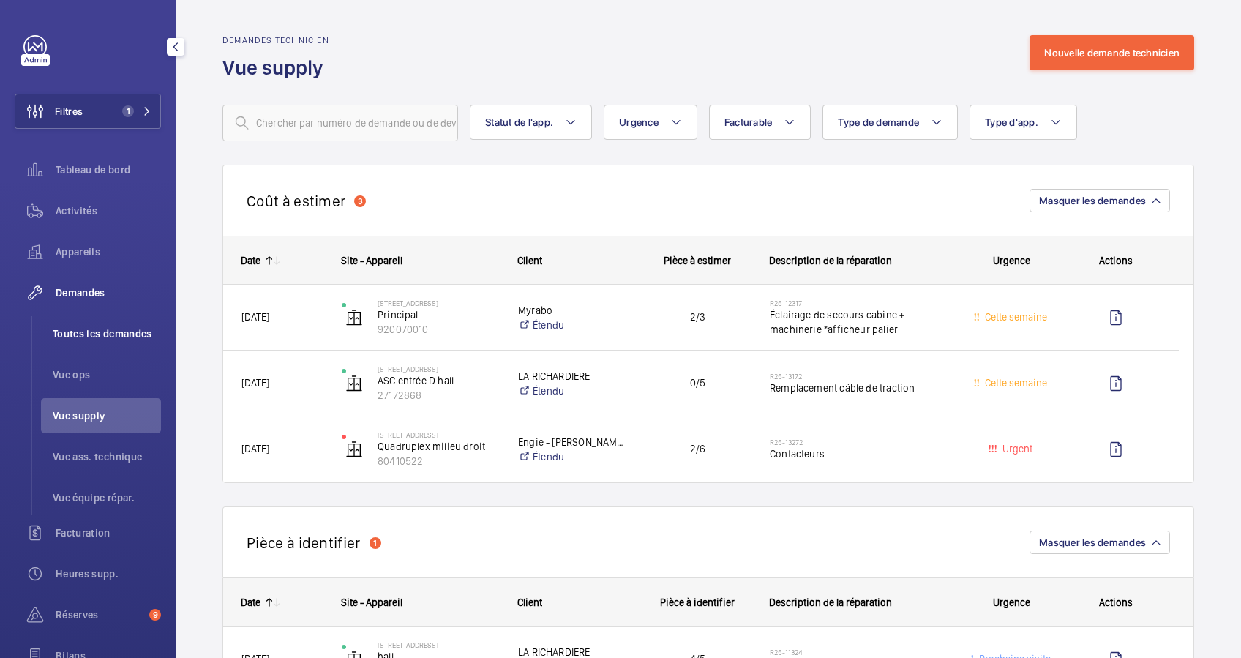
click at [83, 329] on span "Toutes les demandes" at bounding box center [107, 333] width 108 height 15
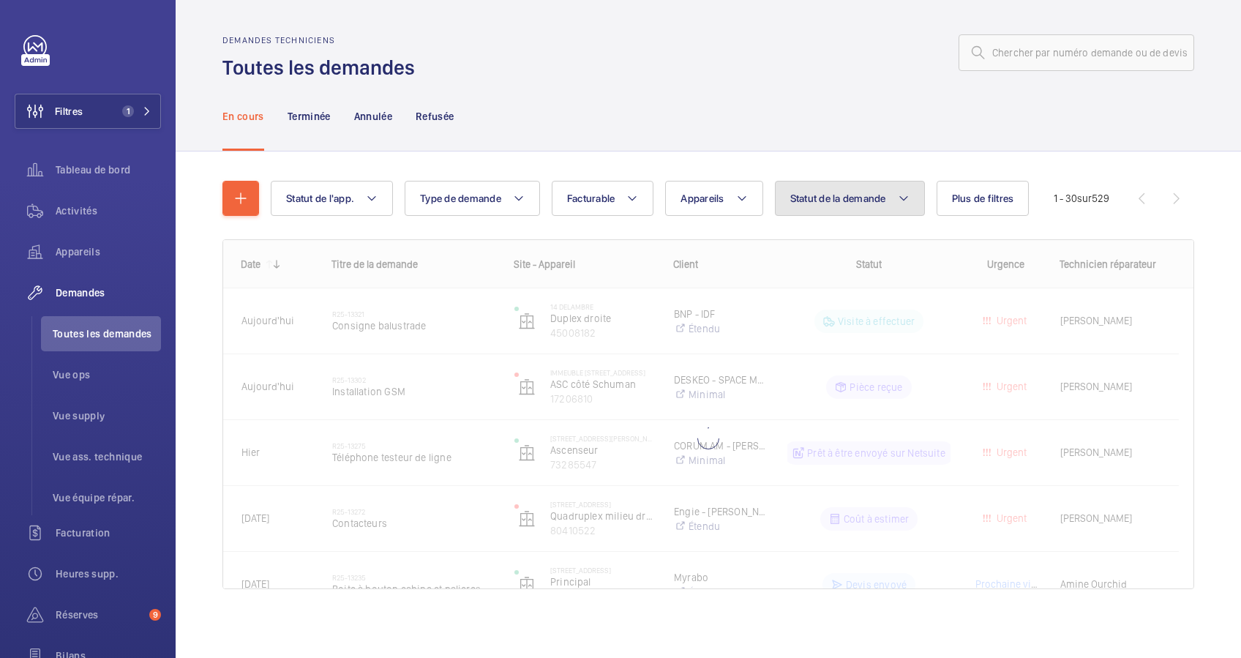
click at [849, 187] on button "Statut de la demande" at bounding box center [850, 198] width 150 height 35
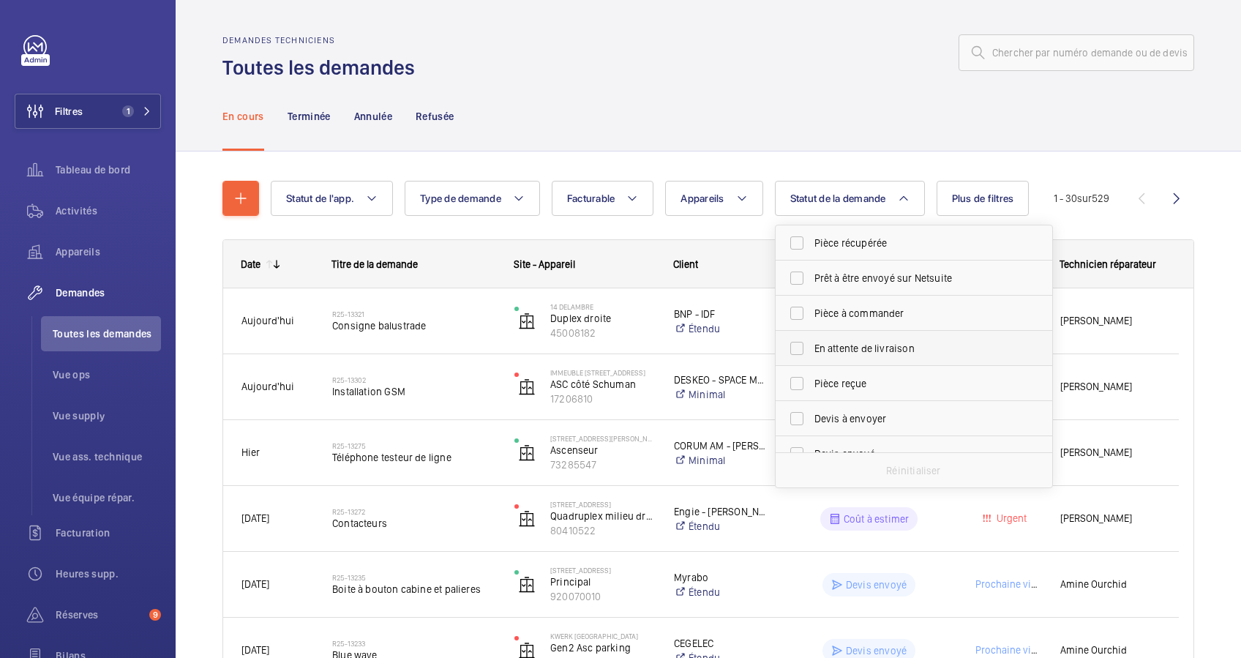
scroll to position [97, 0]
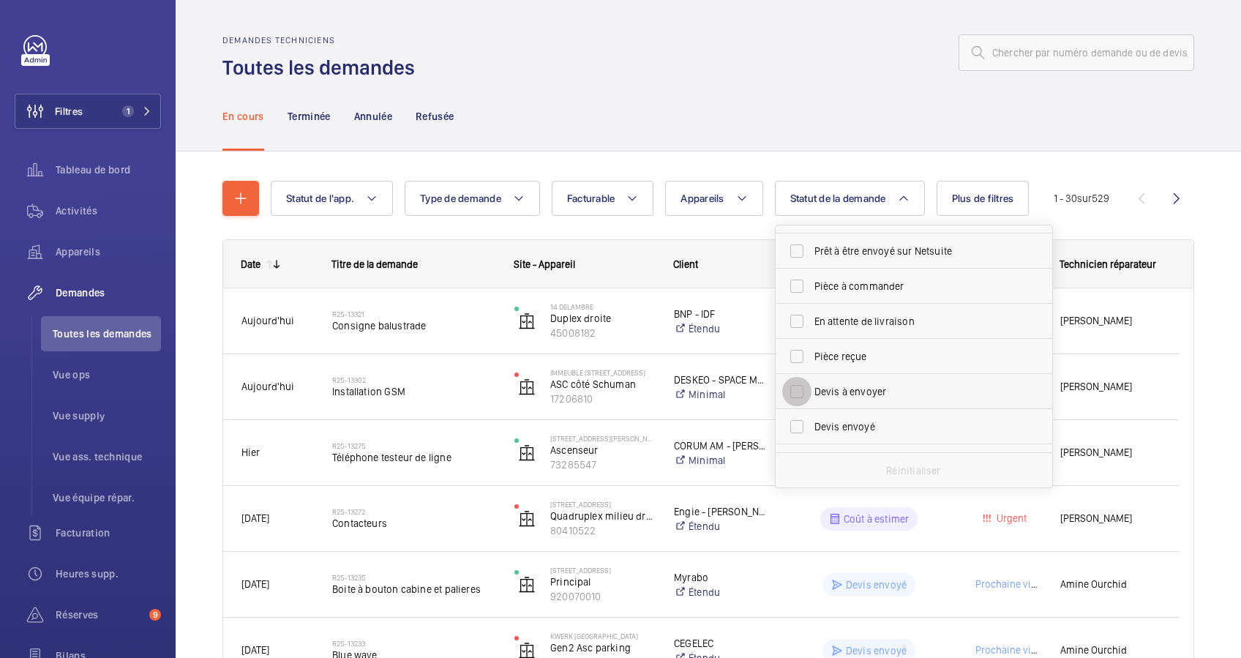
click at [792, 391] on input "Devis à envoyer" at bounding box center [796, 391] width 29 height 29
checkbox input "true"
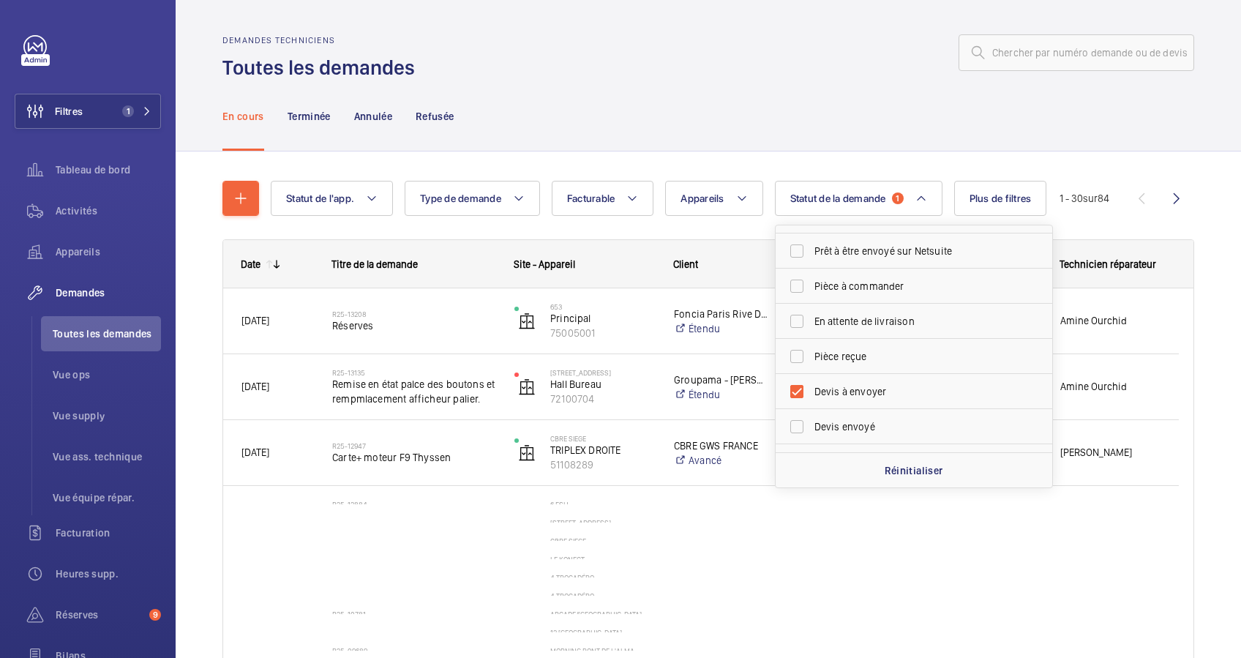
click at [782, 158] on div "Statut de l'app. Type de demande Facturable Appareils Statut de la demande 1 Co…" at bounding box center [708, 586] width 972 height 858
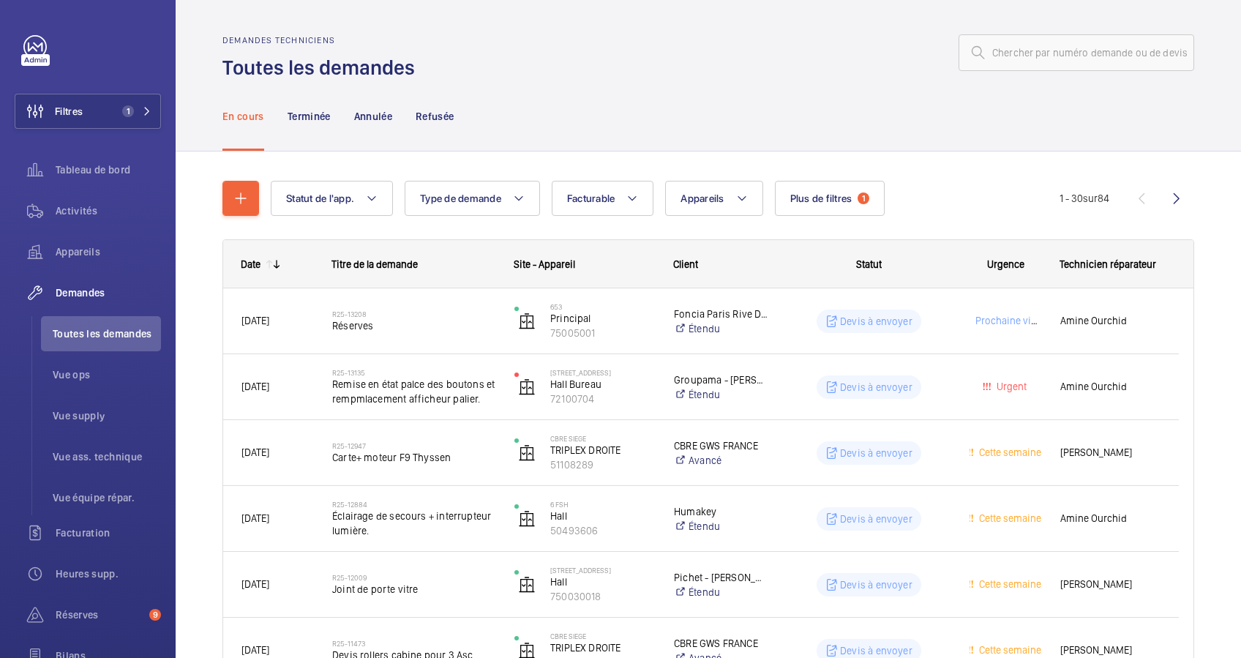
click at [1169, 189] on wm-front-icon-button at bounding box center [1176, 198] width 35 height 35
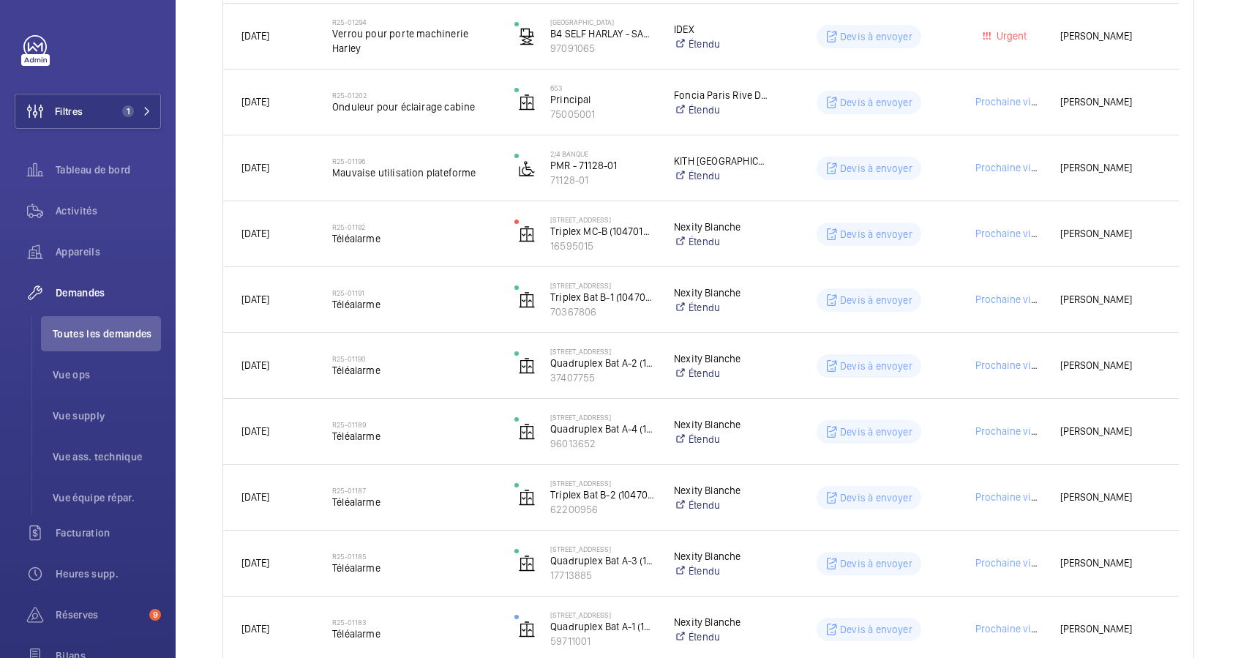
scroll to position [1677, 0]
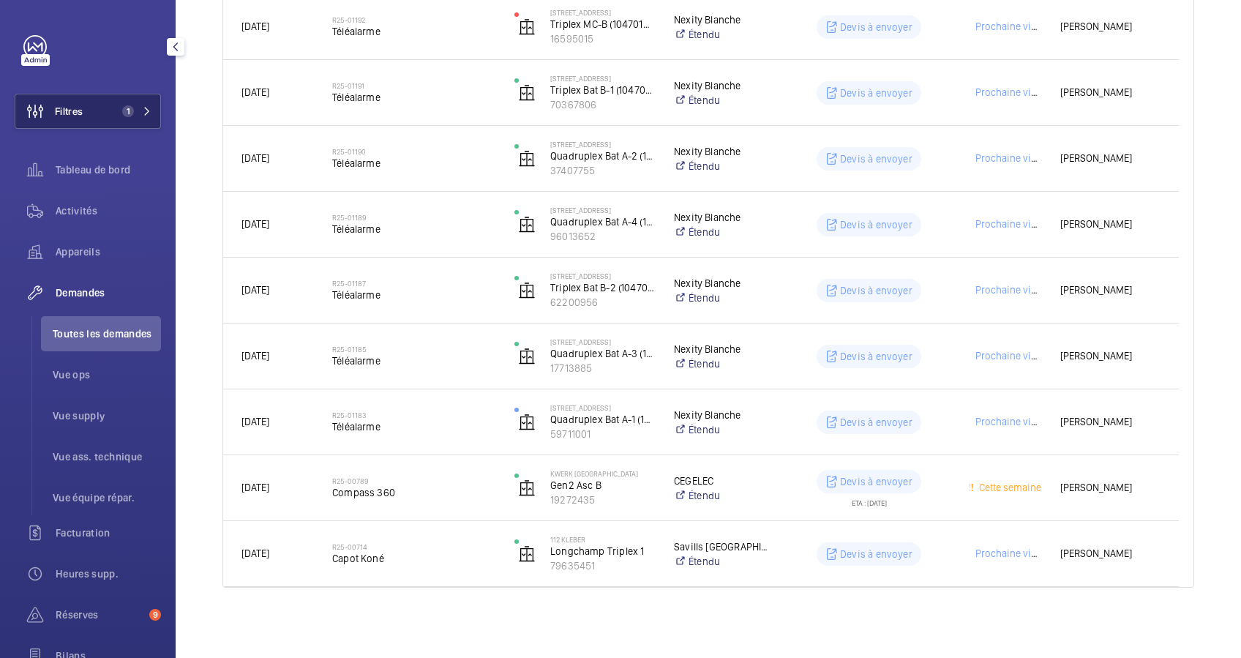
click at [138, 109] on span "1" at bounding box center [133, 111] width 35 height 12
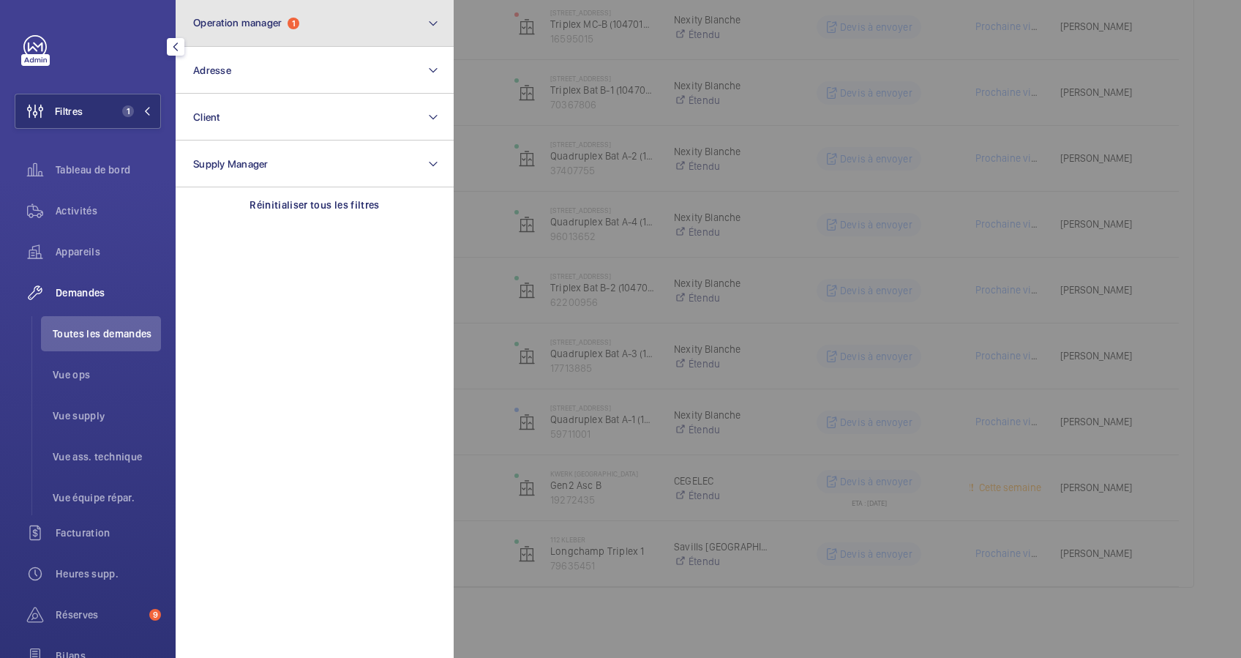
click at [348, 18] on button "Operation manager 1" at bounding box center [315, 23] width 278 height 47
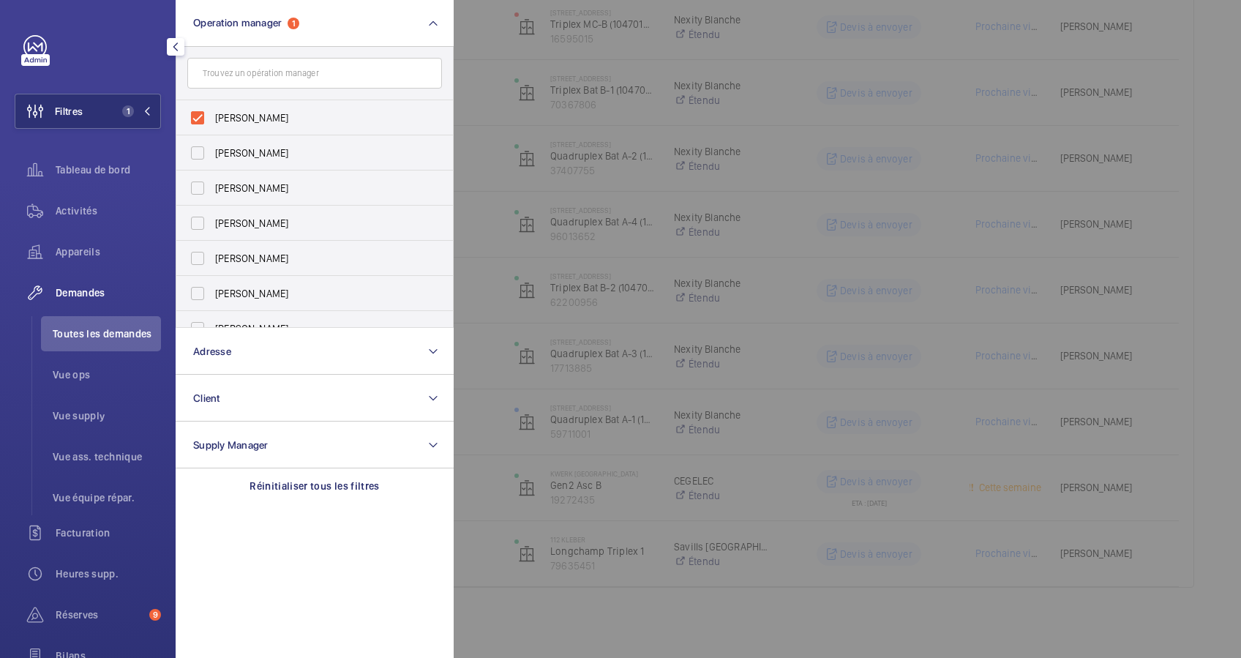
click at [476, 129] on div at bounding box center [1074, 329] width 1241 height 658
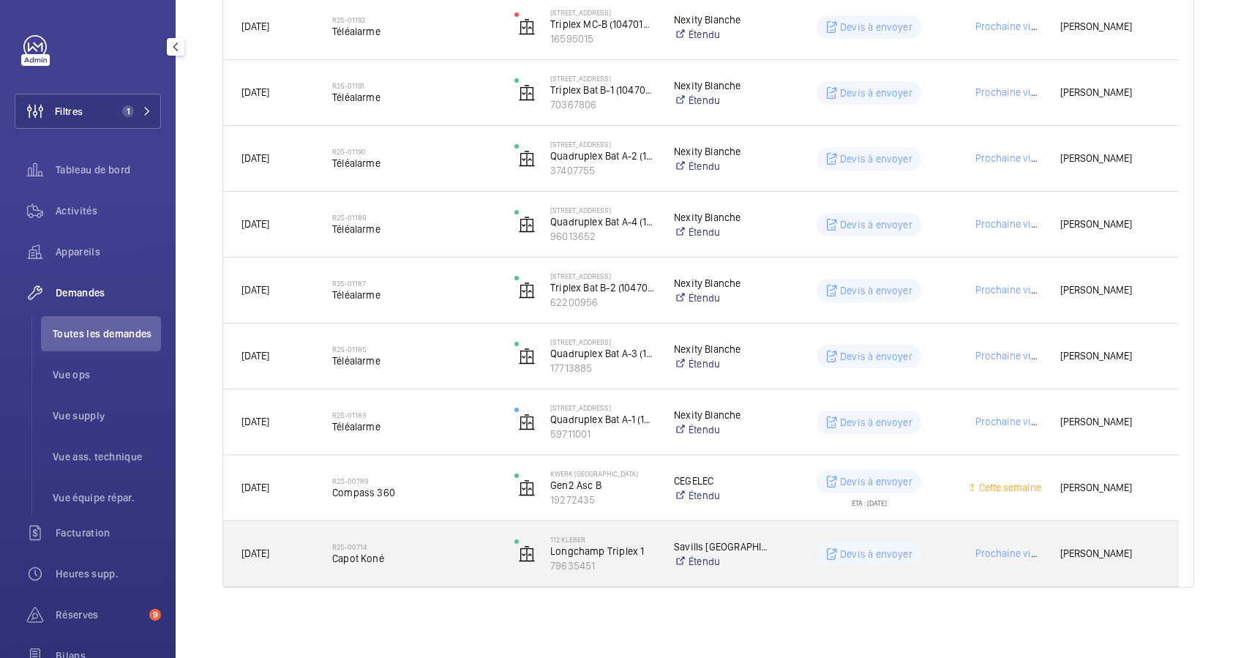
click at [464, 551] on span "Capot Koné" at bounding box center [413, 558] width 163 height 15
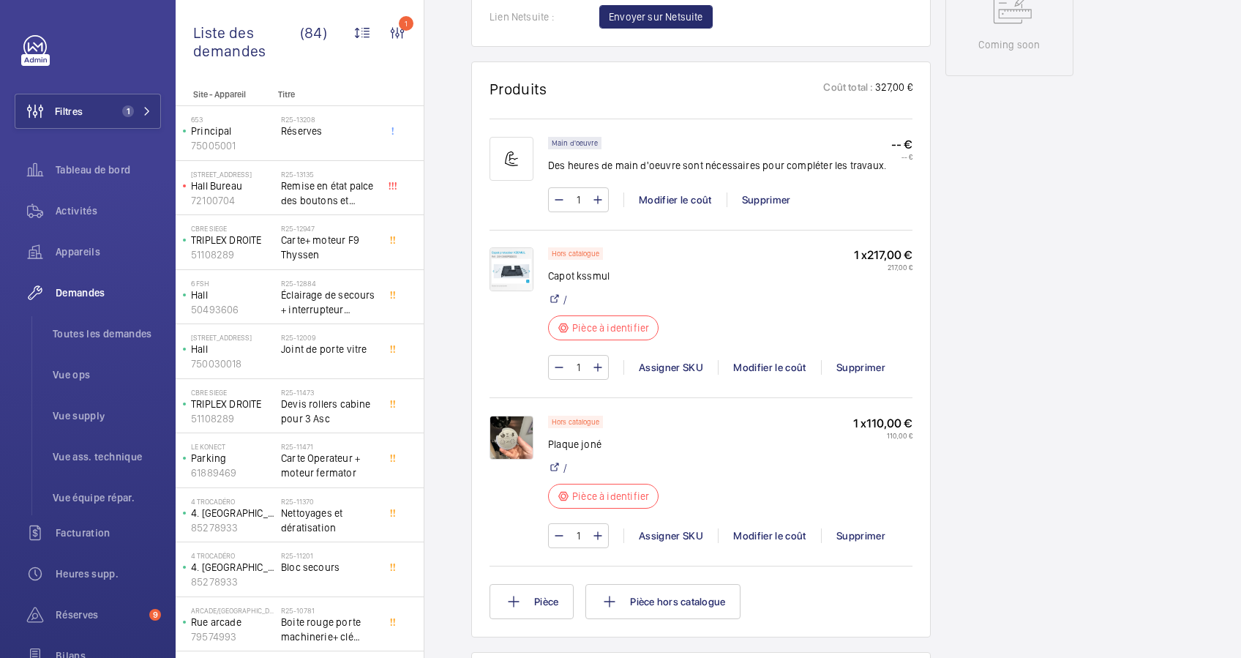
click at [504, 258] on img at bounding box center [512, 269] width 44 height 44
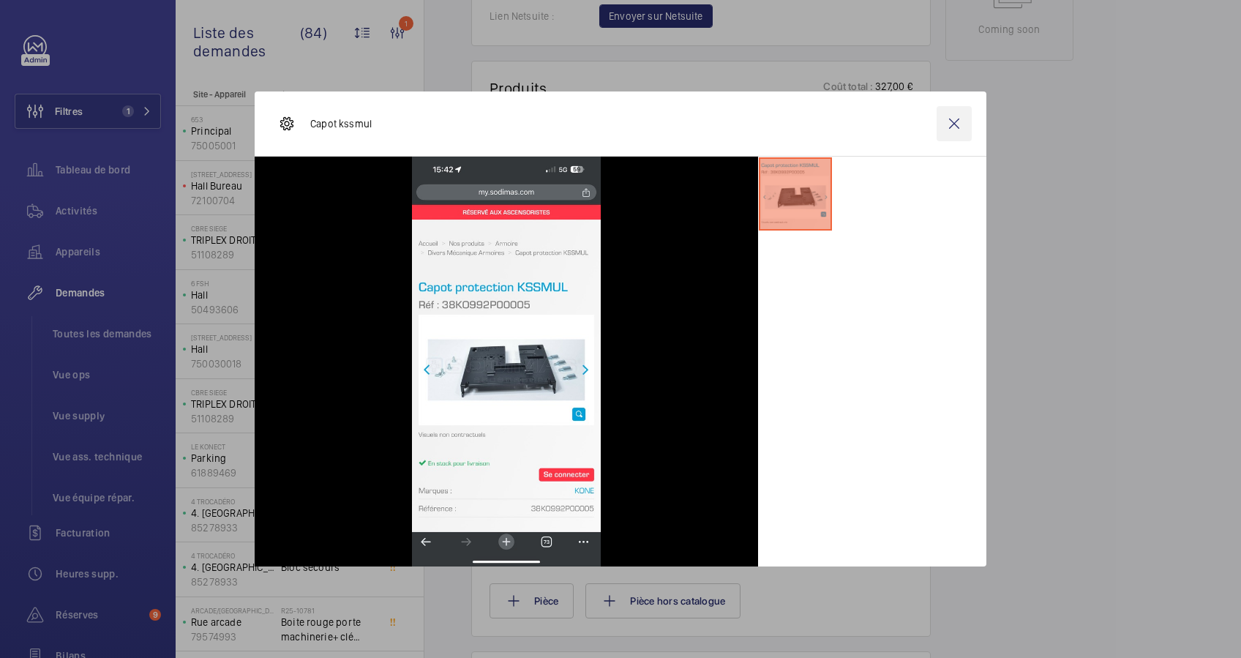
click at [952, 117] on wm-front-icon-button at bounding box center [954, 123] width 35 height 35
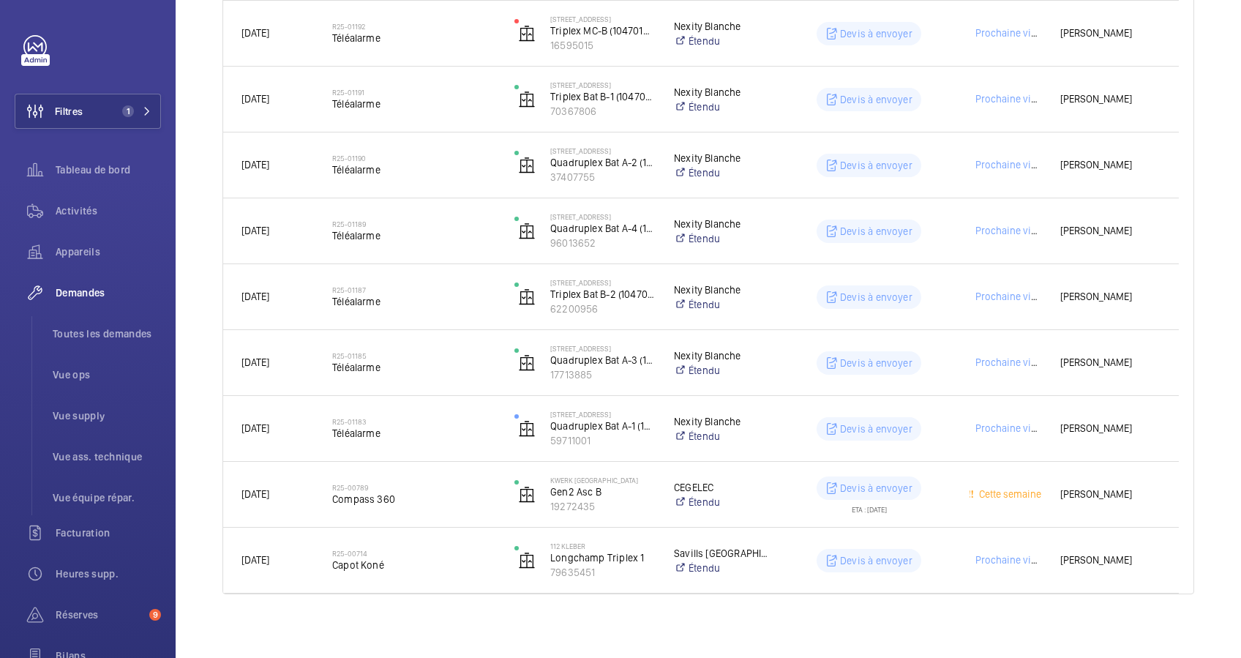
scroll to position [1677, 0]
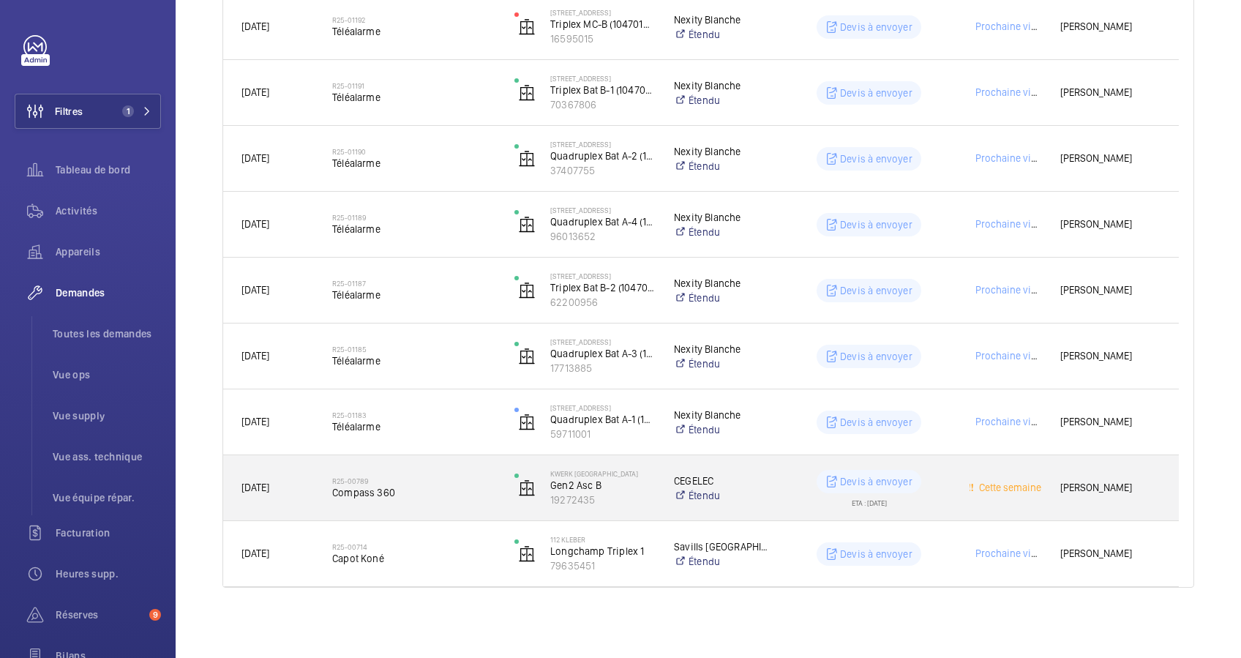
click at [314, 482] on div "R25-00789 Compass 360" at bounding box center [405, 487] width 182 height 65
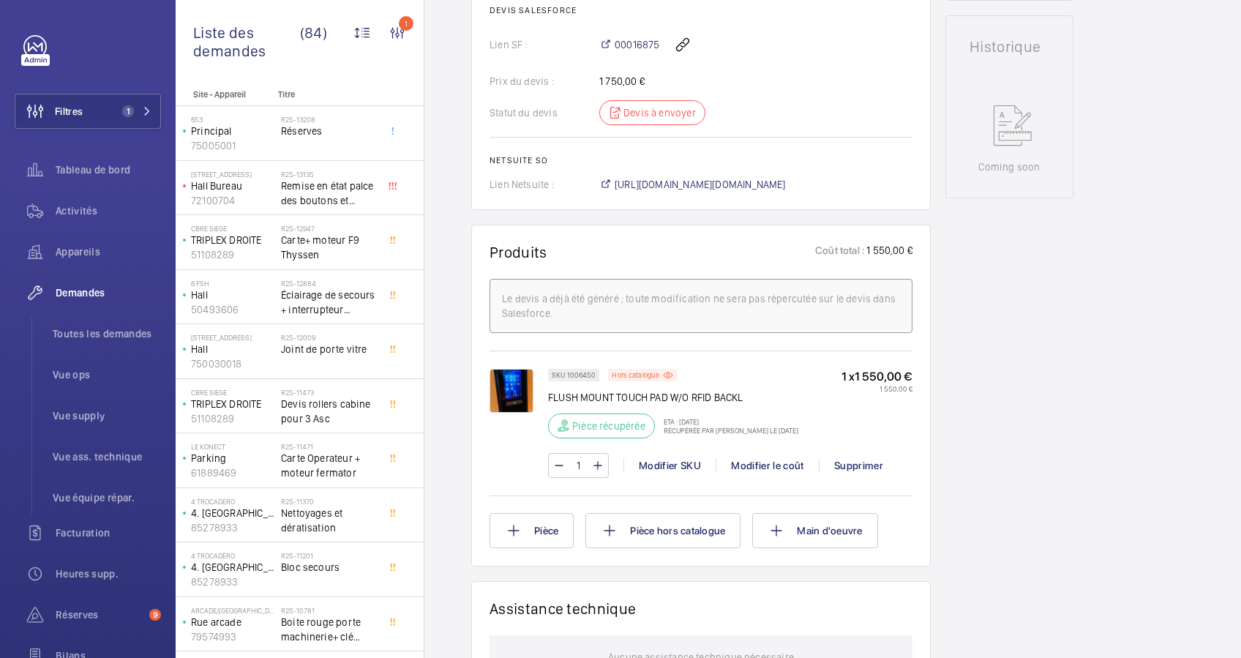
scroll to position [712, 0]
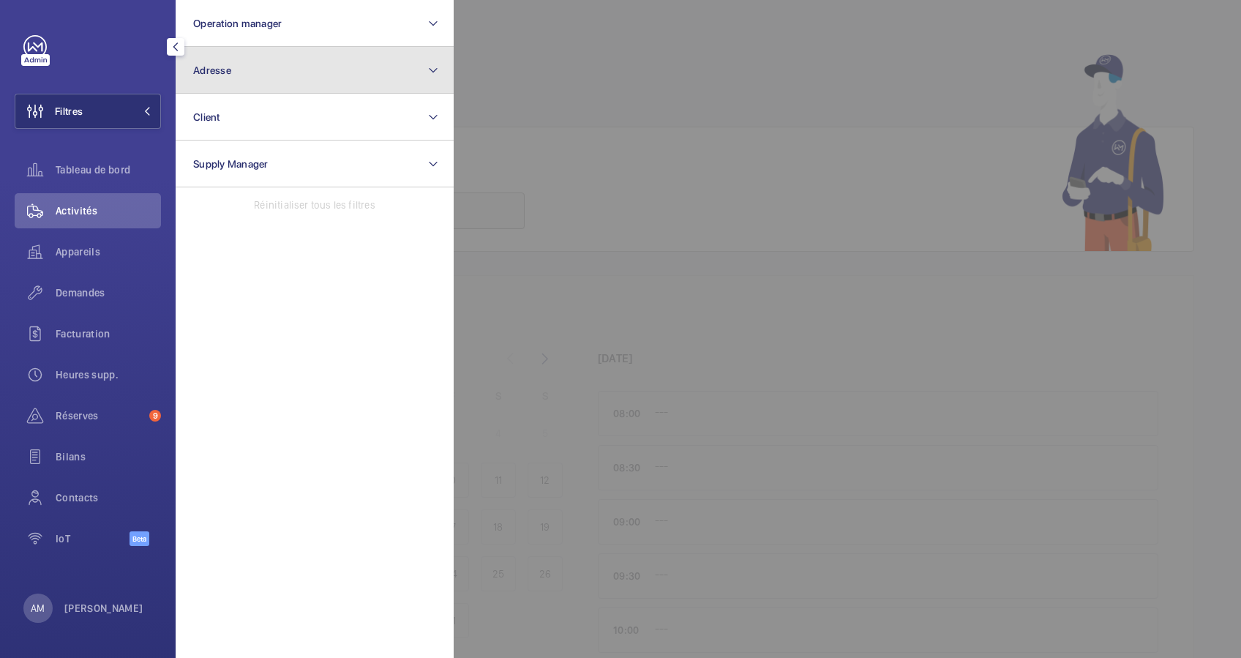
drag, startPoint x: 235, startPoint y: 87, endPoint x: 252, endPoint y: 83, distance: 17.2
click at [240, 86] on button "Adresse" at bounding box center [315, 70] width 278 height 47
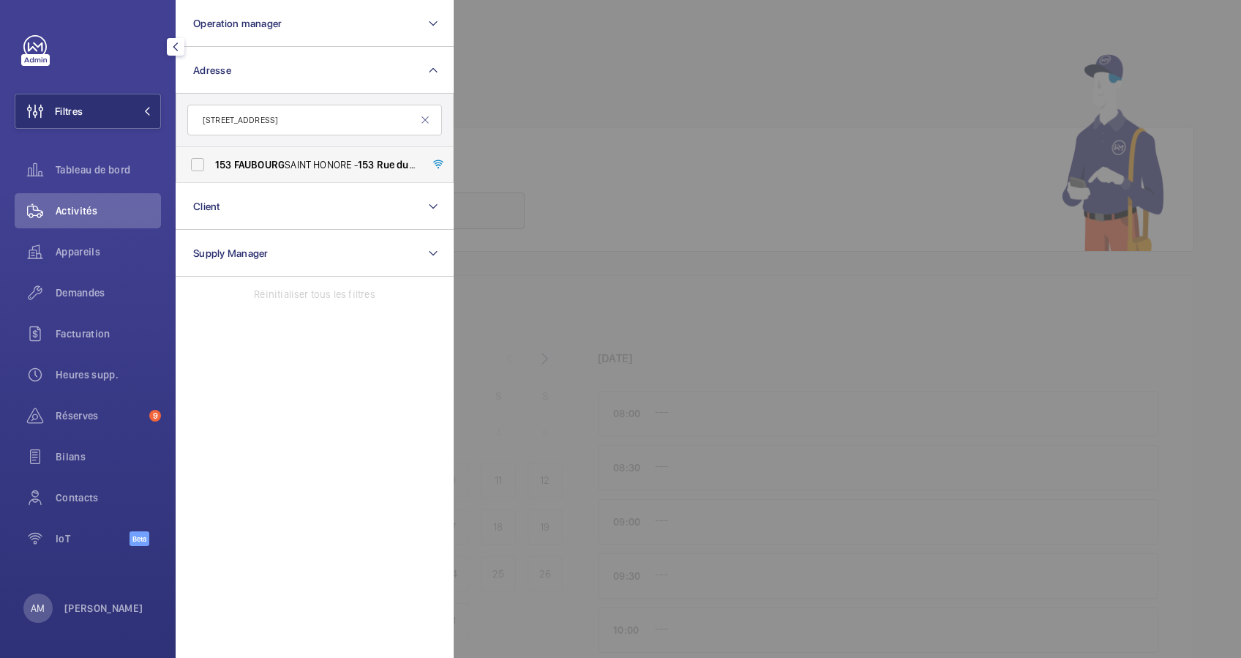
type input "[STREET_ADDRESS]"
click at [250, 167] on span "FAUBOURG" at bounding box center [259, 165] width 50 height 12
click at [212, 167] on input "153 FAUBOURG SAINT HONORE - 153 Rue du Faubourg Saint-Honoré , 75008 PARIS, PAR…" at bounding box center [197, 164] width 29 height 29
checkbox input "true"
click at [655, 87] on div at bounding box center [1074, 329] width 1241 height 658
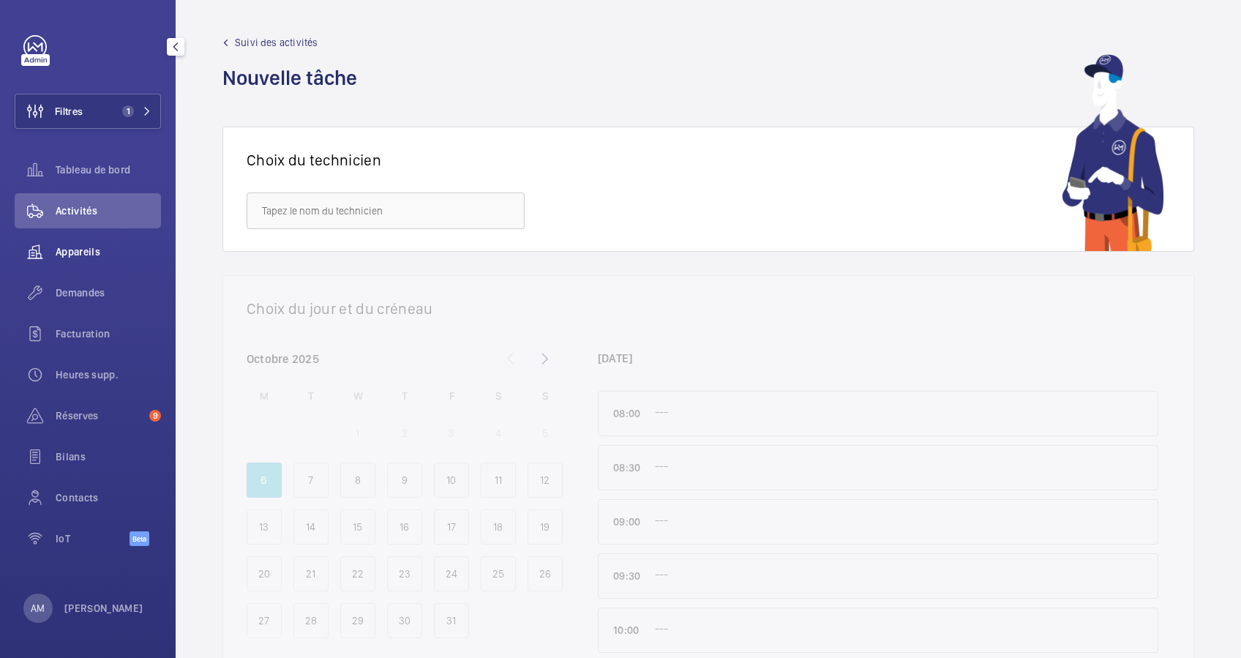
click at [72, 247] on span "Appareils" at bounding box center [108, 251] width 105 height 15
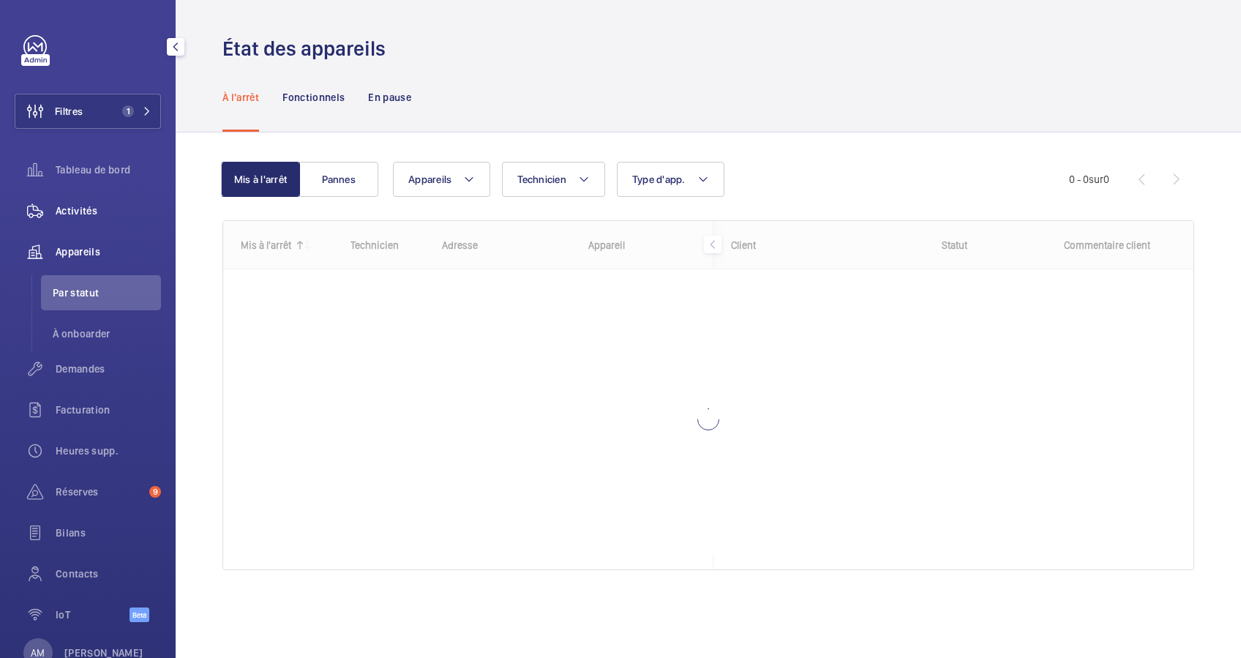
click at [76, 210] on span "Activités" at bounding box center [108, 210] width 105 height 15
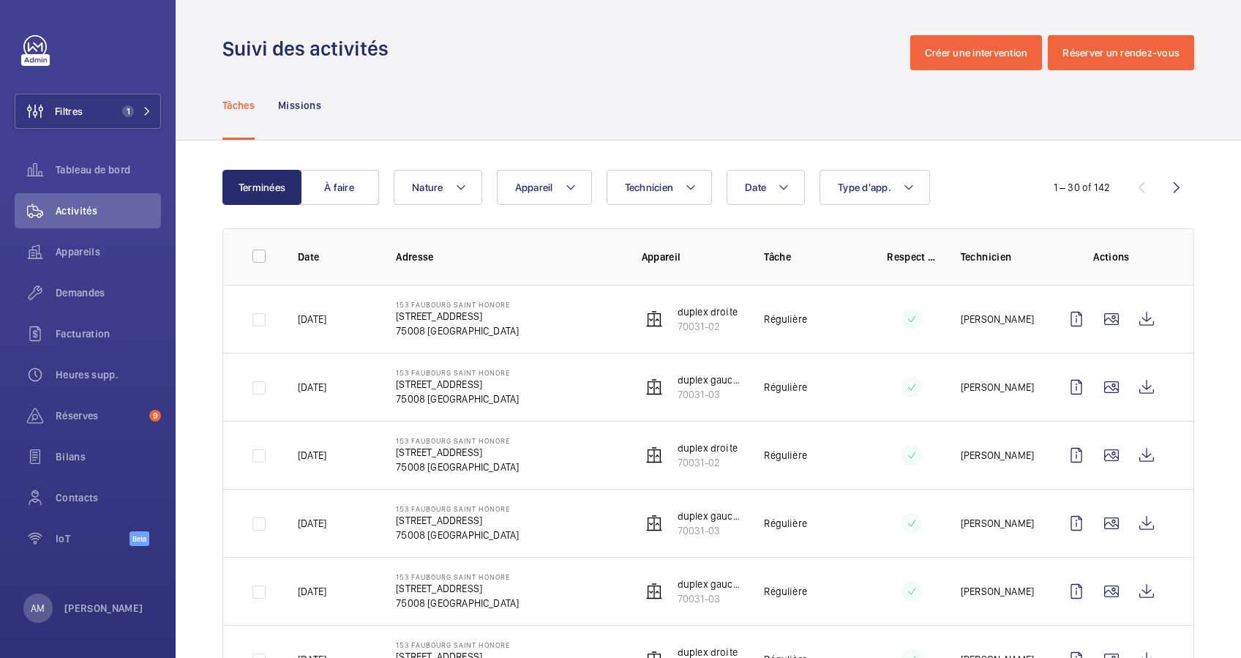
click at [711, 170] on div "Technicien" at bounding box center [660, 187] width 106 height 35
click at [1094, 318] on wm-front-icon-button at bounding box center [1111, 318] width 35 height 35
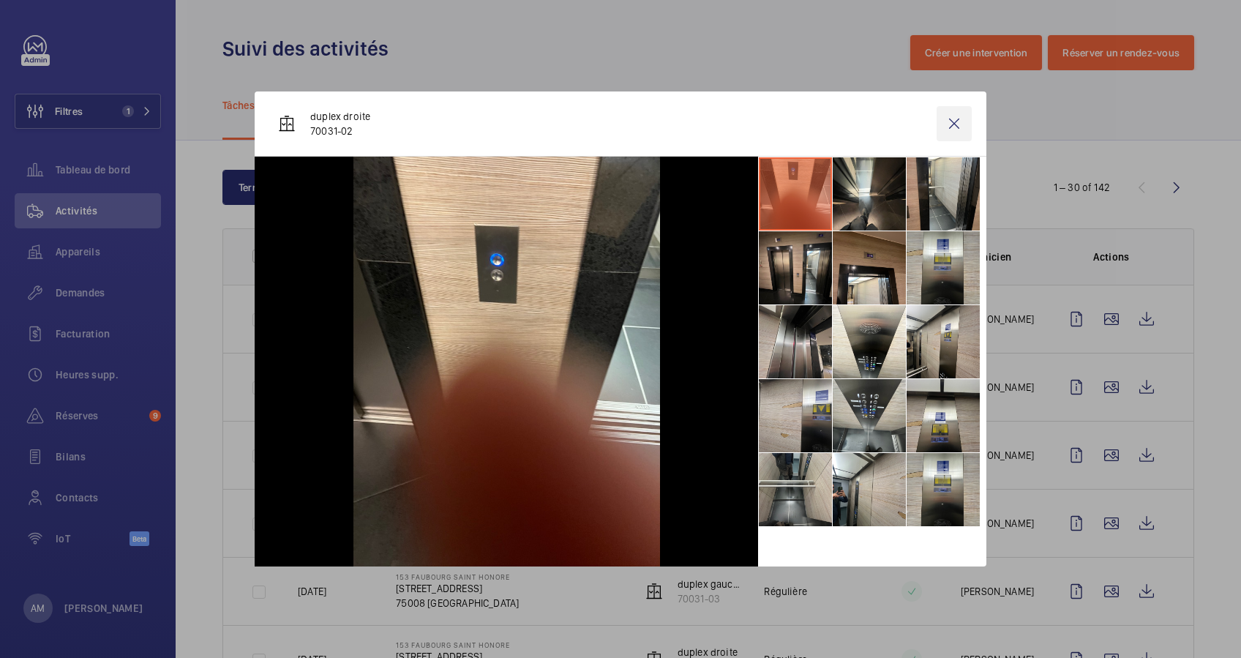
click at [959, 124] on wm-front-icon-button at bounding box center [954, 123] width 35 height 35
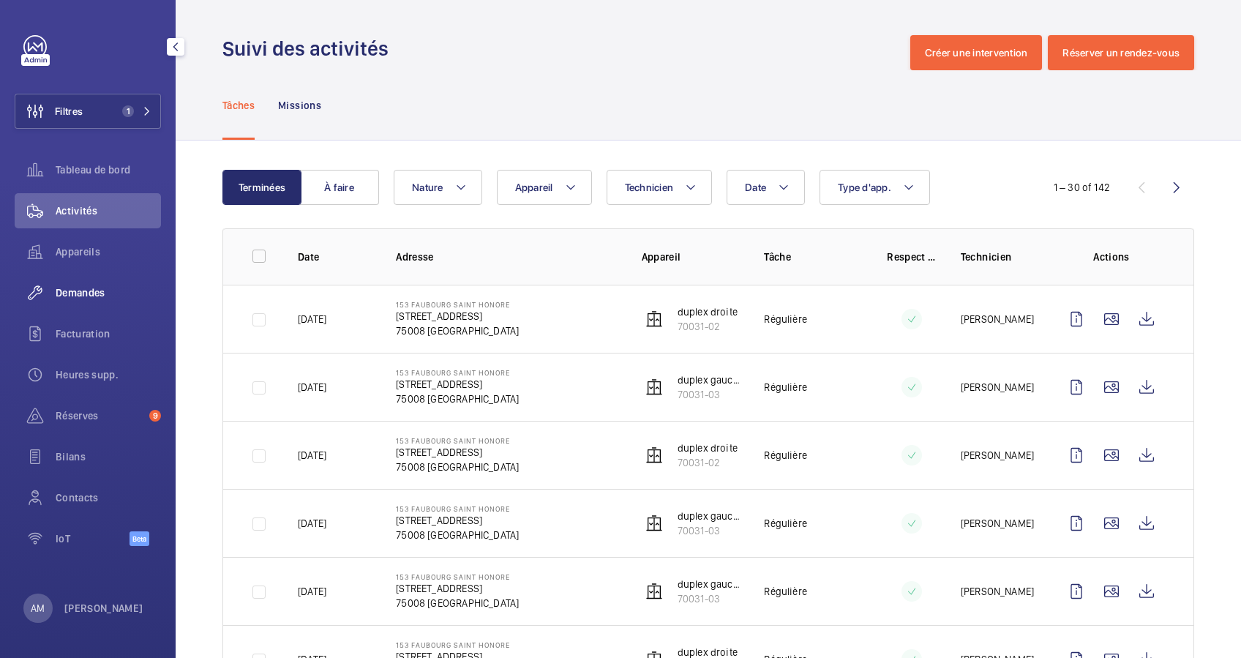
click at [97, 298] on span "Demandes" at bounding box center [108, 292] width 105 height 15
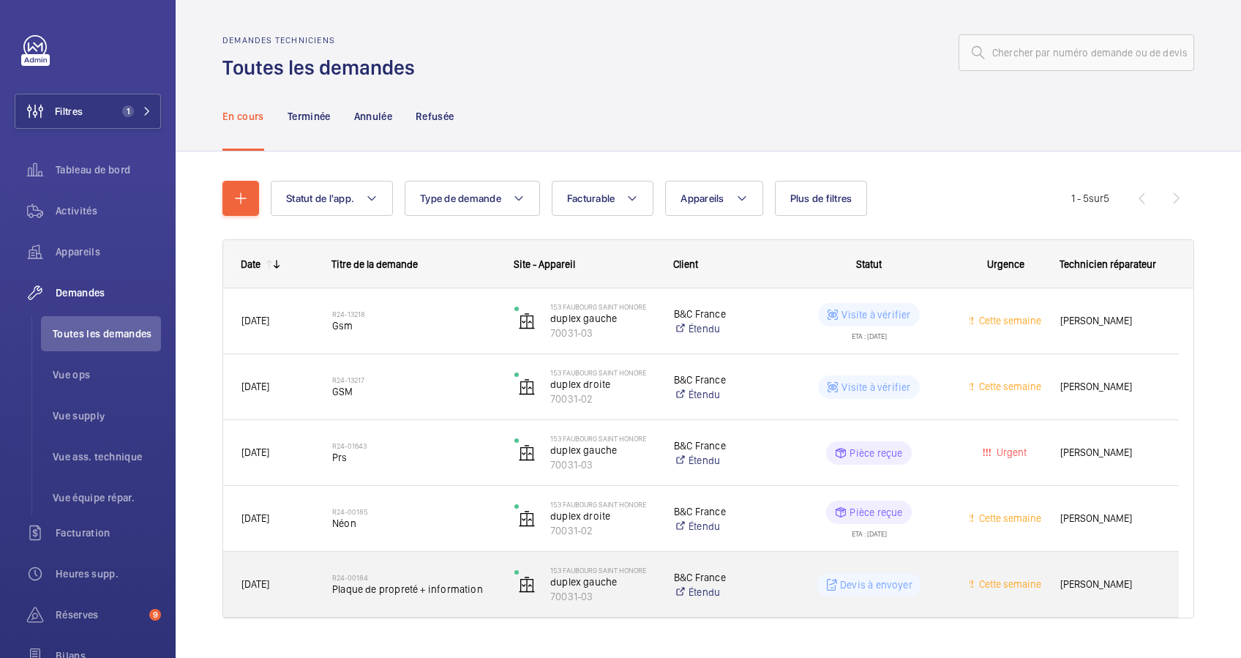
click at [803, 574] on wm-front-pills-cell "Devis à envoyer" at bounding box center [868, 584] width 163 height 23
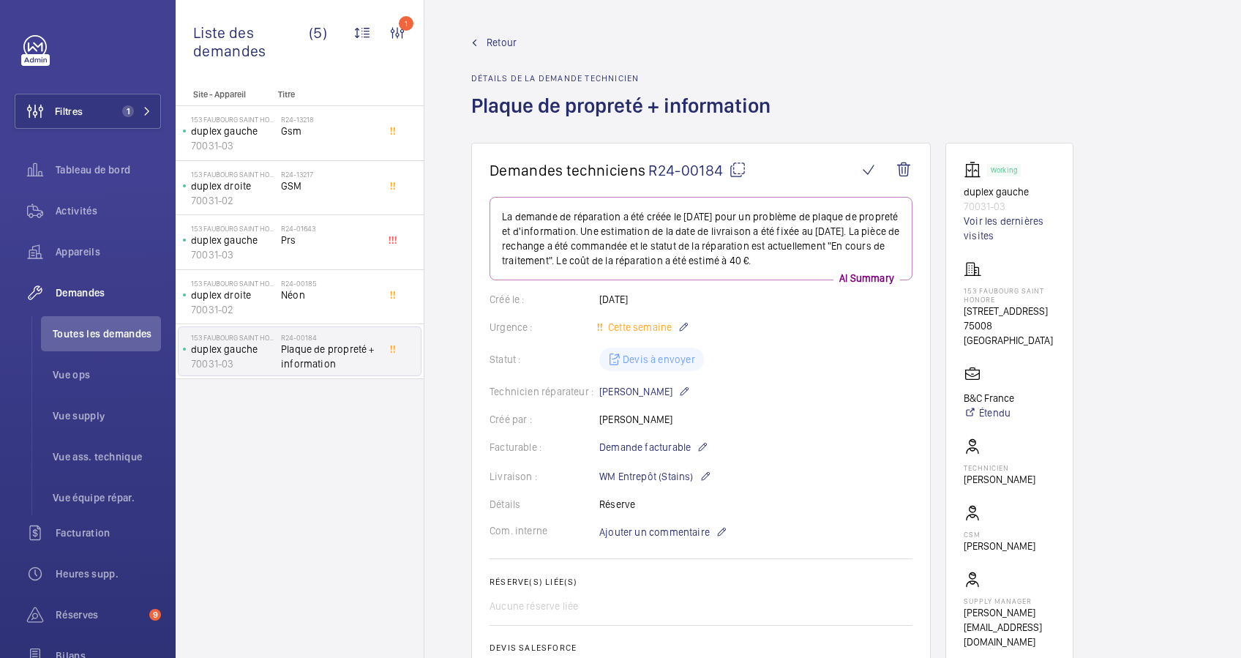
click at [735, 173] on mat-icon at bounding box center [738, 170] width 18 height 18
click at [494, 42] on span "Retour" at bounding box center [502, 42] width 30 height 15
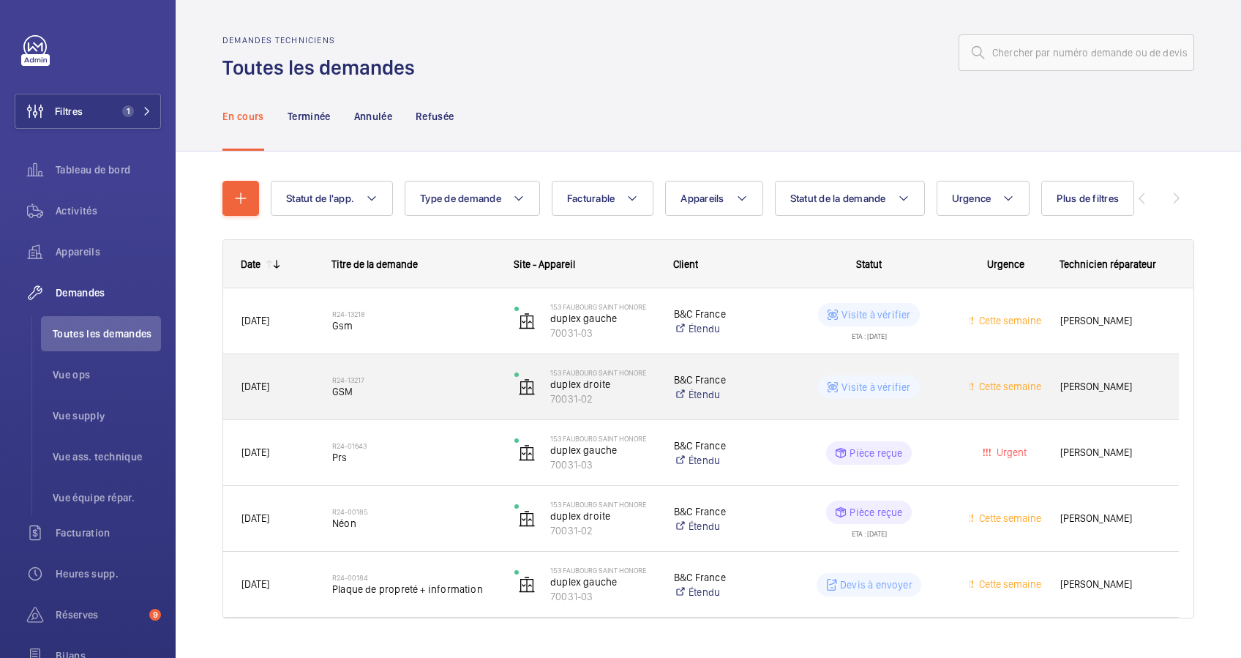
scroll to position [31, 0]
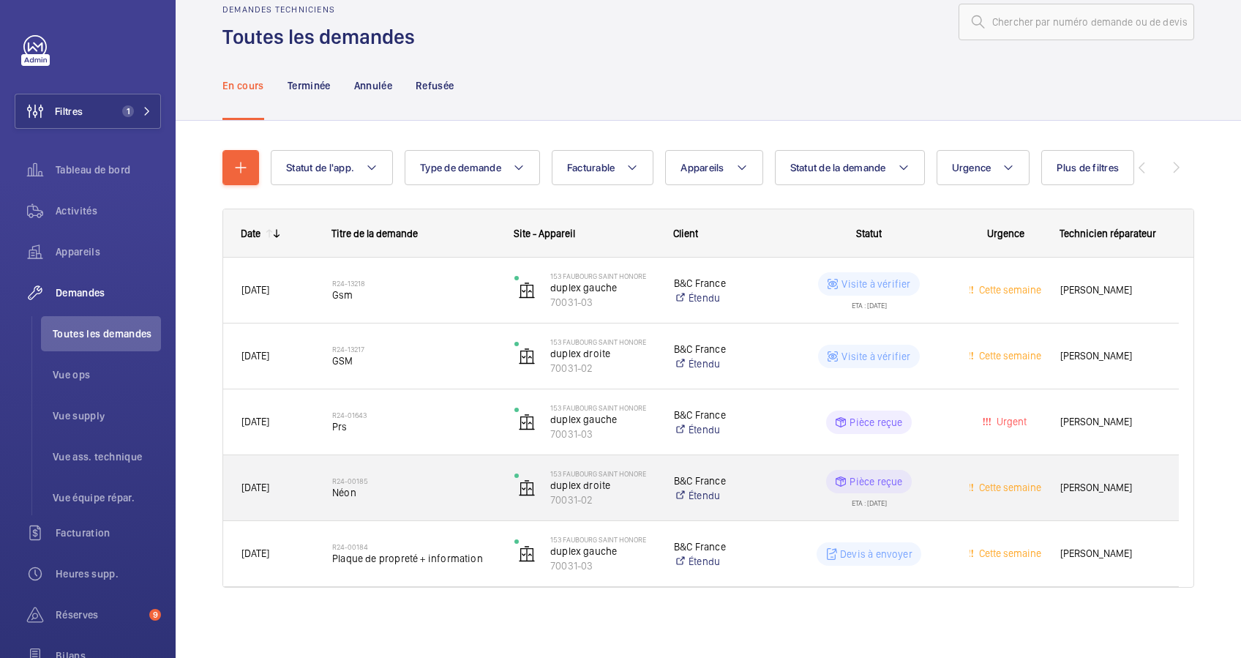
click at [432, 492] on span "Néon" at bounding box center [413, 492] width 163 height 15
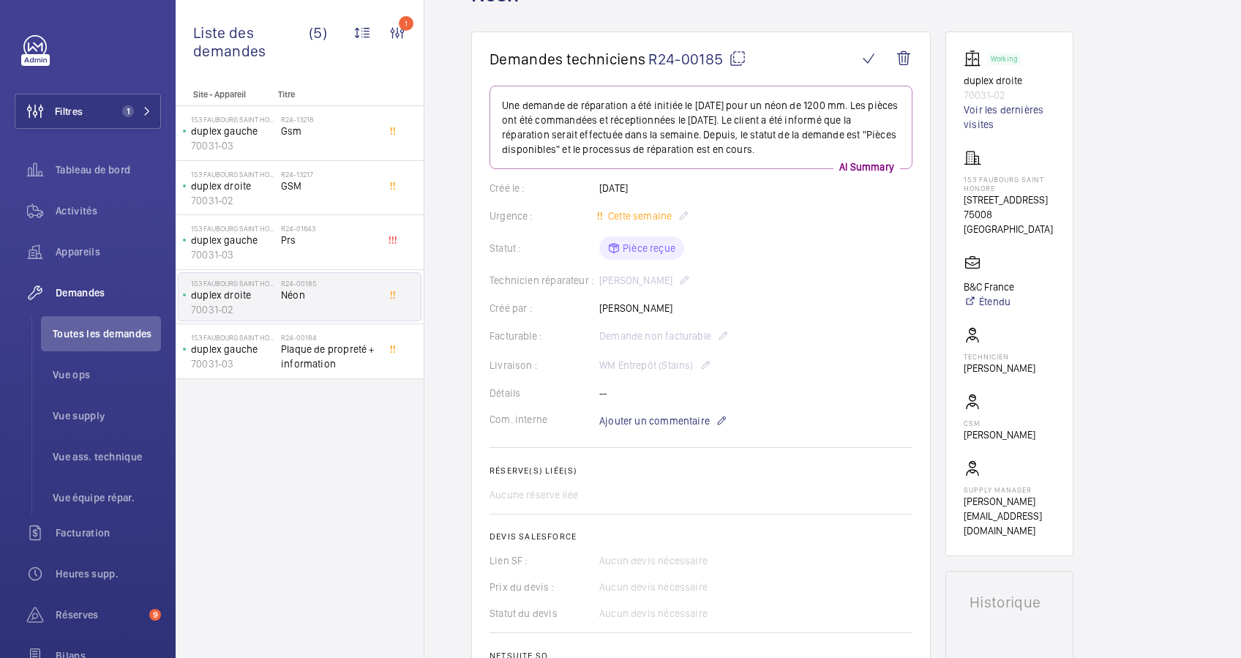
scroll to position [14, 0]
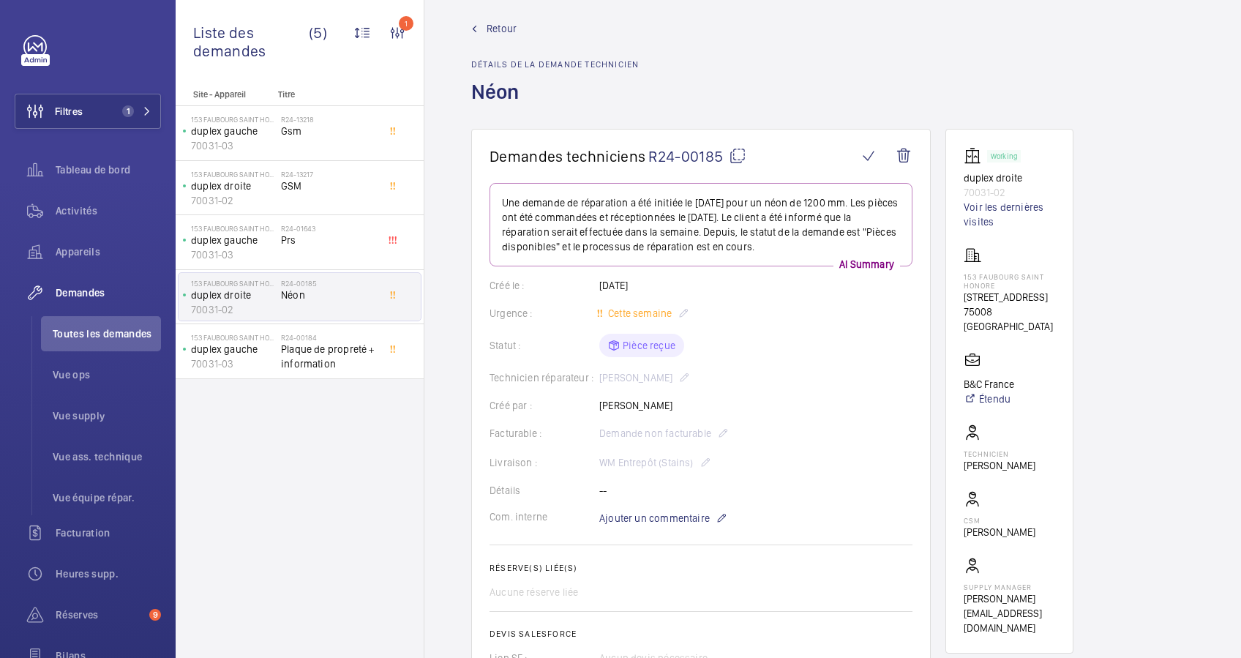
click at [492, 27] on span "Retour" at bounding box center [502, 28] width 30 height 15
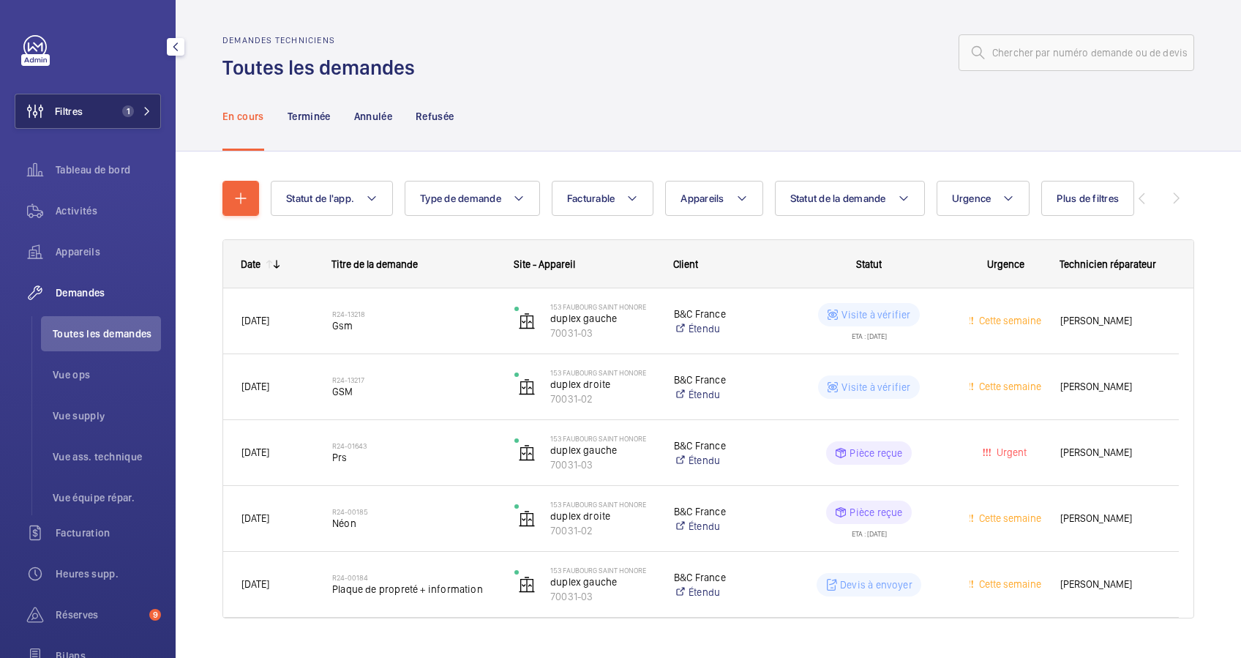
click at [127, 111] on span "1" at bounding box center [128, 111] width 12 height 12
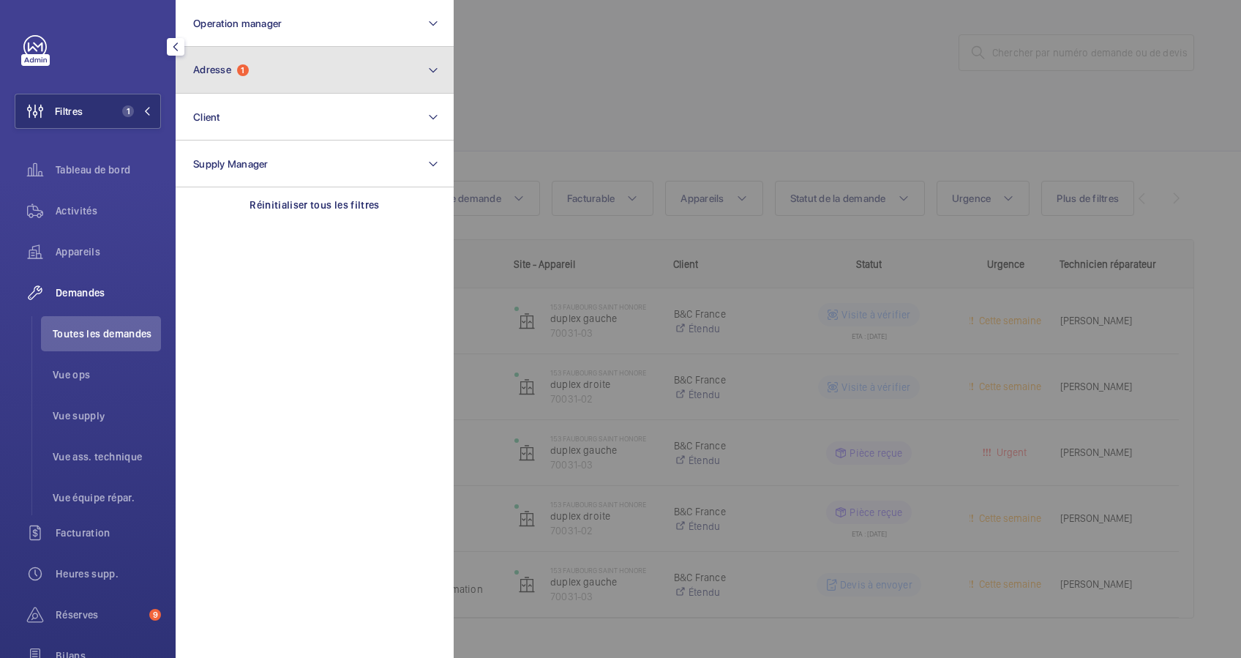
click at [251, 83] on button "Adresse 1" at bounding box center [315, 70] width 278 height 47
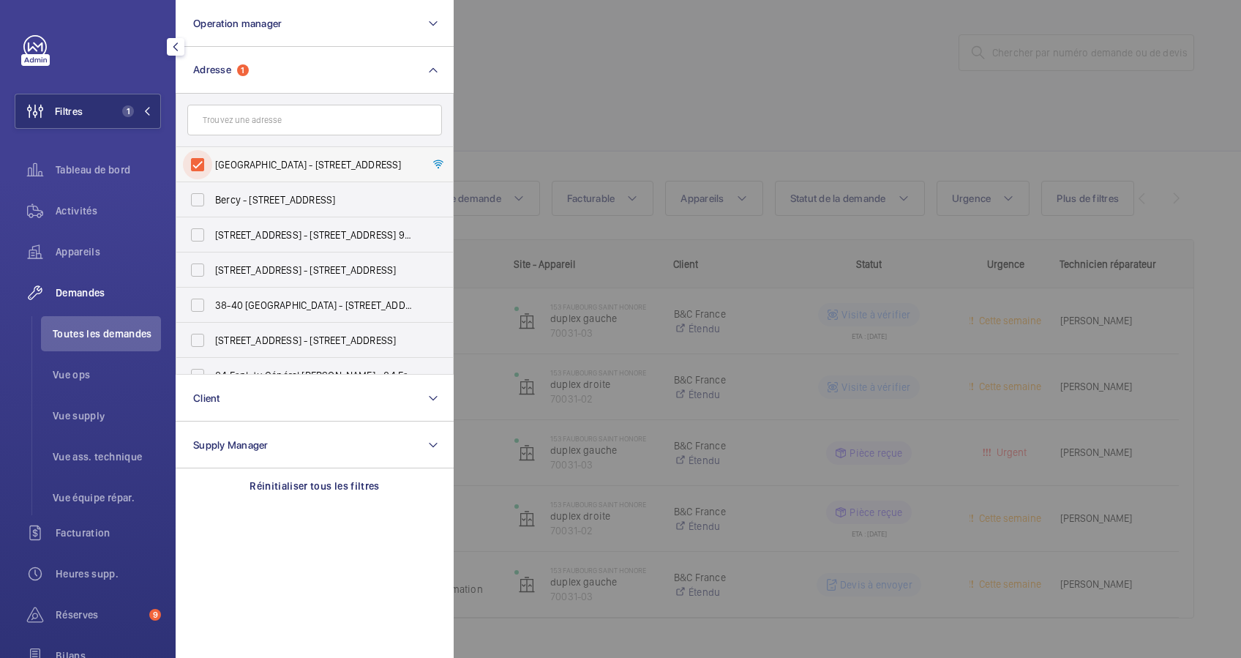
drag, startPoint x: 232, startPoint y: 124, endPoint x: 196, endPoint y: 155, distance: 47.7
click at [194, 160] on input "153 FAUBOURG SAINT HONORE - 153 Rue du Faubourg Saint-Honoré, 75008 PARIS, PARI…" at bounding box center [197, 164] width 29 height 29
checkbox input "false"
paste input "[STREET_ADDRESS]"
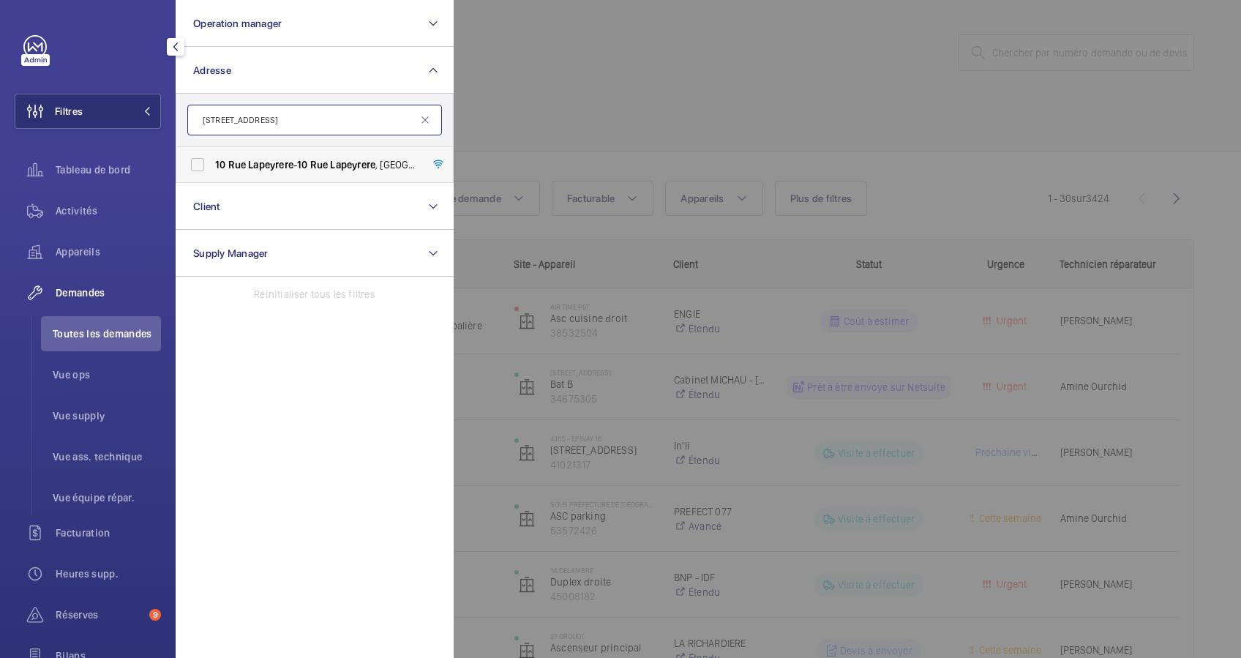
type input "[STREET_ADDRESS]"
click at [217, 160] on span "10" at bounding box center [220, 165] width 10 height 12
click at [212, 160] on input "10 Rue Lapeyrere - 10 Rue Lapeyrere , 75018 PARIS, PARIS 75018" at bounding box center [197, 164] width 29 height 29
checkbox input "true"
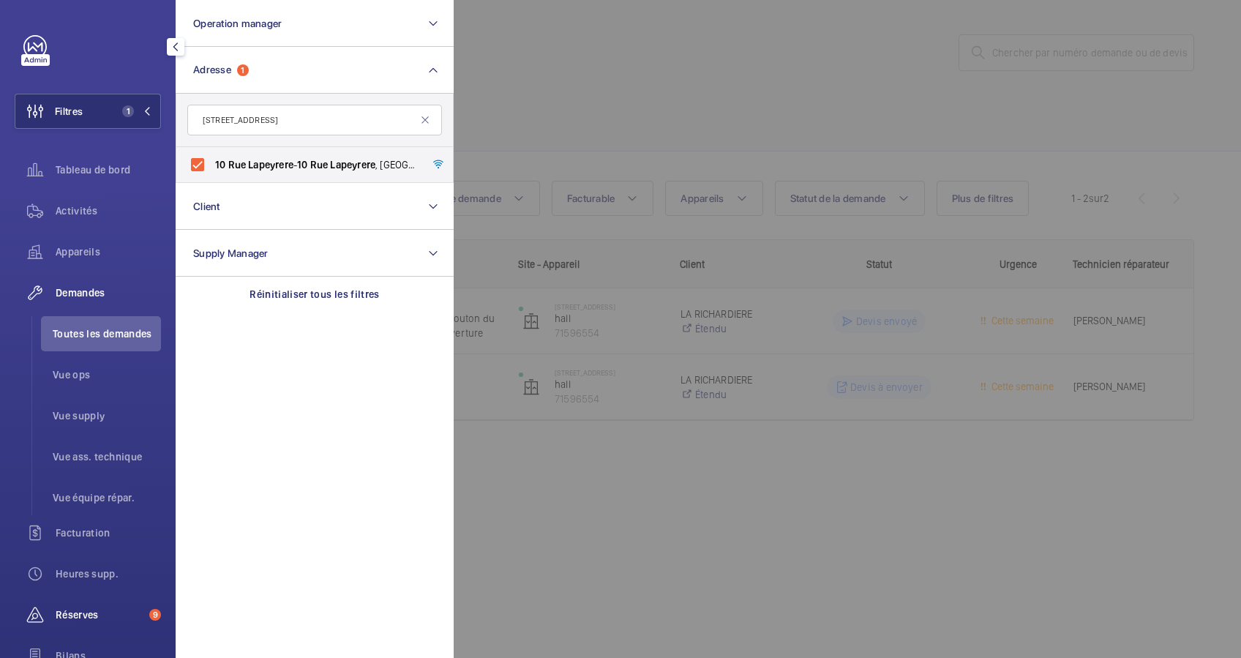
click at [89, 599] on div "Réserves 9" at bounding box center [88, 614] width 146 height 35
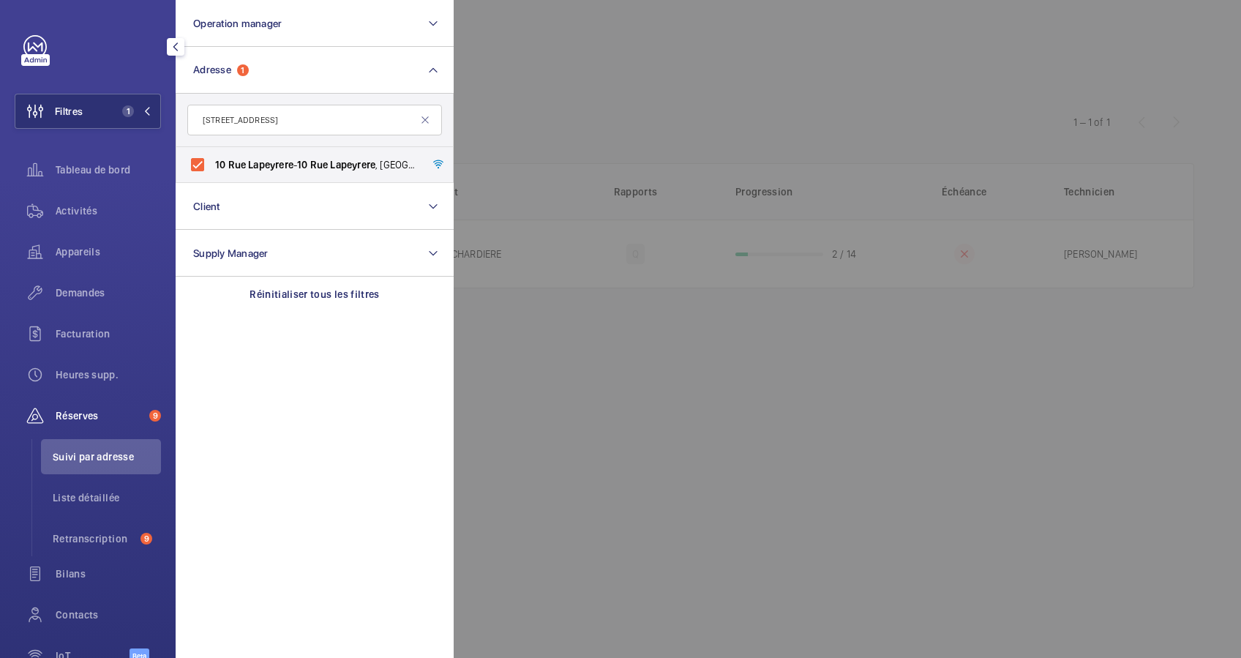
click at [784, 124] on div at bounding box center [1074, 329] width 1241 height 658
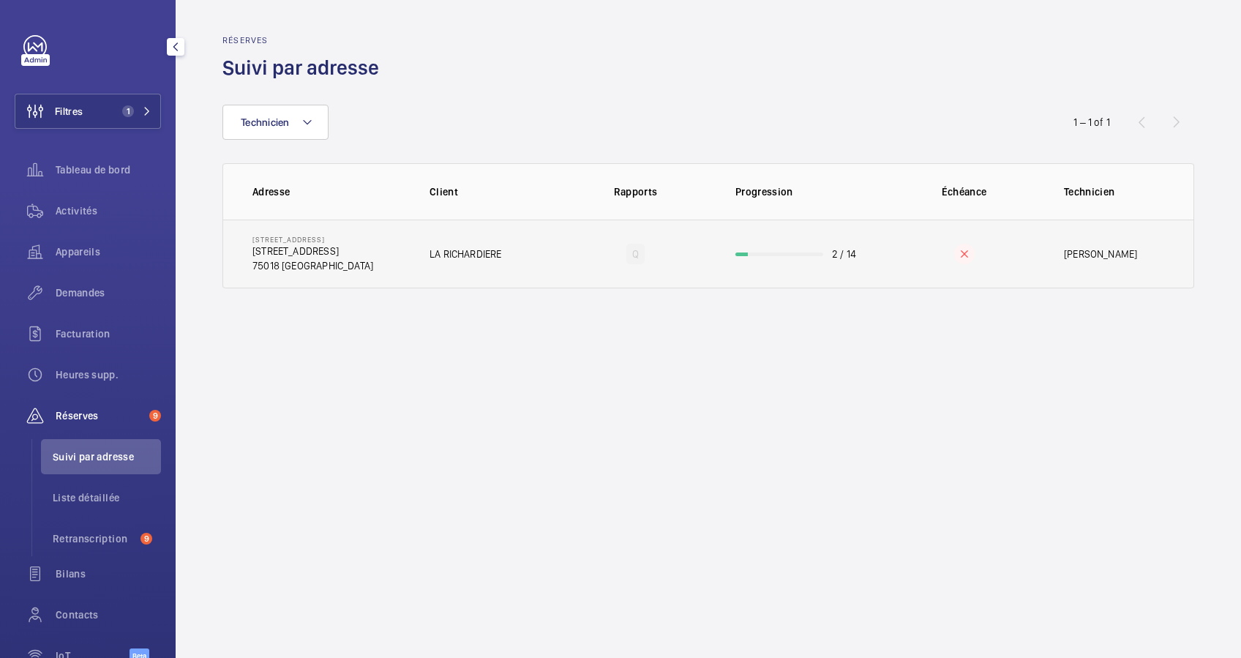
click at [784, 254] on wm-front-progress-bar at bounding box center [779, 254] width 88 height 4
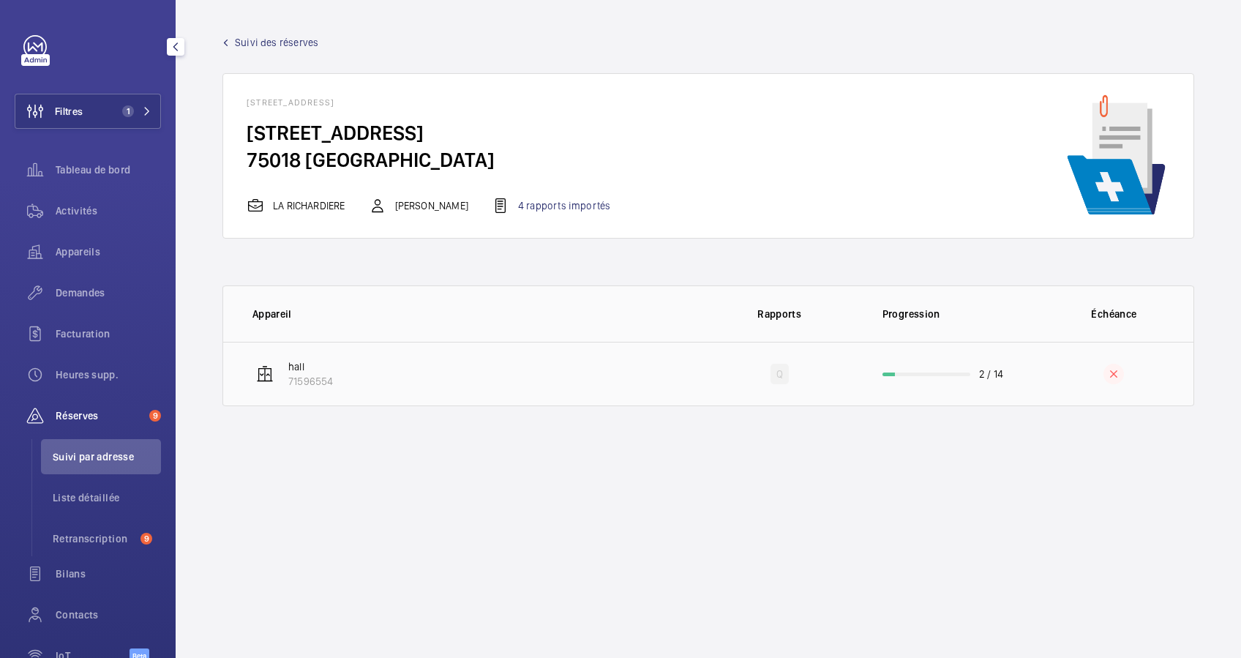
click at [917, 378] on td "2 / 14" at bounding box center [947, 374] width 176 height 64
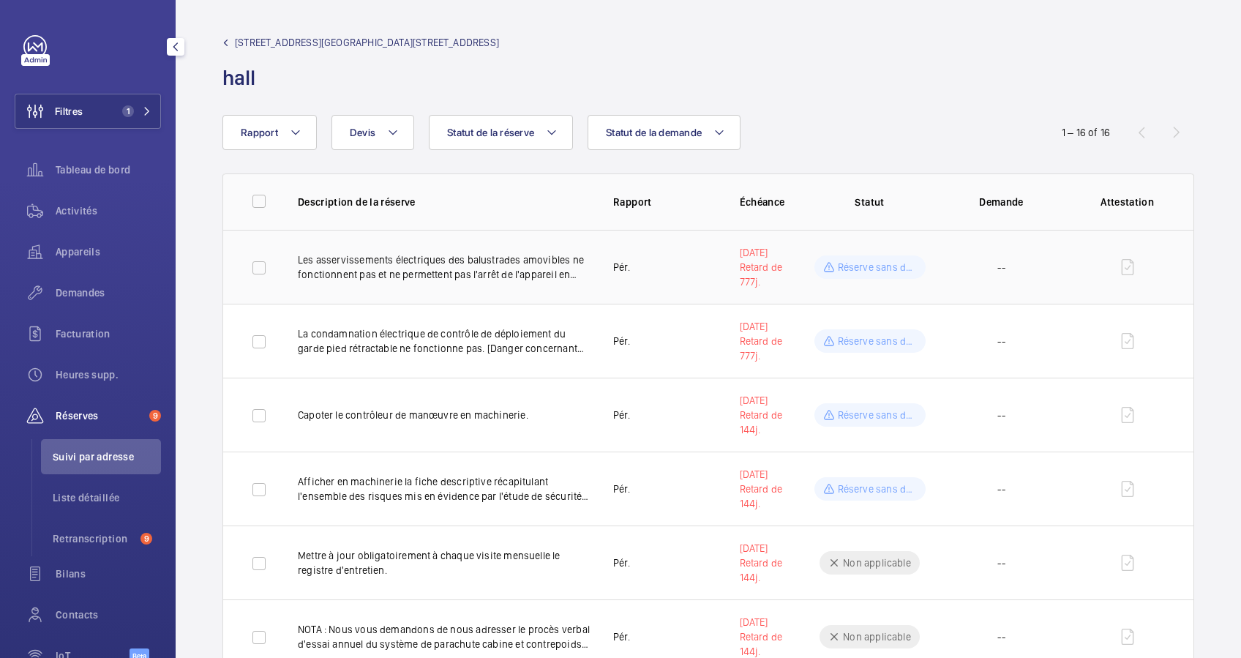
click at [481, 276] on p "Les asservissements électriques des balustrades amovibles ne fonctionnent pas e…" at bounding box center [444, 266] width 292 height 29
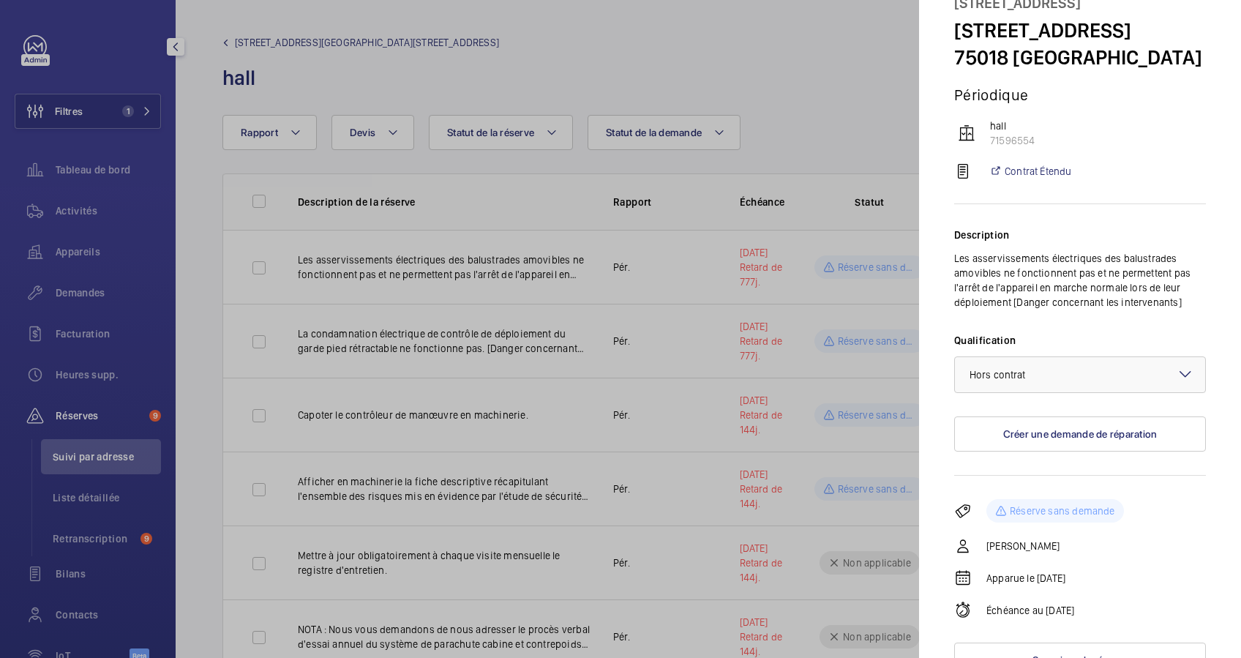
scroll to position [97, 0]
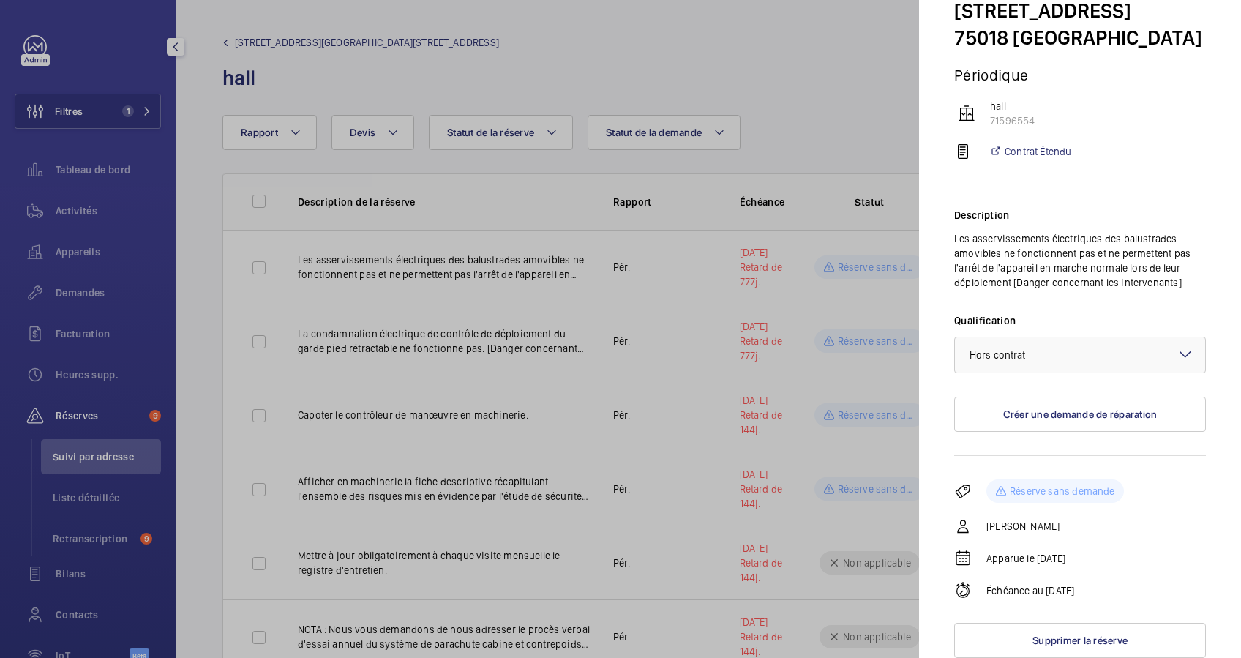
click at [487, 340] on div at bounding box center [620, 329] width 1241 height 658
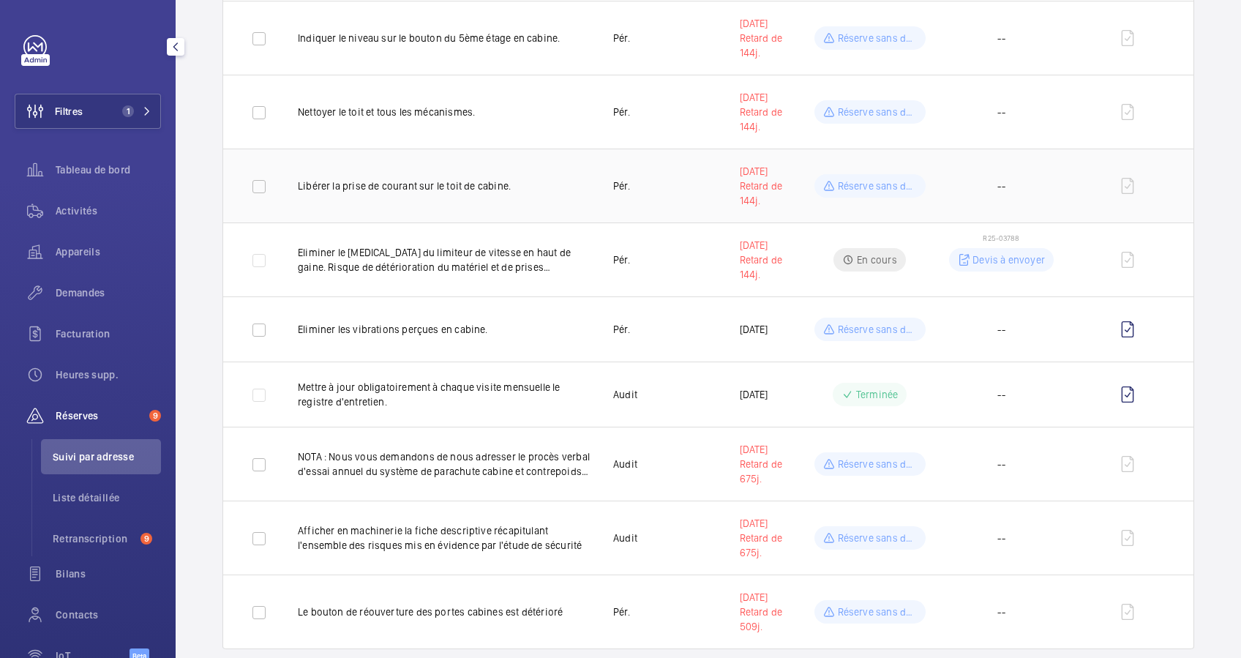
scroll to position [771, 0]
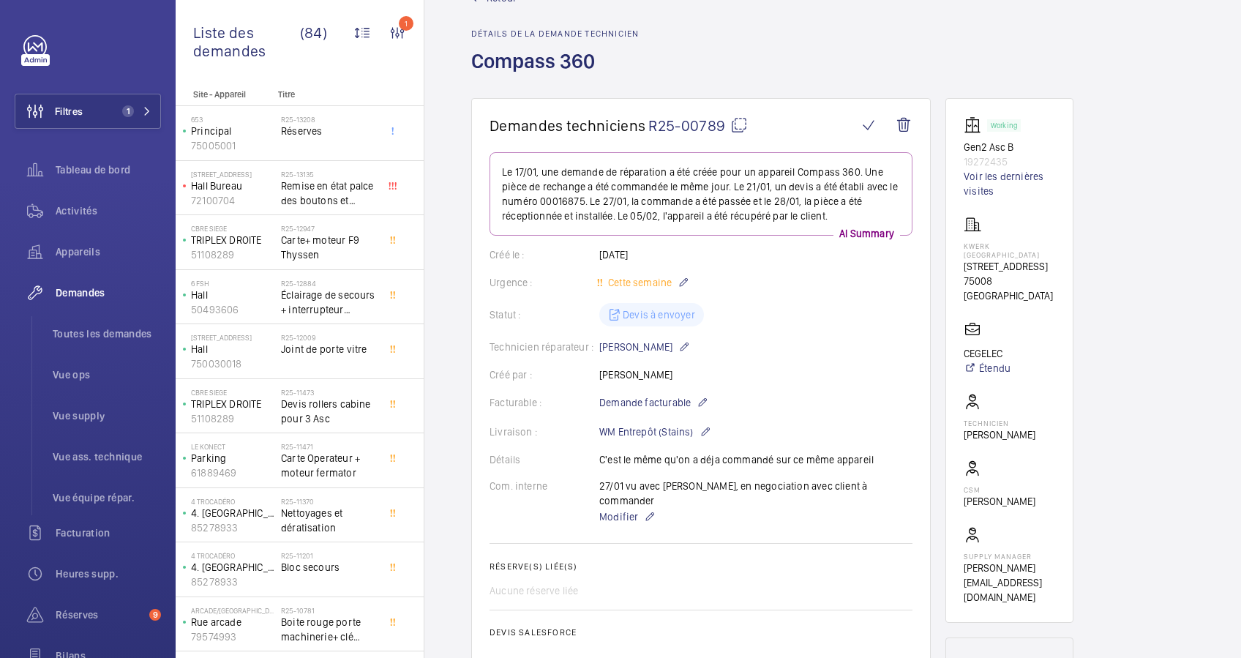
scroll to position [29, 0]
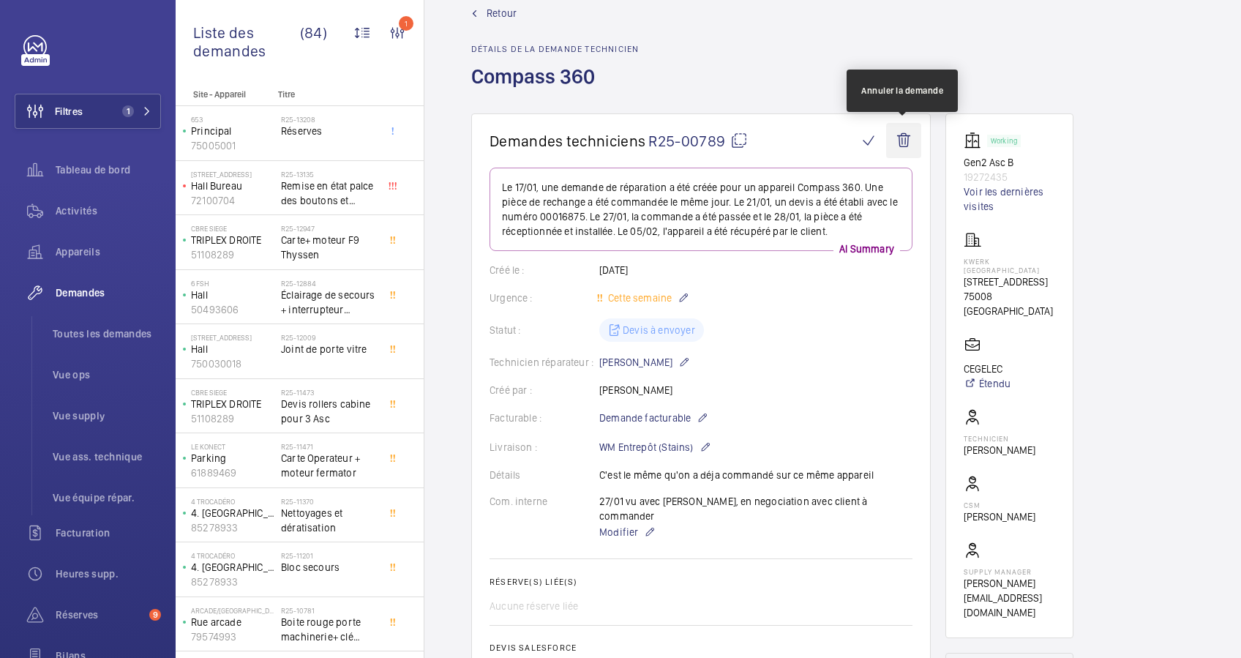
click at [907, 133] on wm-front-icon-button at bounding box center [903, 140] width 35 height 35
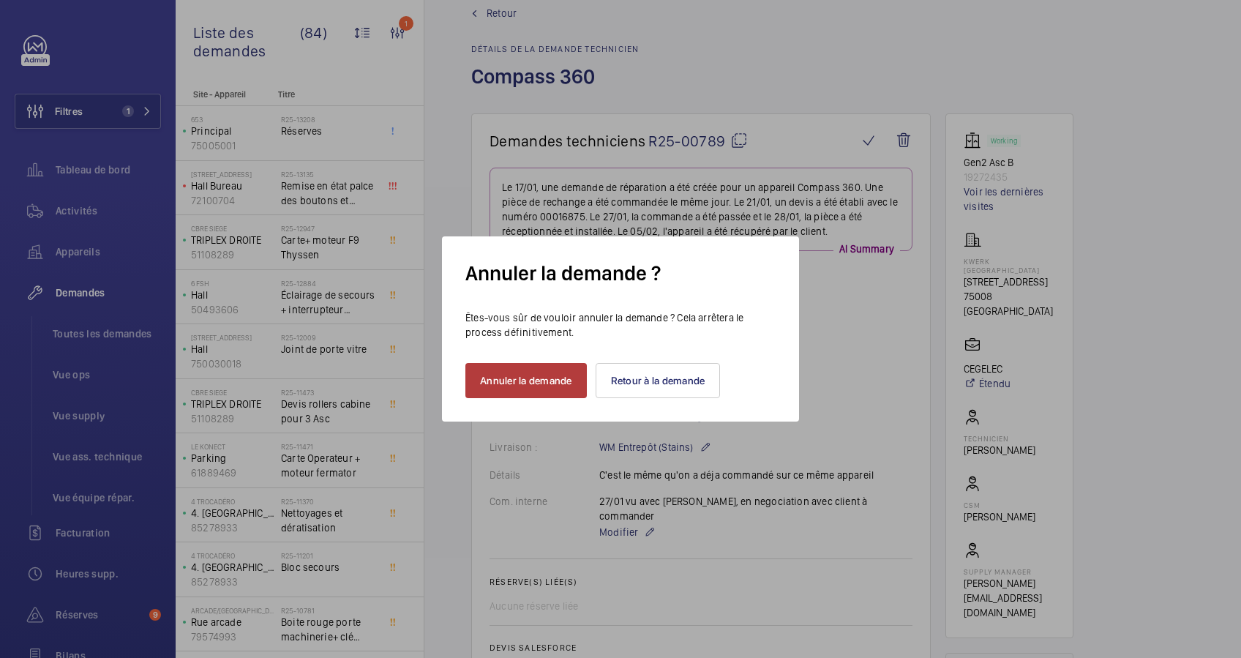
click at [533, 378] on button "Annuler la demande" at bounding box center [525, 380] width 121 height 35
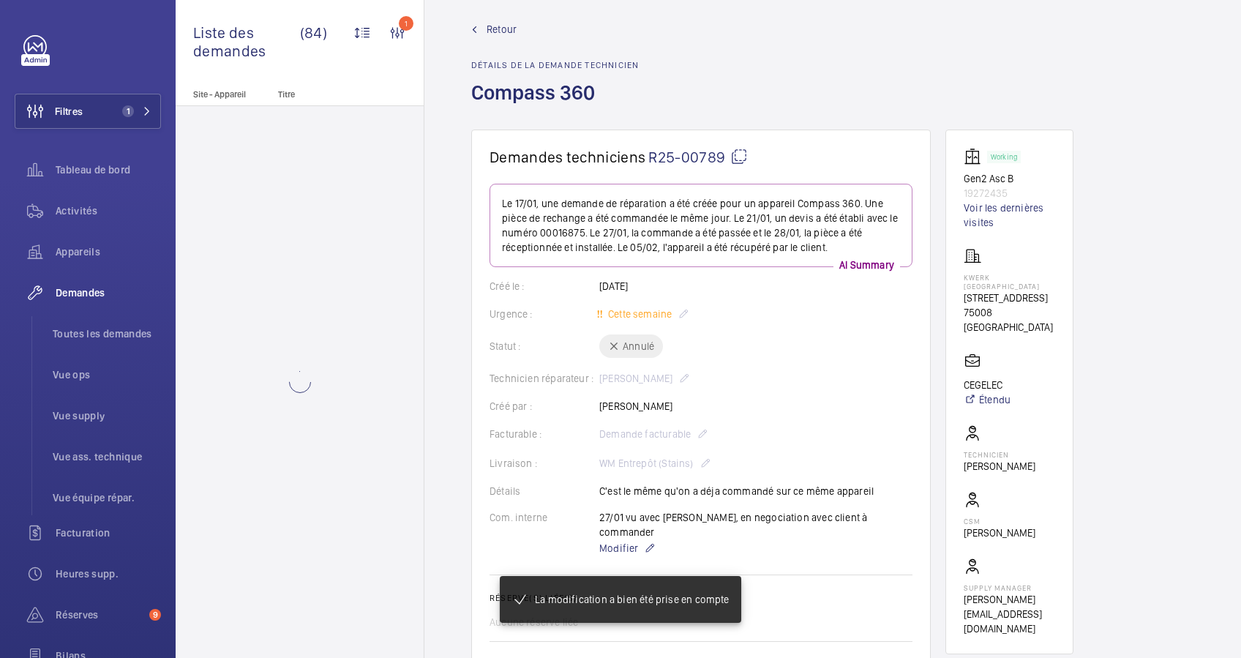
scroll to position [0, 0]
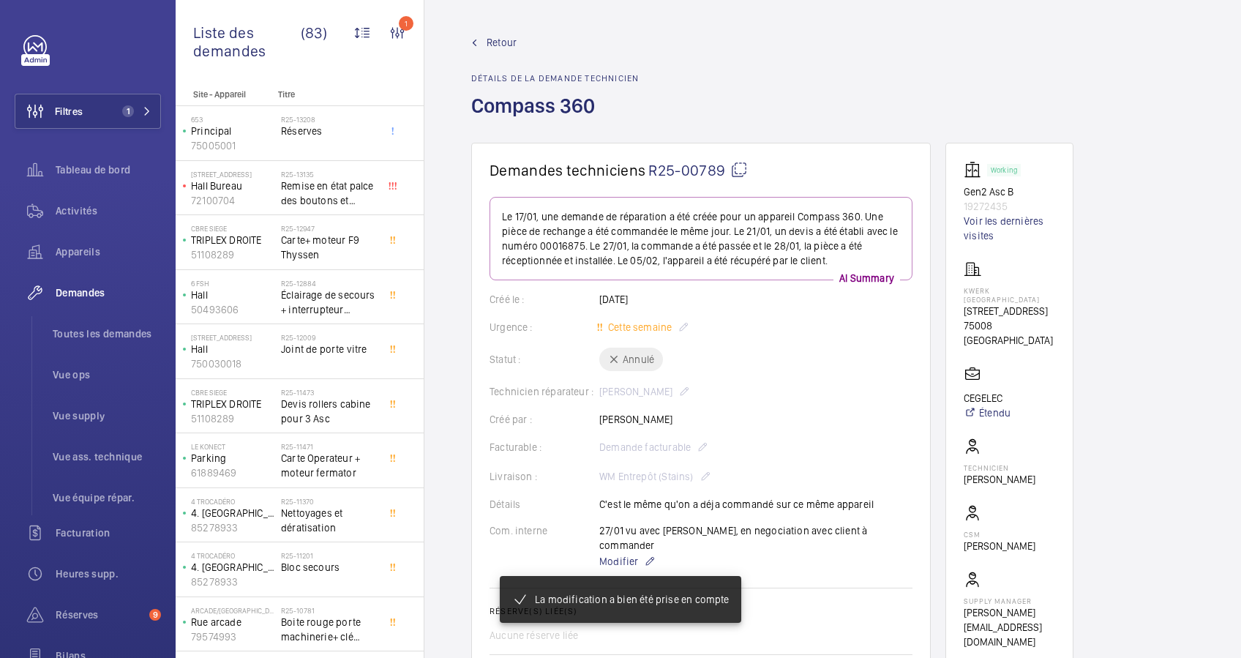
click at [495, 43] on span "Retour" at bounding box center [502, 42] width 30 height 15
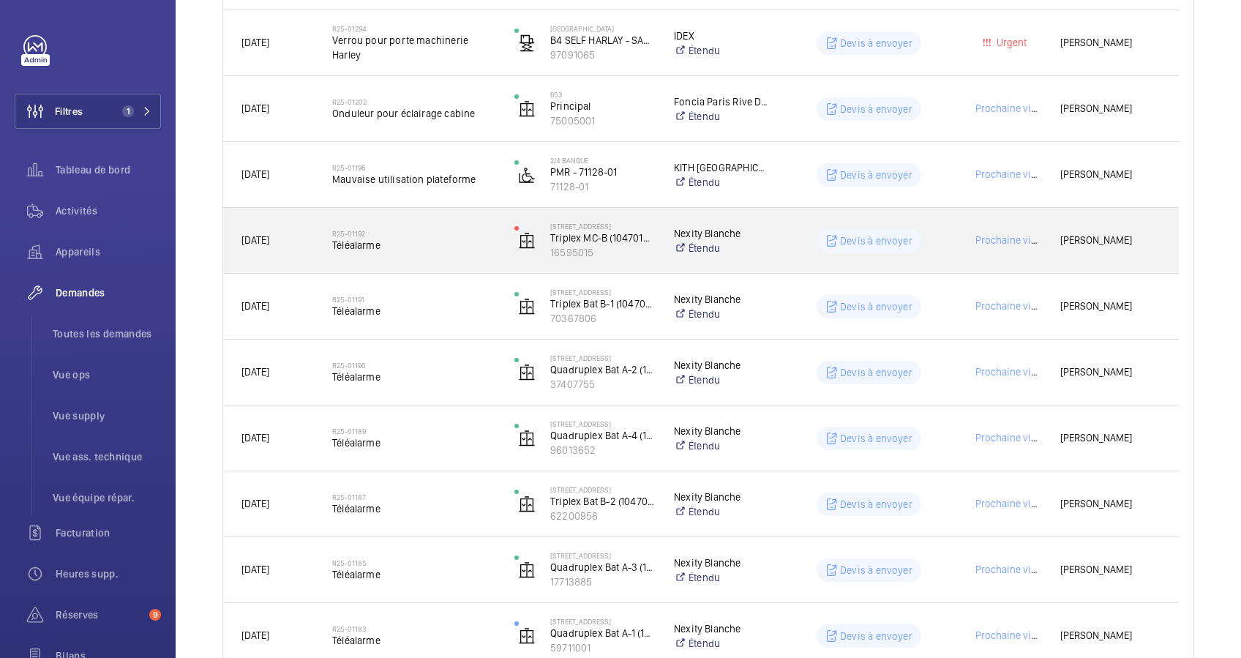
scroll to position [1365, 0]
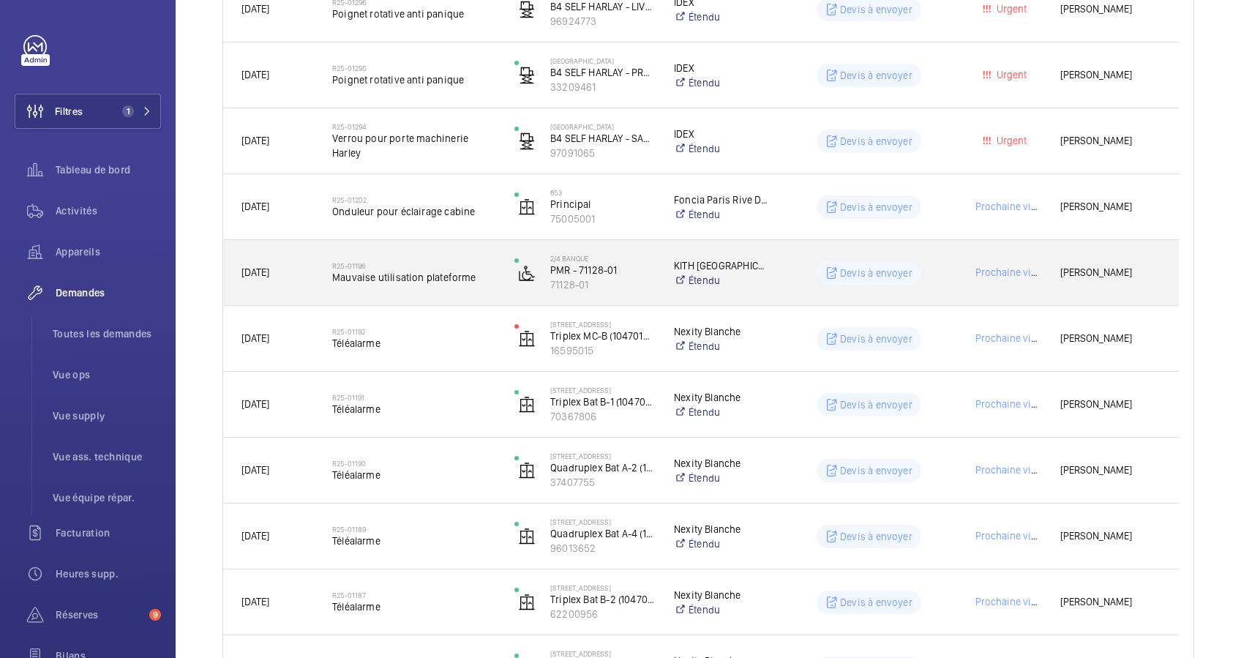
click at [457, 279] on span "Mauvaise utilisation plateforme" at bounding box center [413, 277] width 163 height 15
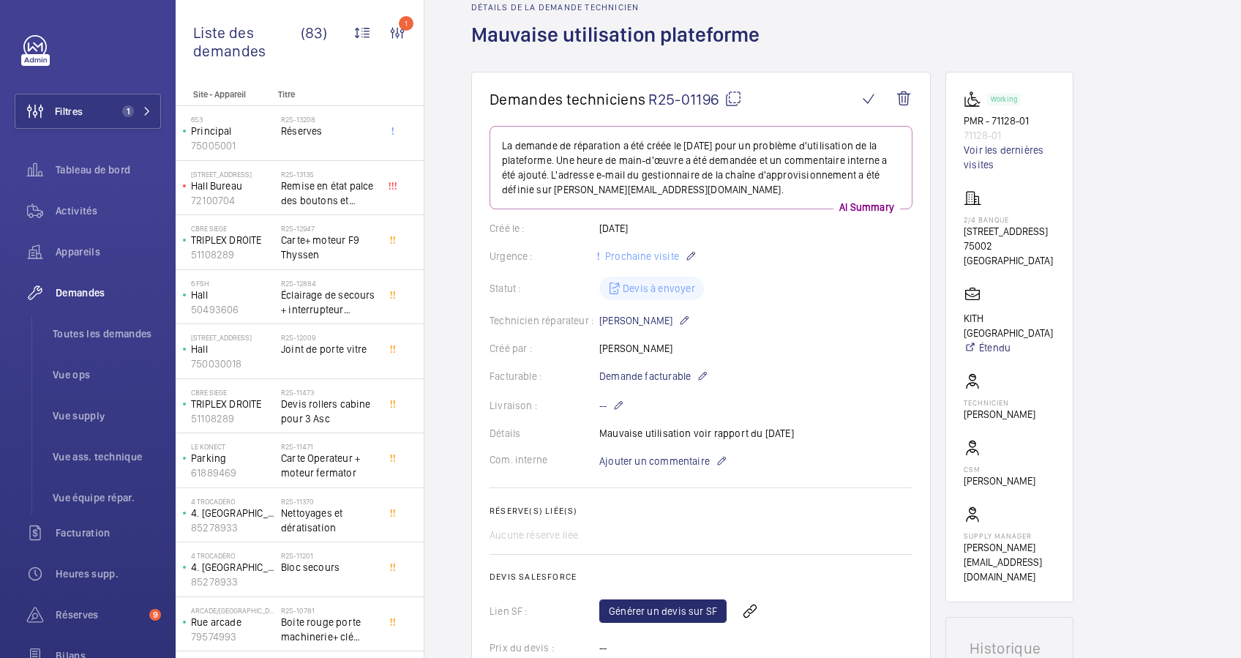
scroll to position [44, 0]
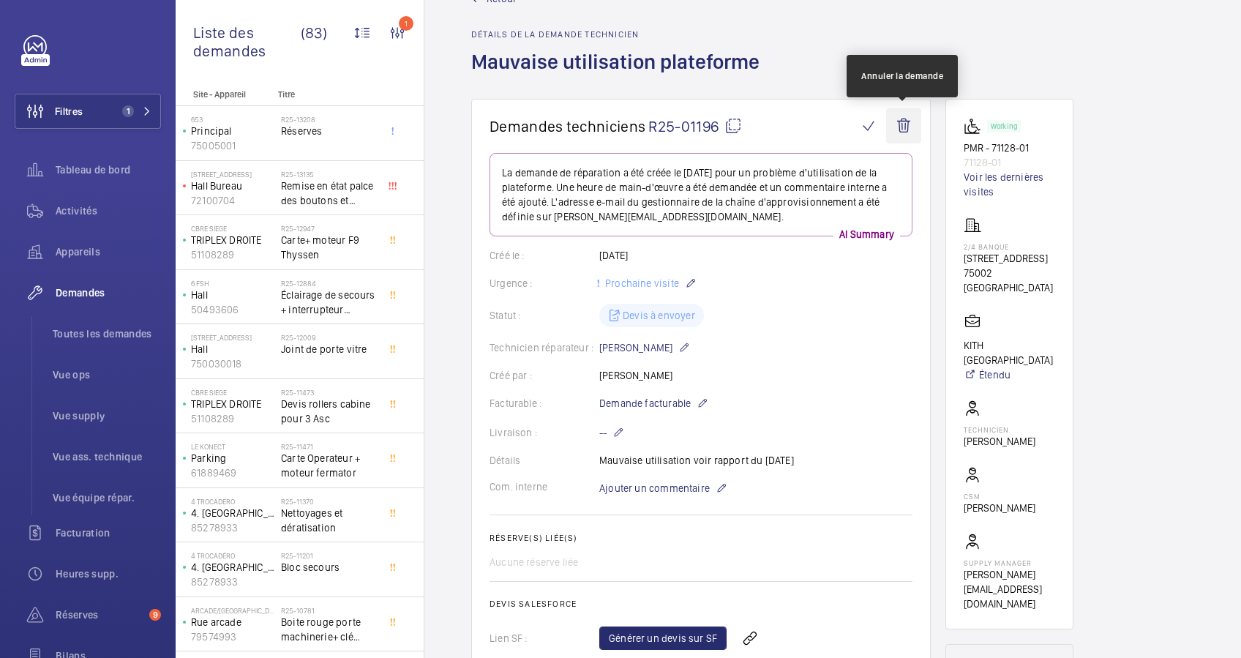
click at [909, 125] on wm-front-icon-button at bounding box center [903, 125] width 35 height 35
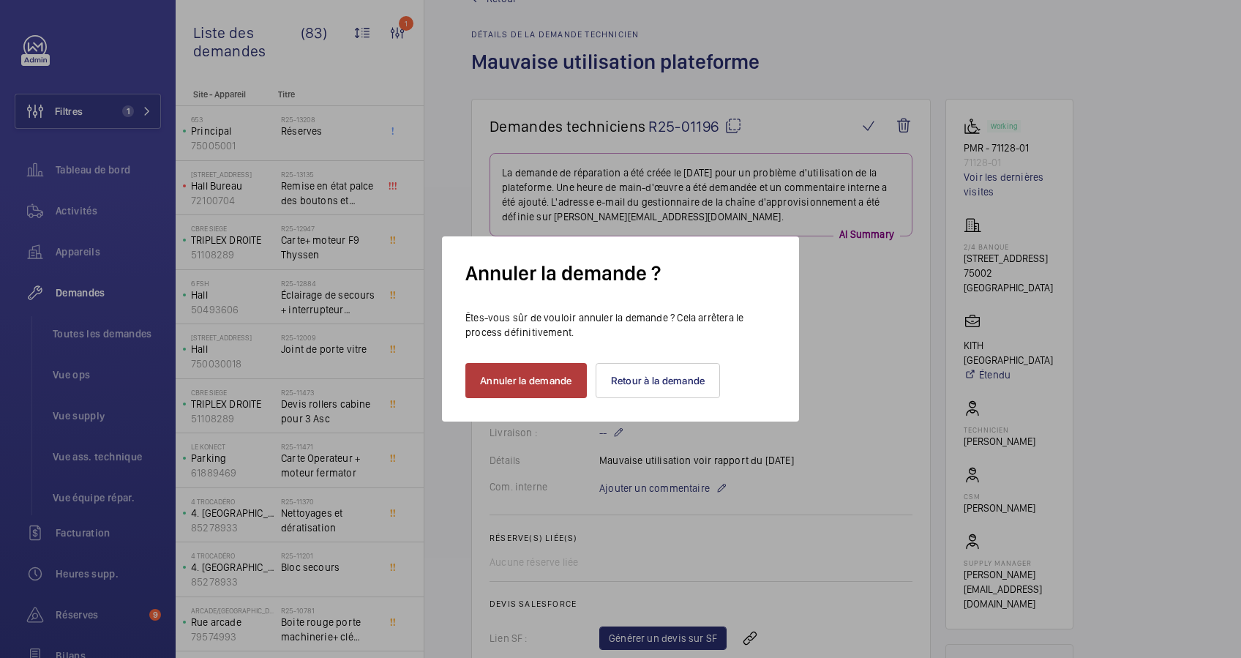
click at [499, 369] on button "Annuler la demande" at bounding box center [525, 380] width 121 height 35
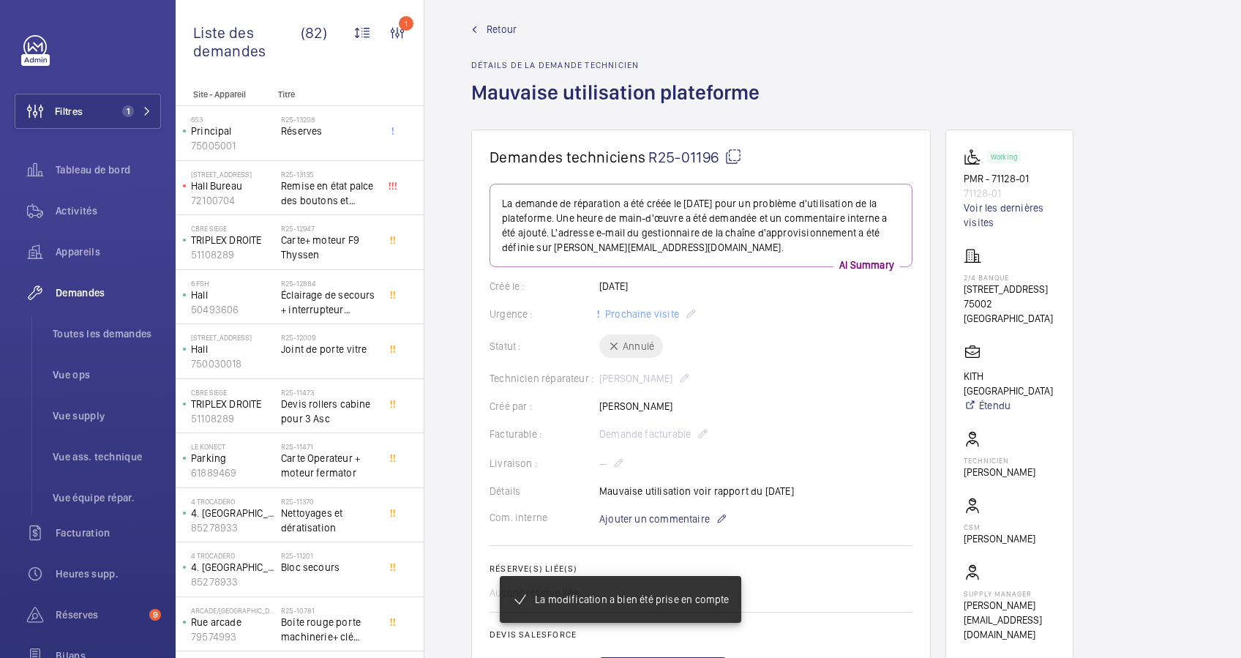
scroll to position [0, 0]
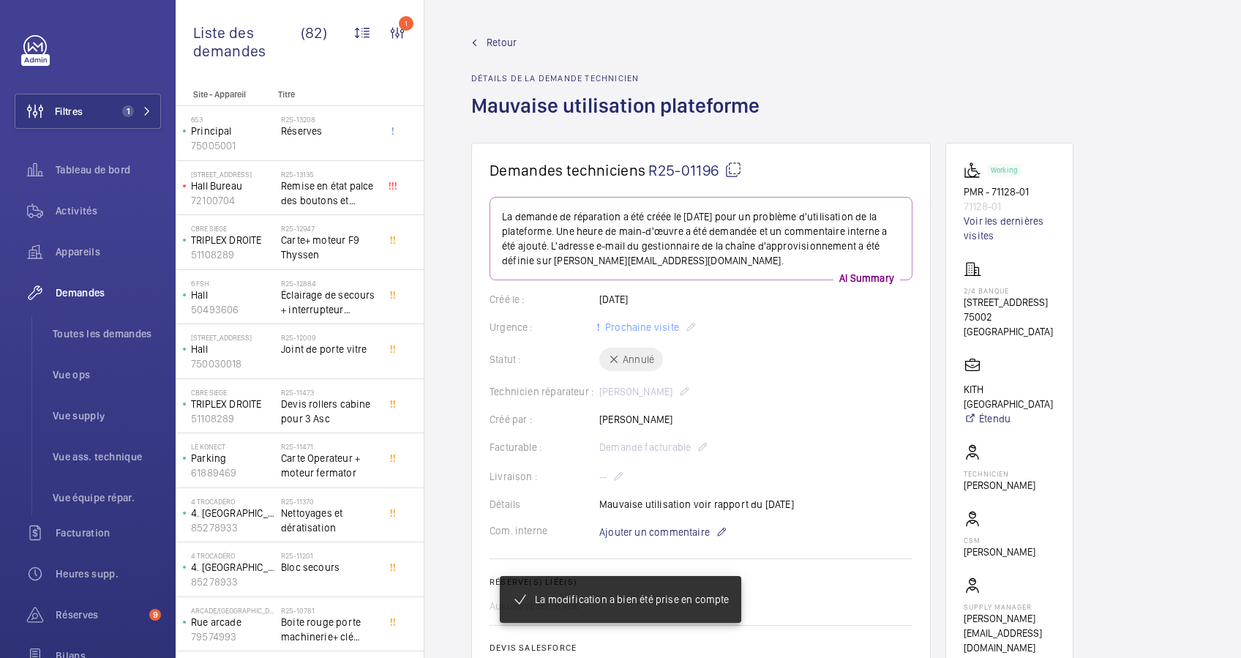
click at [492, 45] on span "Retour" at bounding box center [502, 42] width 30 height 15
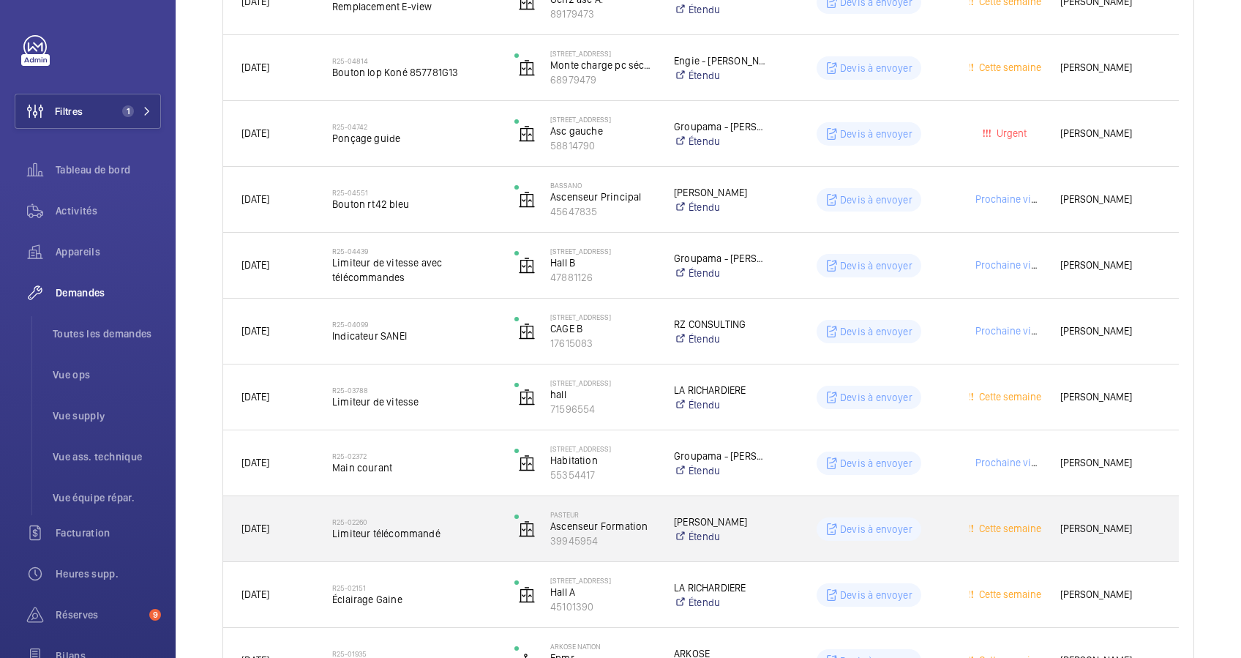
scroll to position [487, 0]
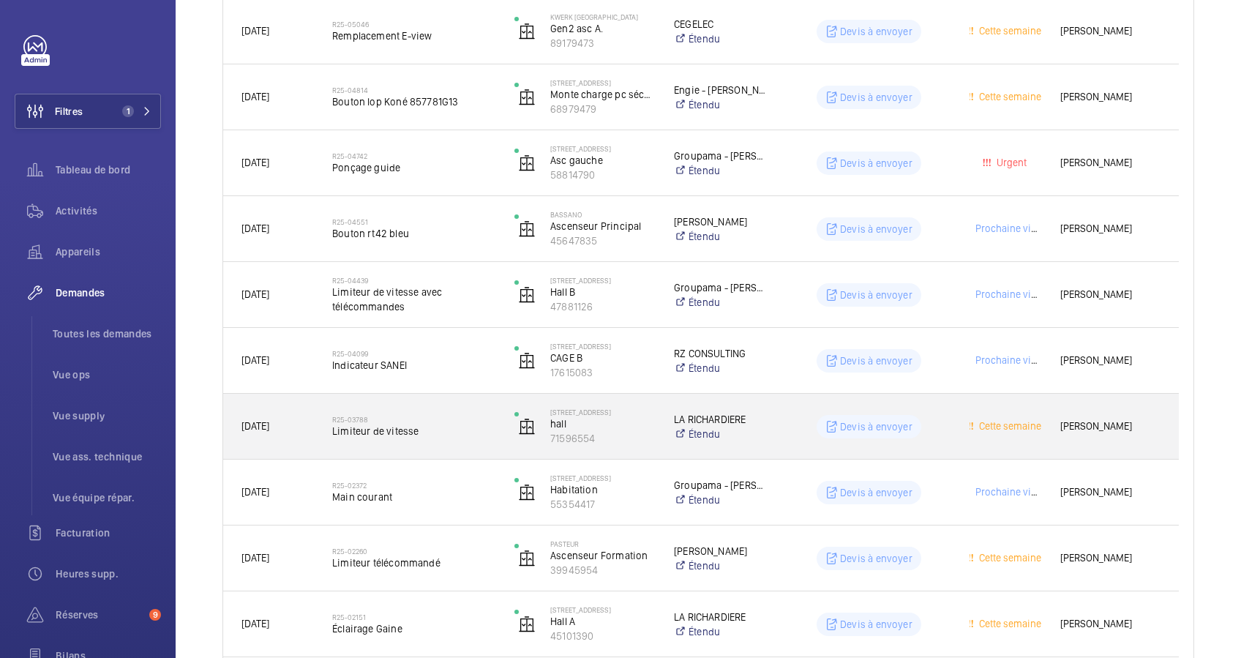
click at [483, 441] on div "R25-03788 Limiteur de vitesse" at bounding box center [413, 426] width 163 height 42
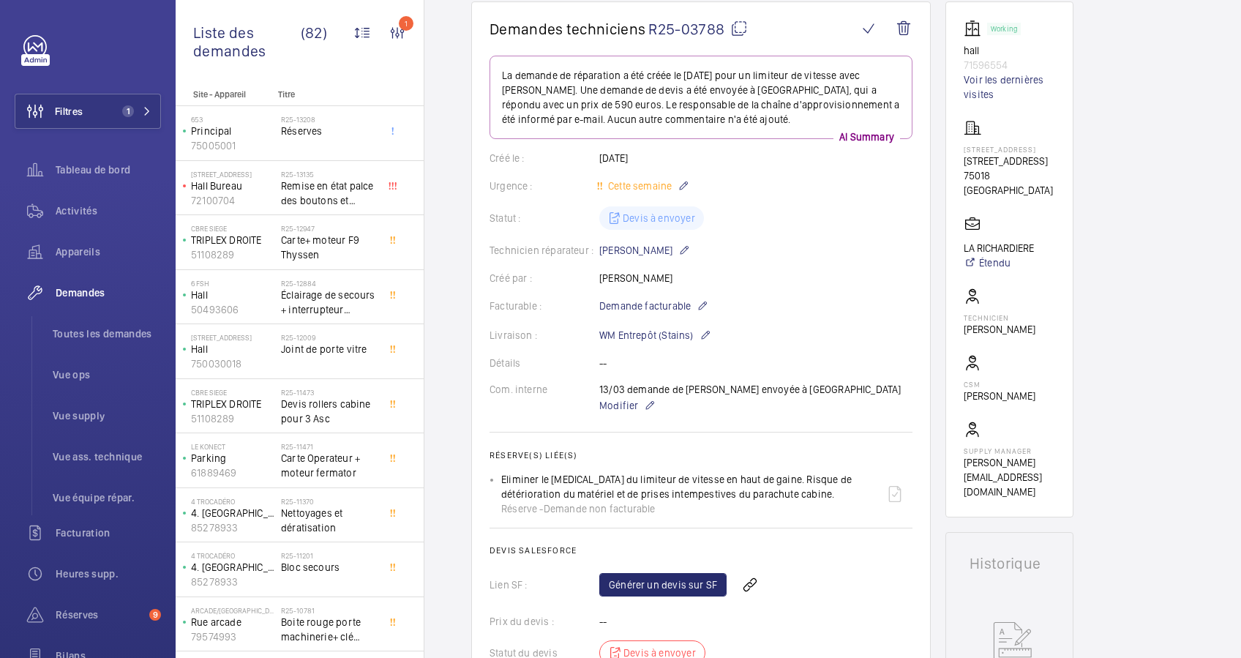
scroll to position [140, 0]
drag, startPoint x: 960, startPoint y: 161, endPoint x: 1035, endPoint y: 160, distance: 75.4
click at [1035, 160] on wm-front-card "Working hall 71596554 Voir les dernières visites 10 Rue Lapeyrere 10 Rue Lapeyr…" at bounding box center [1009, 260] width 128 height 516
drag, startPoint x: 1035, startPoint y: 160, endPoint x: 1016, endPoint y: 161, distance: 19.0
copy p "[STREET_ADDRESS]"
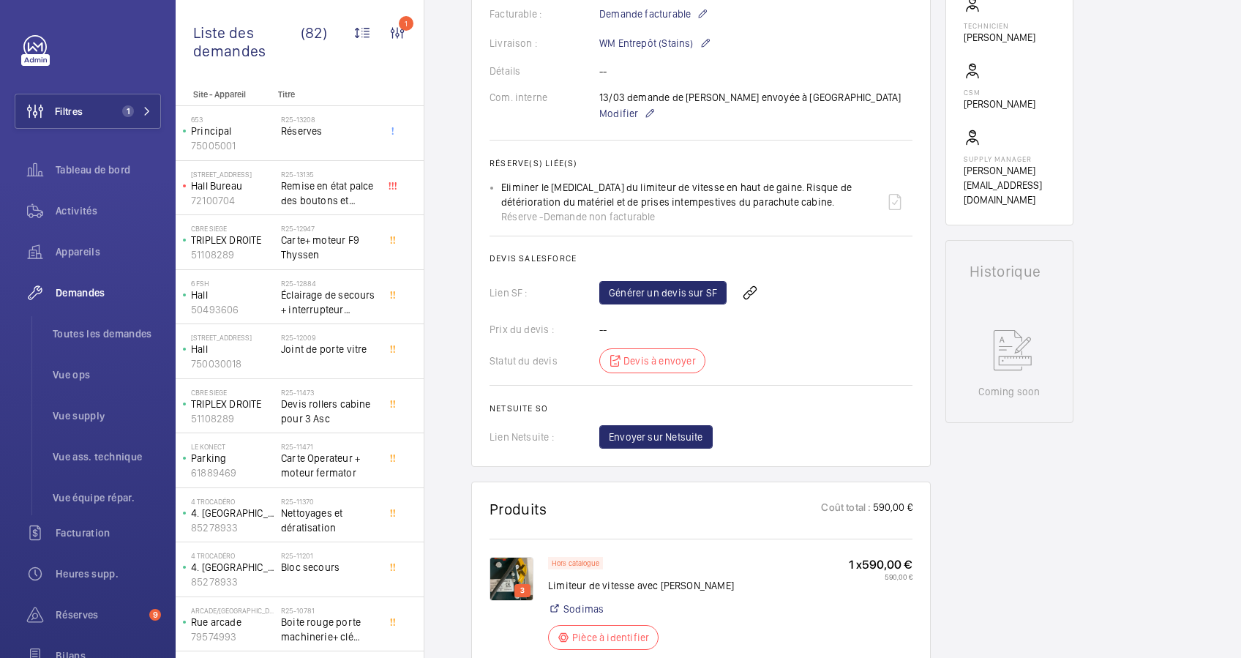
scroll to position [239, 0]
